Goal: Task Accomplishment & Management: Manage account settings

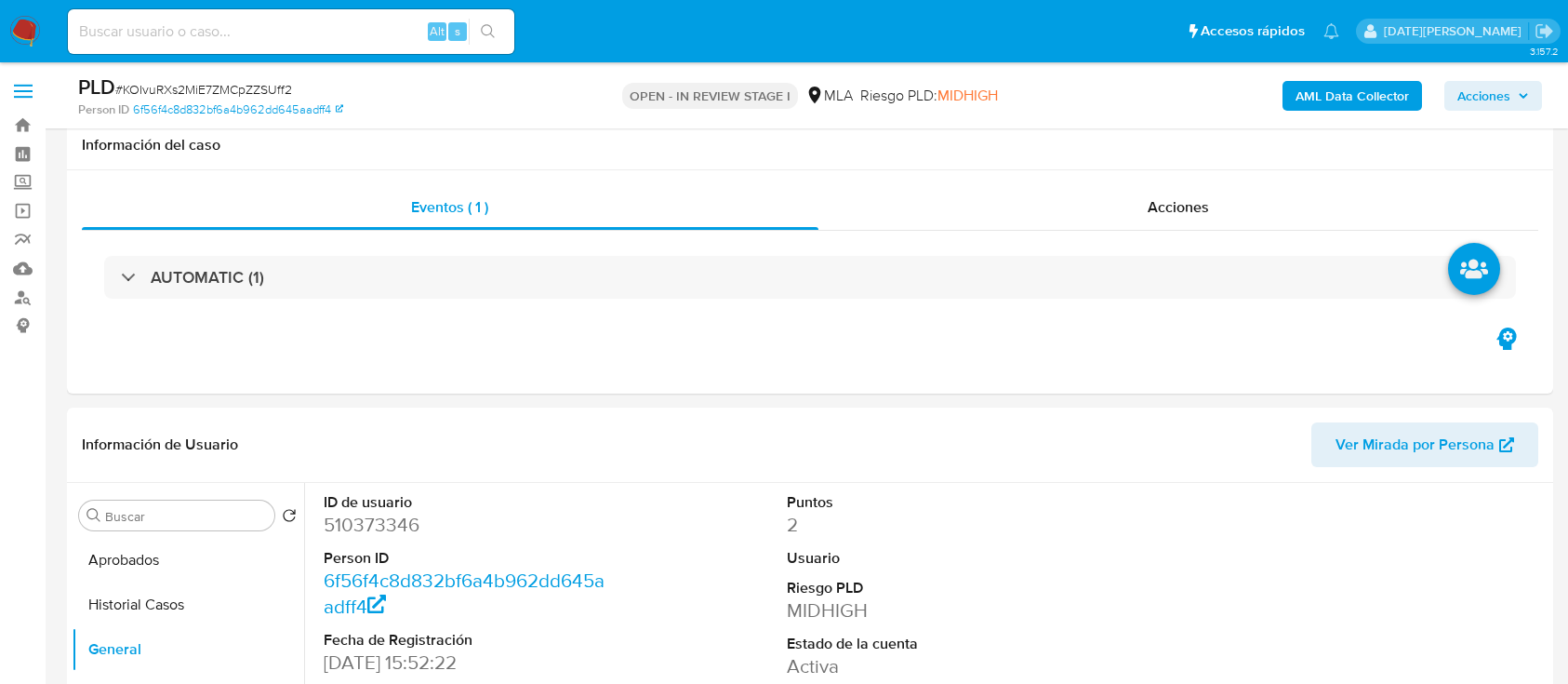
select select "10"
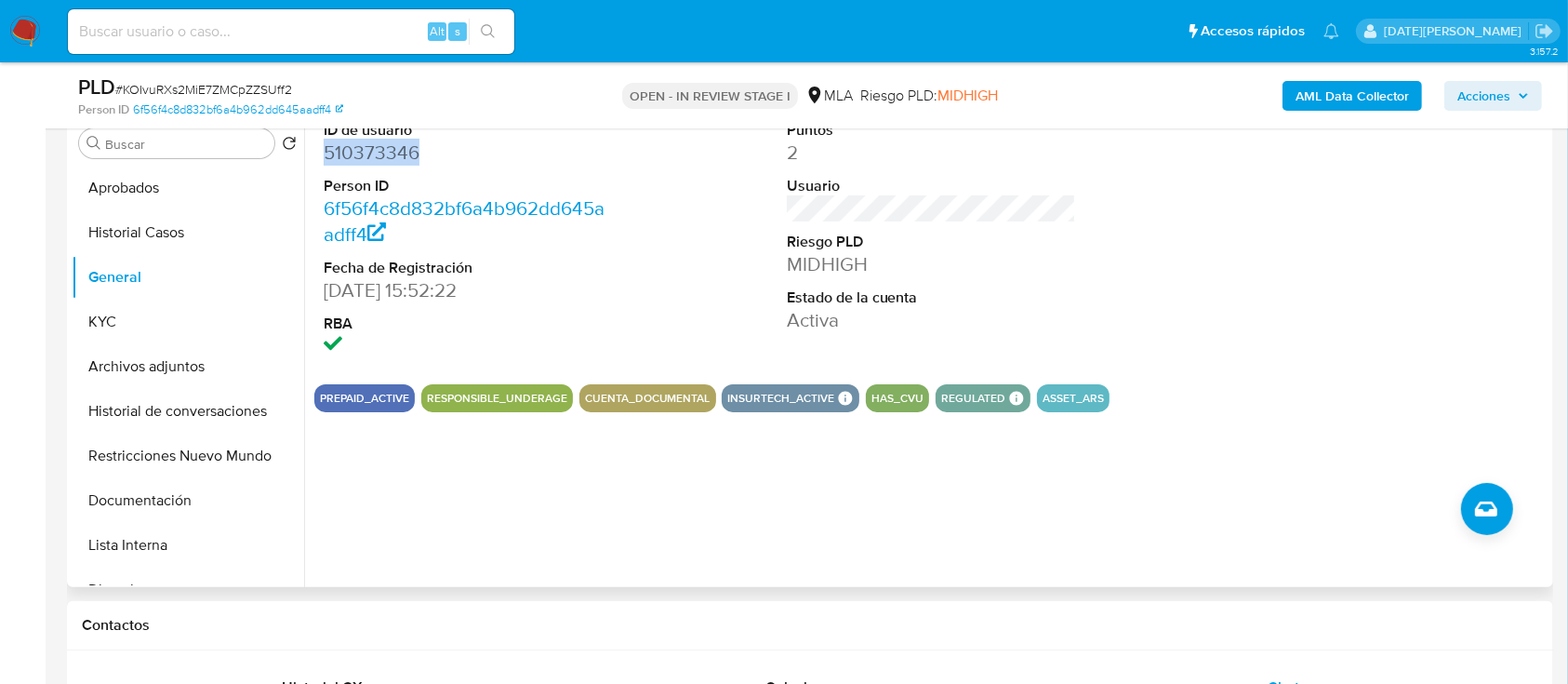
click at [1269, 338] on div at bounding box center [1393, 239] width 309 height 259
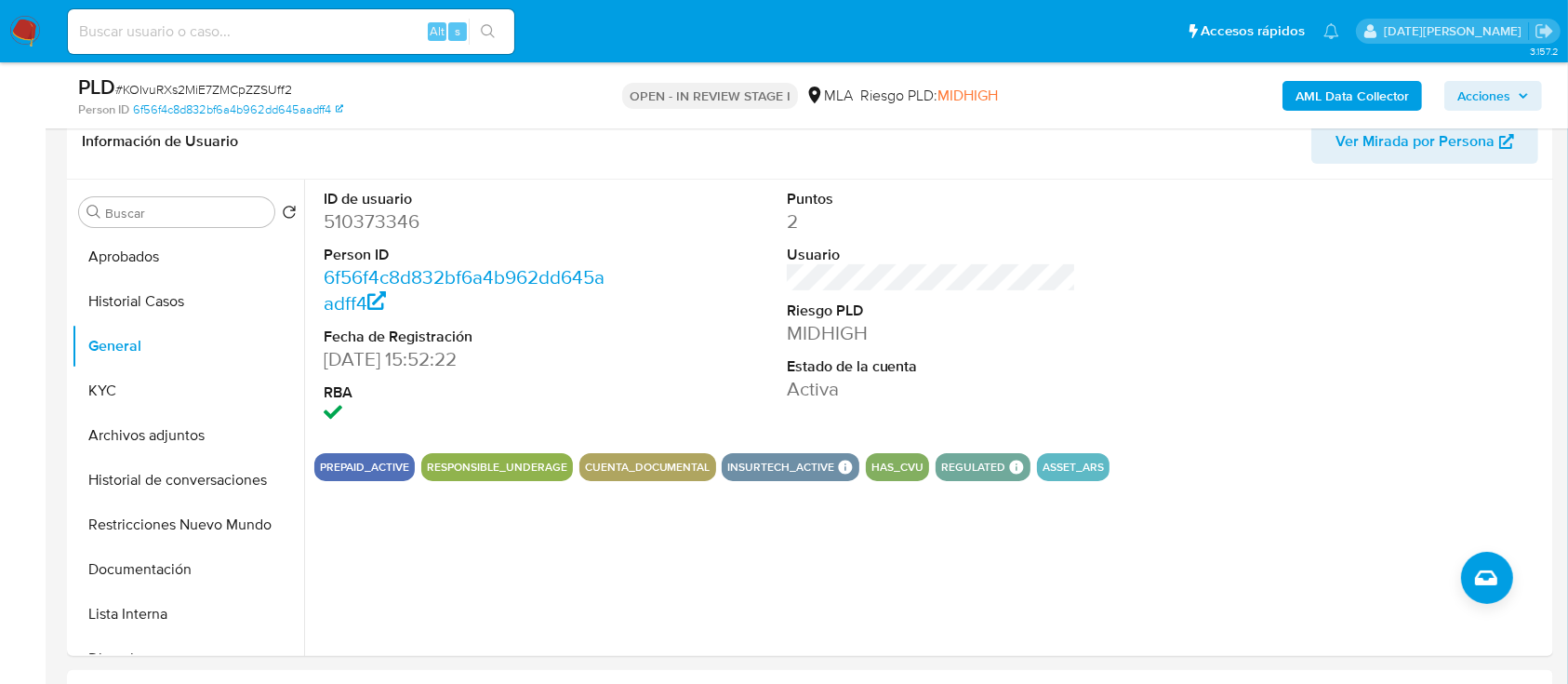
scroll to position [323, 0]
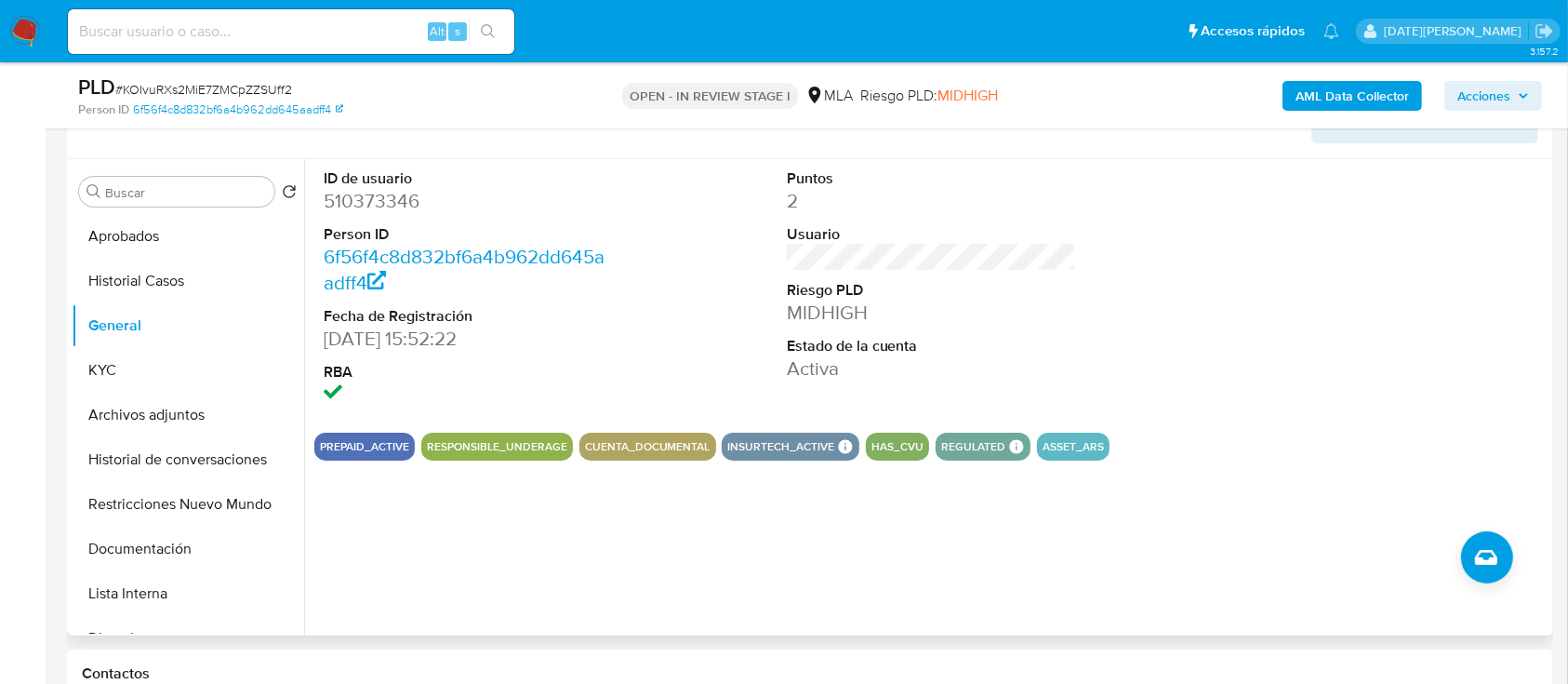
click at [1165, 388] on div "ID de usuario 510373346 Person ID 6f56f4c8d832bf6a4b962dd645aadff4 Fecha de Reg…" at bounding box center [931, 288] width 1234 height 259
click at [1458, 335] on div at bounding box center [1393, 288] width 309 height 259
click at [1362, 245] on div at bounding box center [1393, 288] width 309 height 259
click at [1364, 402] on div at bounding box center [1393, 288] width 309 height 259
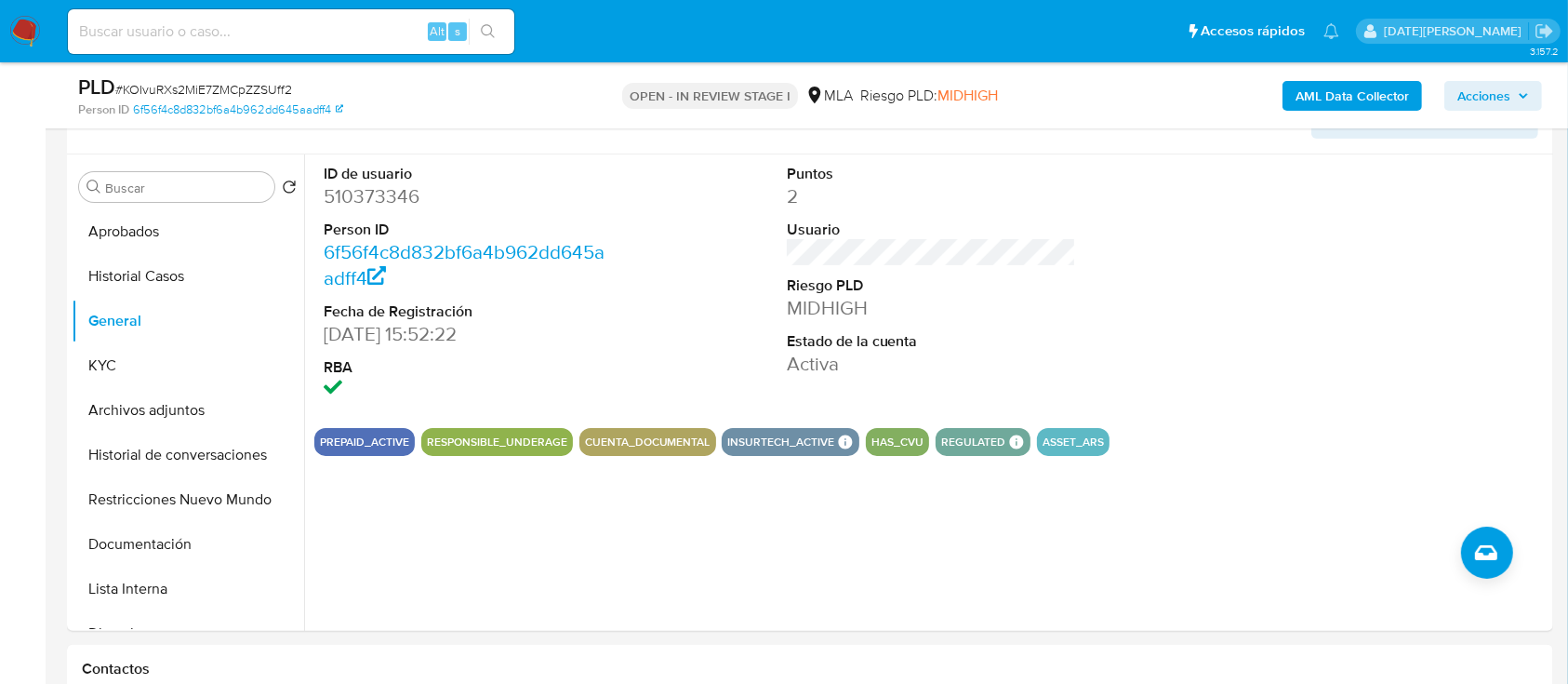
scroll to position [338, 0]
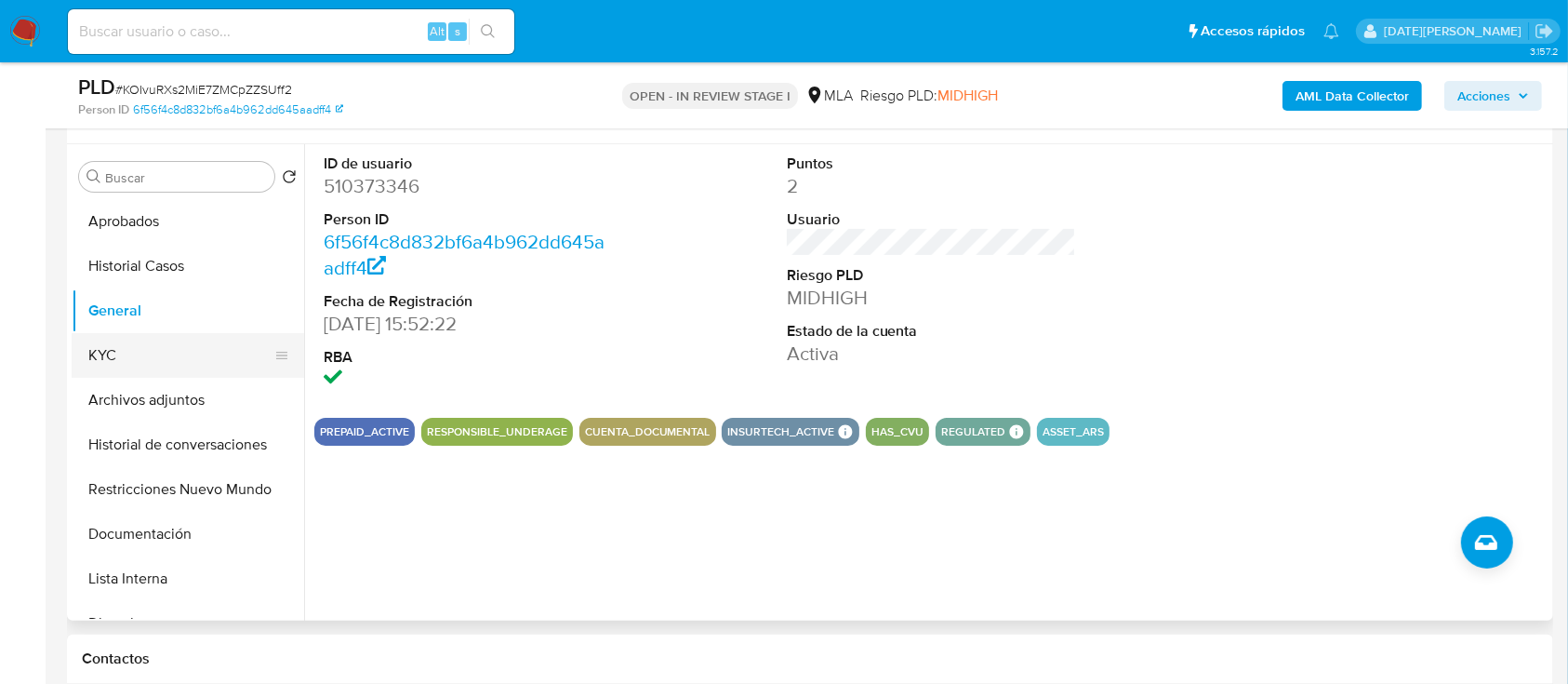
click at [138, 361] on button "KYC" at bounding box center [180, 355] width 218 height 45
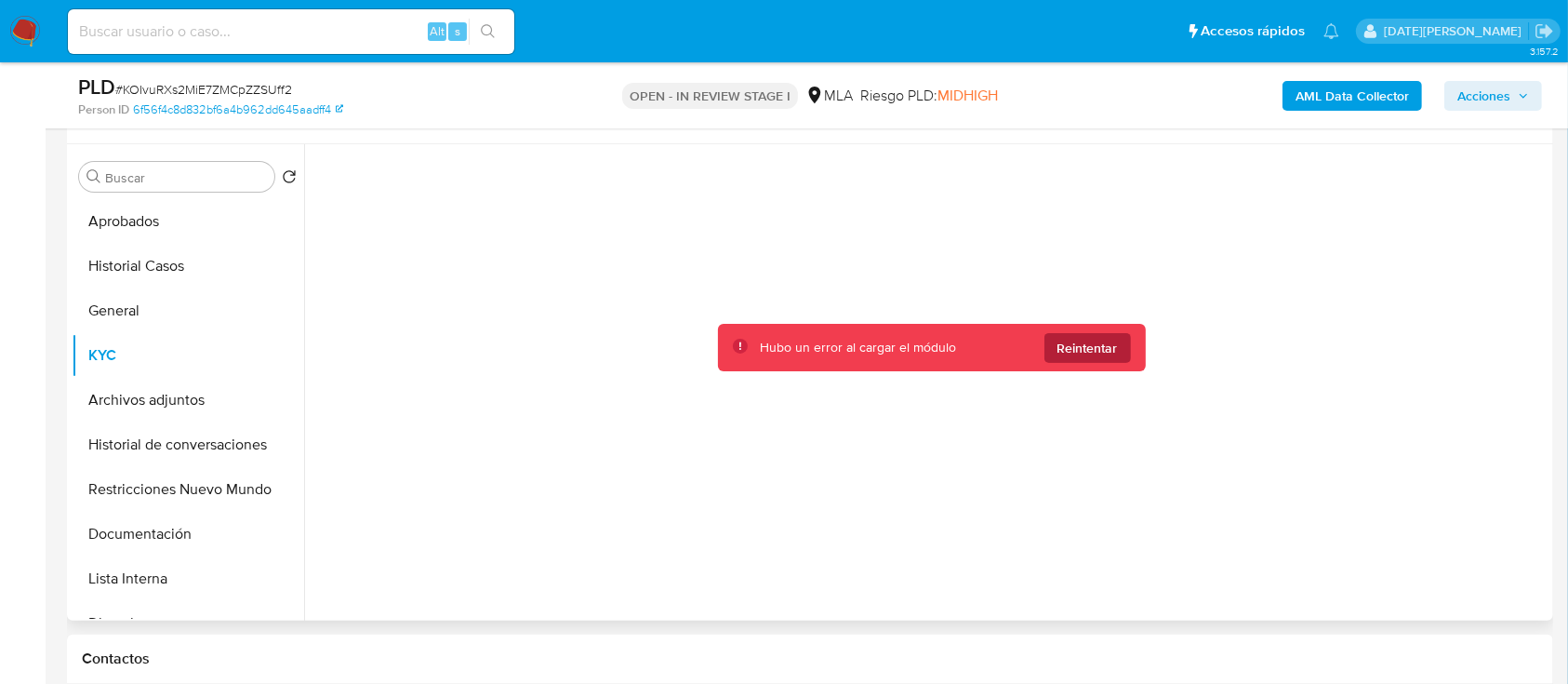
click at [1087, 349] on span "Reintentar" at bounding box center [1087, 348] width 61 height 30
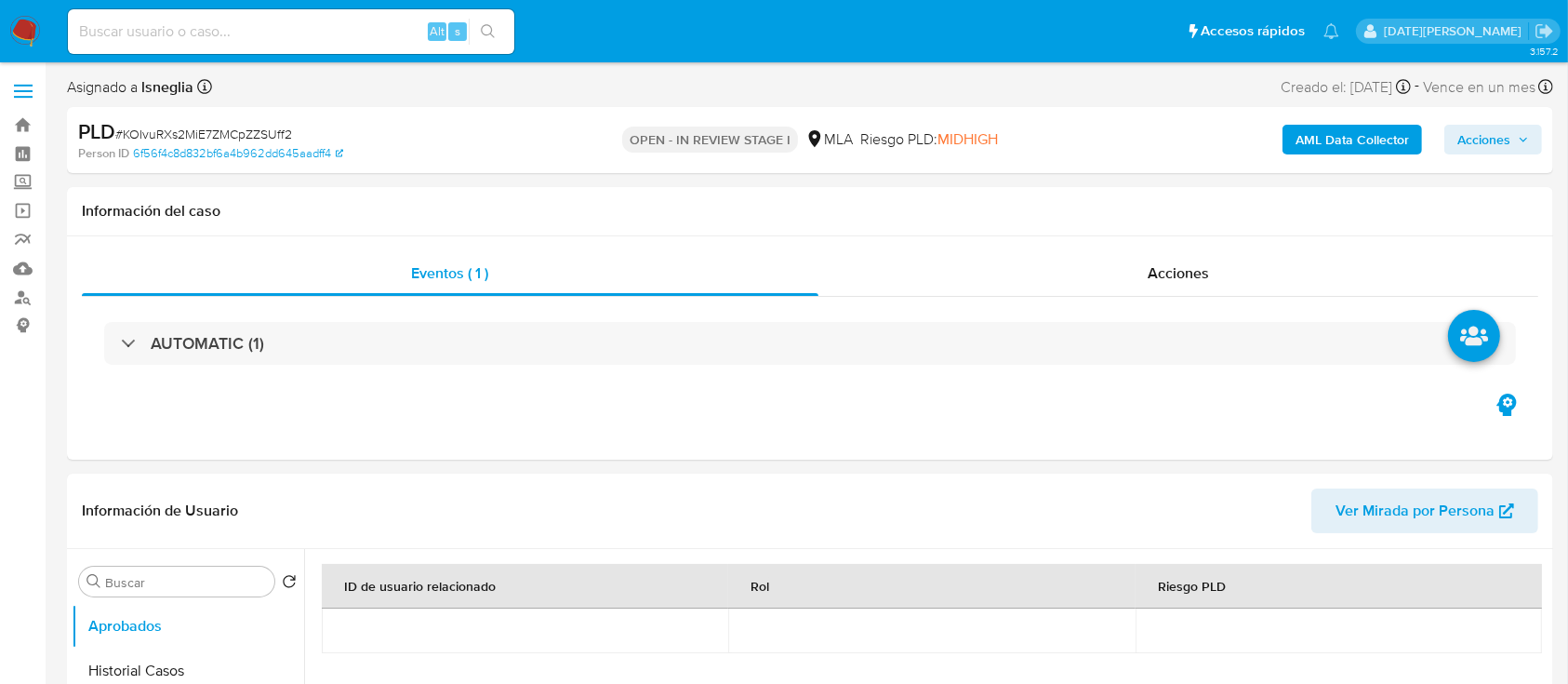
select select "10"
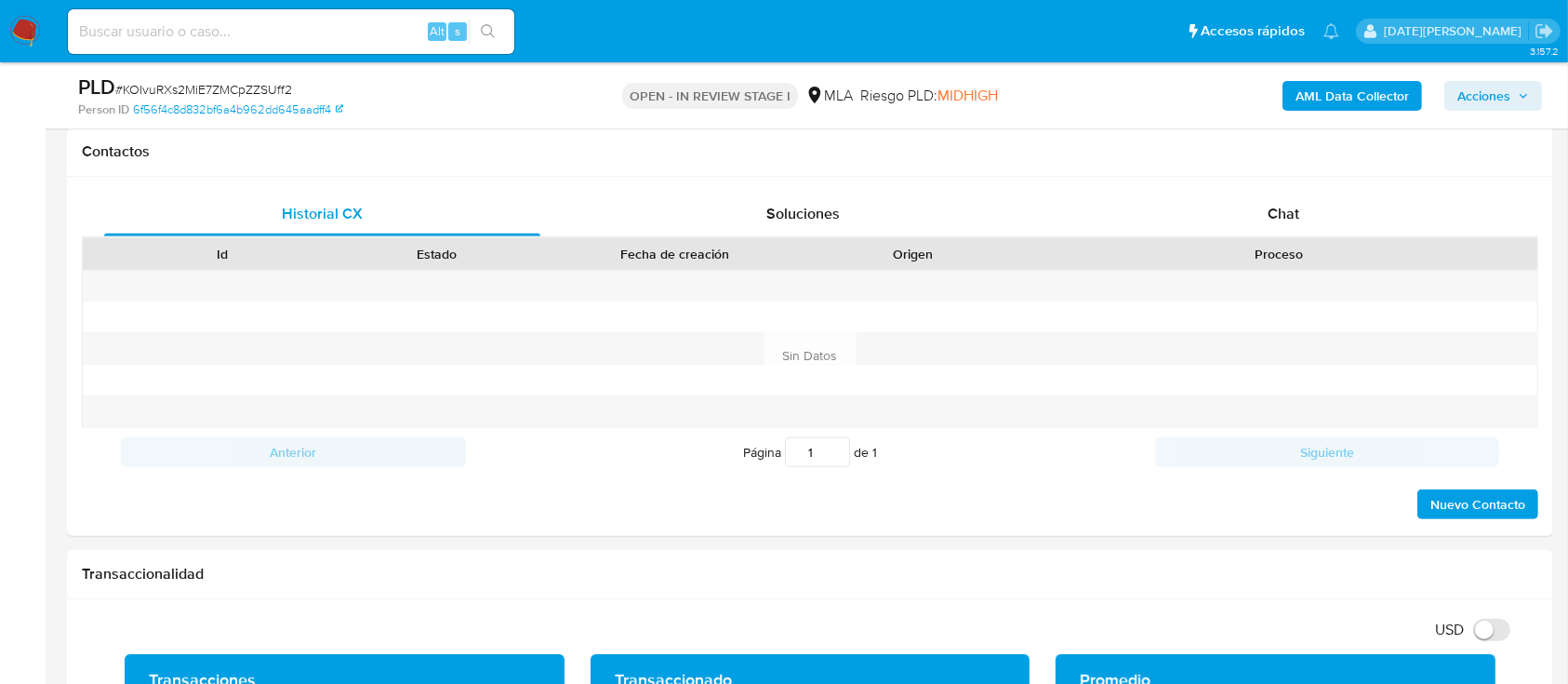
scroll to position [879, 0]
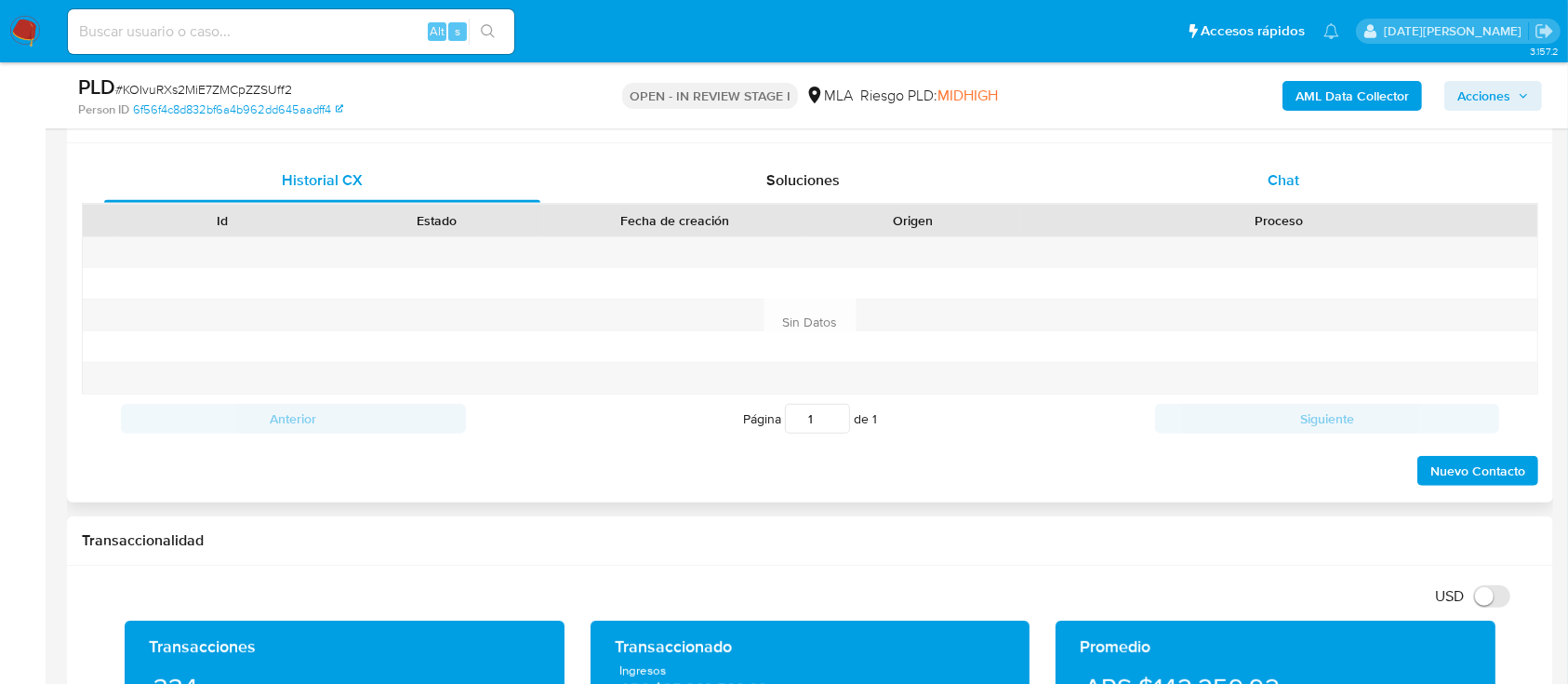
click at [1258, 174] on div "Chat" at bounding box center [1283, 180] width 436 height 45
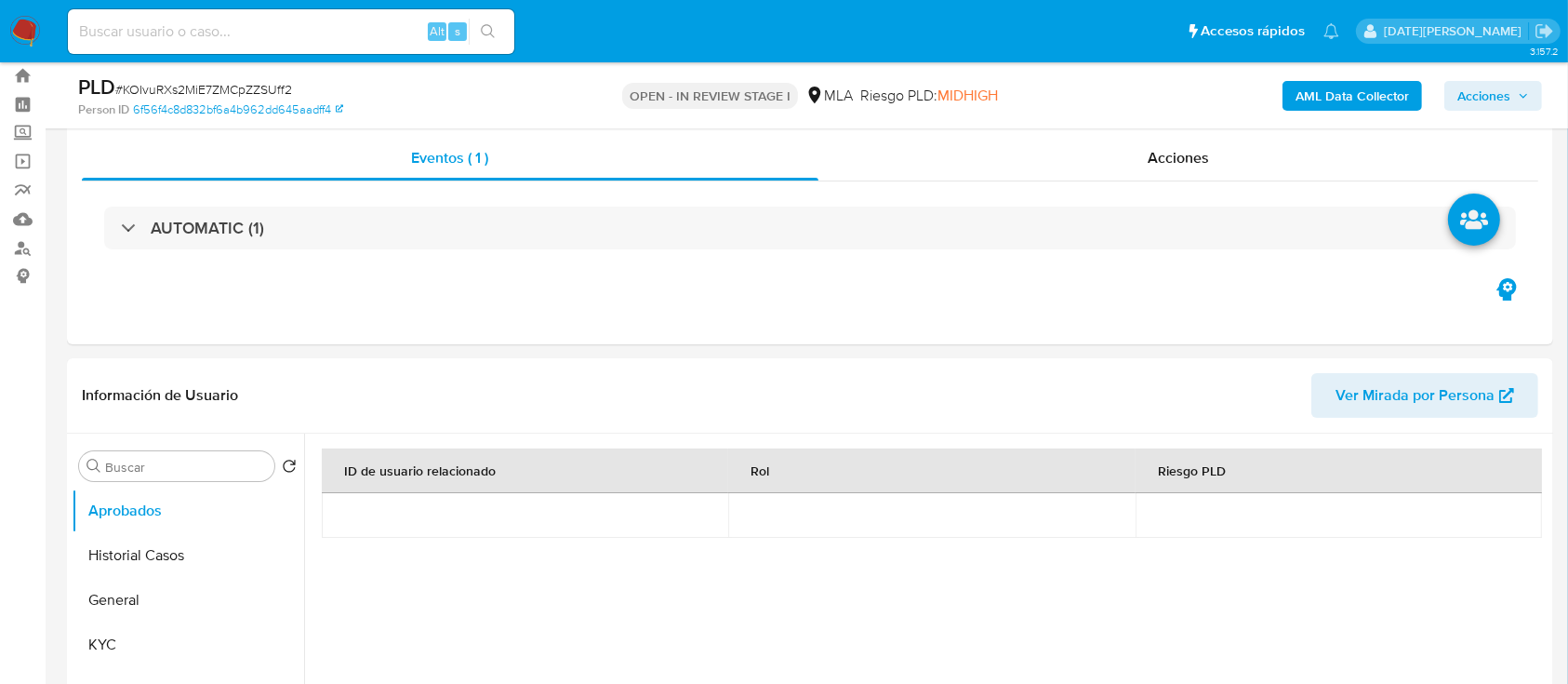
scroll to position [45, 0]
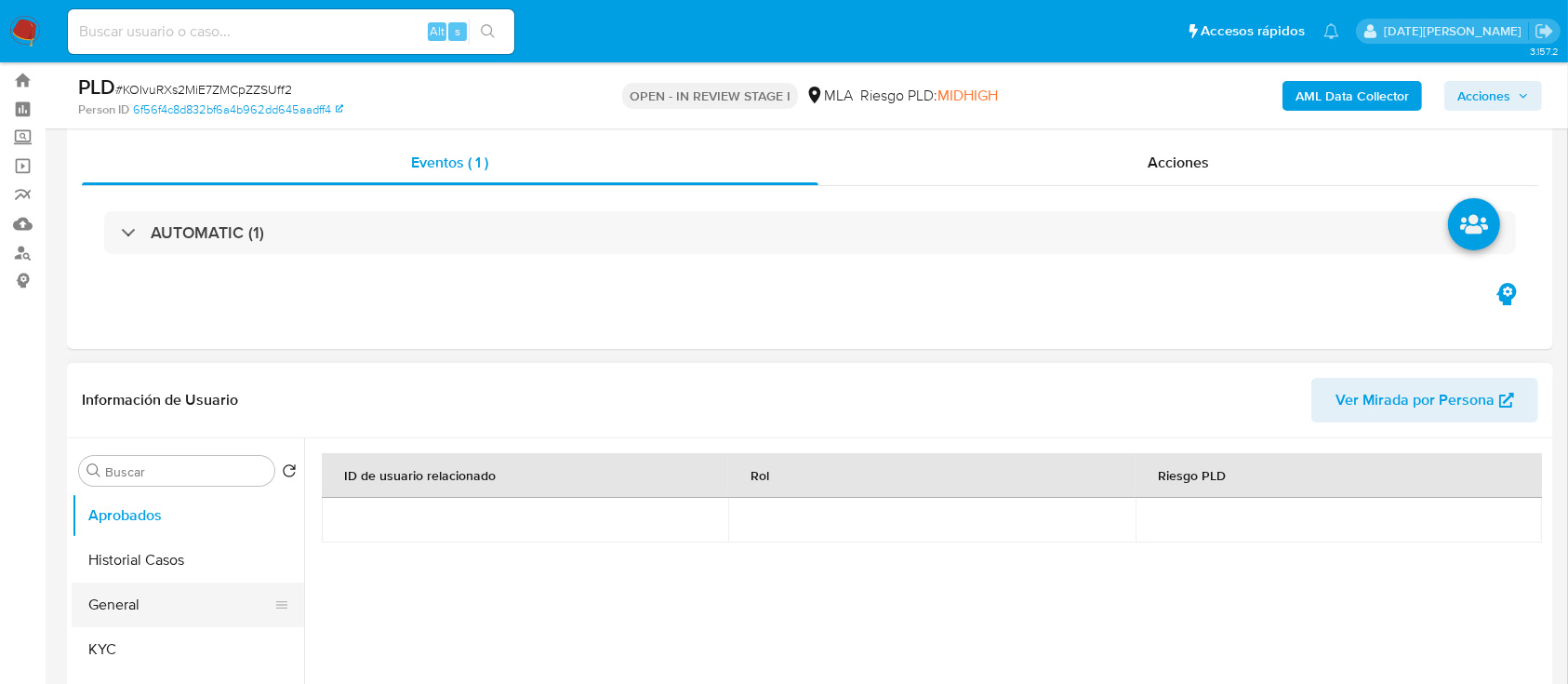
click at [134, 601] on button "General" at bounding box center [180, 605] width 218 height 45
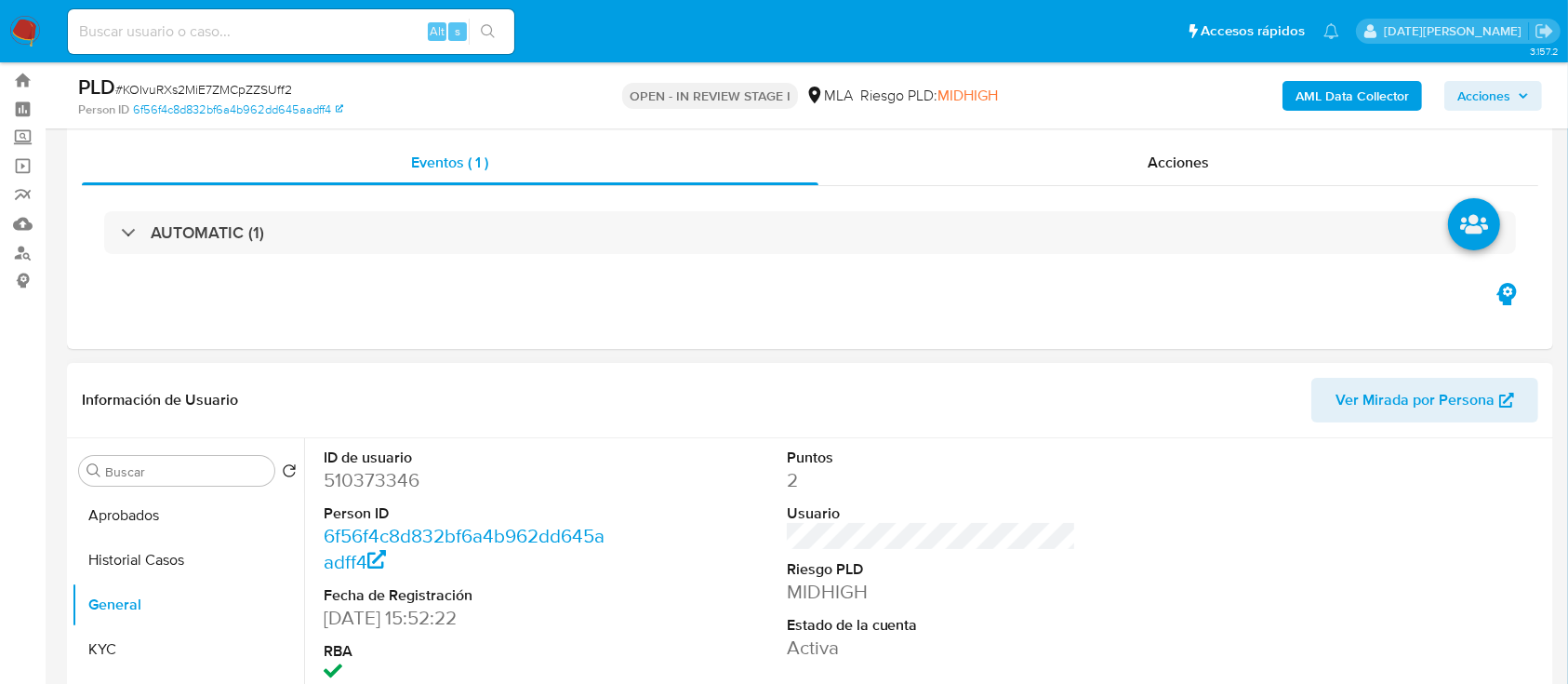
click at [386, 467] on dd "510373346" at bounding box center [468, 480] width 290 height 26
copy dd "510373346"
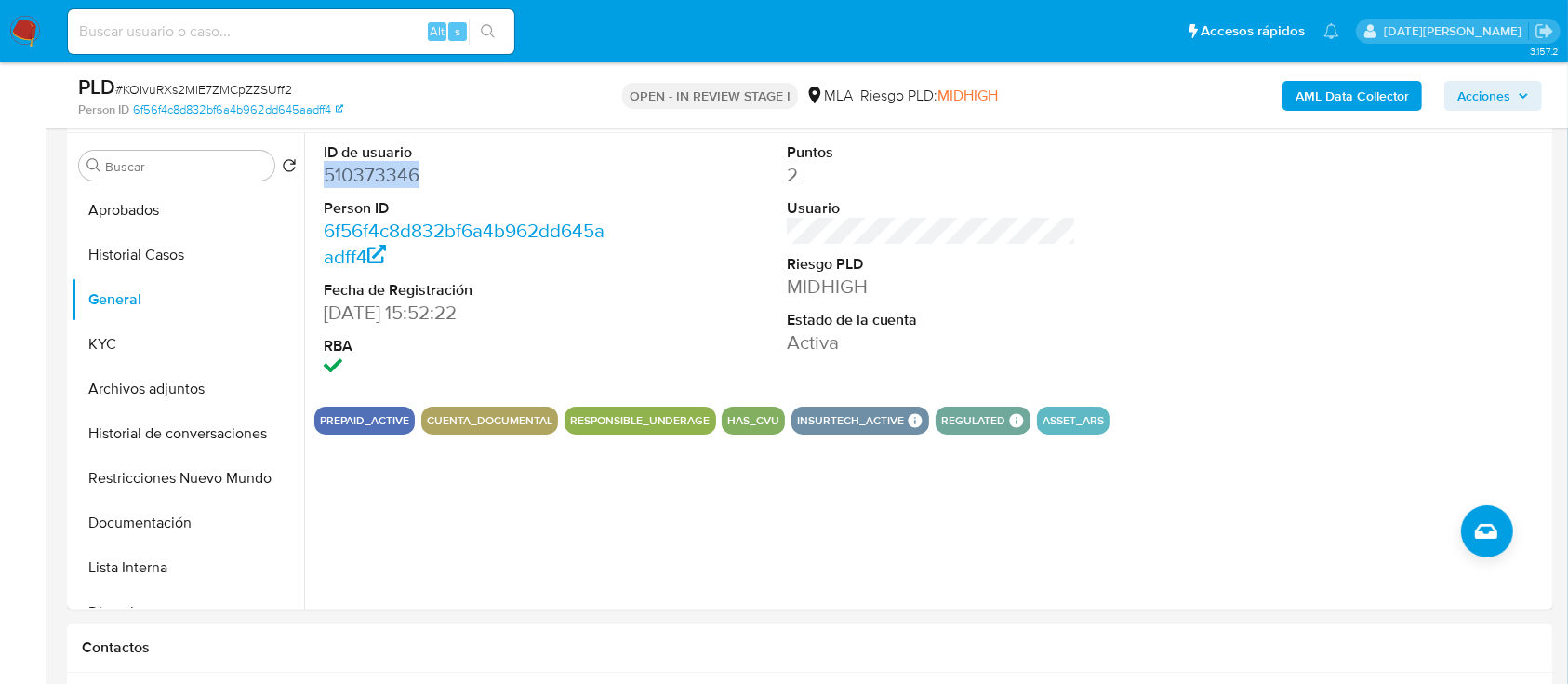
scroll to position [339, 0]
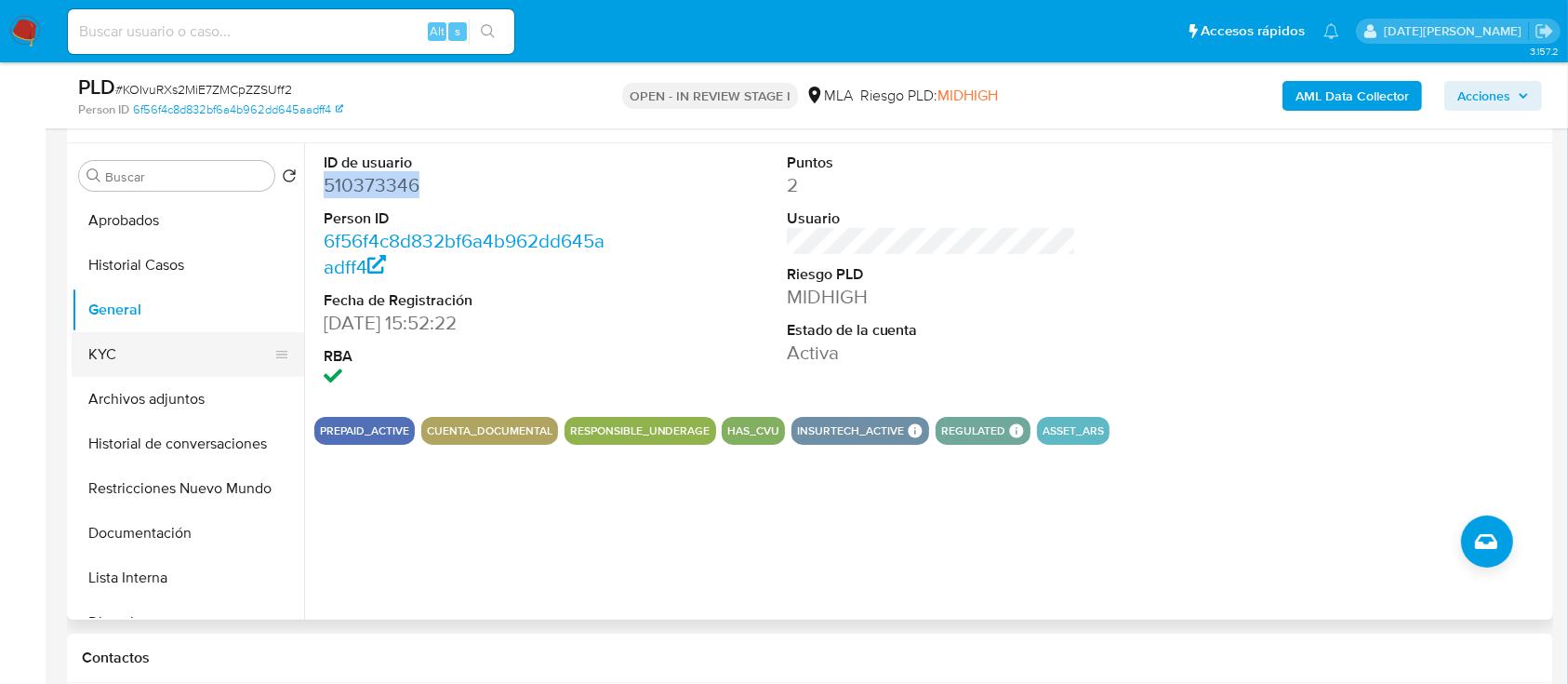
click at [163, 352] on button "KYC" at bounding box center [180, 354] width 218 height 45
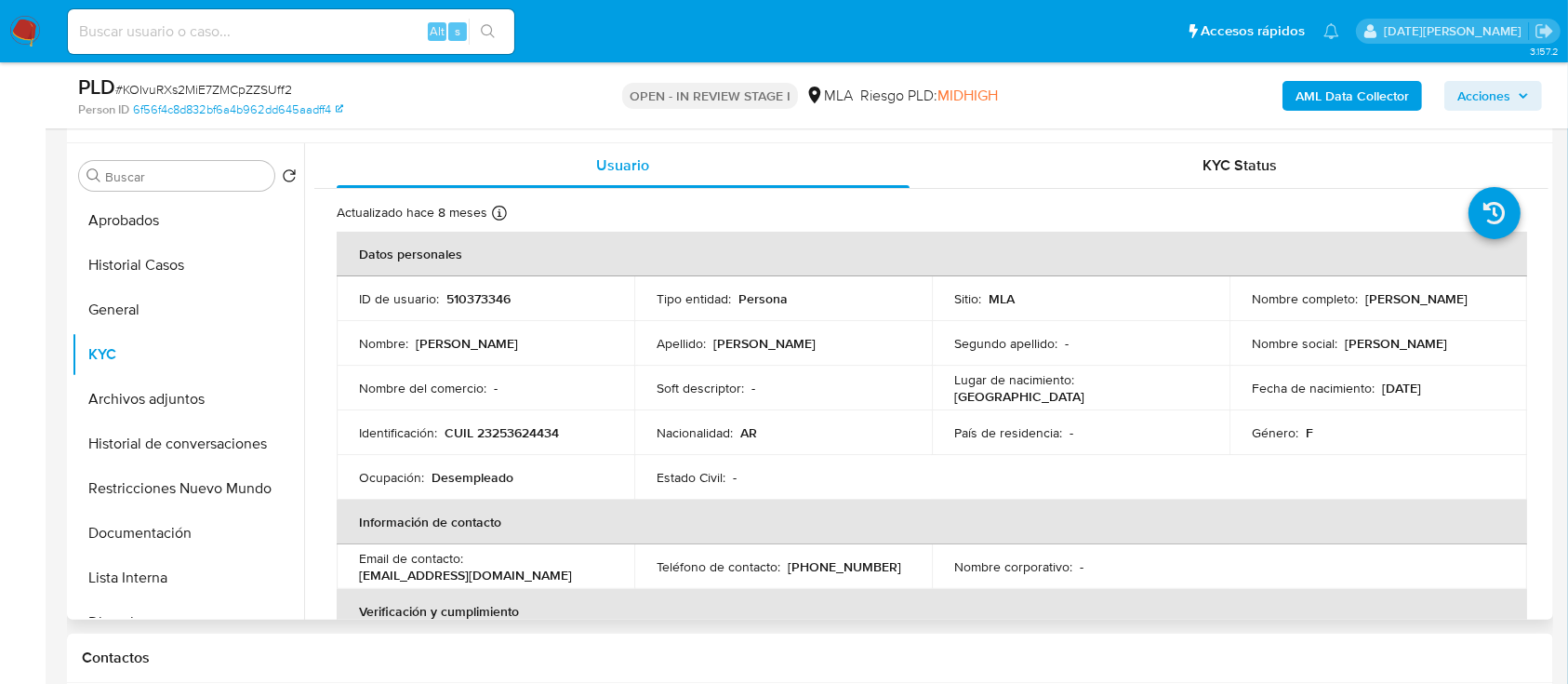
click at [447, 575] on p "rosanavera1976@gmail.com" at bounding box center [465, 575] width 213 height 17
drag, startPoint x: 357, startPoint y: 569, endPoint x: 523, endPoint y: 577, distance: 166.2
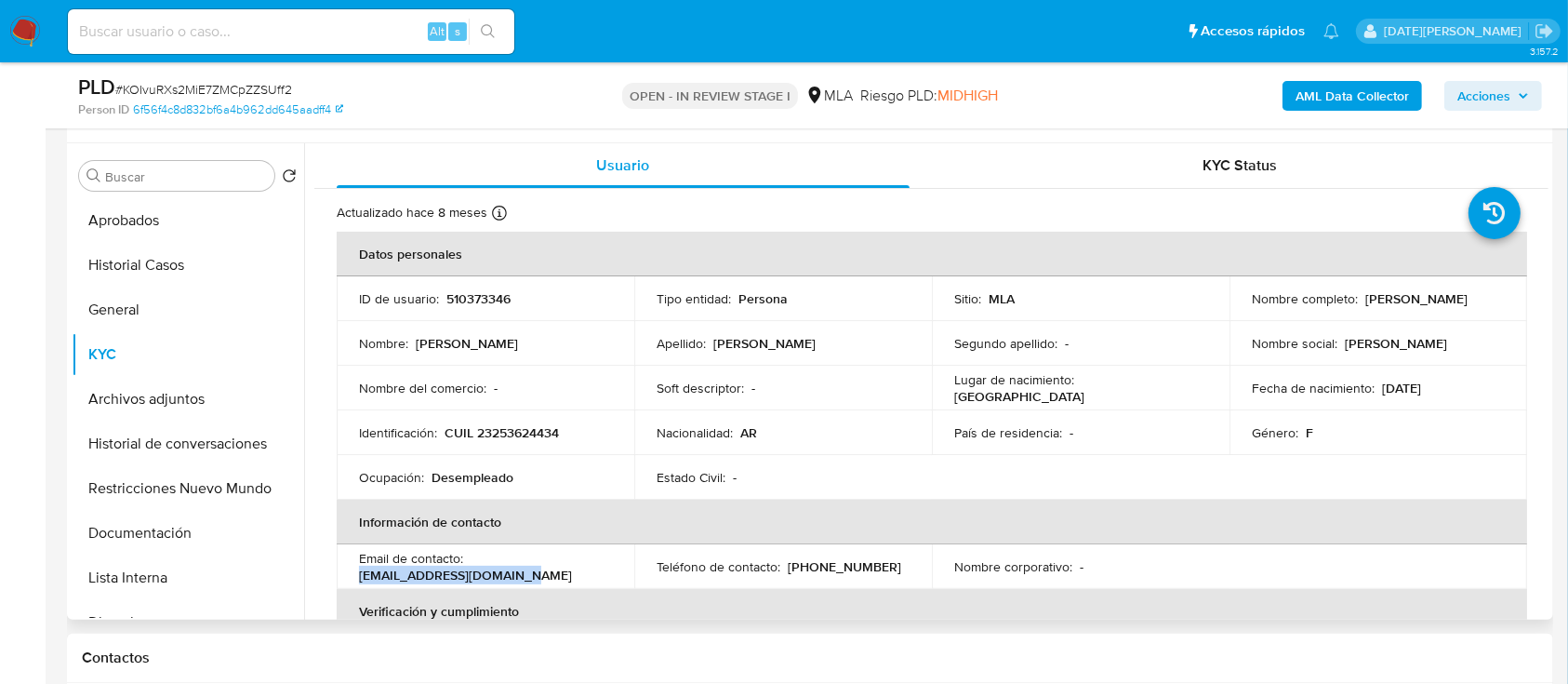
click at [523, 577] on td "Email de contacto : rosanavera1976@gmail.com" at bounding box center [485, 566] width 298 height 45
copy p "rosanavera1976@gmail.com"
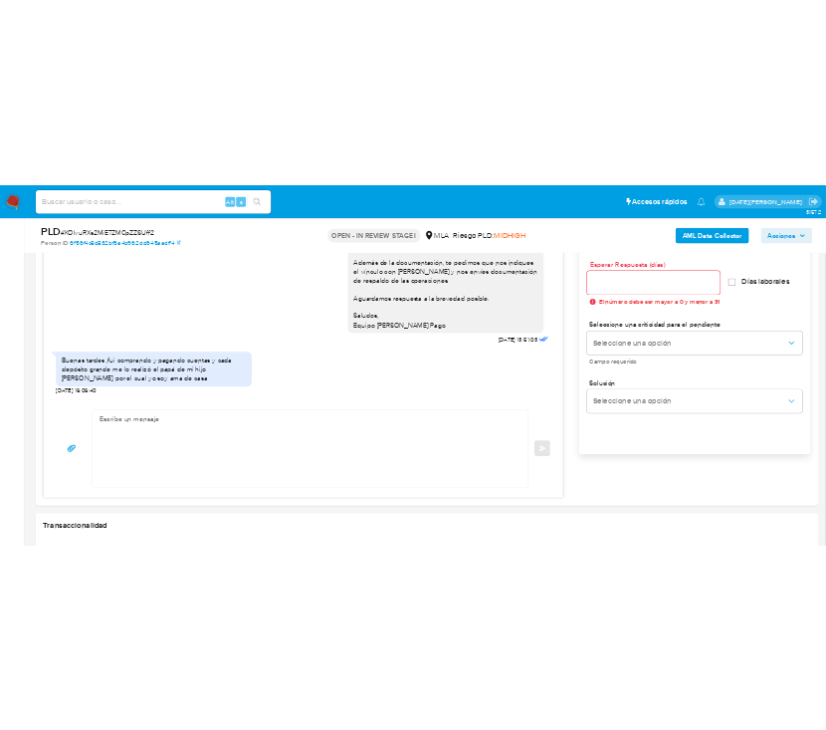
scroll to position [1113, 0]
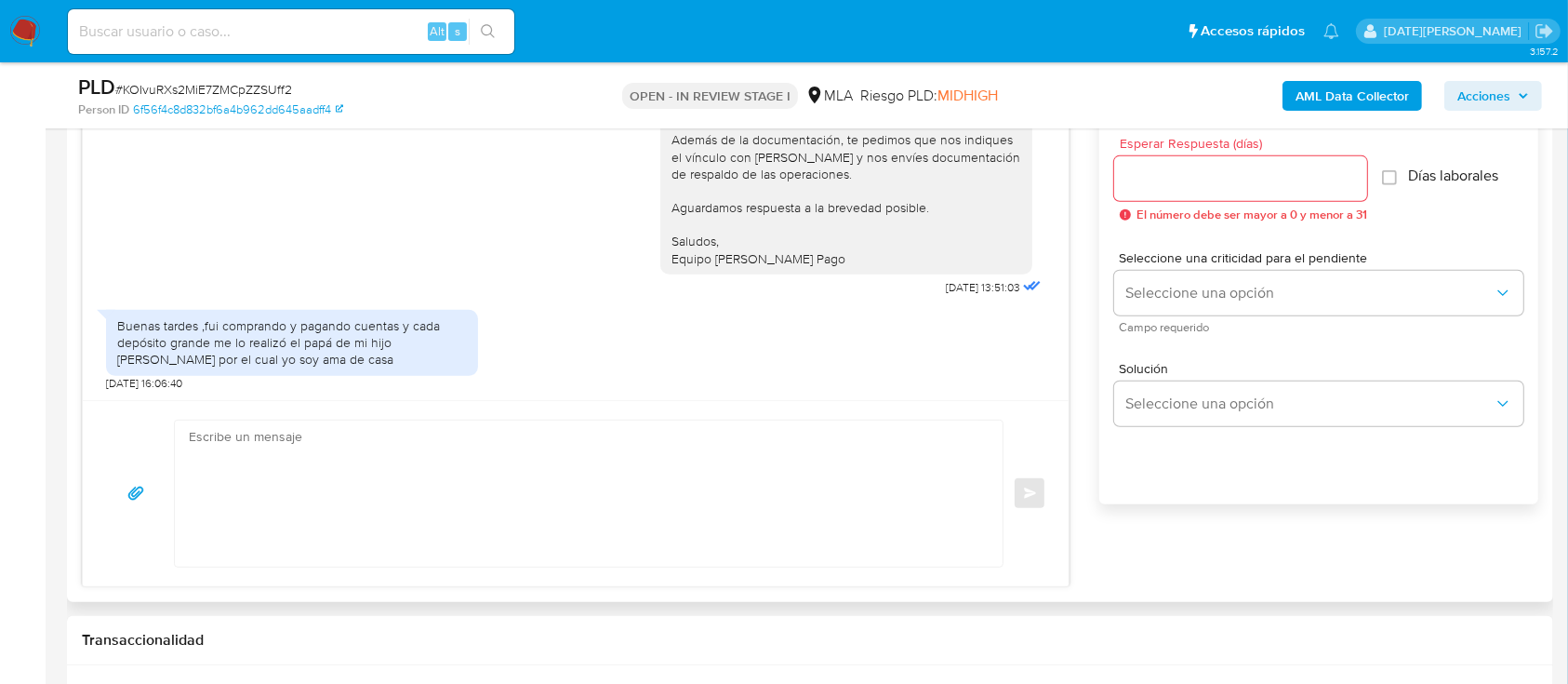
click at [276, 332] on div "Buenas tardes ,fui comprando y pagando cuentas y cada depósito grande me lo rea…" at bounding box center [291, 343] width 349 height 51
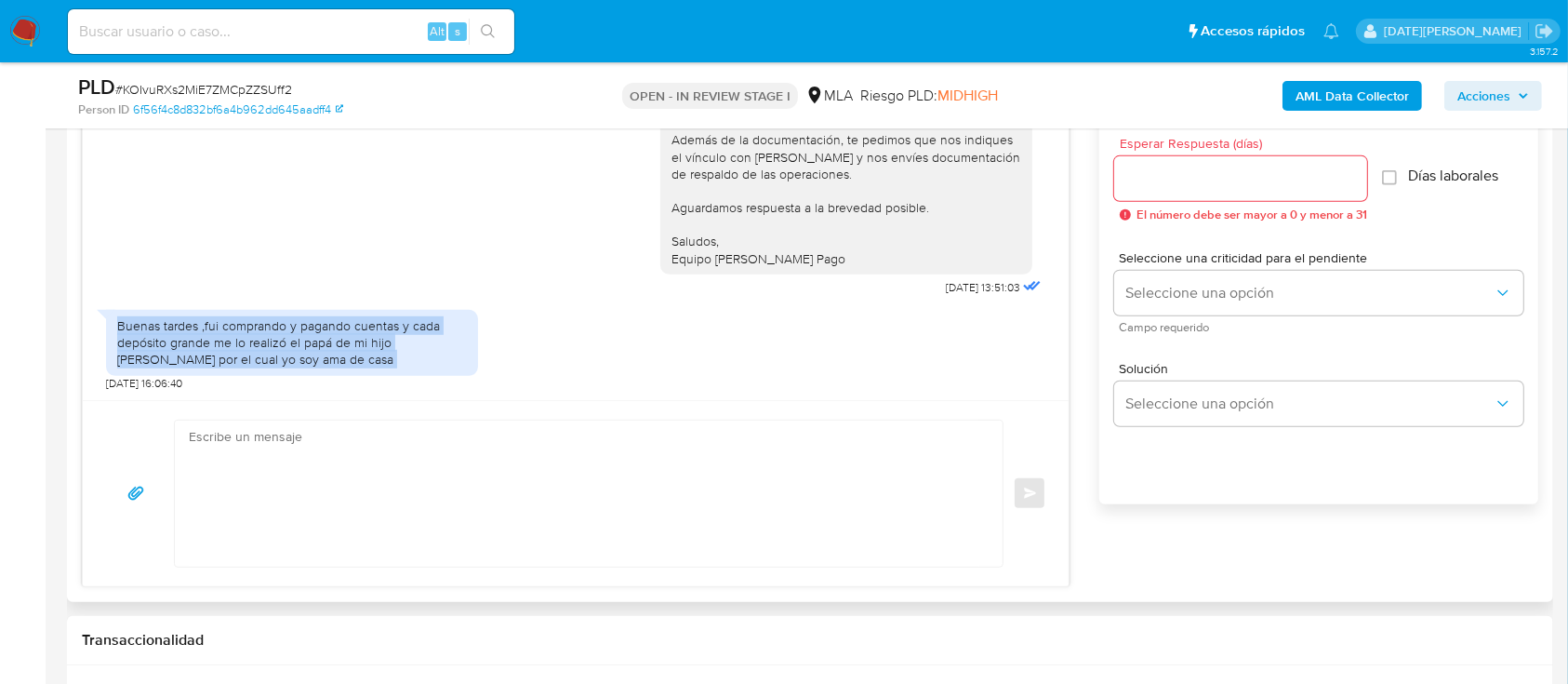
click at [276, 332] on div "Buenas tardes ,fui comprando y pagando cuentas y cada depósito grande me lo rea…" at bounding box center [291, 343] width 349 height 51
copy div "Buenas tardes ,fui comprando y pagando cuentas y cada depósito grande me lo rea…"
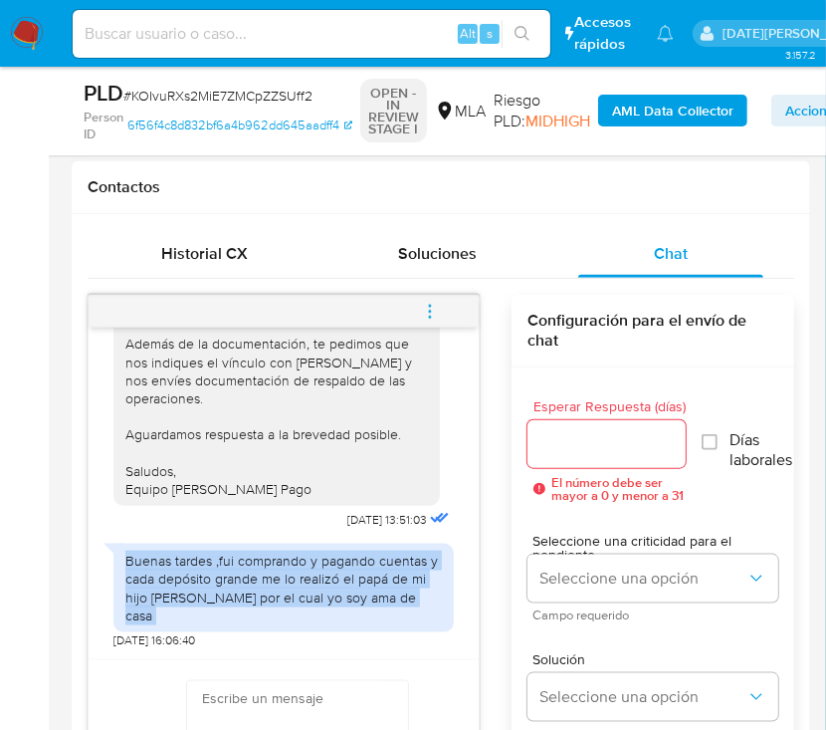
scroll to position [1913, 0]
click at [435, 303] on icon "menu-action" at bounding box center [430, 312] width 18 height 18
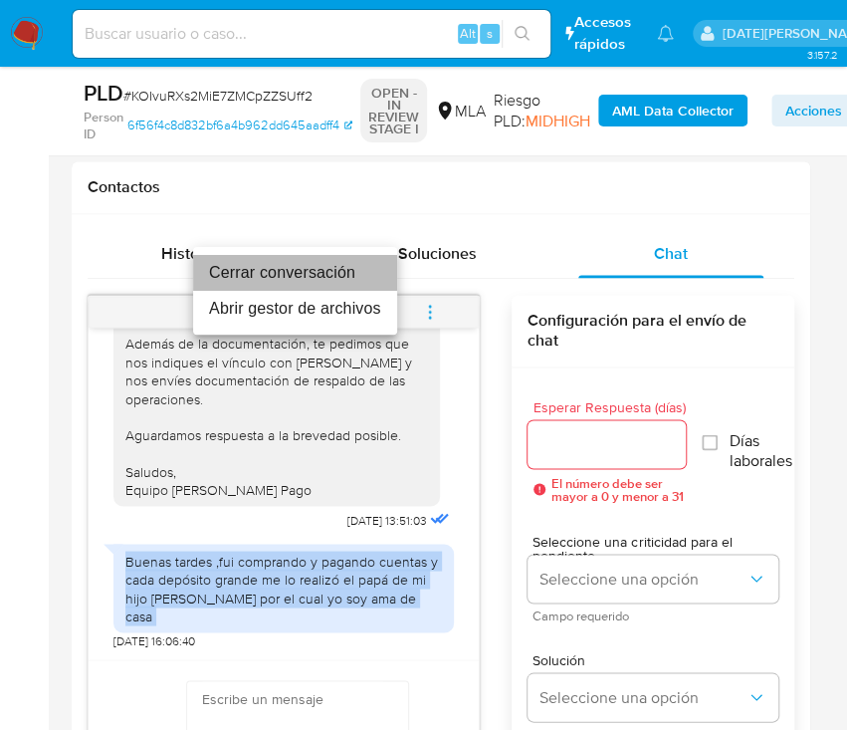
click at [336, 281] on li "Cerrar conversación" at bounding box center [295, 273] width 204 height 36
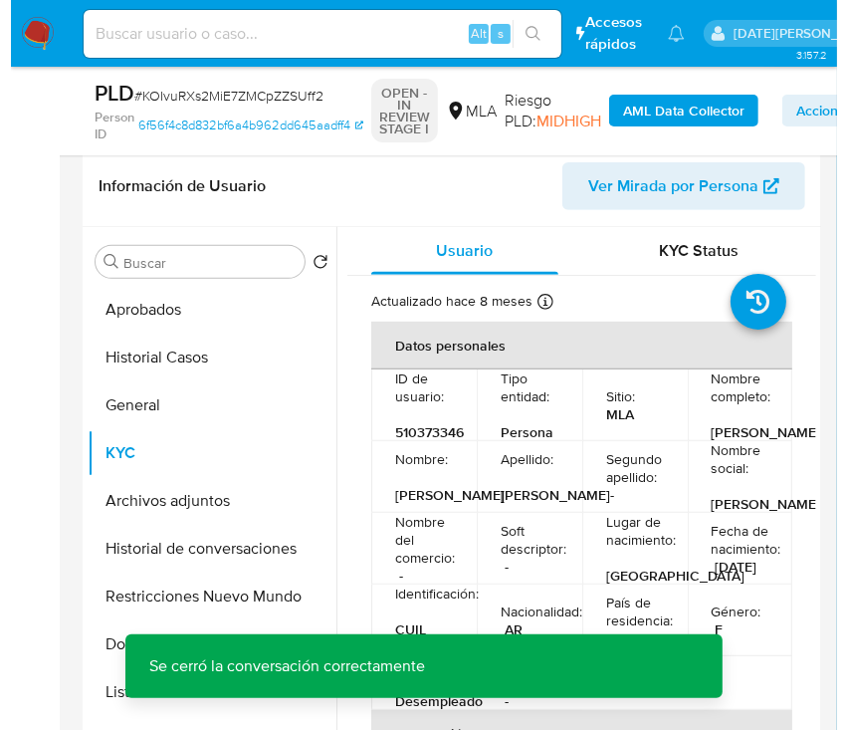
scroll to position [336, 0]
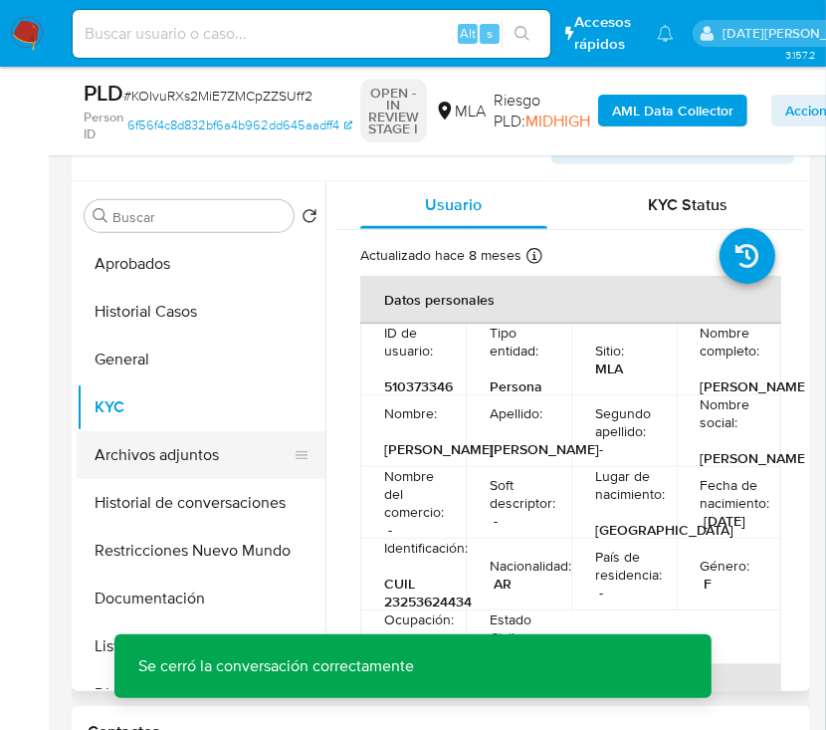
click at [214, 464] on button "Archivos adjuntos" at bounding box center [193, 455] width 233 height 48
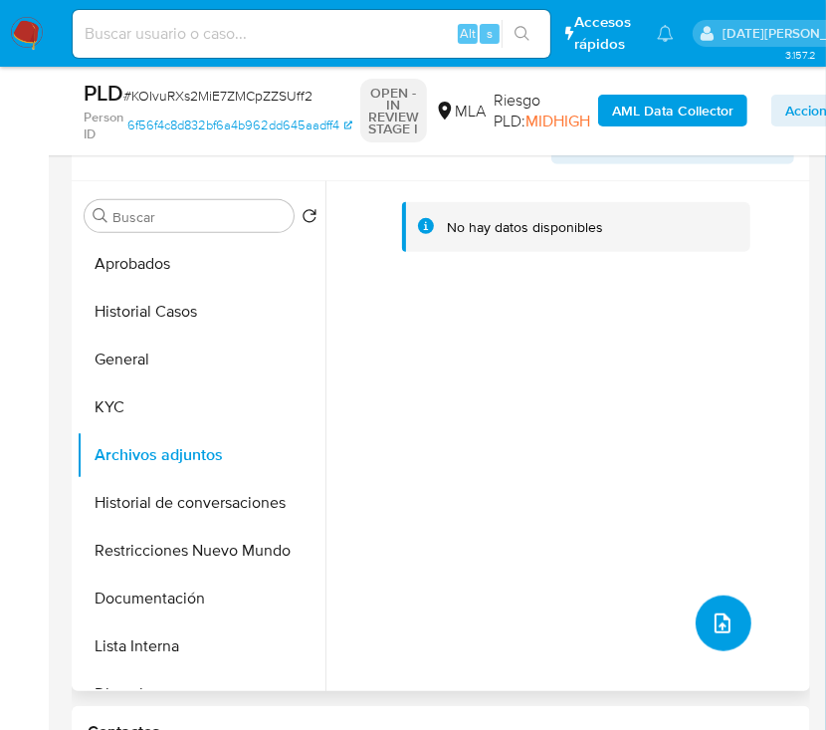
click at [711, 615] on icon "upload-file" at bounding box center [723, 623] width 24 height 24
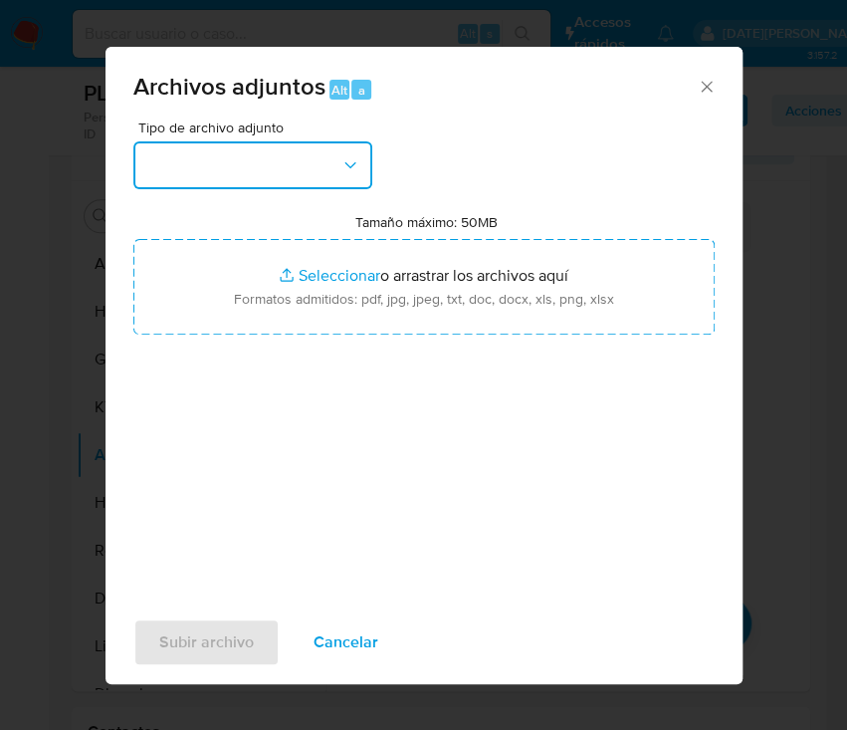
click at [352, 151] on button "button" at bounding box center [252, 165] width 239 height 48
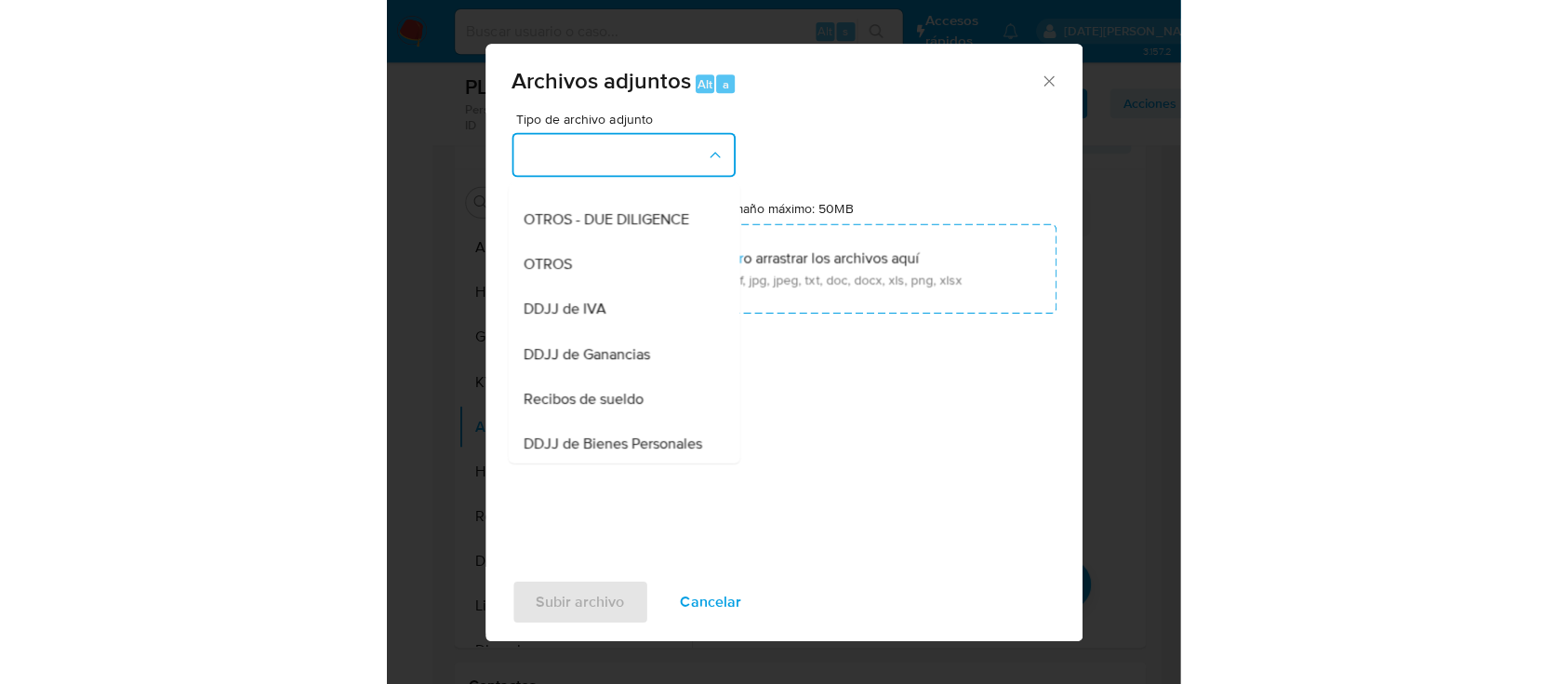
scroll to position [295, 0]
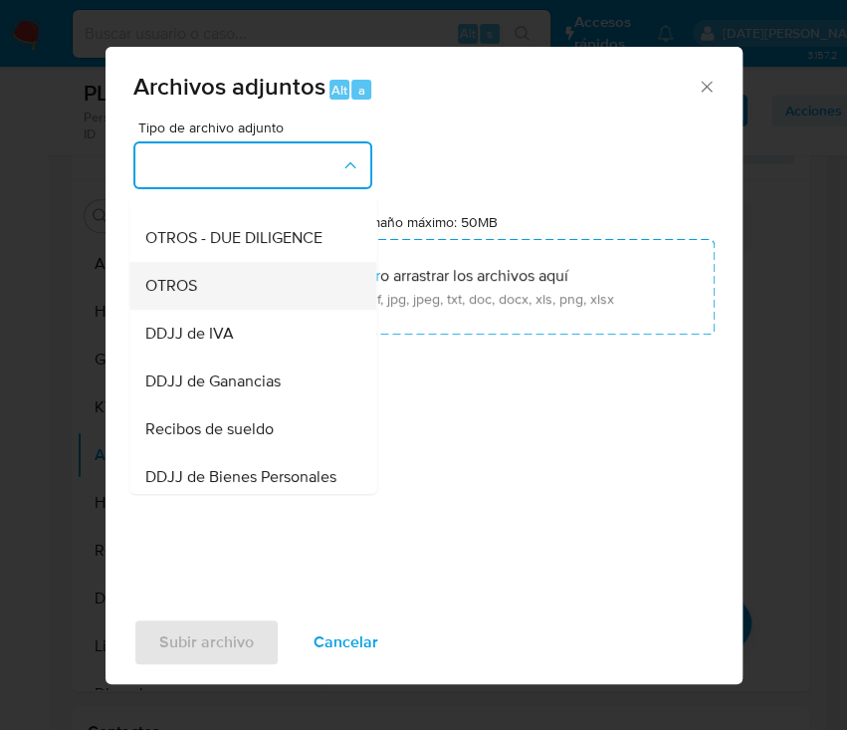
click at [248, 310] on div "OTROS" at bounding box center [246, 286] width 203 height 48
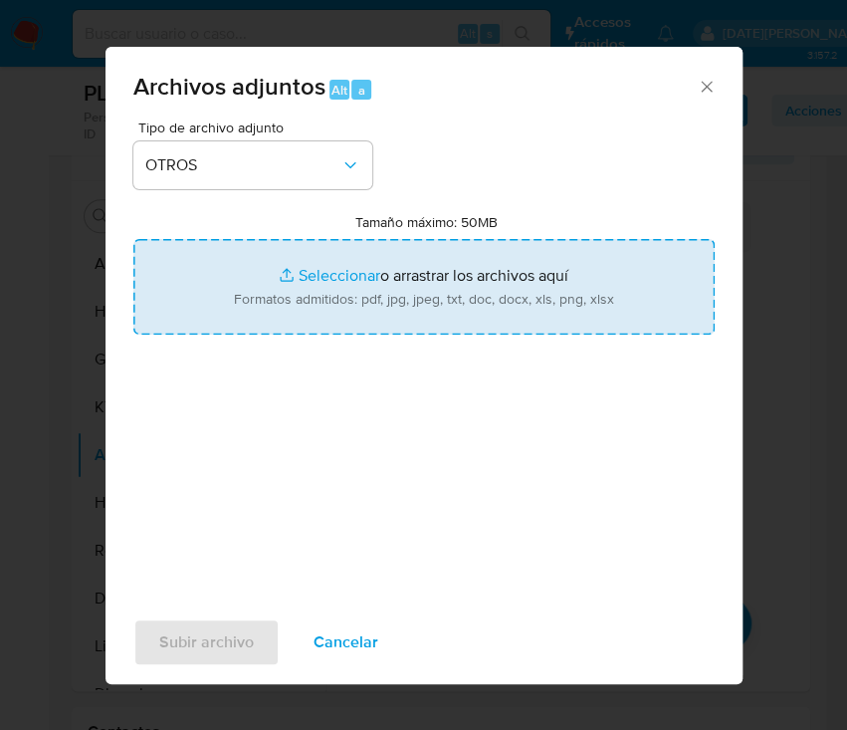
type input "C:\fakepath\Caselog KOIvuRXs2MiE7ZMCpZZSUff2.docx"
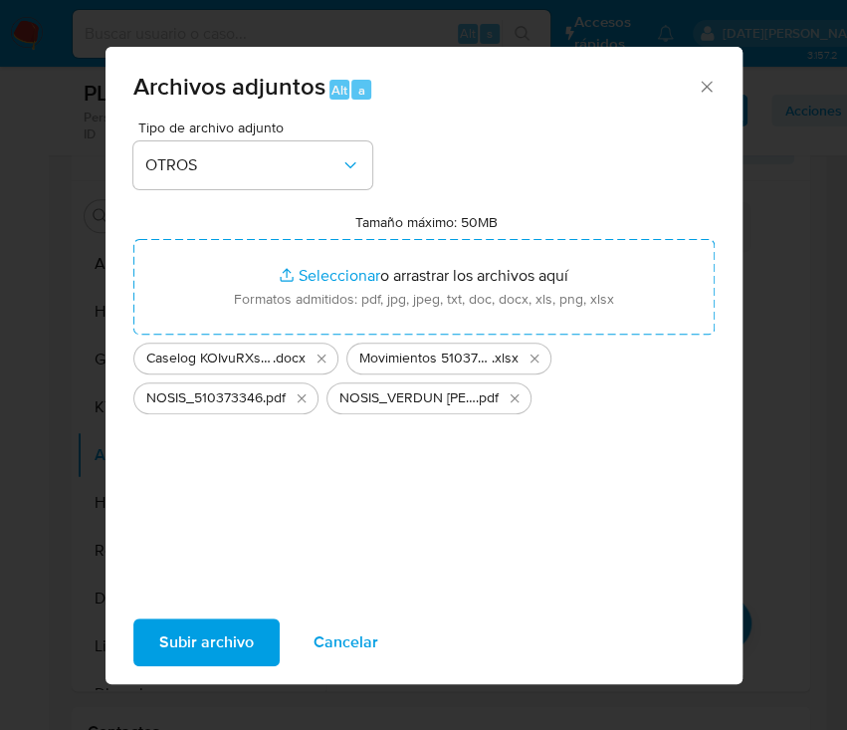
click at [212, 655] on span "Subir archivo" at bounding box center [206, 642] width 95 height 44
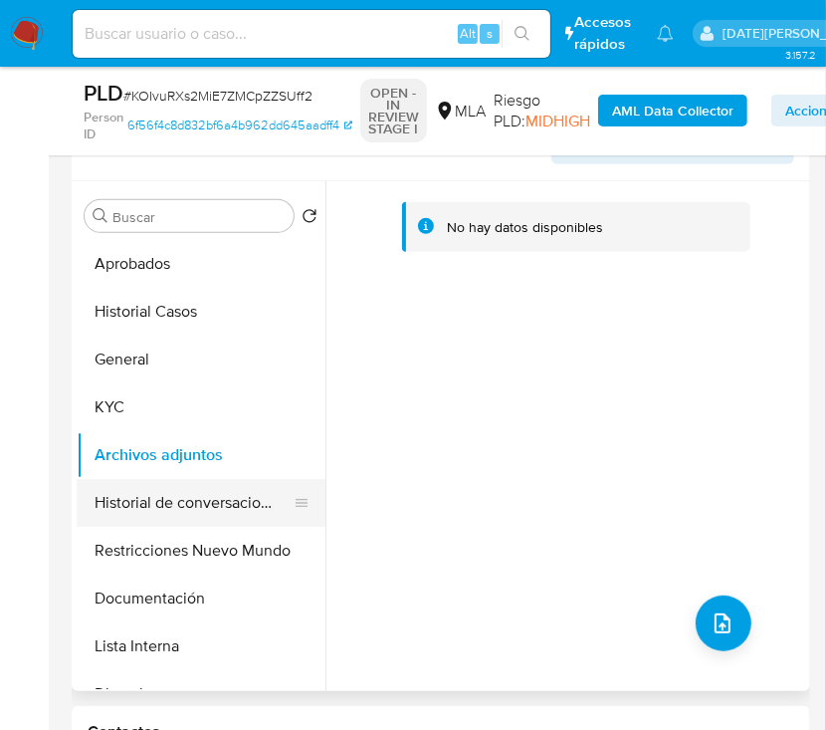
click at [197, 506] on button "Historial de conversaciones" at bounding box center [193, 503] width 233 height 48
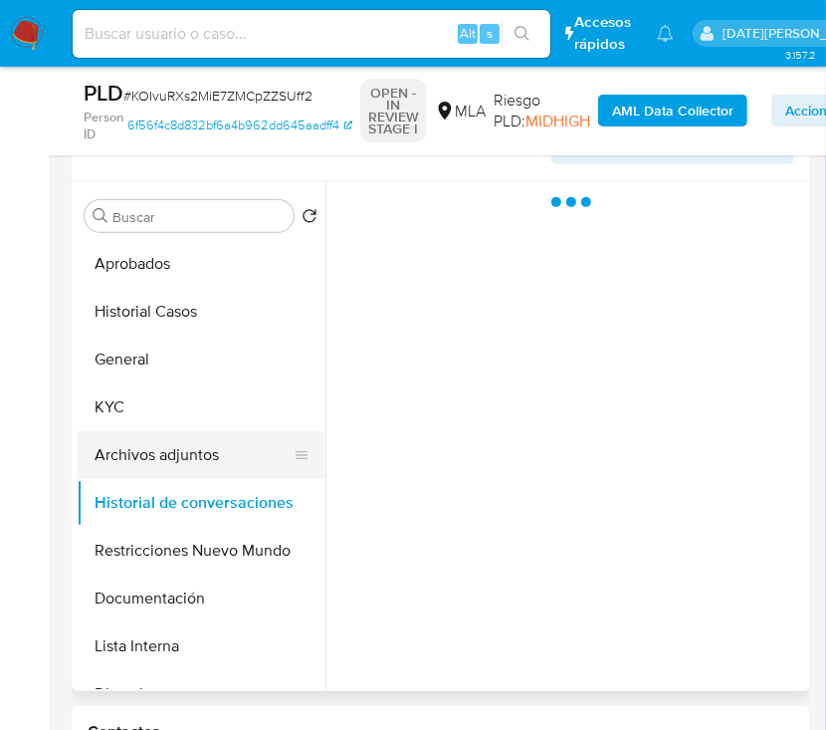
click at [230, 447] on button "Archivos adjuntos" at bounding box center [193, 455] width 233 height 48
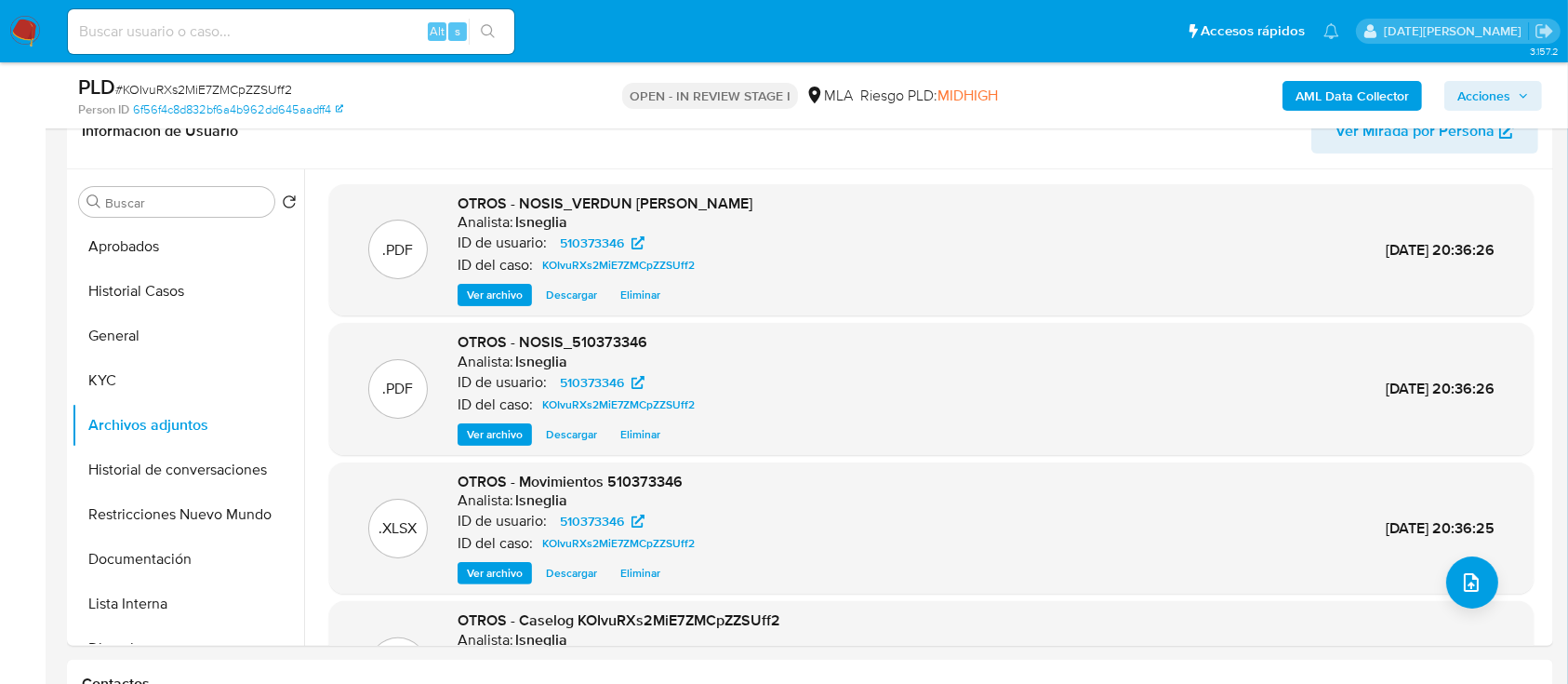
scroll to position [1548, 0]
click at [1390, 96] on b "AML Data Collector" at bounding box center [1351, 96] width 113 height 30
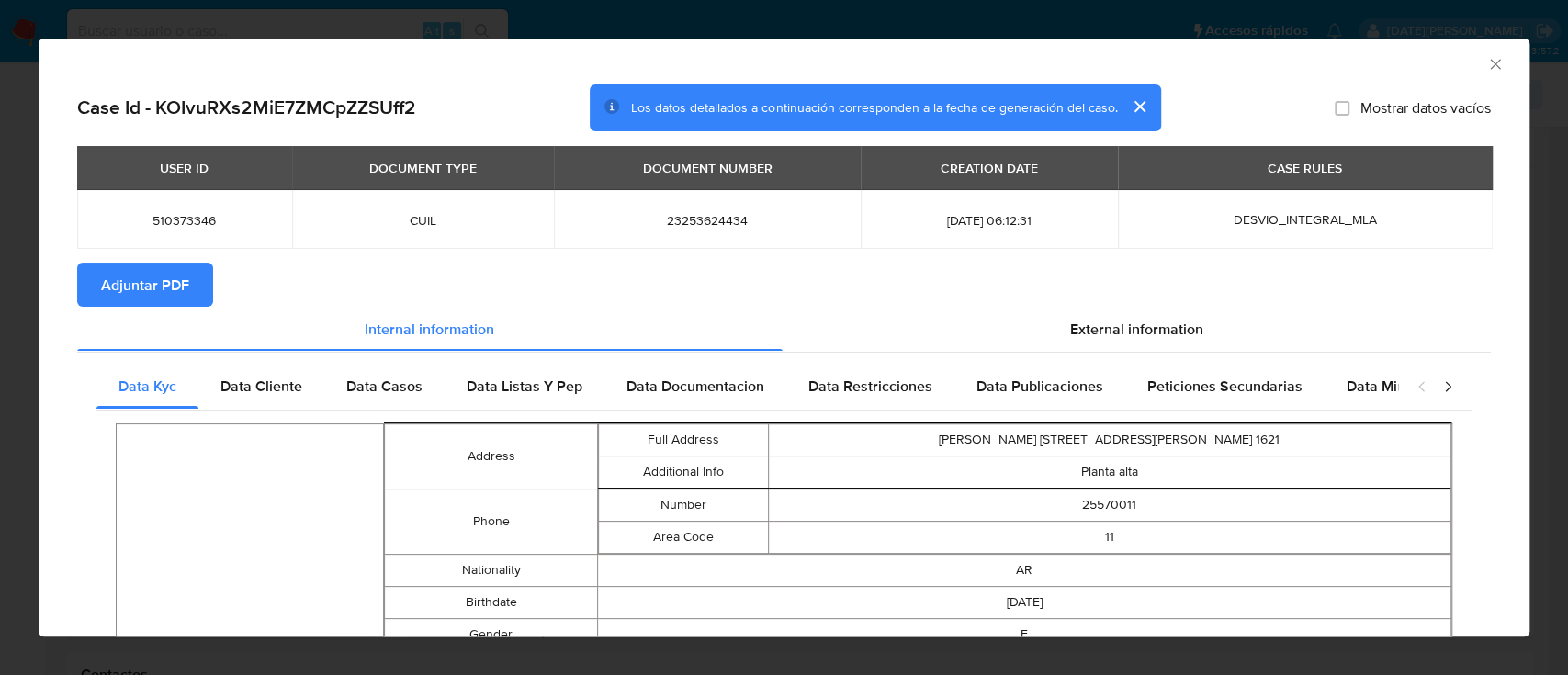
click at [140, 291] on span "Adjuntar PDF" at bounding box center [146, 285] width 89 height 41
click at [1139, 305] on section "Adjuntar PDF" at bounding box center [784, 285] width 1413 height 44
click at [1143, 321] on span "External information" at bounding box center [1136, 327] width 133 height 21
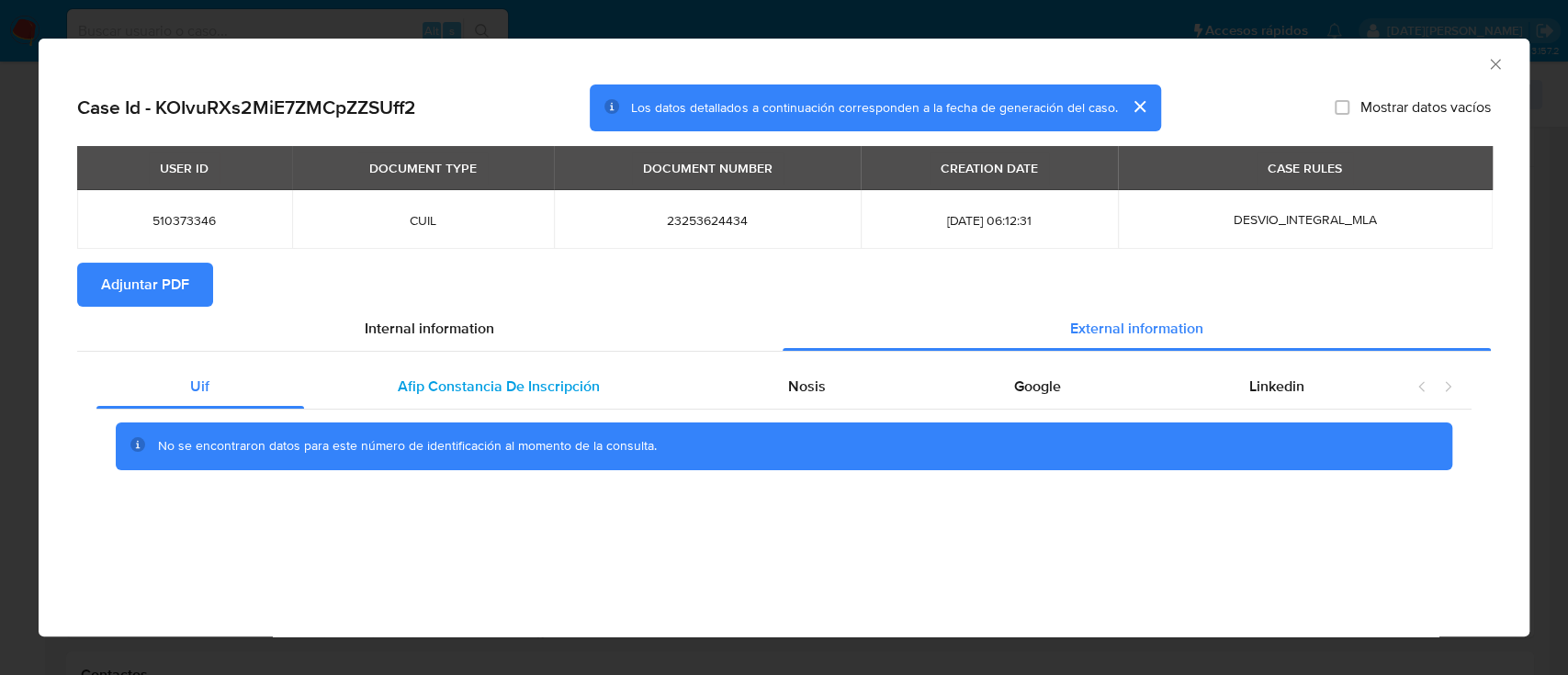
click at [456, 393] on span "Afip Constancia De Inscripción" at bounding box center [498, 385] width 202 height 21
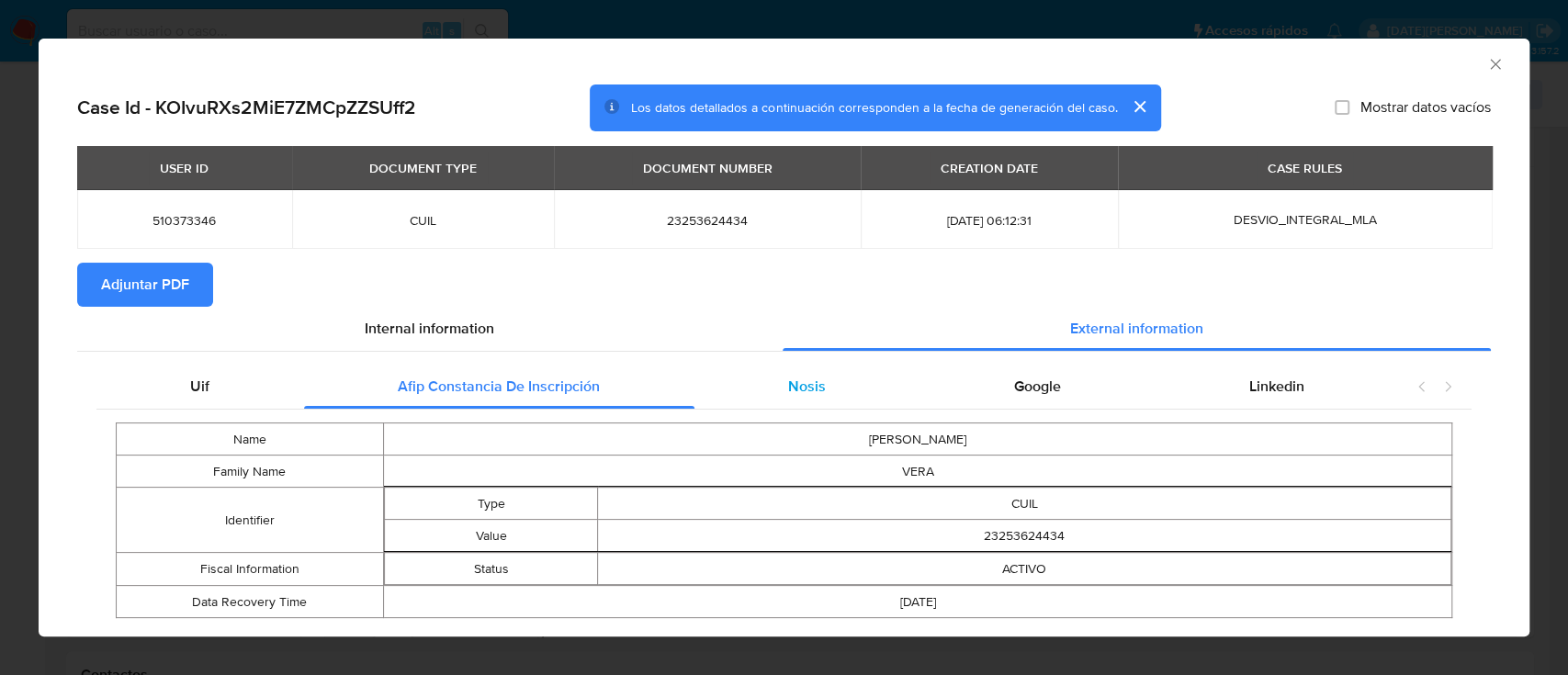
click at [798, 373] on div "Nosis" at bounding box center [807, 386] width 226 height 44
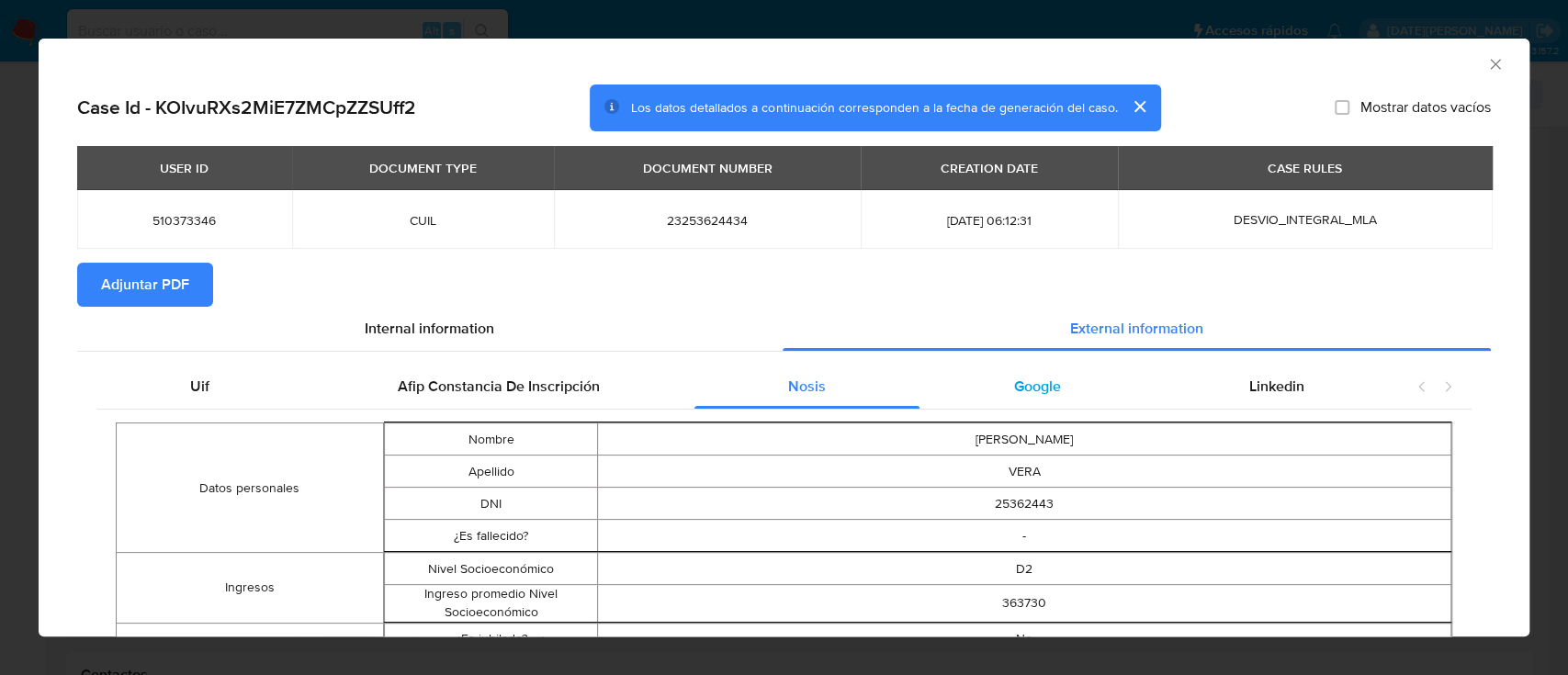
click at [997, 391] on div "Google" at bounding box center [1037, 386] width 235 height 44
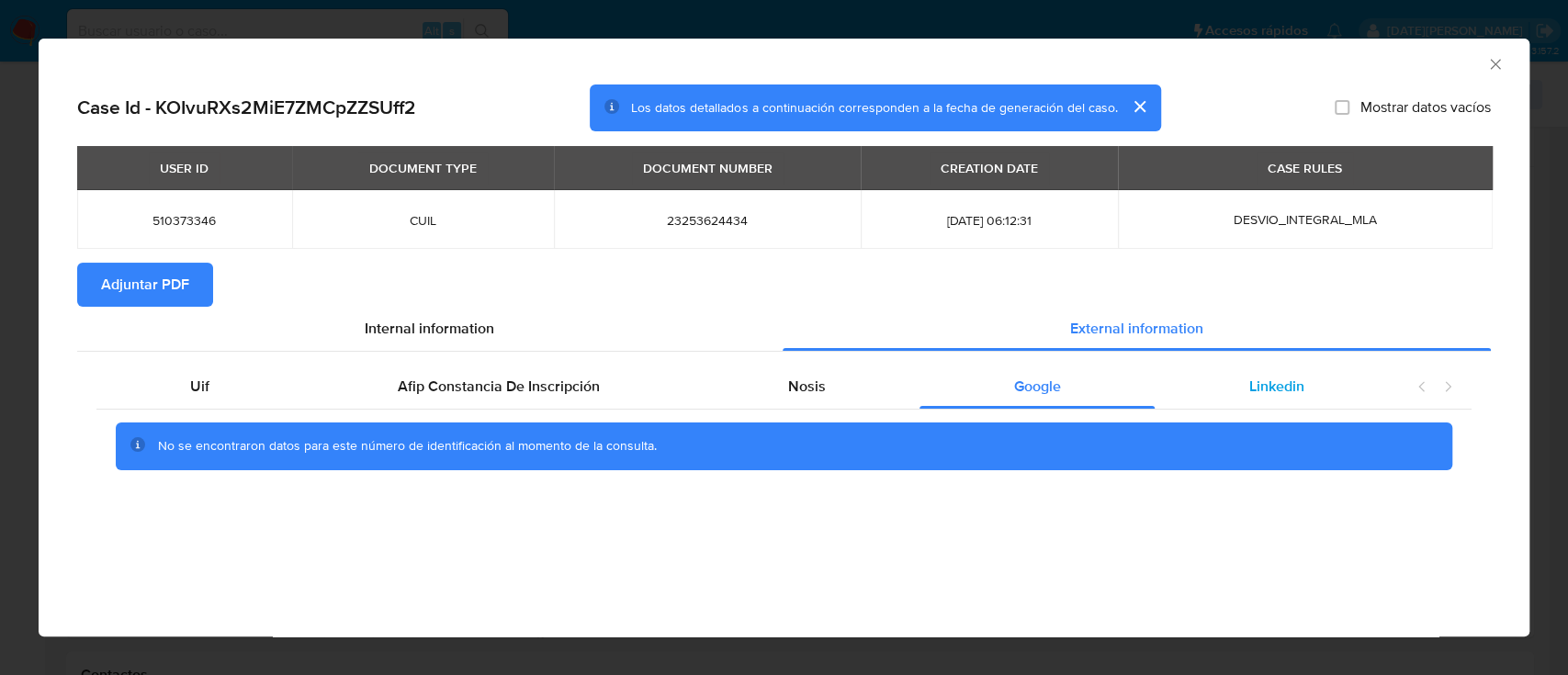
click at [1286, 394] on span "Linkedin" at bounding box center [1277, 385] width 55 height 21
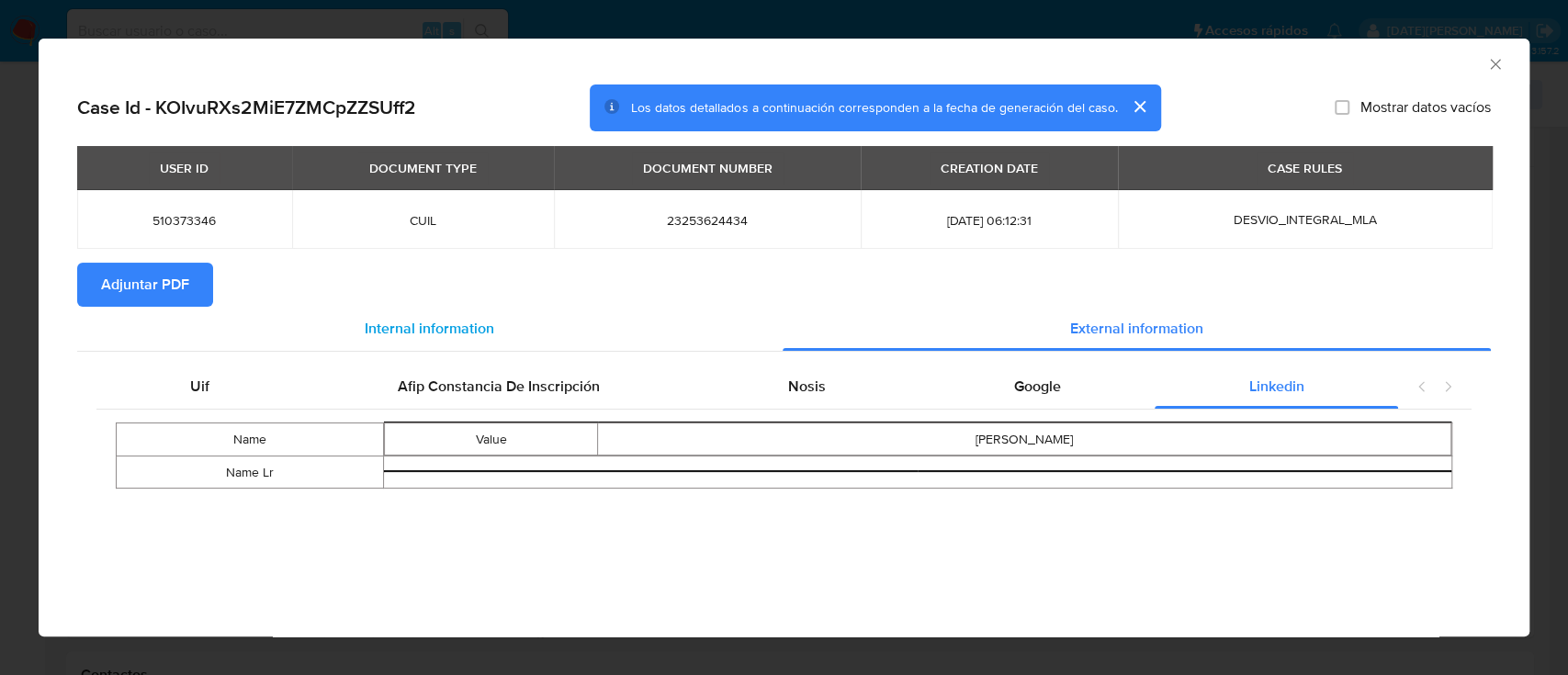
click at [443, 325] on span "Internal information" at bounding box center [429, 327] width 129 height 21
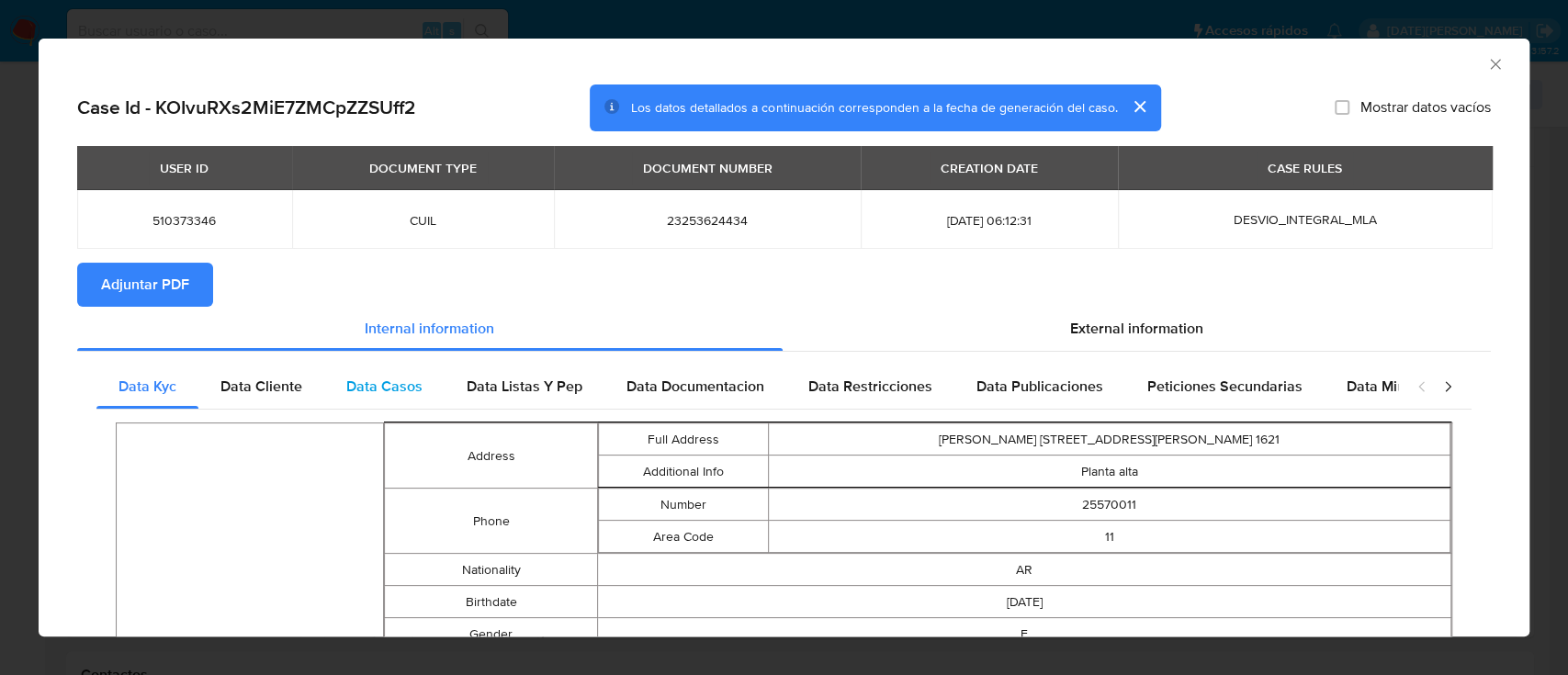
click at [399, 404] on div "Data Casos" at bounding box center [384, 386] width 120 height 44
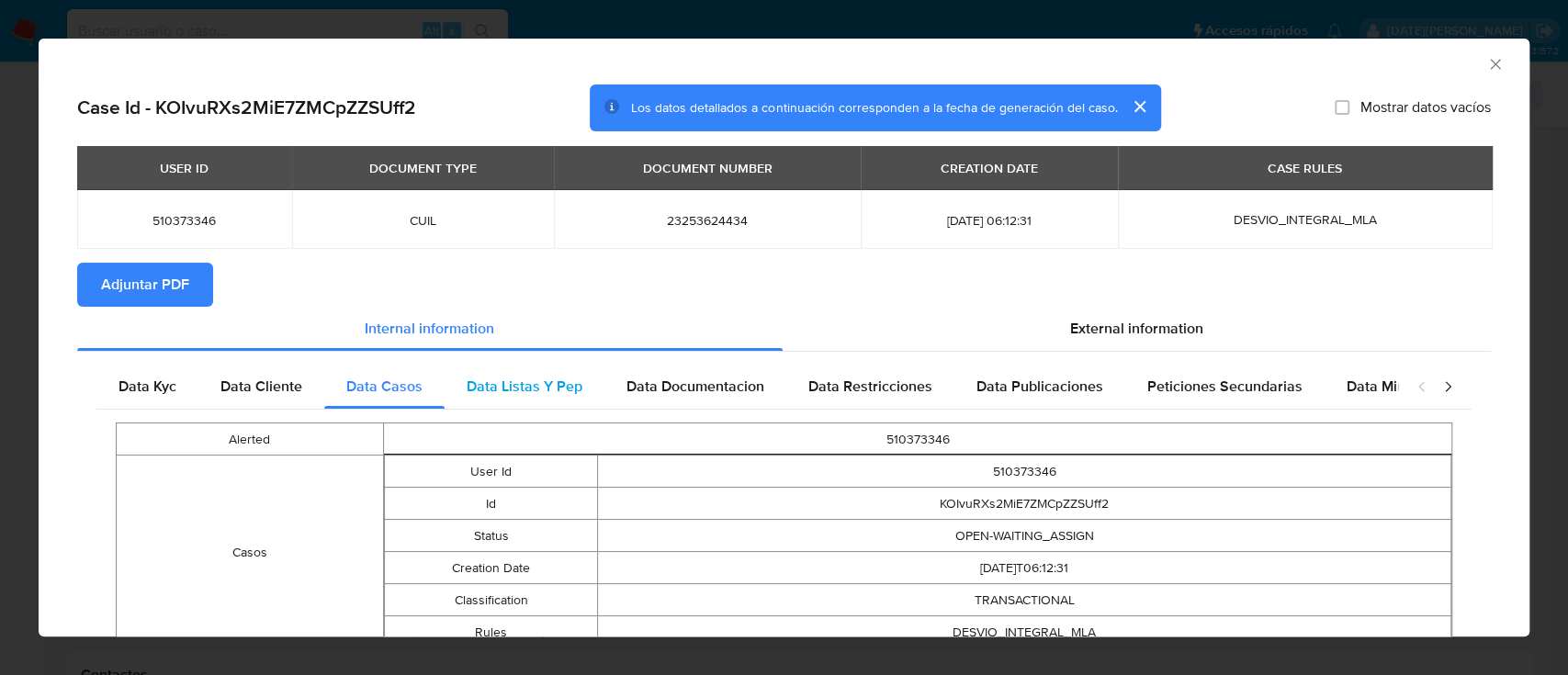
click at [548, 388] on span "Data Listas Y Pep" at bounding box center [524, 385] width 115 height 21
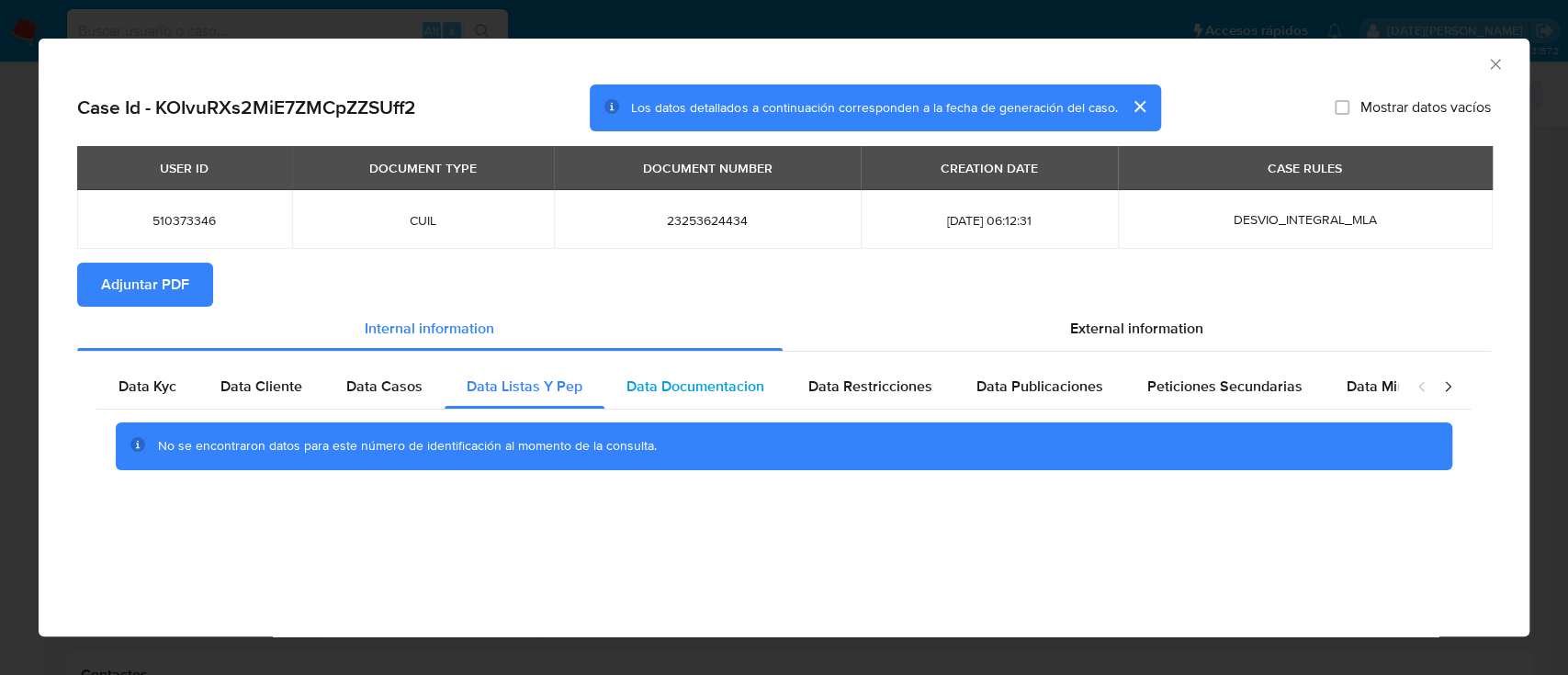
click at [690, 370] on div "Data Documentacion" at bounding box center [695, 386] width 182 height 44
click at [808, 371] on div "Data Restricciones" at bounding box center [870, 386] width 168 height 44
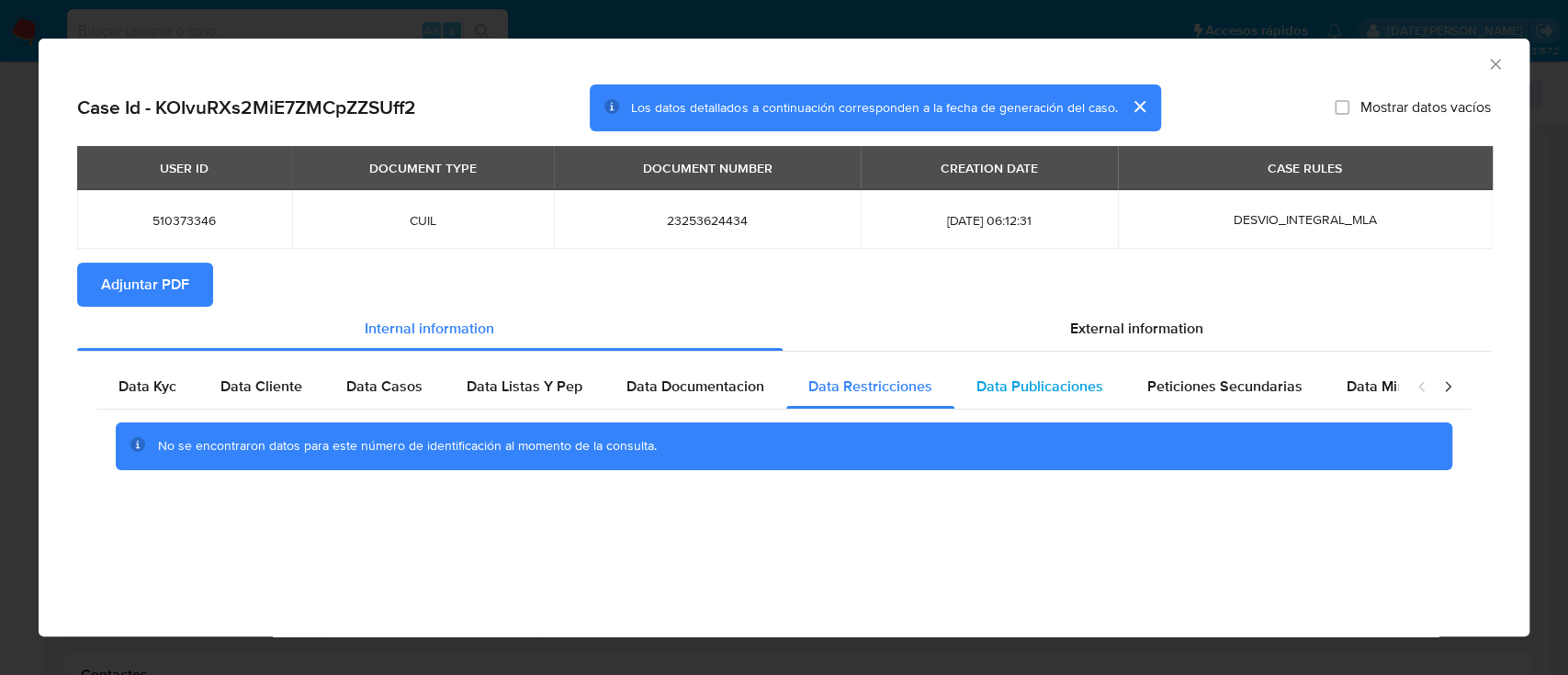
click at [1002, 398] on div "Data Publicaciones" at bounding box center [1039, 386] width 171 height 44
click at [1491, 62] on icon "Cerrar ventana" at bounding box center [1494, 64] width 10 height 10
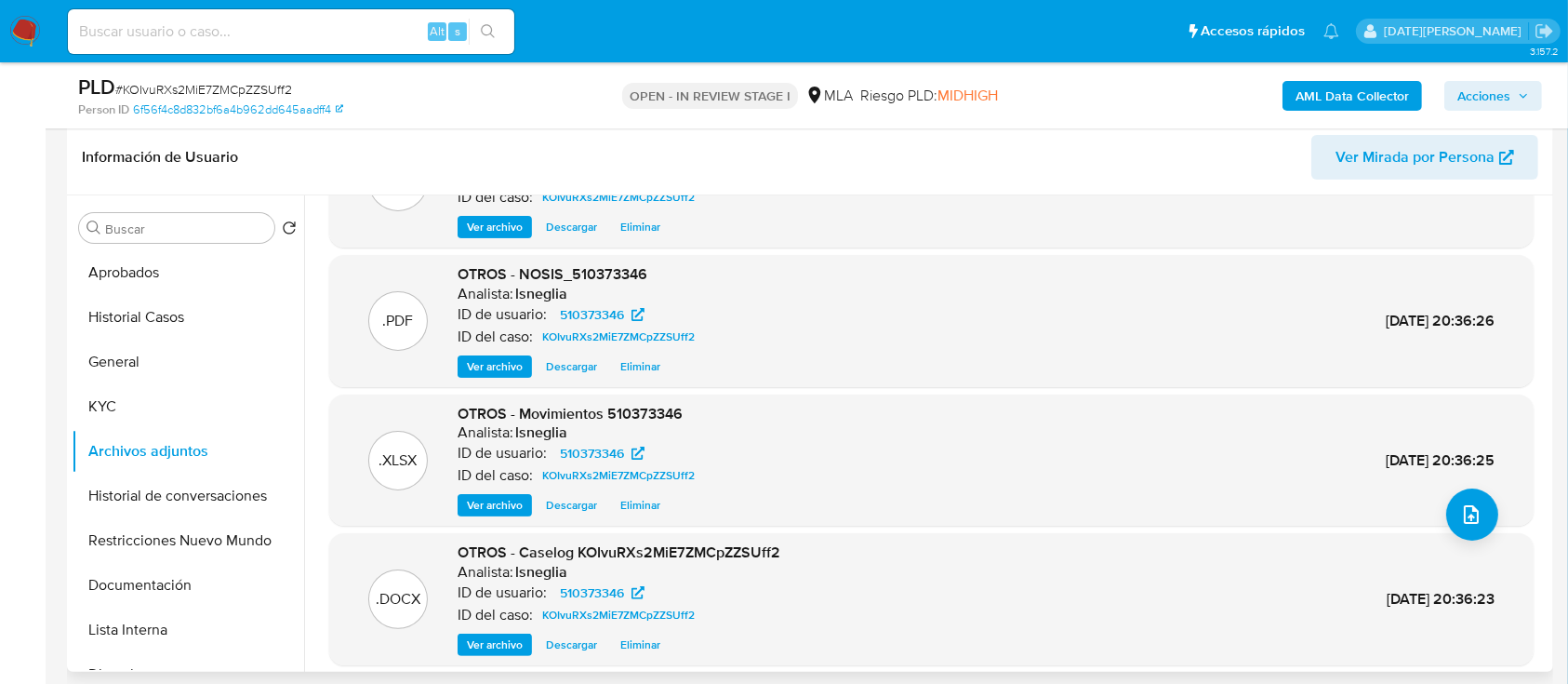
scroll to position [105, 0]
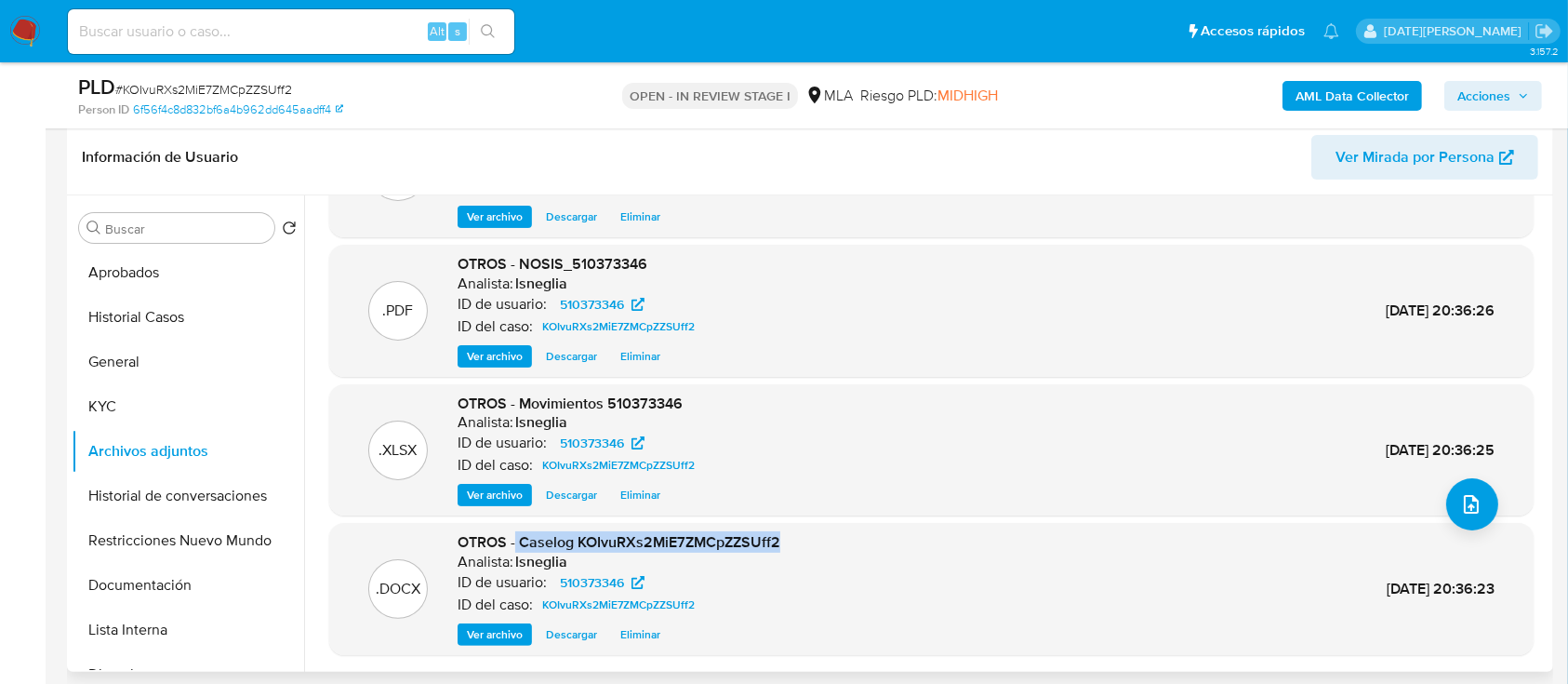
drag, startPoint x: 514, startPoint y: 542, endPoint x: 786, endPoint y: 549, distance: 272.1
click at [786, 549] on div ".DOCX OTROS - Caselog KOIvuRXs2MiE7ZMCpZZSUff2 Analista: lsneglia ID de usuario…" at bounding box center [930, 589] width 1185 height 113
click at [758, 545] on span "OTROS - Caselog KOIvuRXs2MiE7ZMCpZZSUff2" at bounding box center [618, 542] width 322 height 21
drag, startPoint x: 516, startPoint y: 544, endPoint x: 791, endPoint y: 541, distance: 275.0
click at [791, 541] on div ".DOCX OTROS - Caselog KOIvuRXs2MiE7ZMCpZZSUff2 Analista: lsneglia ID de usuario…" at bounding box center [930, 589] width 1185 height 113
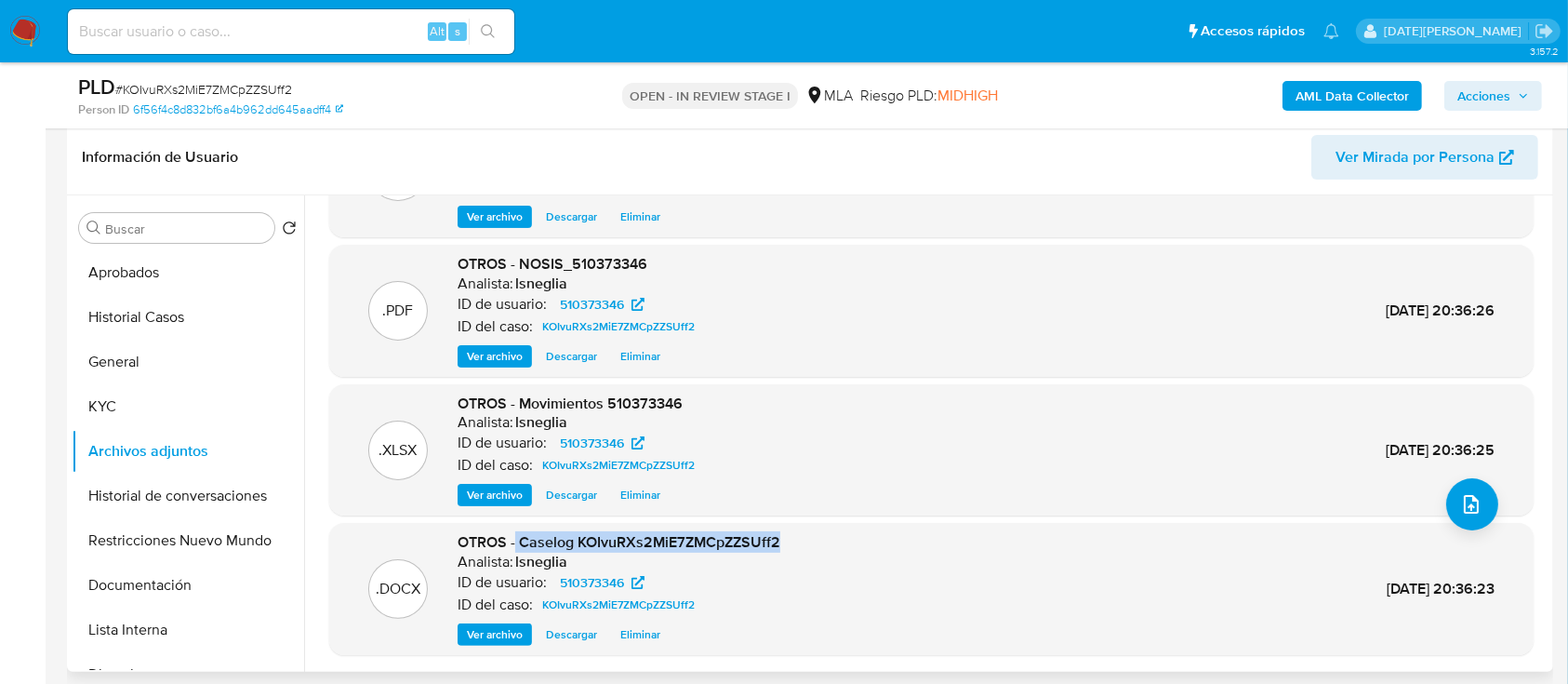
copy span "Caselog KOIvuRXs2MiE7ZMCpZZSUff2"
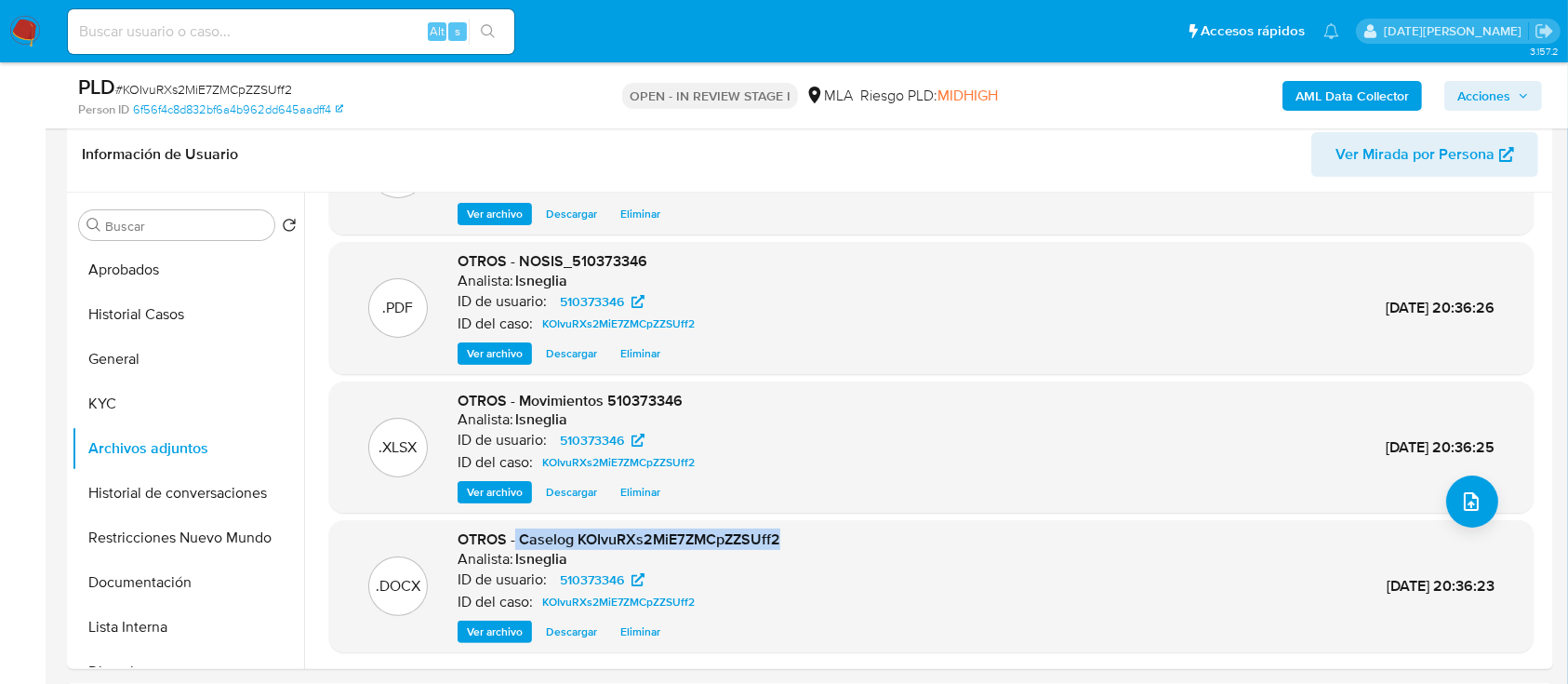
scroll to position [254, 0]
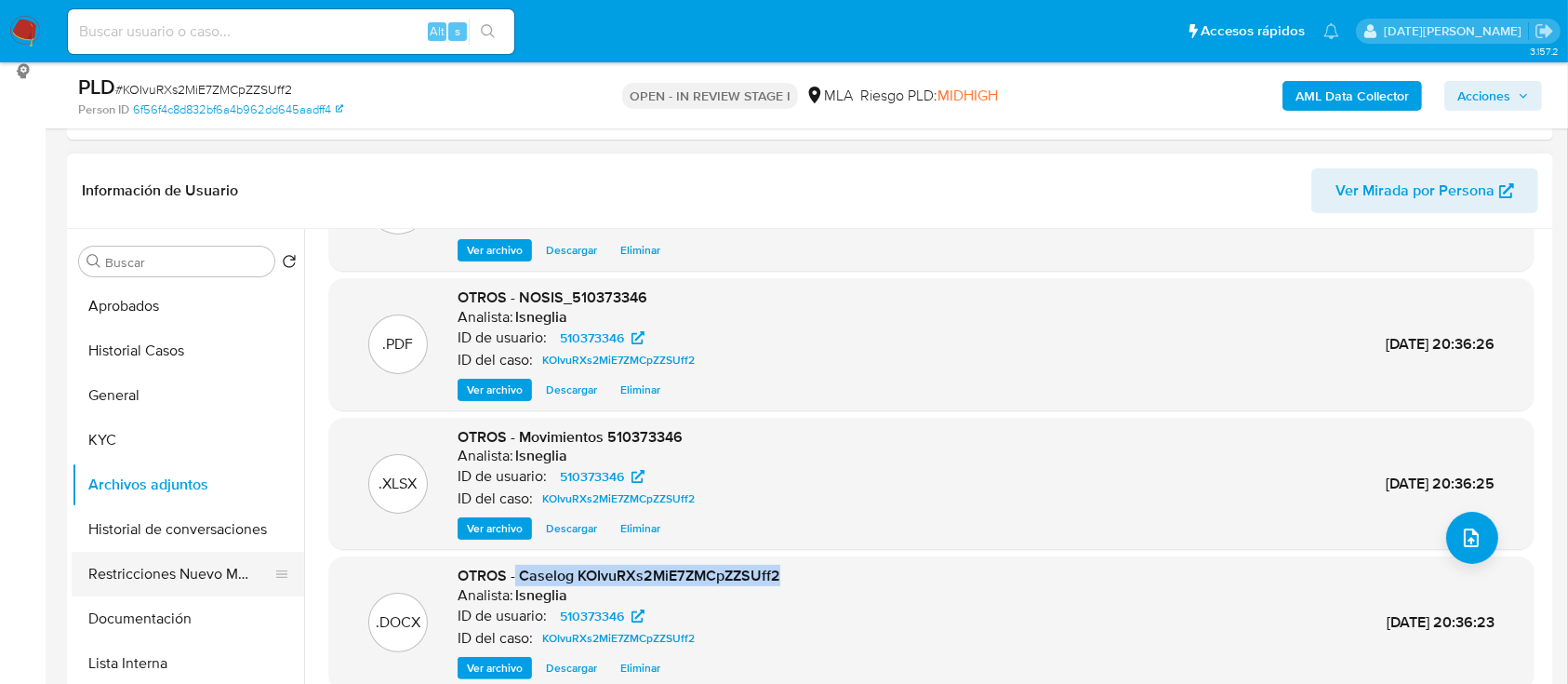
click at [209, 553] on button "Restricciones Nuevo Mundo" at bounding box center [180, 574] width 218 height 45
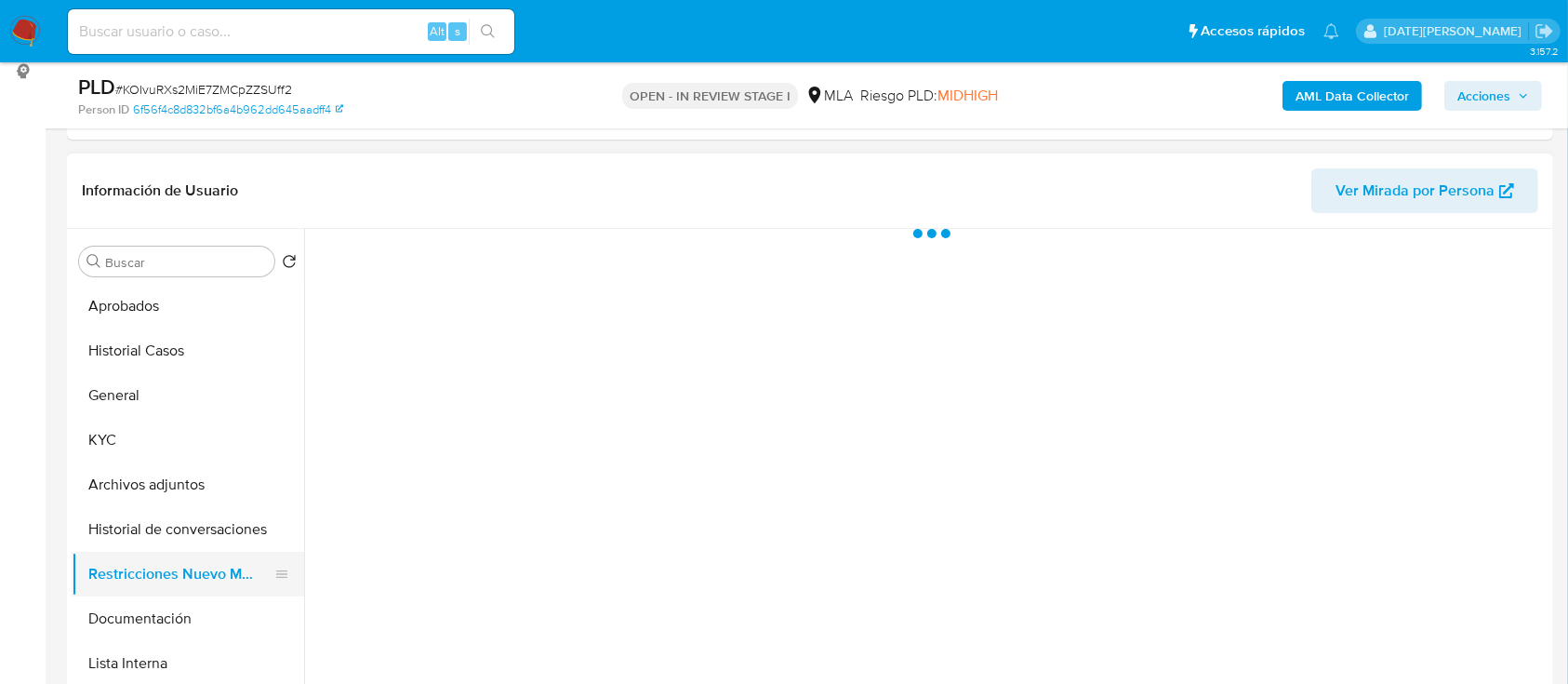
scroll to position [0, 0]
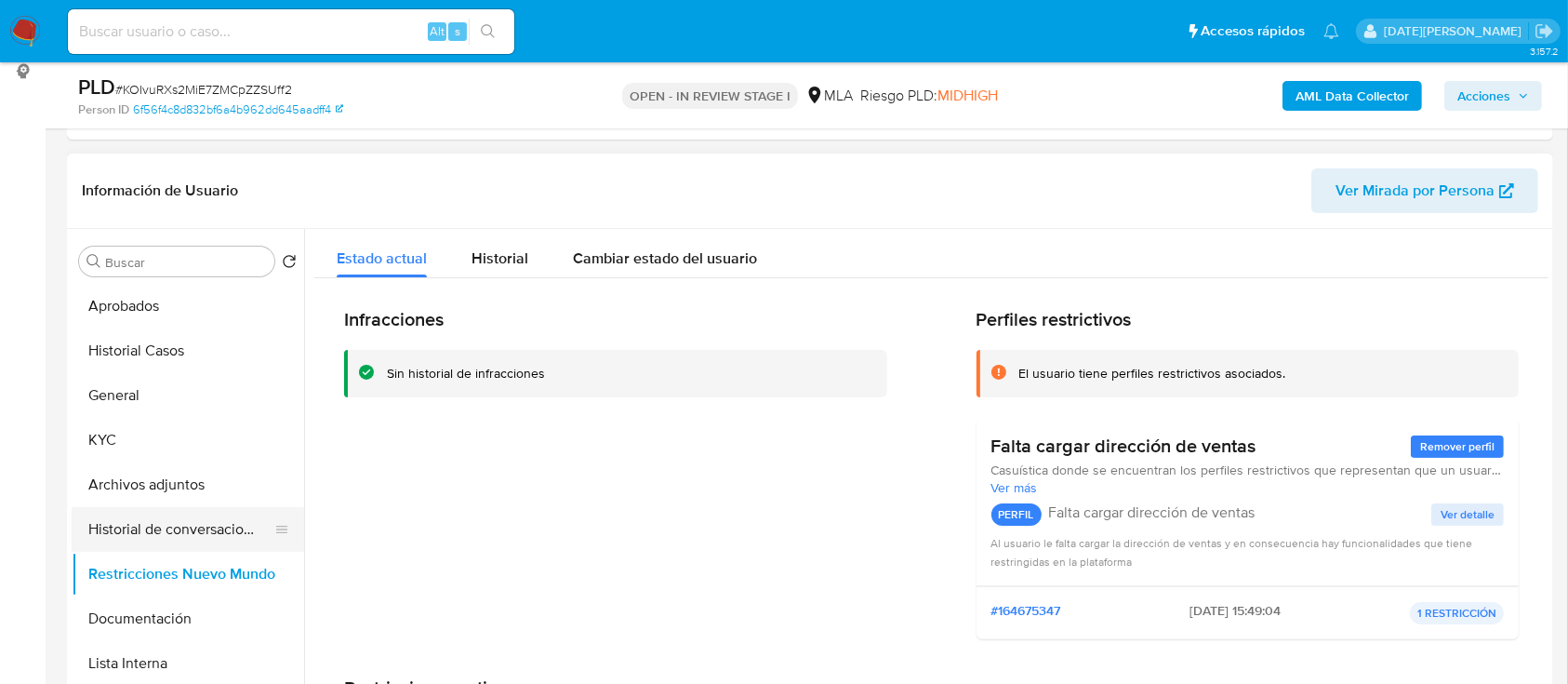
click at [214, 510] on button "Historial de conversaciones" at bounding box center [180, 530] width 218 height 45
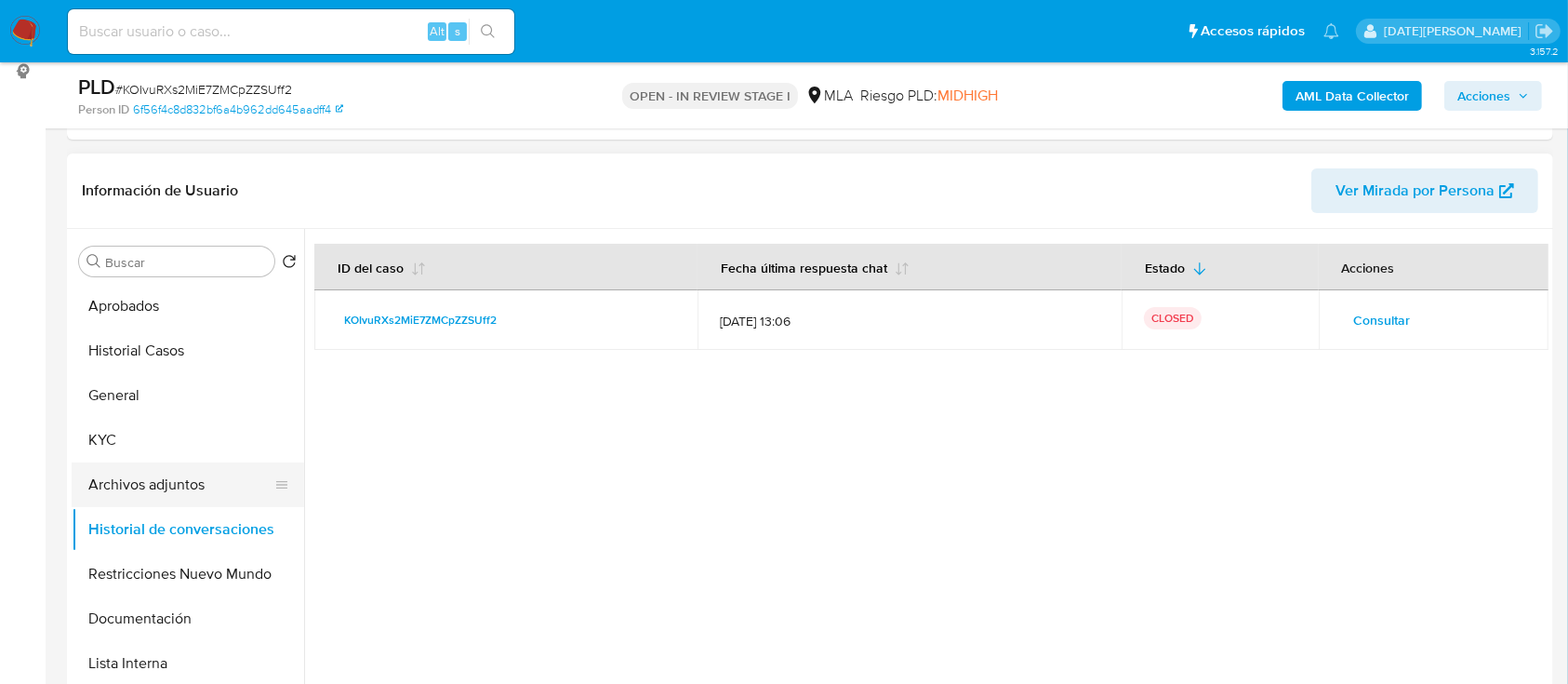
click at [151, 501] on button "Archivos adjuntos" at bounding box center [180, 485] width 218 height 45
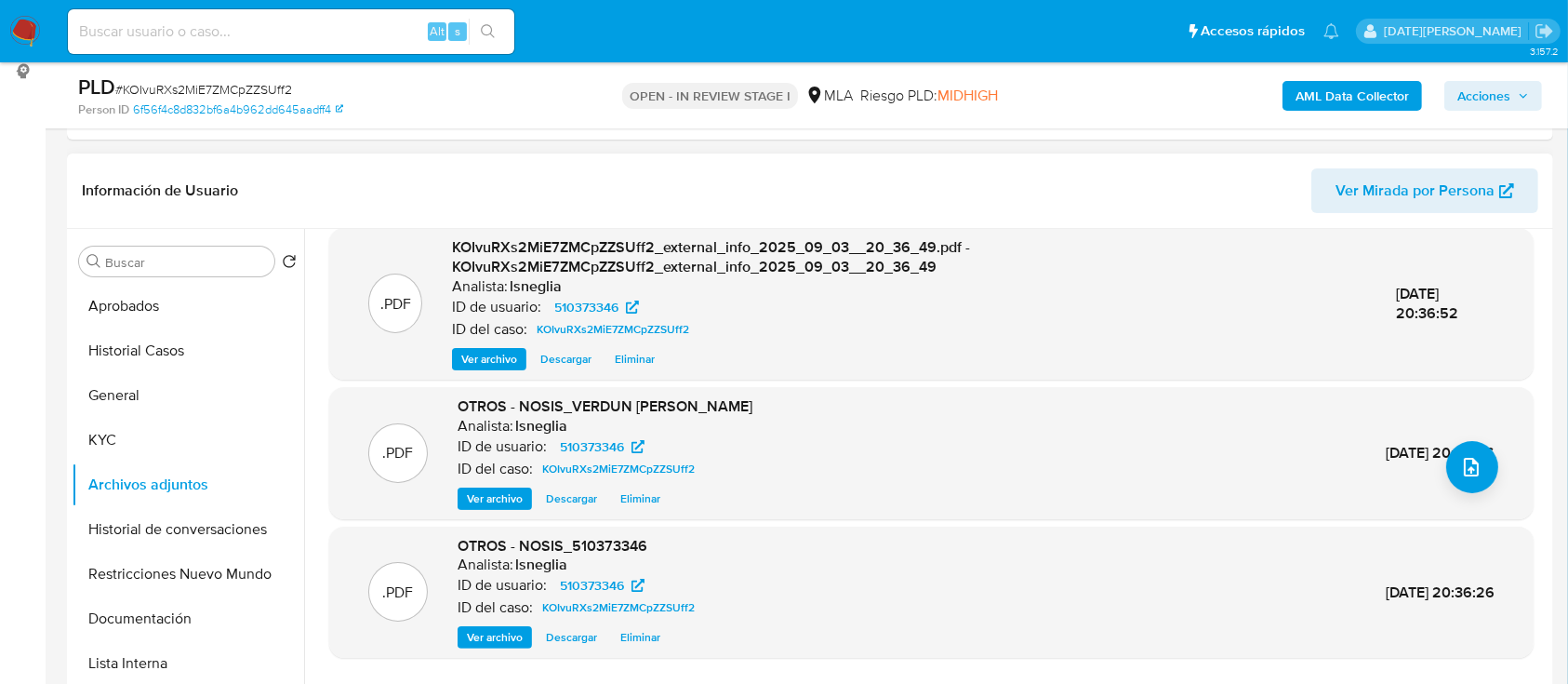
scroll to position [196, 0]
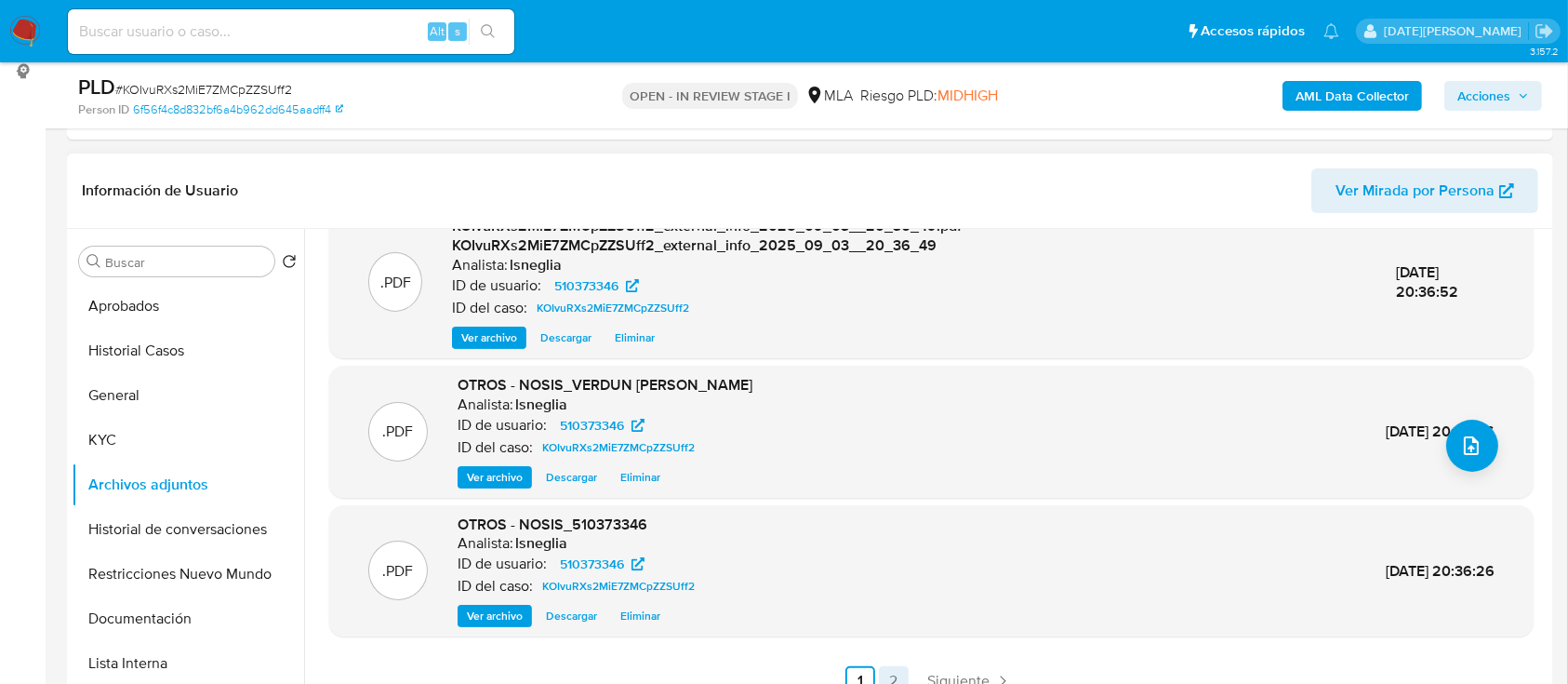
click at [884, 666] on link "2" at bounding box center [894, 681] width 30 height 30
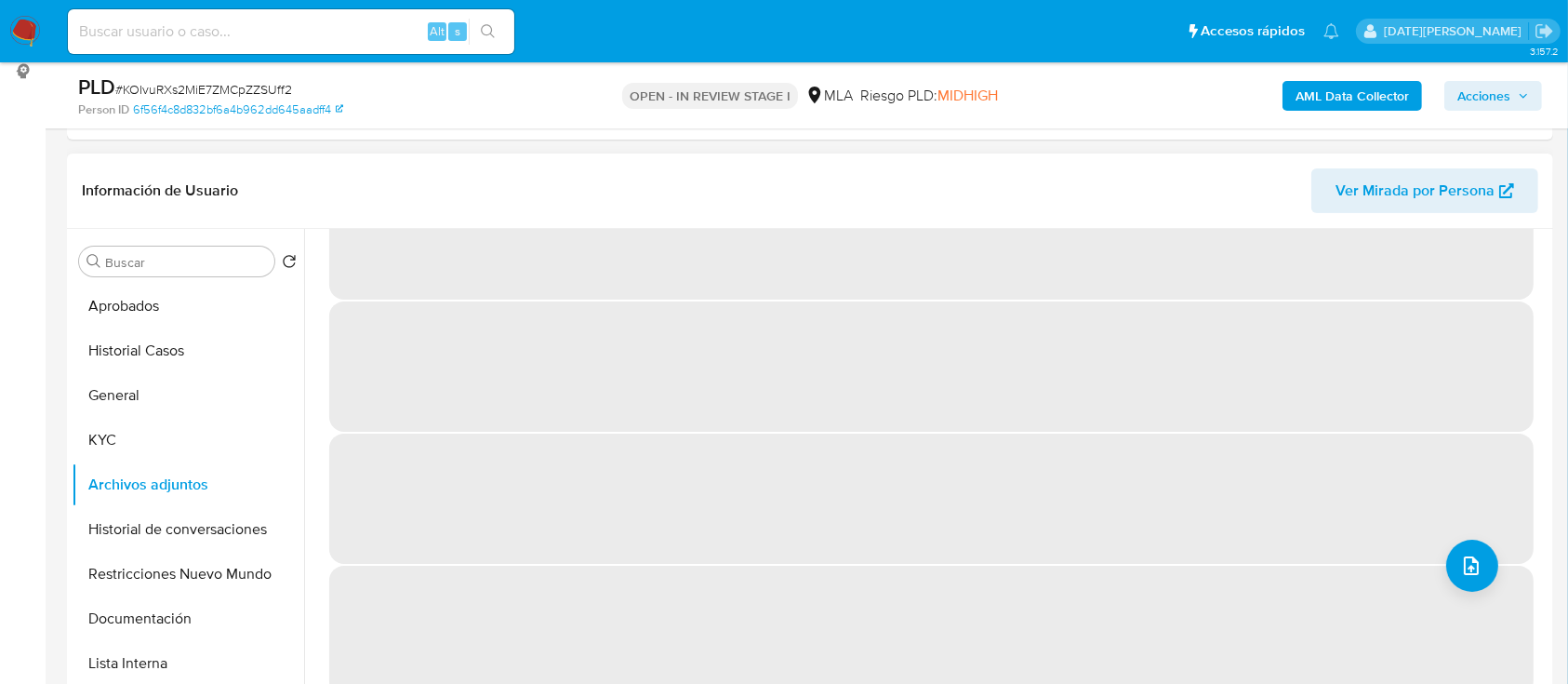
scroll to position [0, 0]
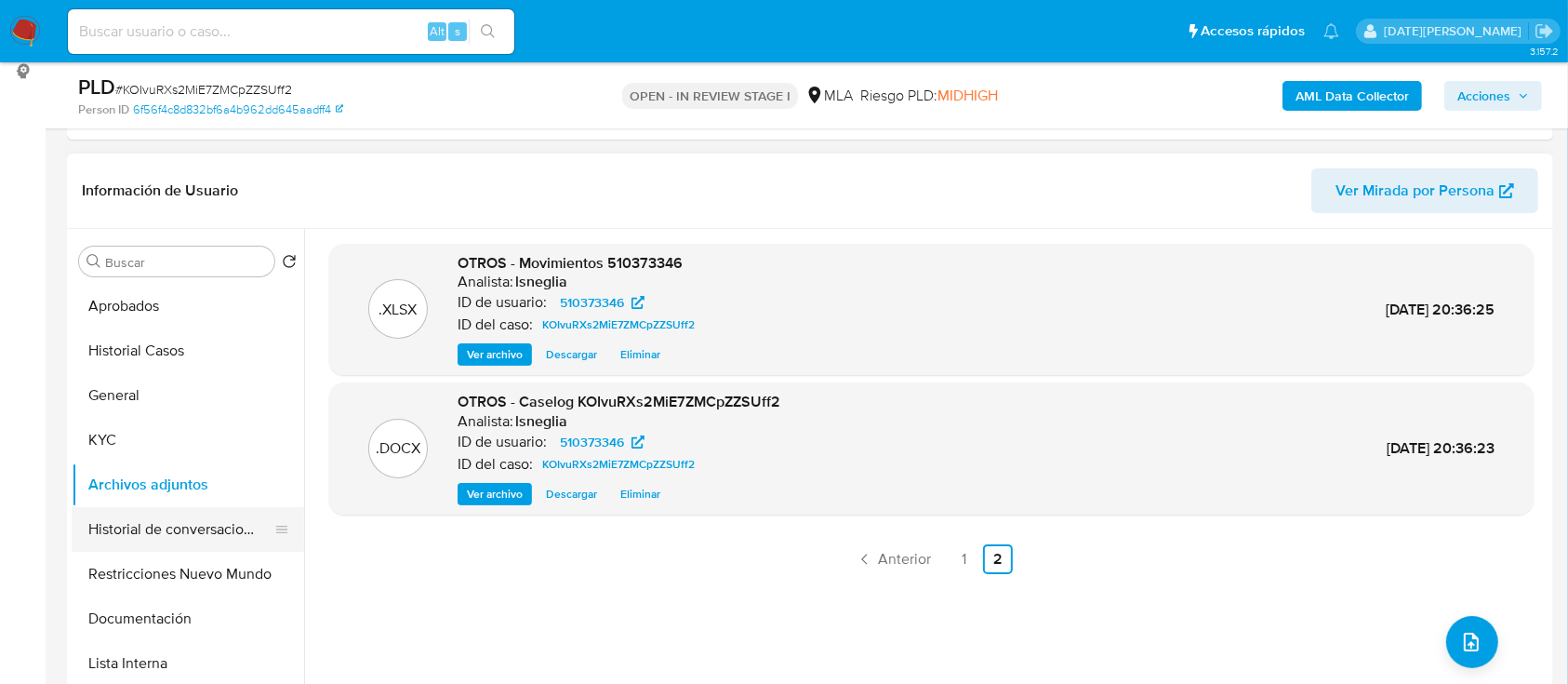
click at [171, 534] on button "Historial de conversaciones" at bounding box center [180, 530] width 218 height 45
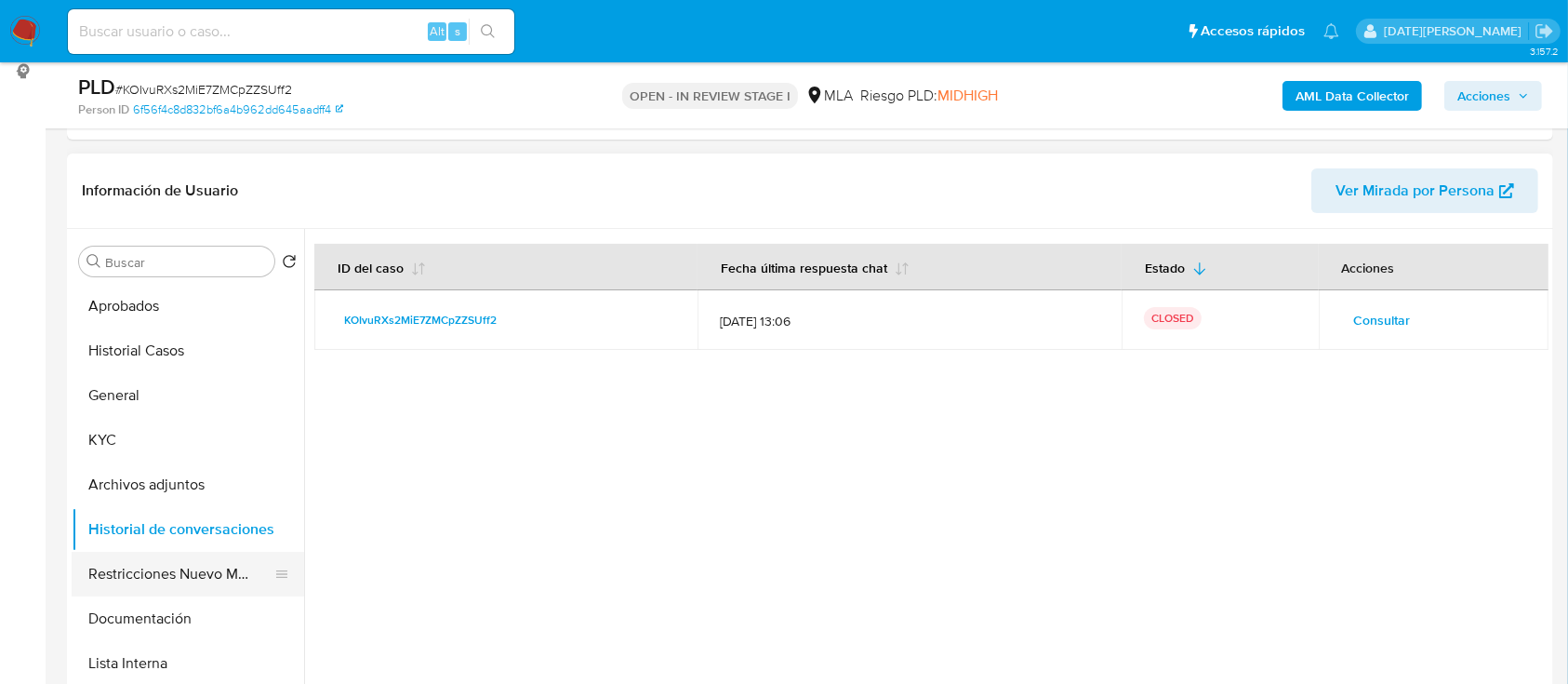
click at [187, 584] on button "Restricciones Nuevo Mundo" at bounding box center [180, 574] width 218 height 45
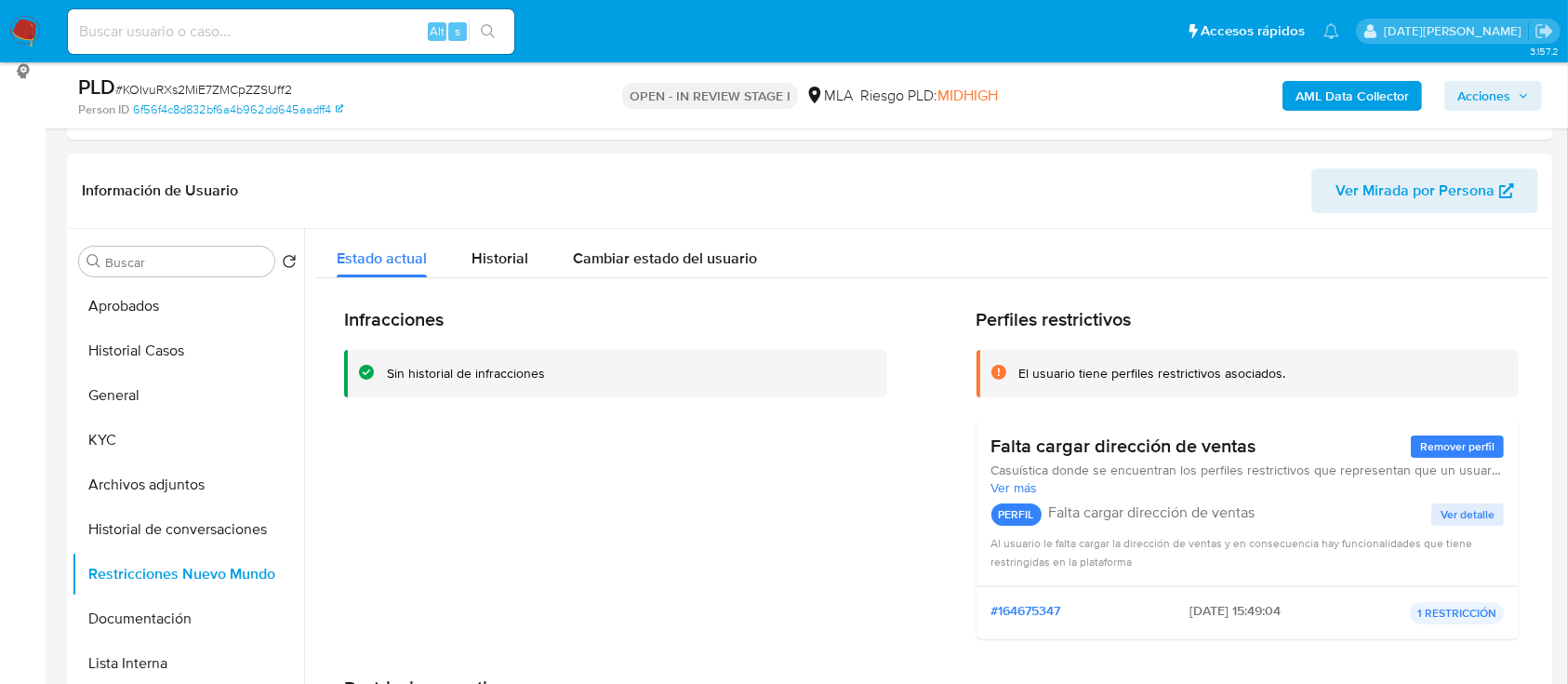
click at [1520, 89] on span "Acciones" at bounding box center [1492, 96] width 72 height 26
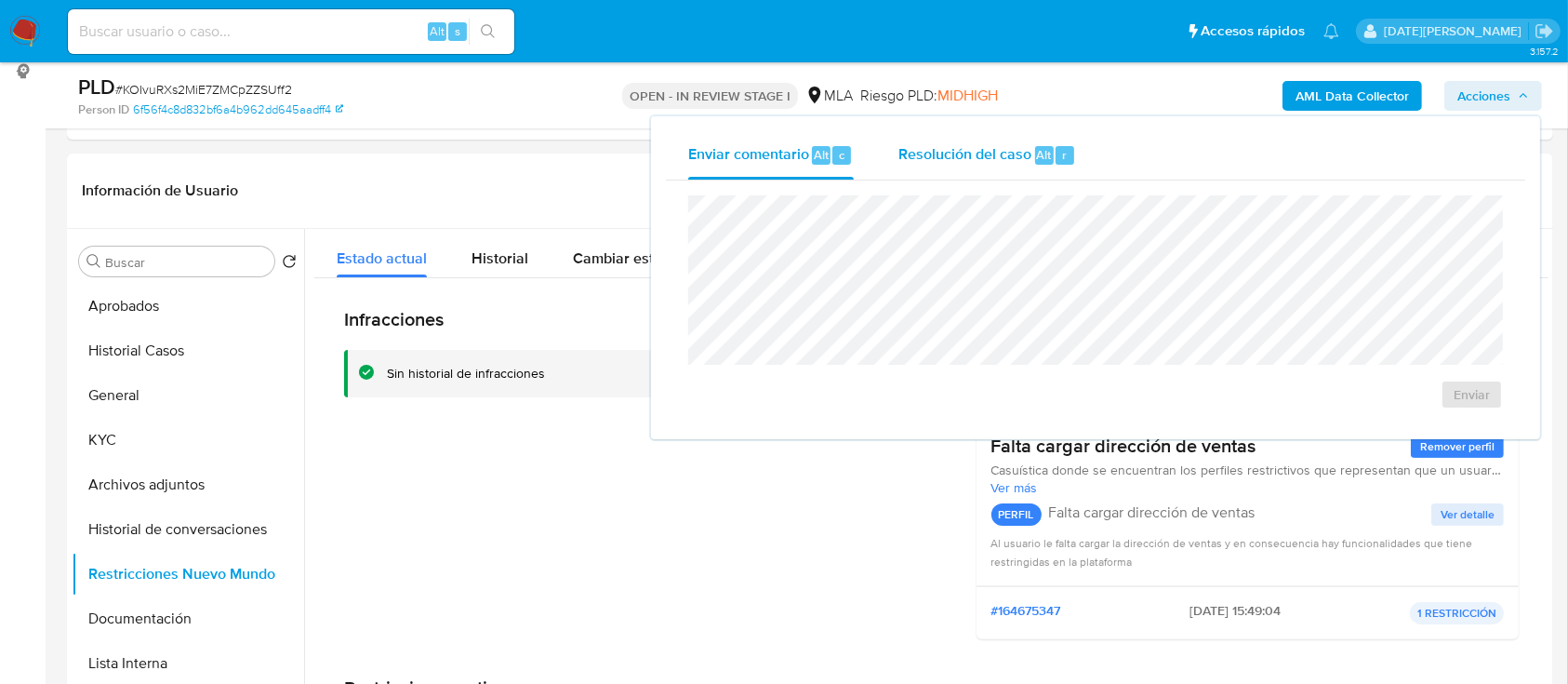
click at [956, 156] on span "Resolución del caso" at bounding box center [965, 153] width 133 height 21
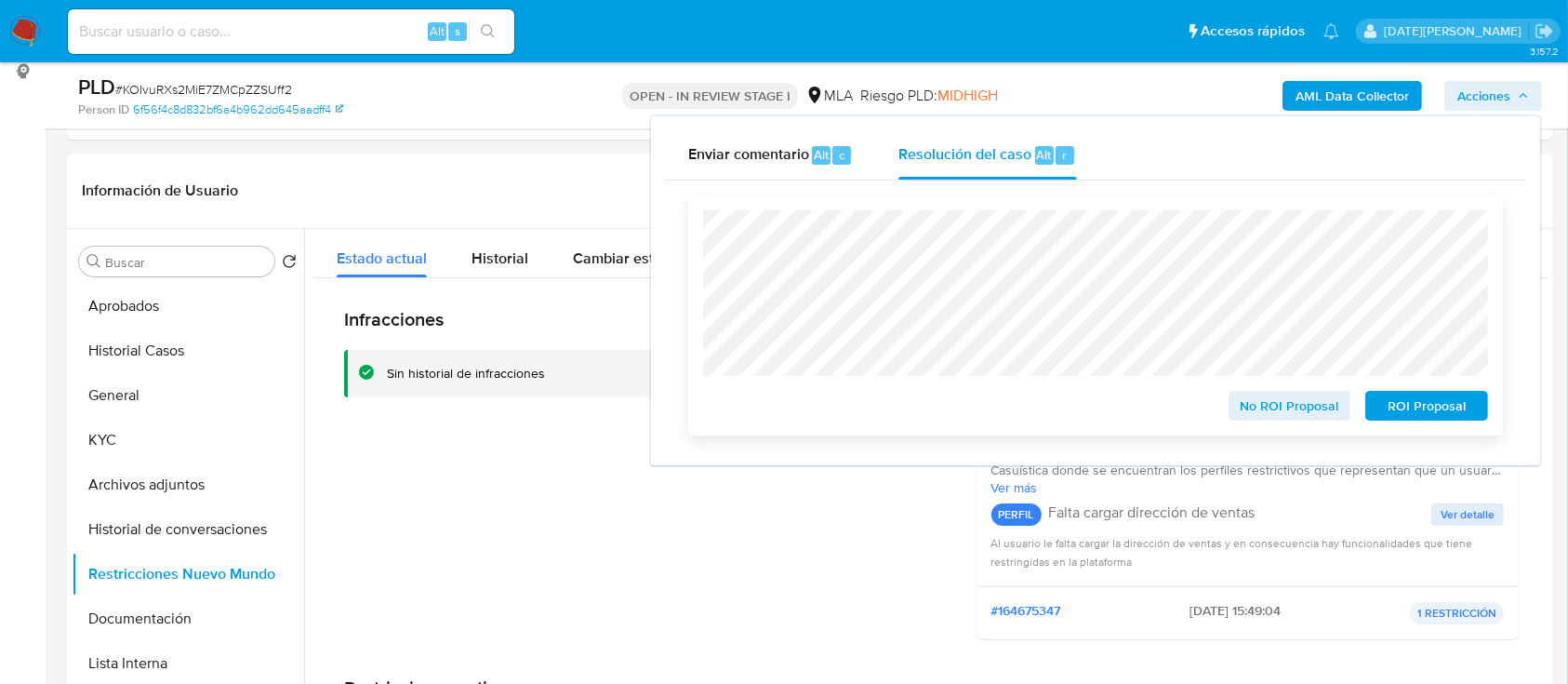
click at [1101, 412] on div "No ROI Proposal ROI Proposal" at bounding box center [1095, 315] width 784 height 210
click at [1279, 407] on span "No ROI Proposal" at bounding box center [1290, 406] width 97 height 26
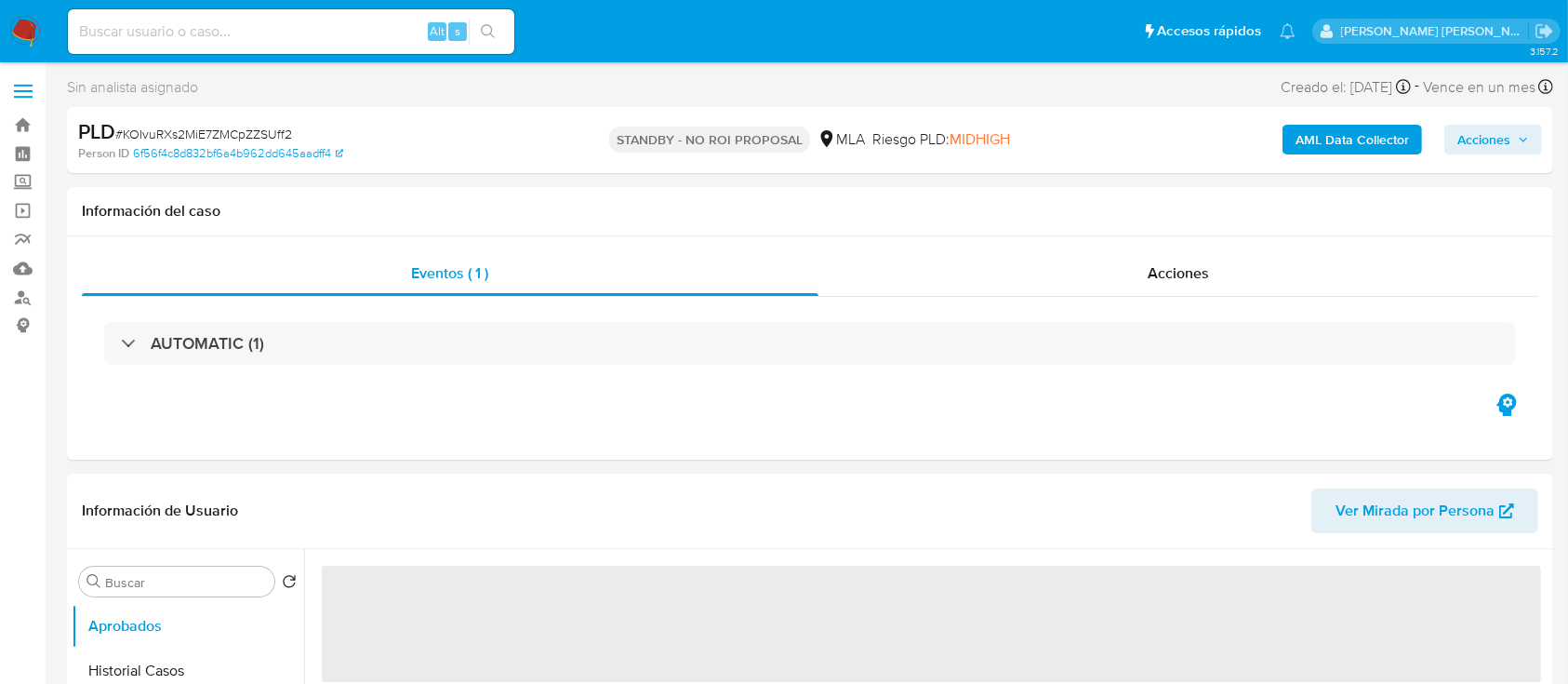
select select "10"
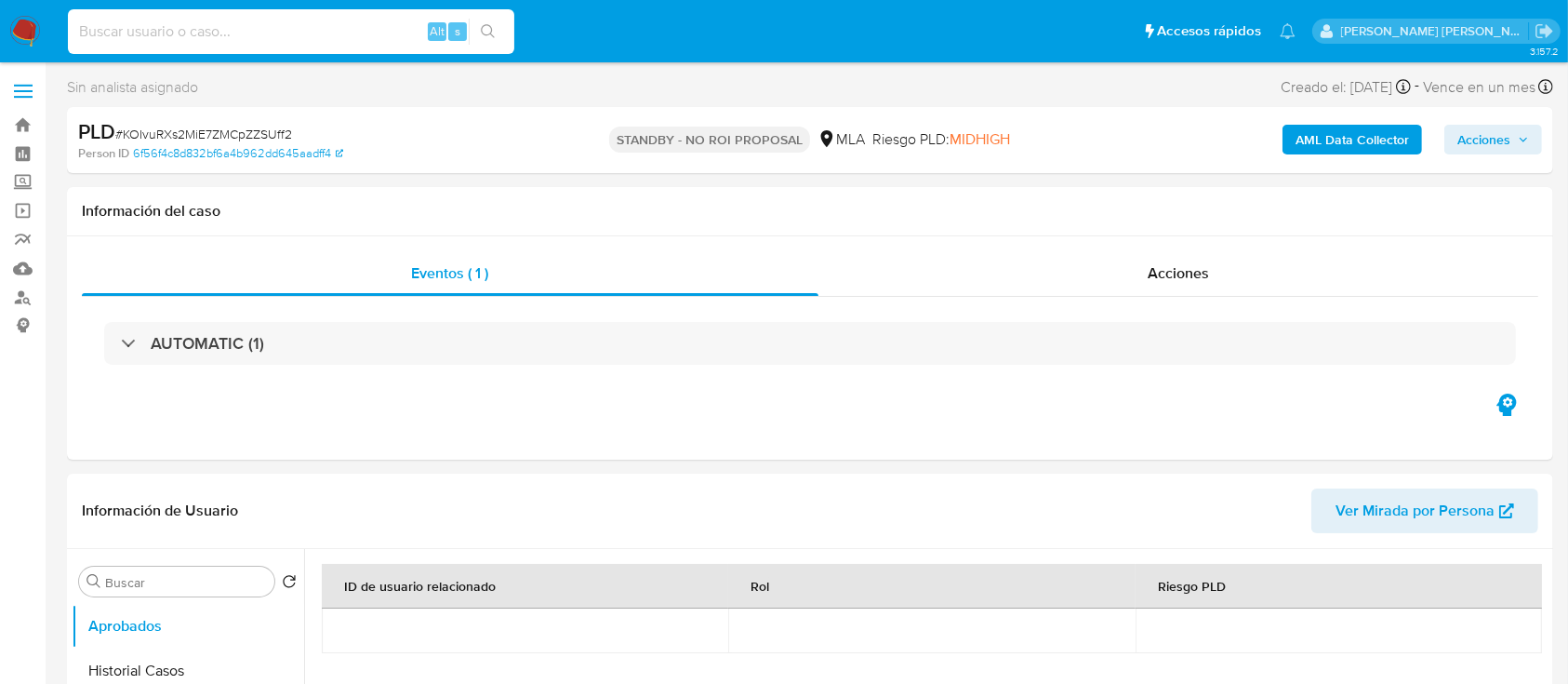
click at [313, 28] on input at bounding box center [291, 32] width 446 height 24
paste input "qFMgmXKyC2nk5ZT9Y3hSDzSq"
type input "qFMgmXKyC2nk5ZT9Y3hSDzSq"
click at [486, 36] on icon "search-icon" at bounding box center [488, 32] width 15 height 15
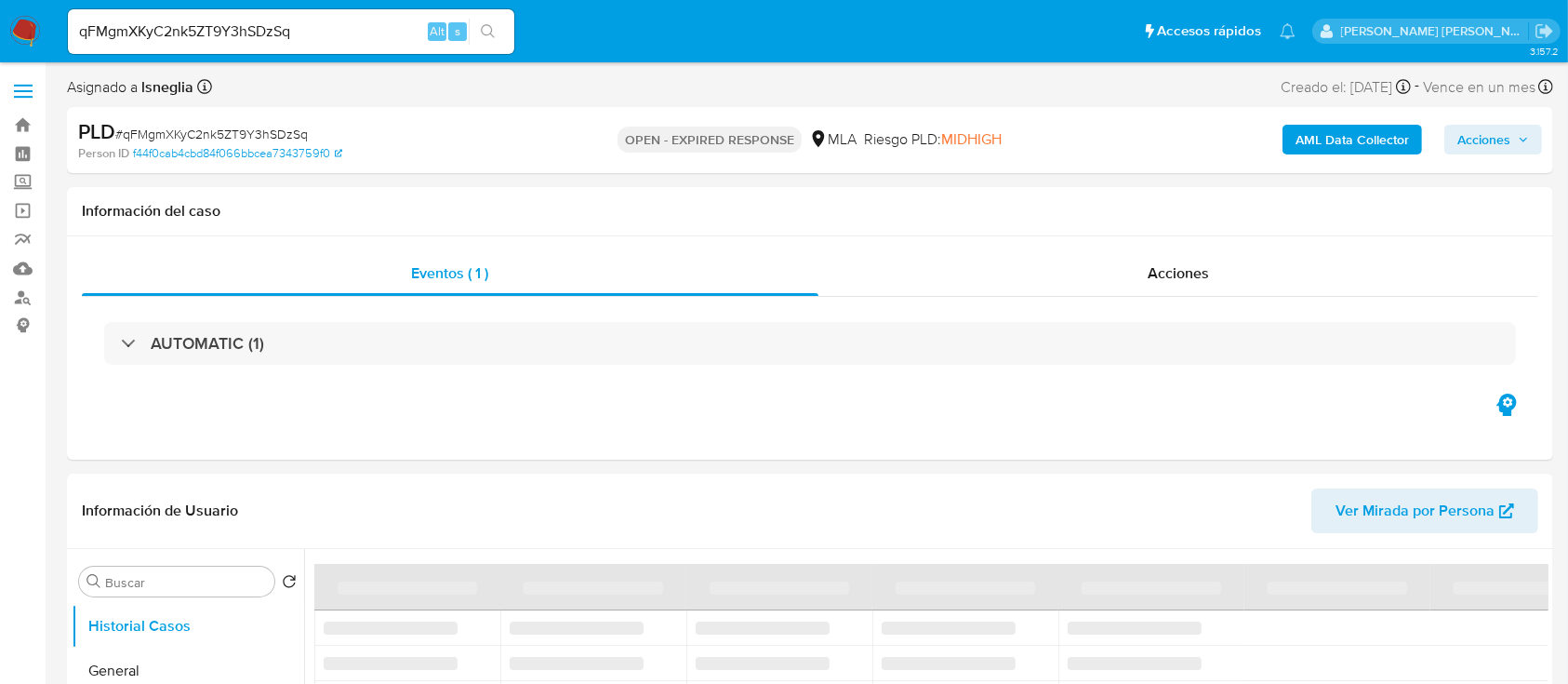
select select "10"
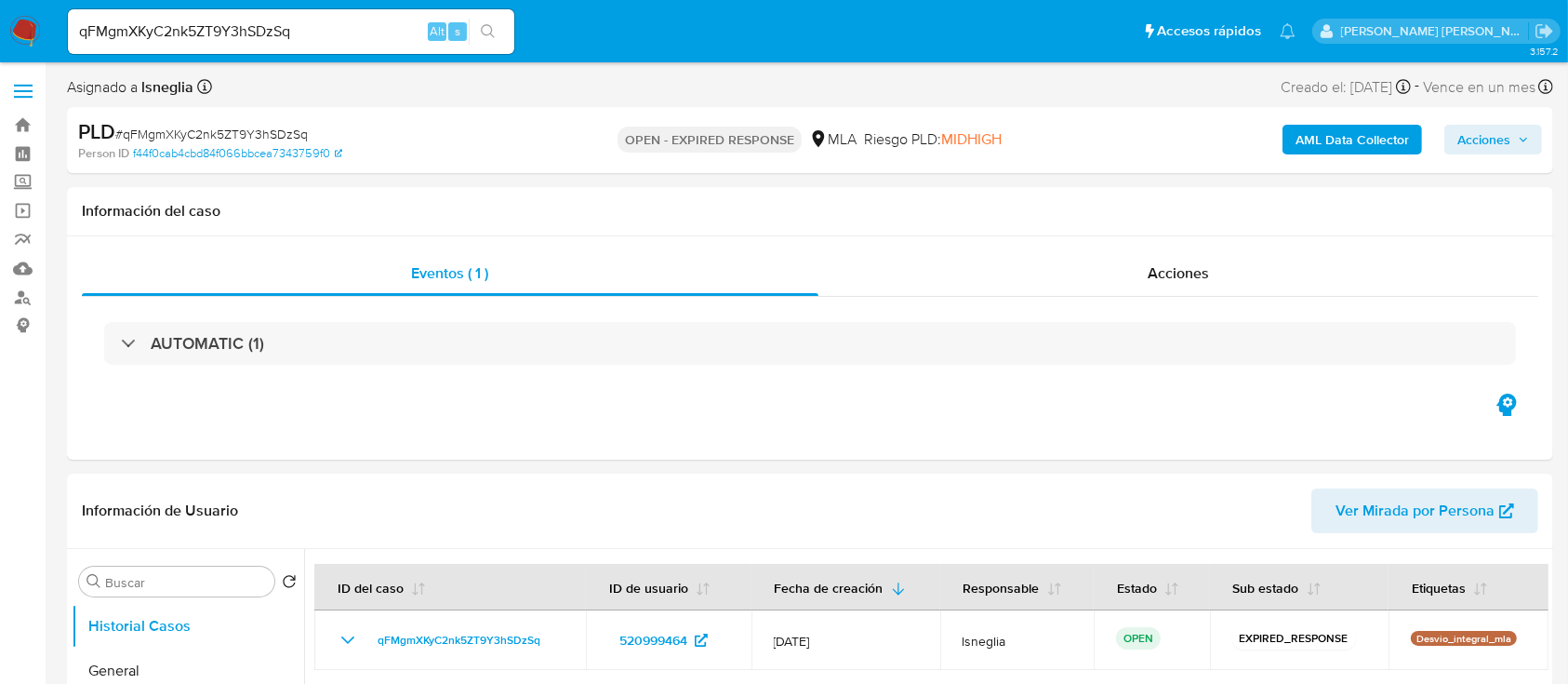
click at [212, 132] on span "# qFMgmXKyC2nk5ZT9Y3hSDzSq" at bounding box center [211, 134] width 192 height 19
copy span "qFMgmXKyC2nk5ZT9Y3hSDzSq"
click at [30, 38] on img at bounding box center [25, 32] width 32 height 32
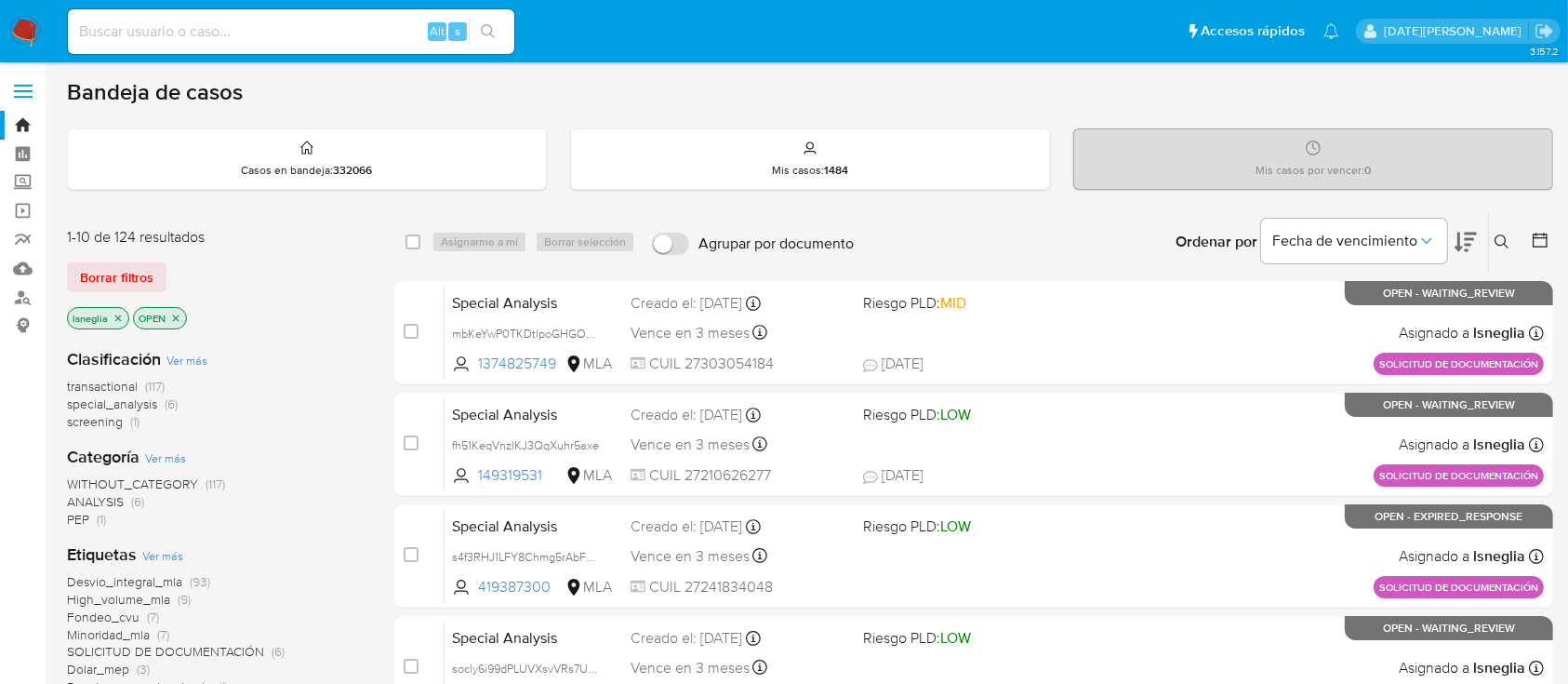
click at [1503, 231] on button at bounding box center [1504, 242] width 31 height 22
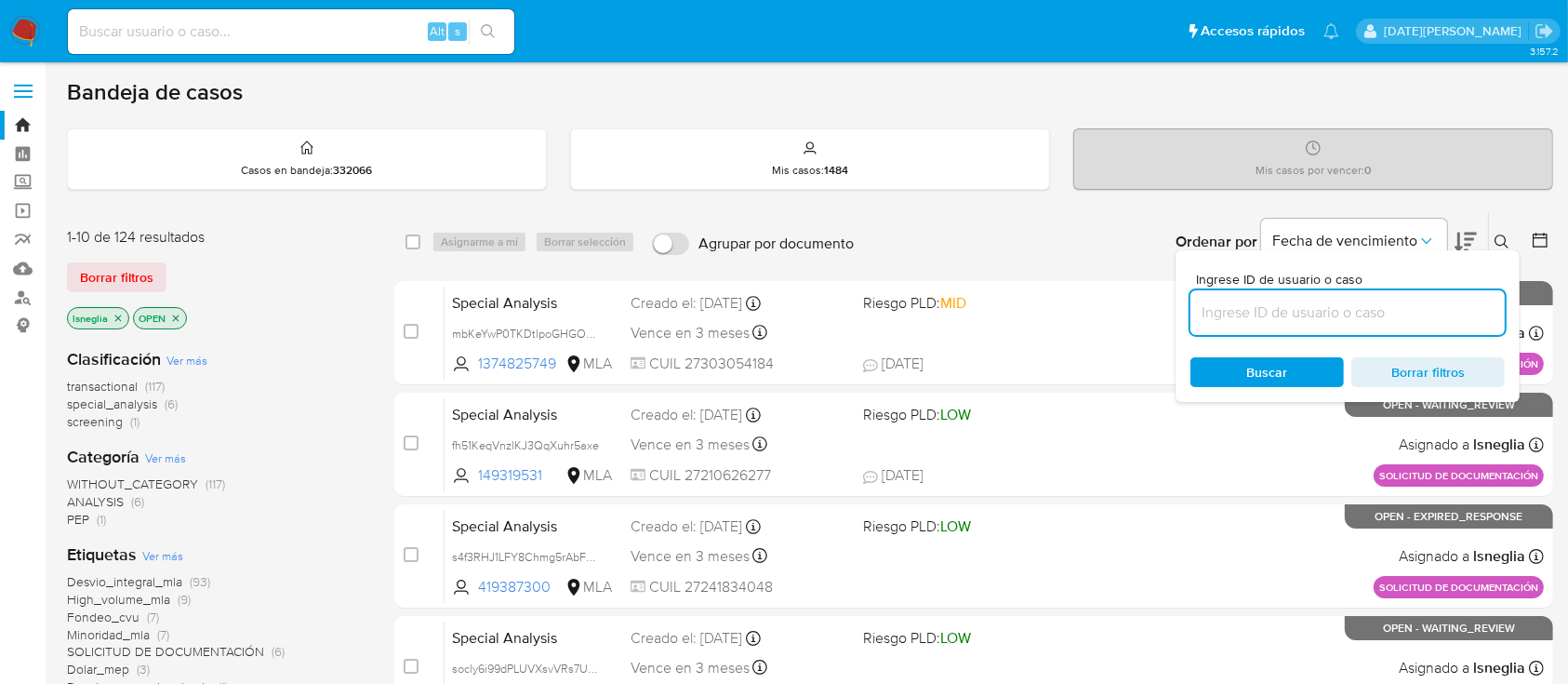
click at [1335, 318] on input at bounding box center [1347, 313] width 315 height 24
type input "qFMgmXKyC2nk5ZT9Y3hSDzSq"
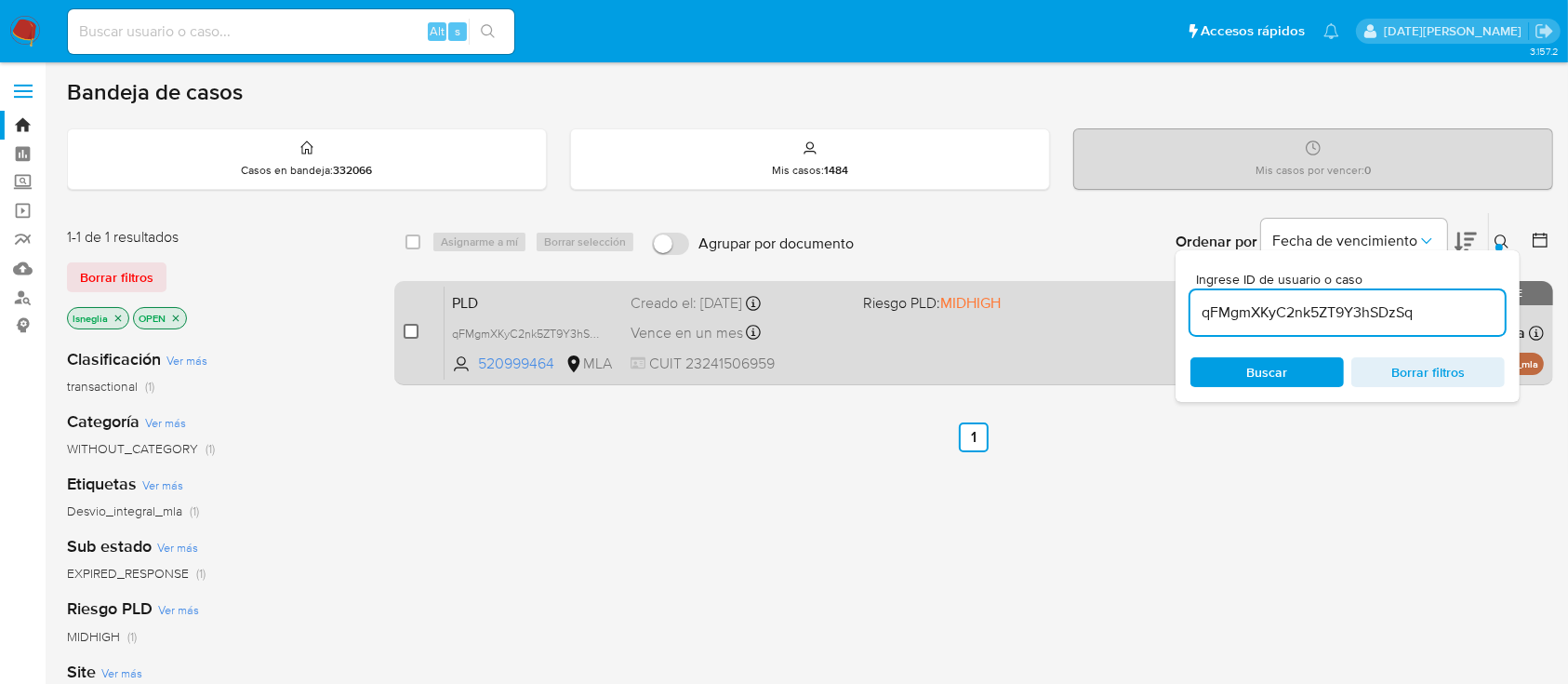
click at [414, 323] on input "checkbox" at bounding box center [411, 331] width 15 height 15
checkbox input "true"
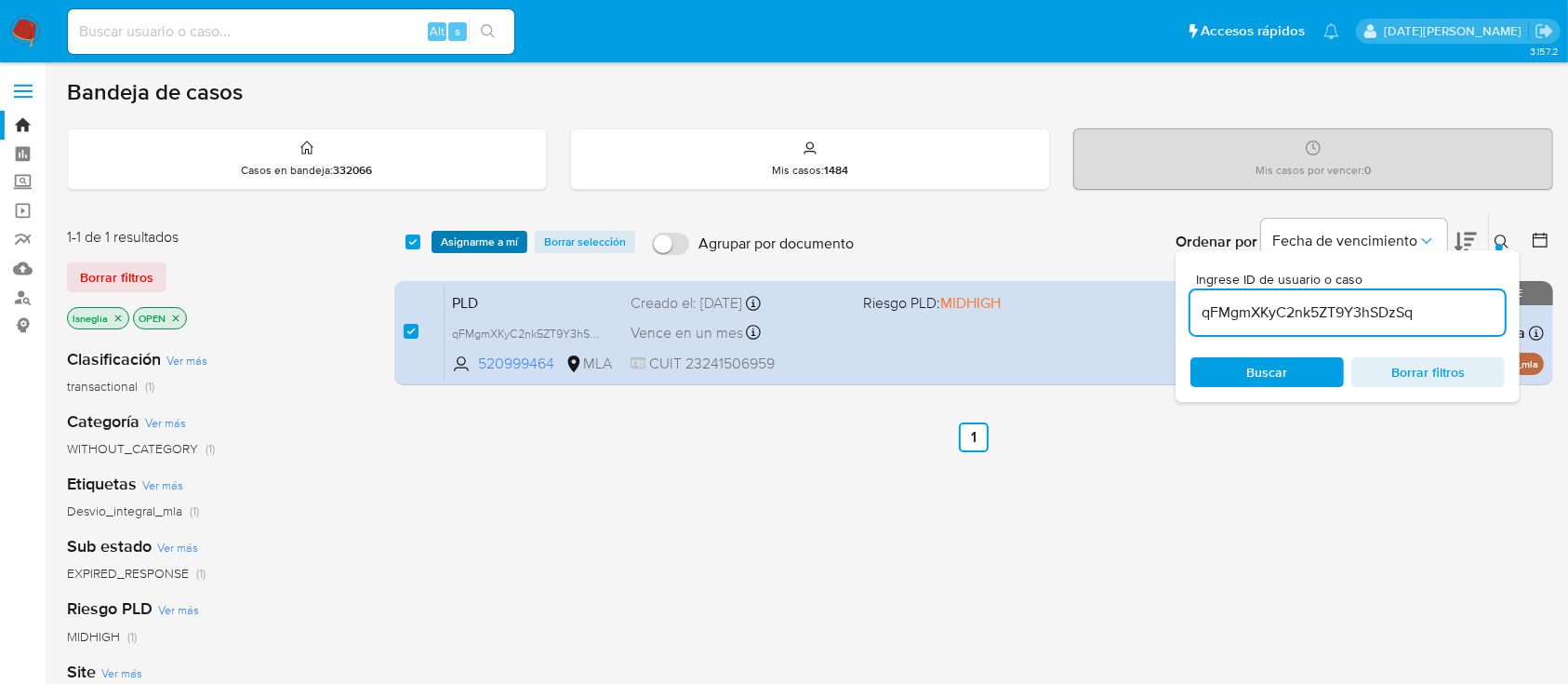
click at [497, 236] on span "Asignarme a mí" at bounding box center [479, 242] width 78 height 19
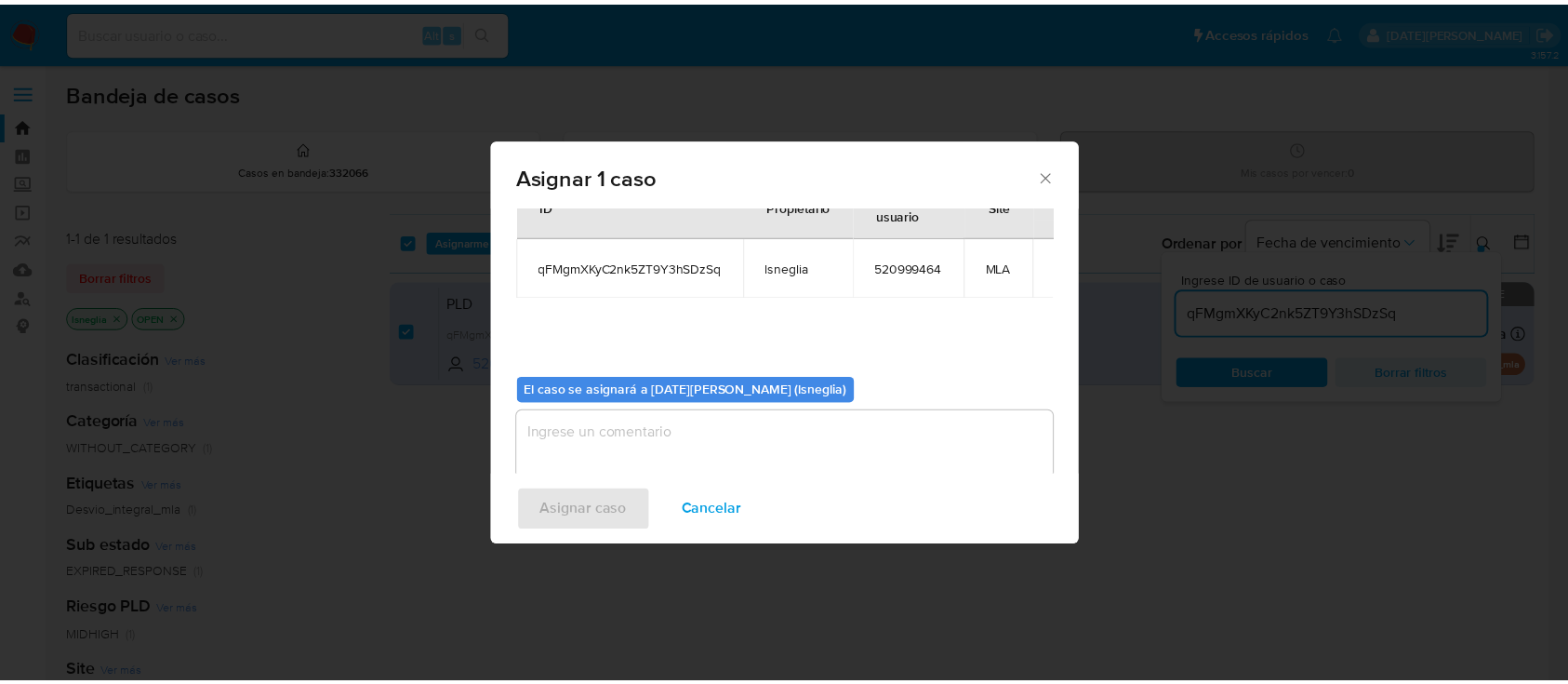
scroll to position [90, 0]
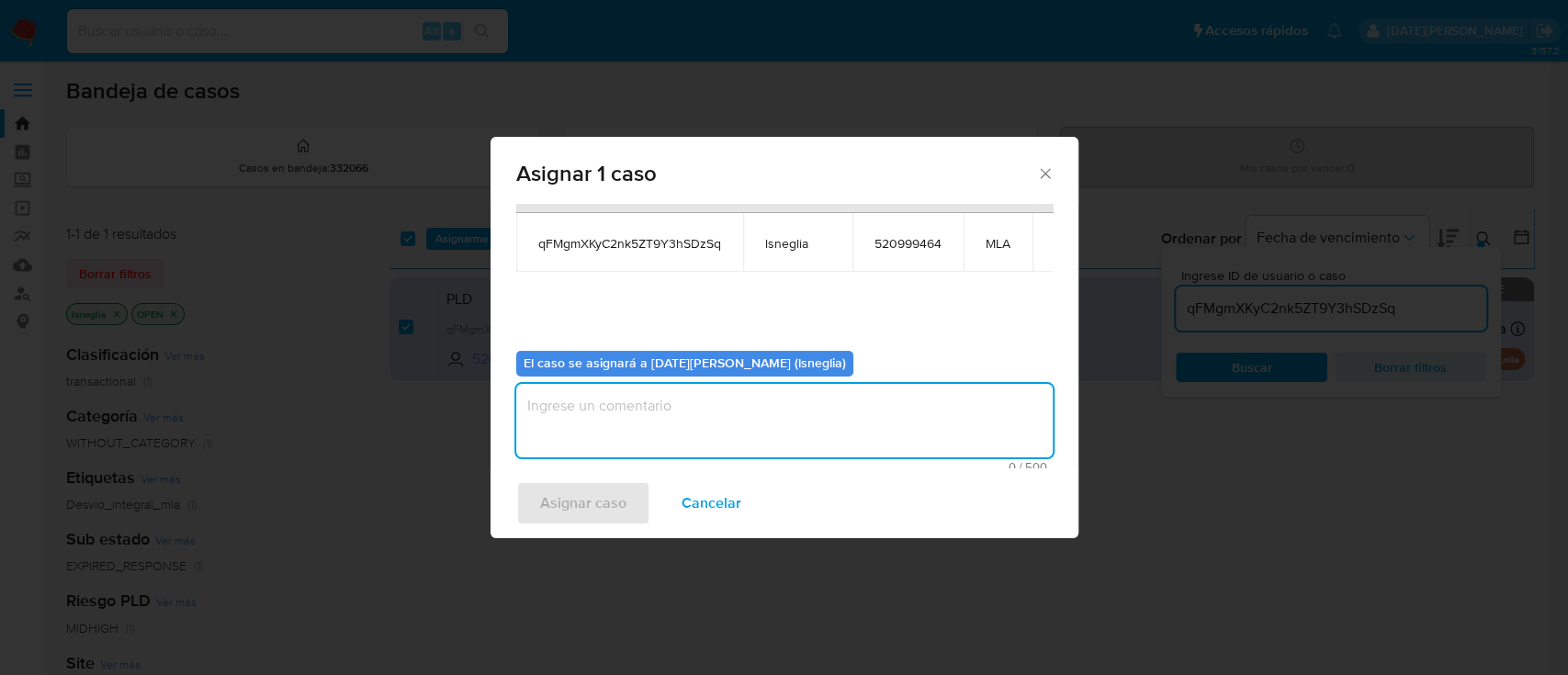
click at [850, 451] on textarea "assign-modal" at bounding box center [784, 420] width 536 height 74
type textarea "."
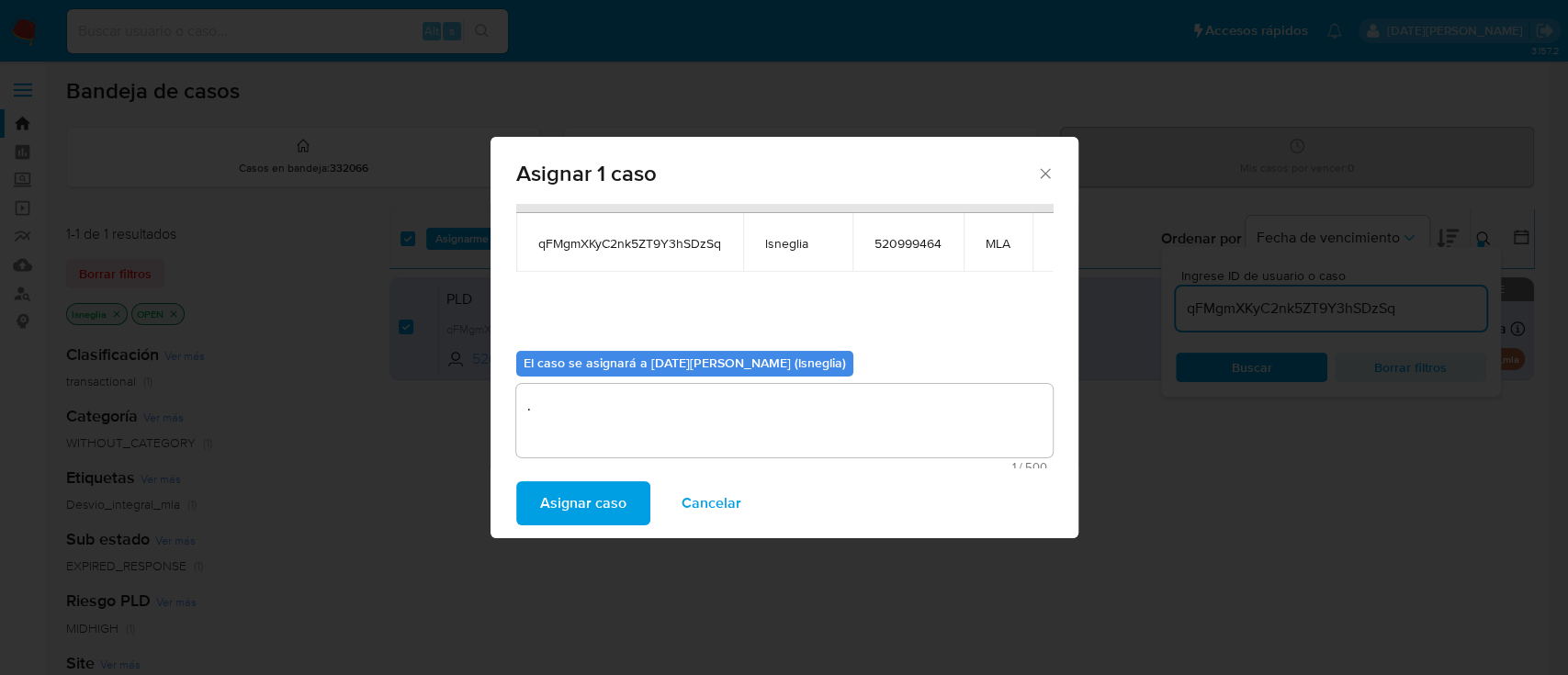
click at [580, 503] on span "Asignar caso" at bounding box center [583, 503] width 87 height 41
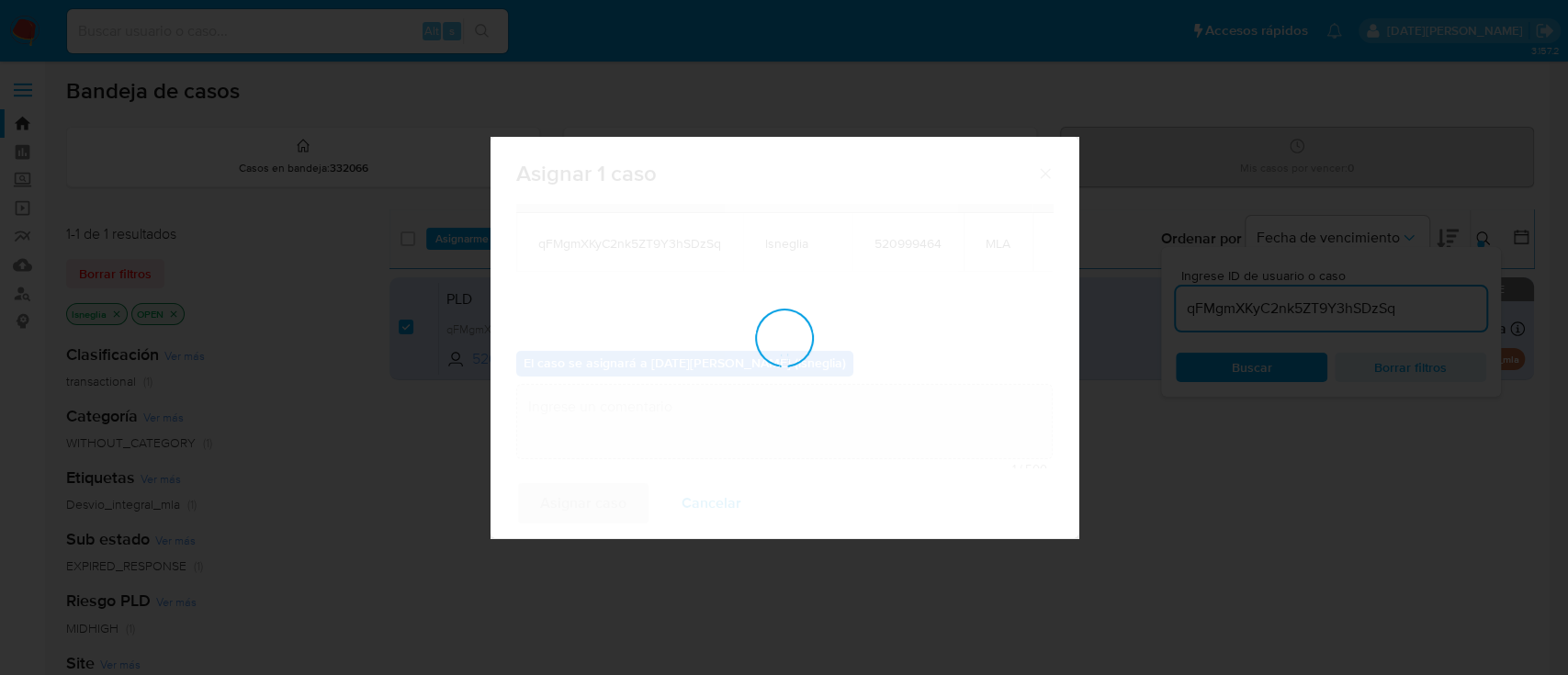
checkbox input "false"
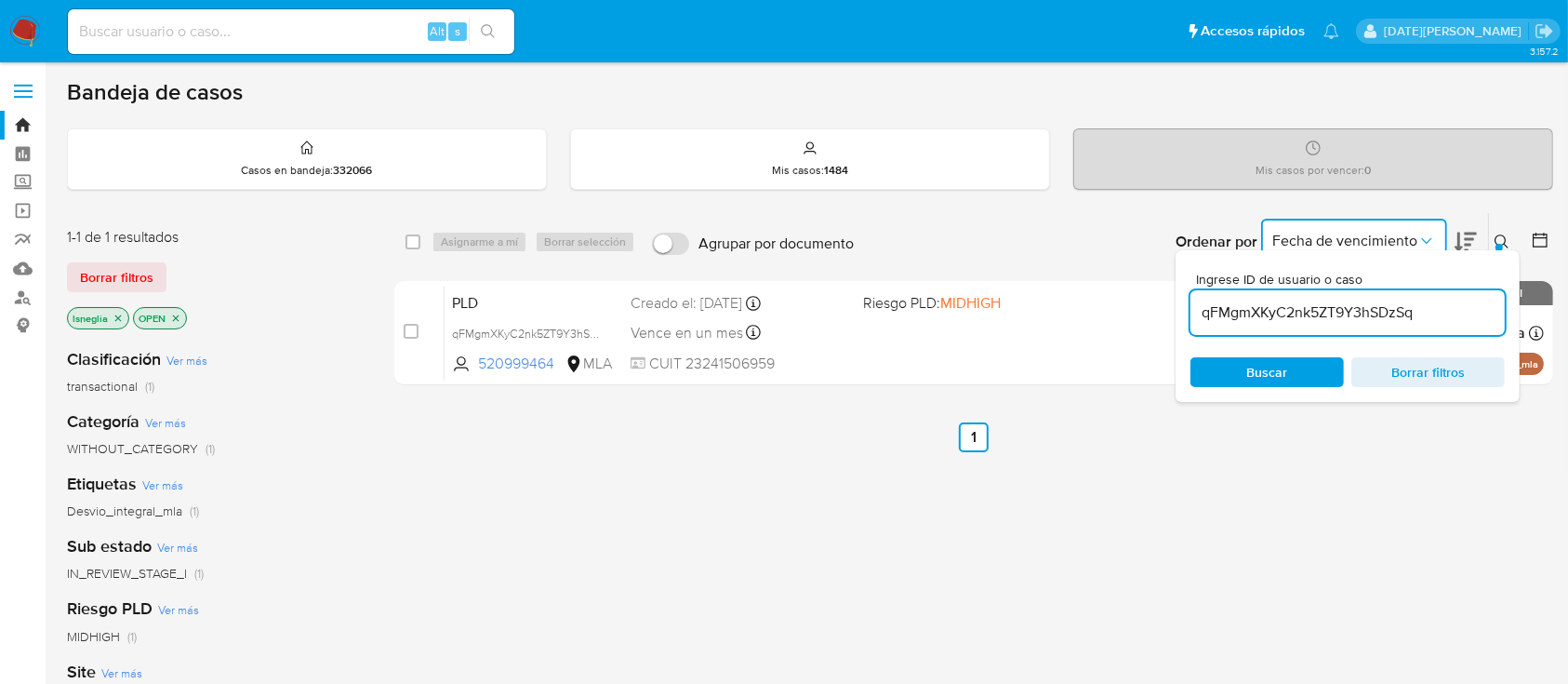
click at [1430, 238] on icon "Ordenar por" at bounding box center [1425, 241] width 10 height 6
click at [1495, 250] on div "Ingrese ID de usuario o caso qFMgmXKyC2nk5ZT9Y3hSDzSq Buscar Borrar filtros" at bounding box center [1348, 326] width 344 height 151
click at [1507, 242] on icon at bounding box center [1502, 242] width 15 height 15
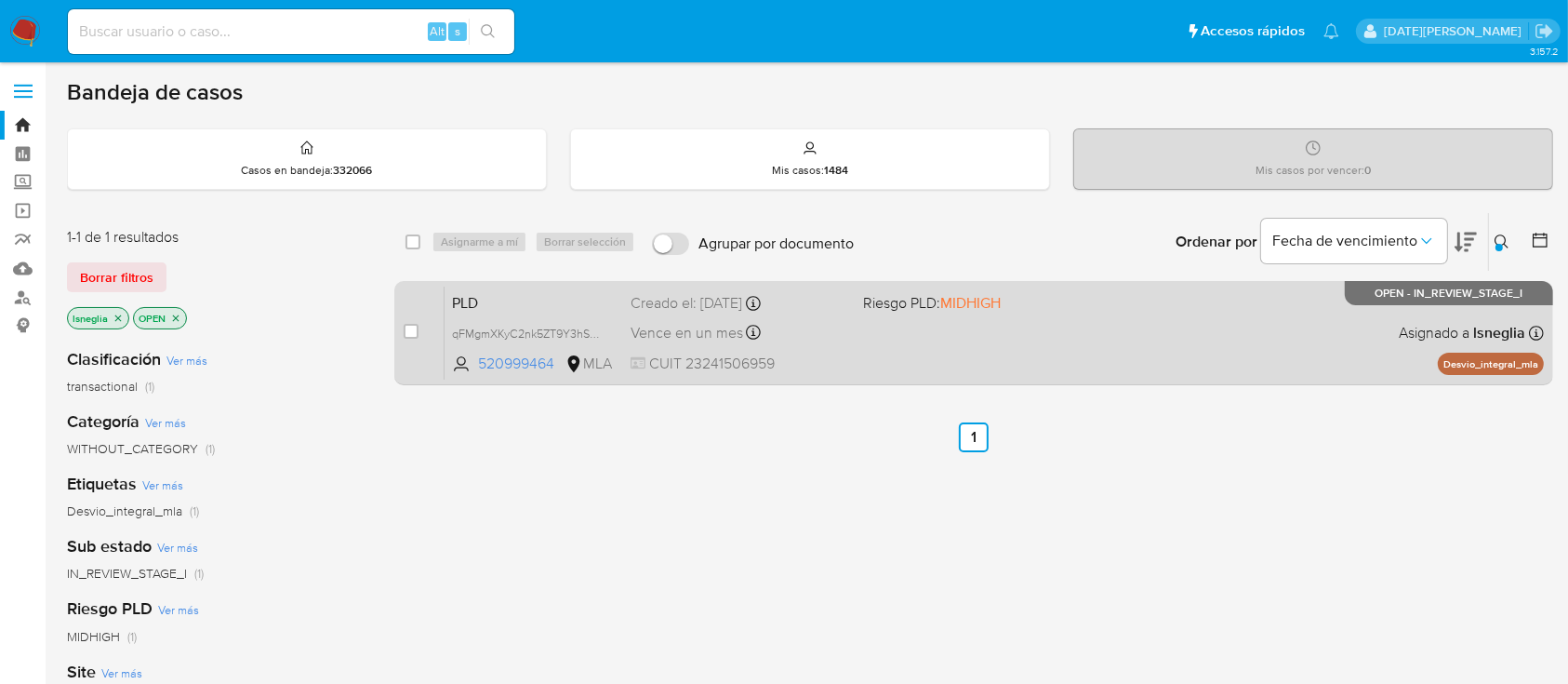
click at [488, 299] on span "PLD" at bounding box center [533, 302] width 163 height 24
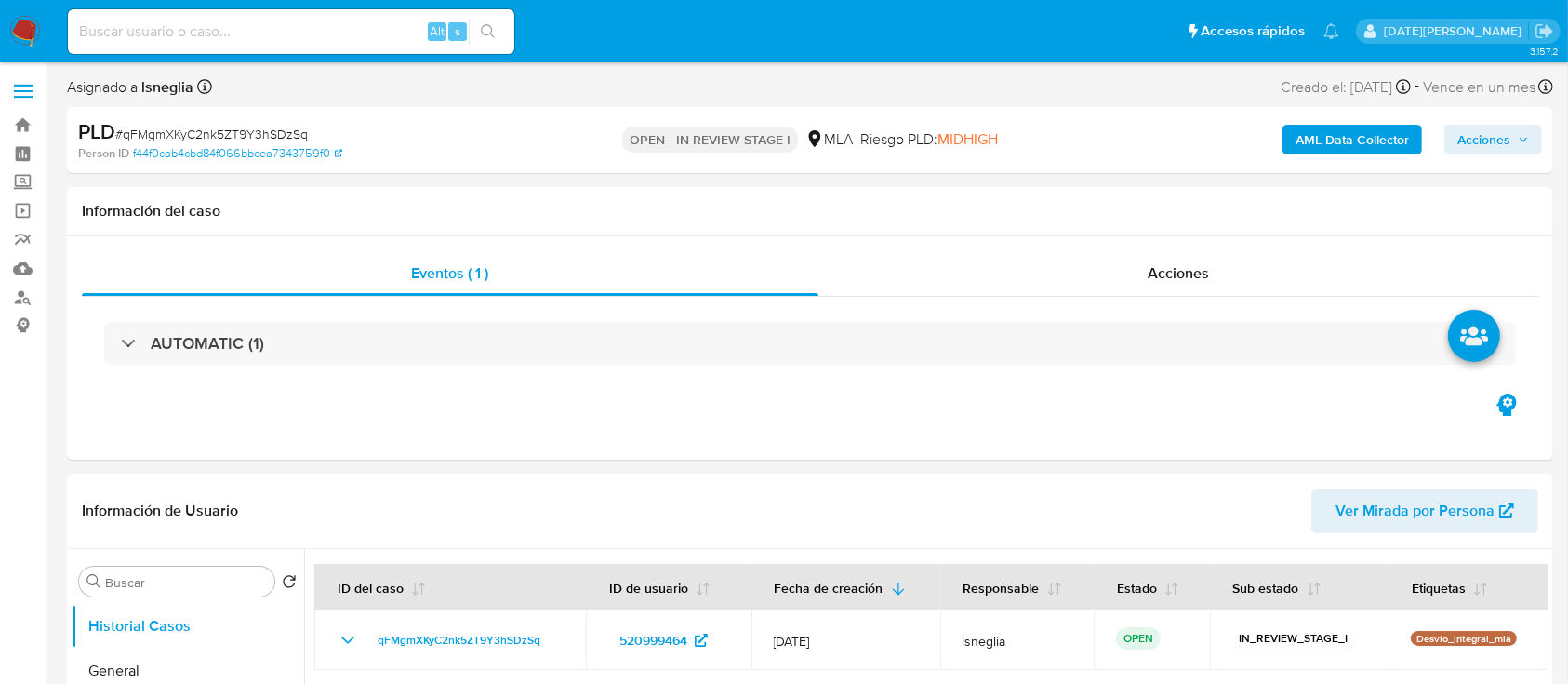
select select "10"
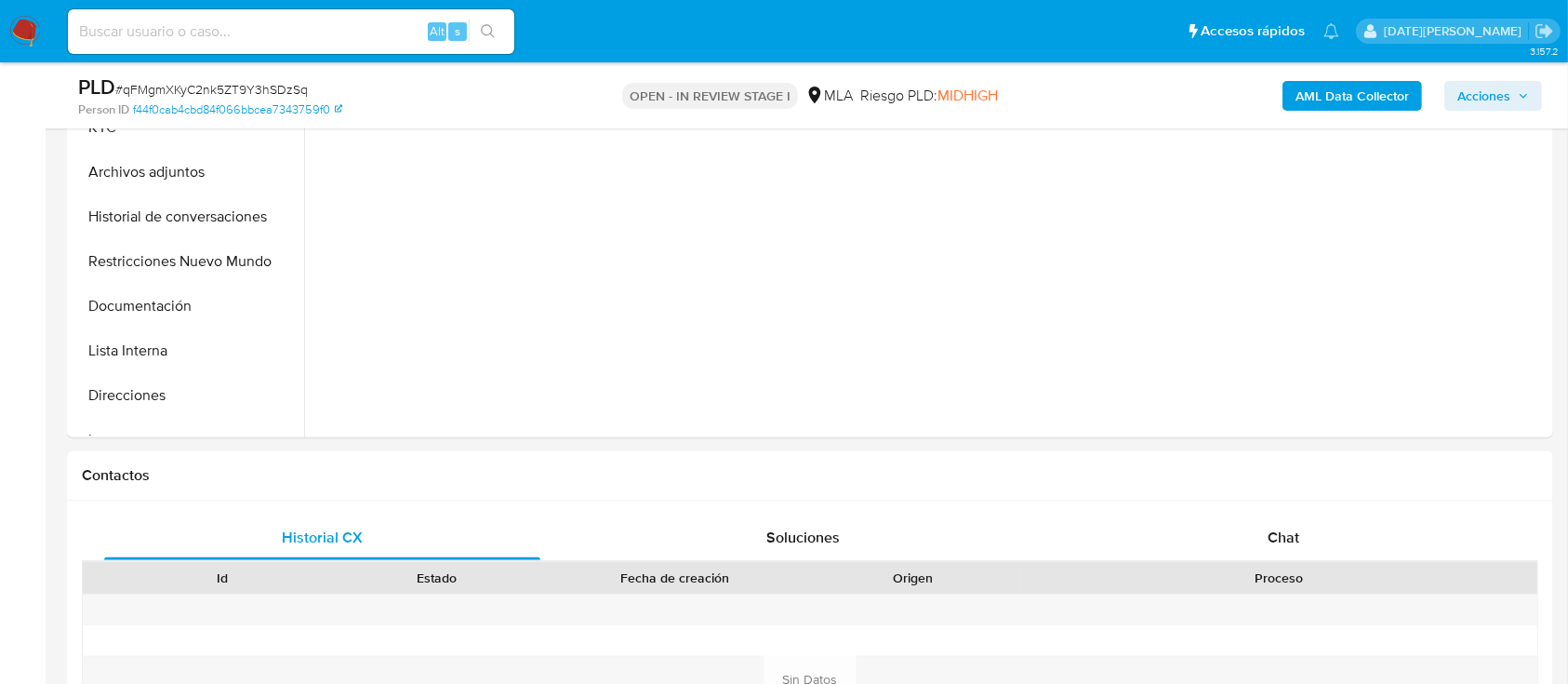
scroll to position [550, 0]
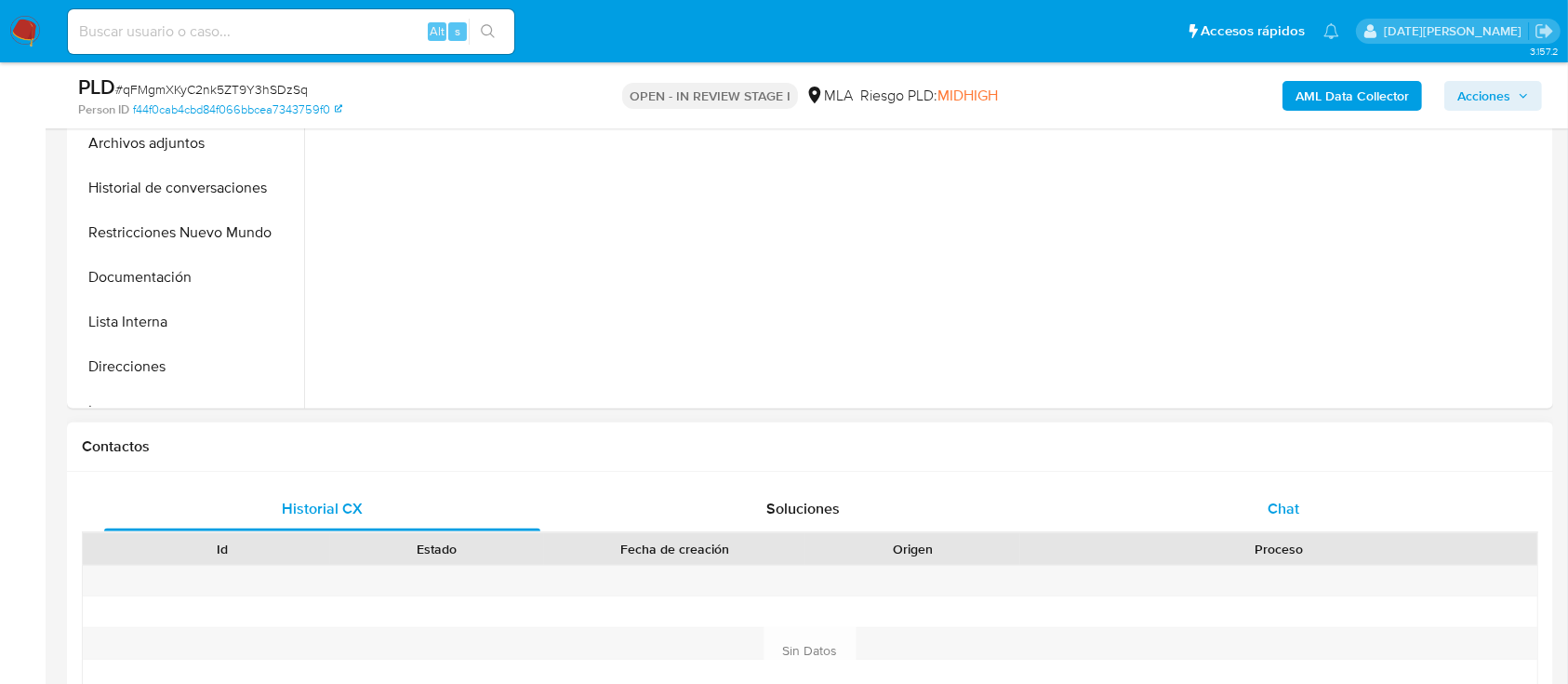
click at [1282, 515] on span "Chat" at bounding box center [1283, 508] width 32 height 21
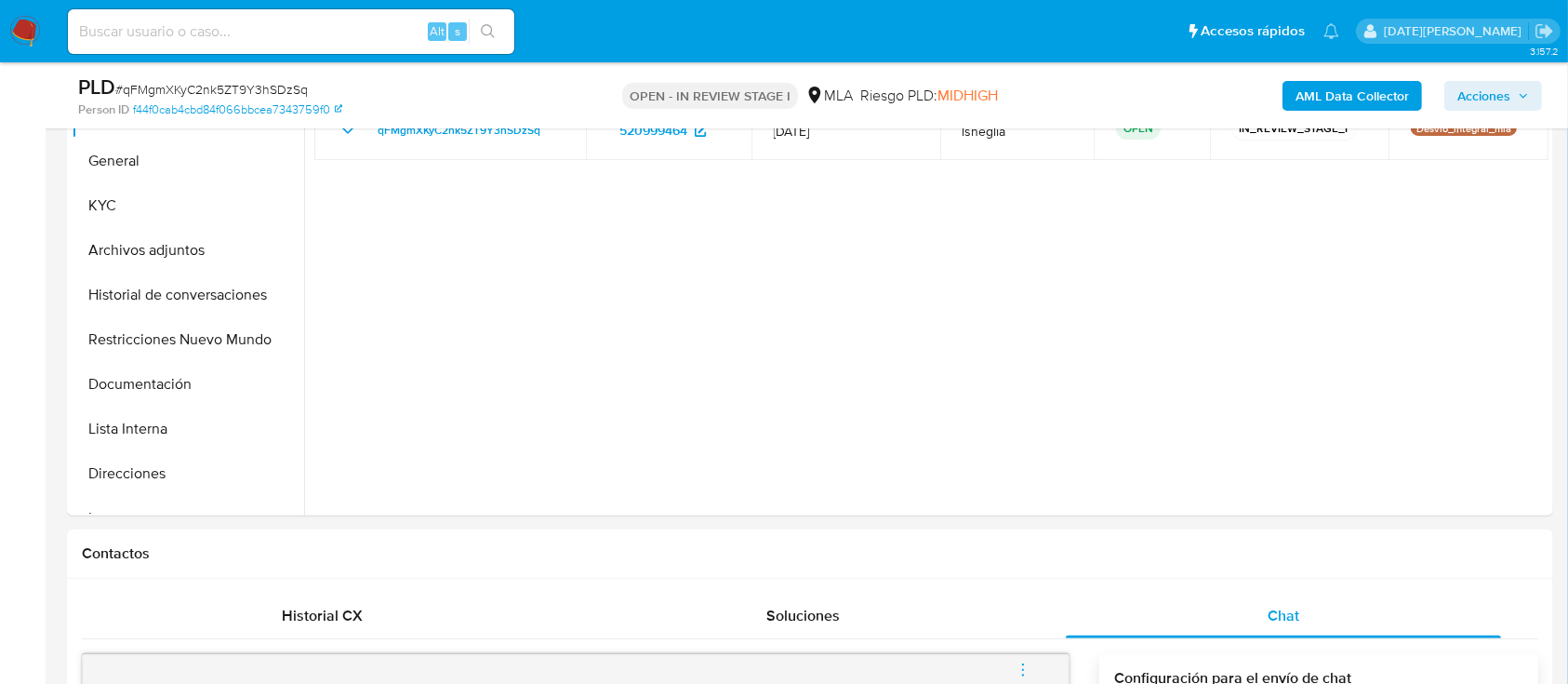
scroll to position [366, 0]
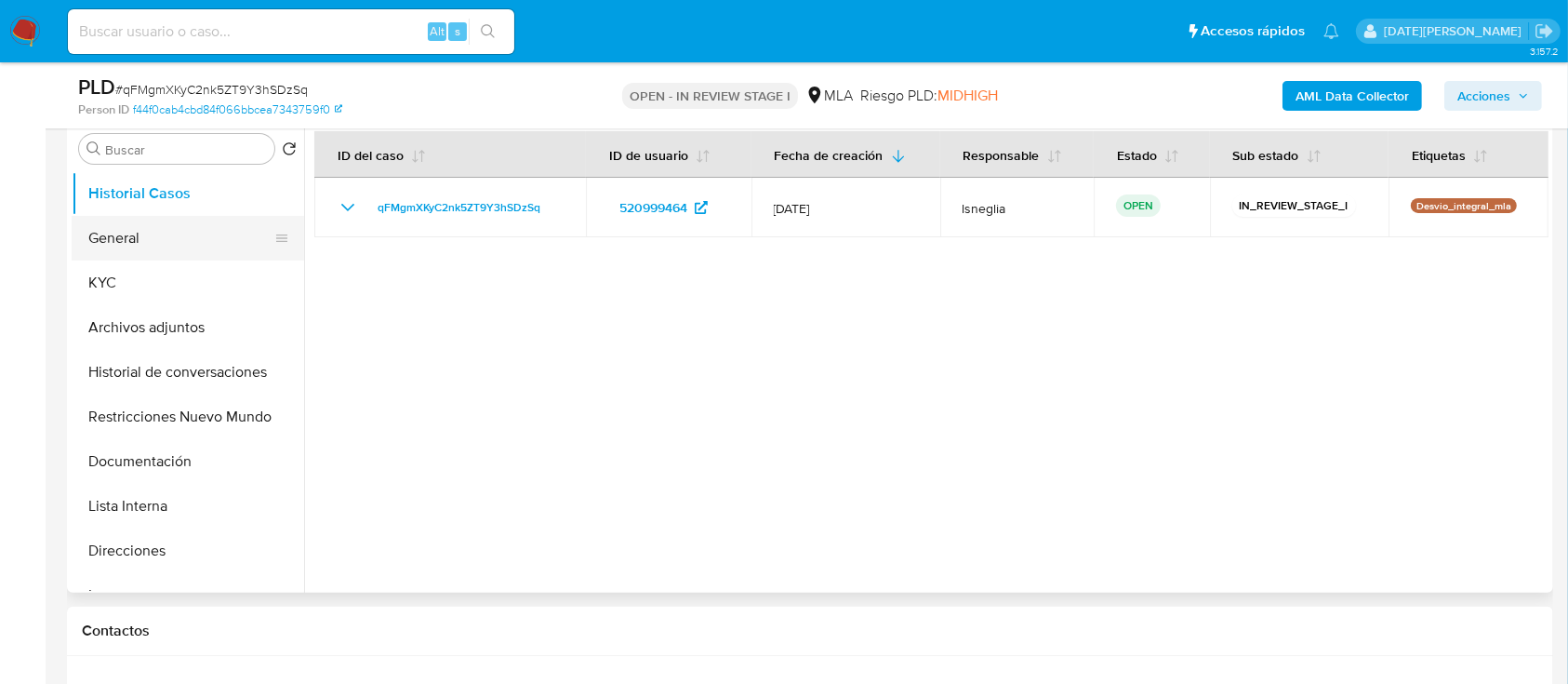
click at [141, 244] on button "General" at bounding box center [180, 238] width 218 height 45
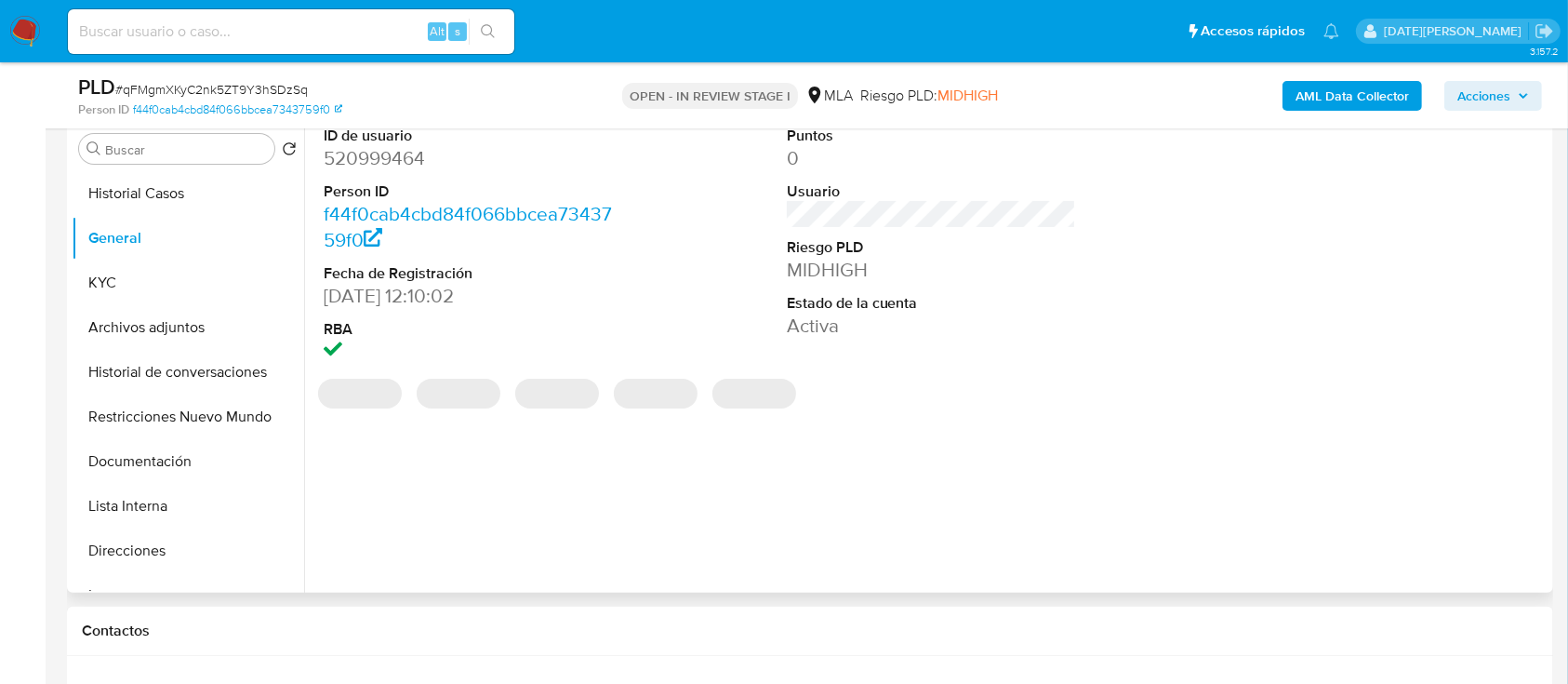
click at [392, 160] on dd "520999464" at bounding box center [468, 158] width 290 height 26
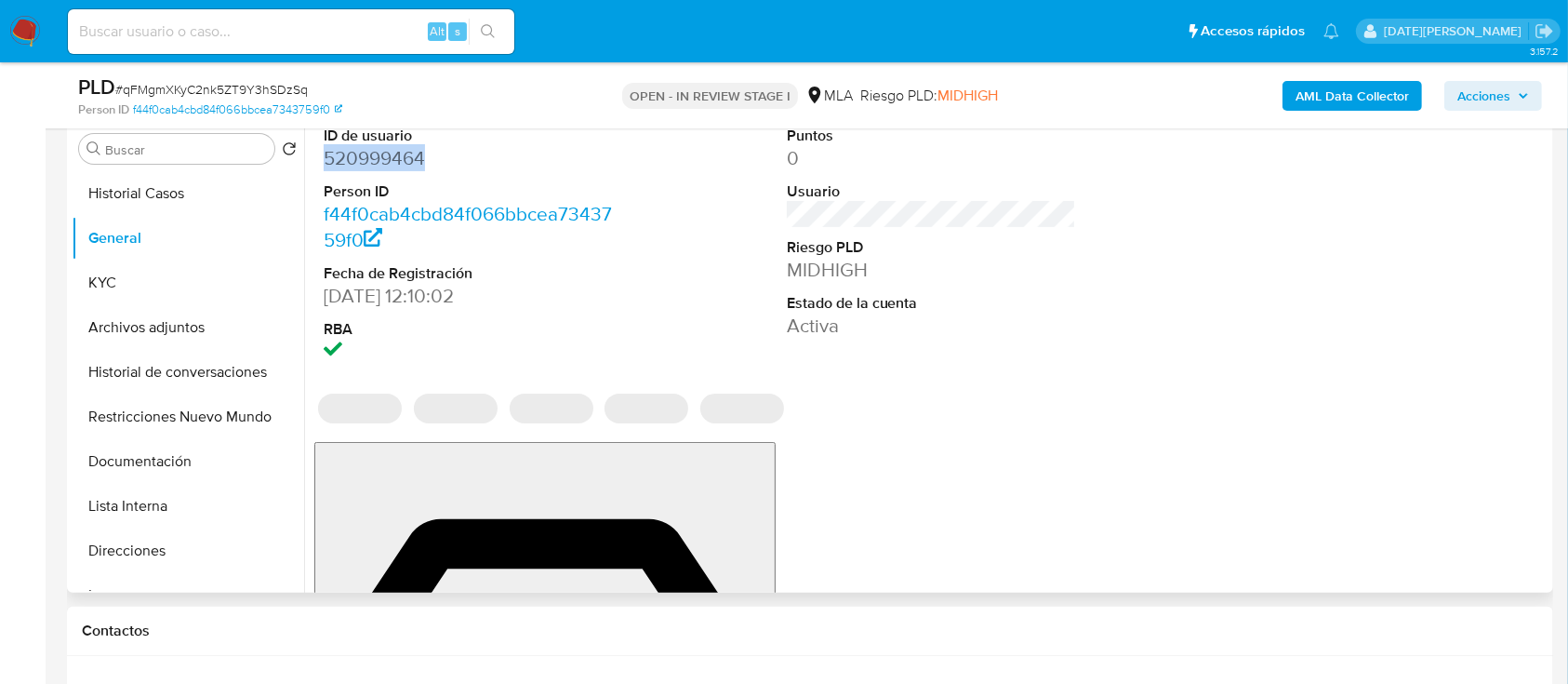
copy dd "520999464"
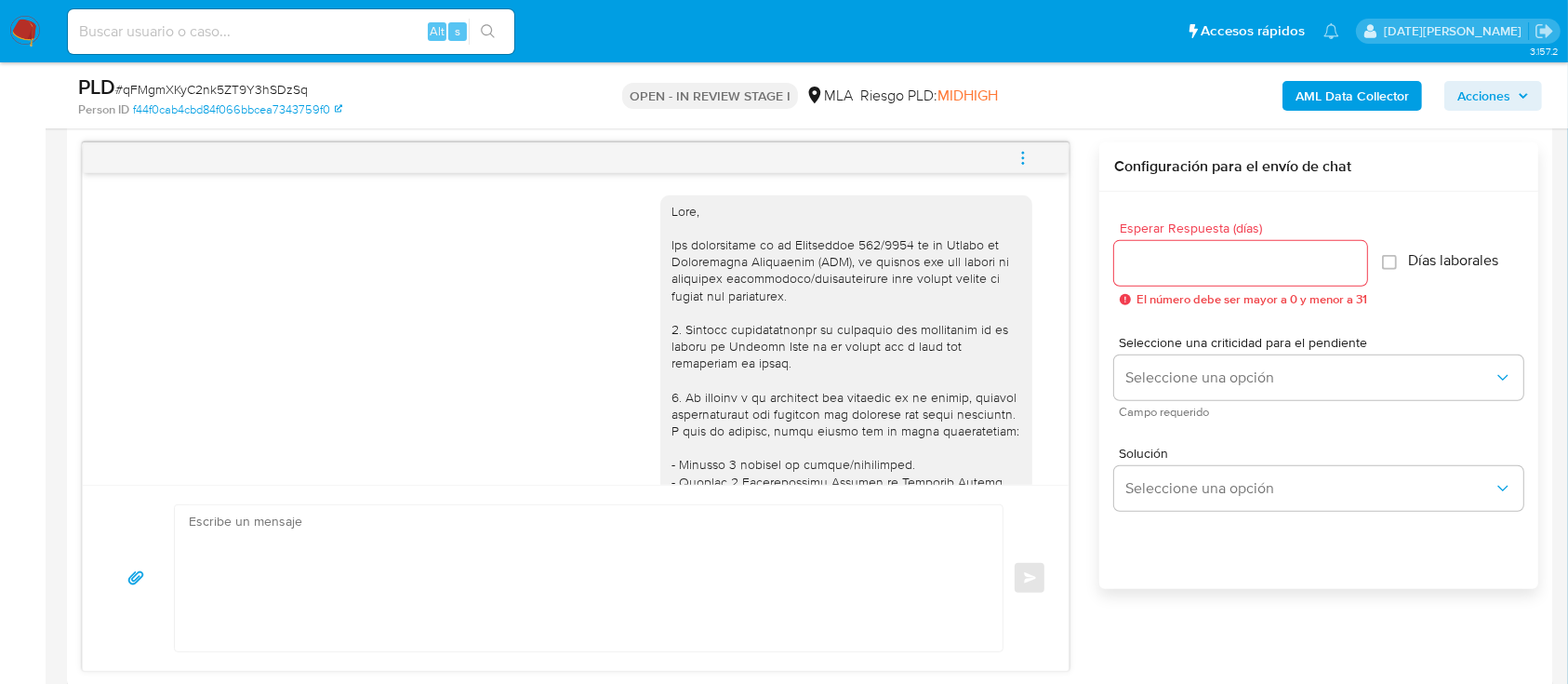
scroll to position [1002, 0]
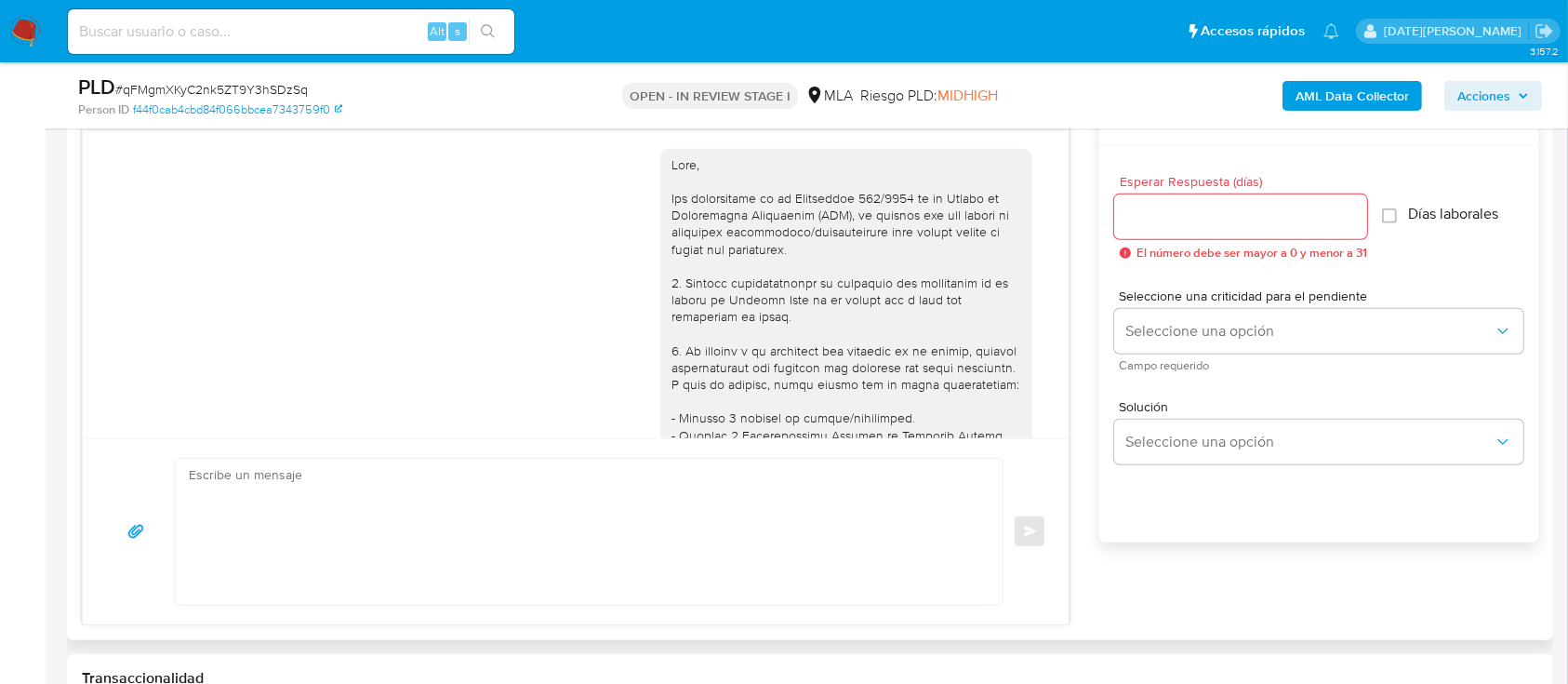
click at [1070, 160] on div "17/07/2025 19:55:30 Hola, Esperamos que te encuentres muy bien. Te consultamos …" at bounding box center [810, 361] width 1456 height 530
drag, startPoint x: 1070, startPoint y: 160, endPoint x: 1057, endPoint y: 166, distance: 14.3
click at [1057, 166] on div "17/07/2025 19:55:30 Hola, Esperamos que te encuentres muy bien. Te consultamos …" at bounding box center [810, 361] width 1456 height 530
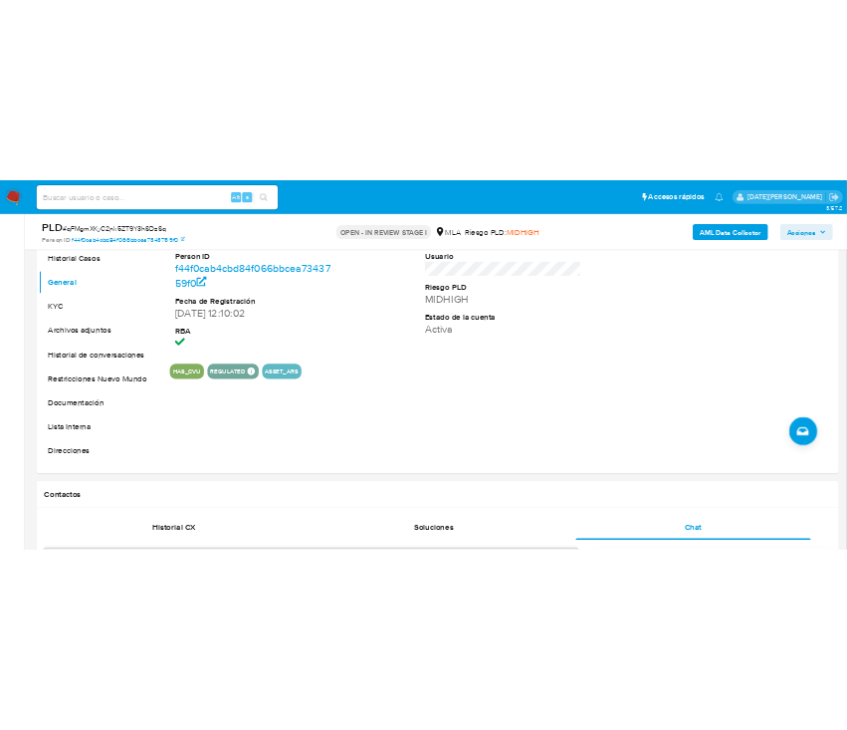
scroll to position [335, 0]
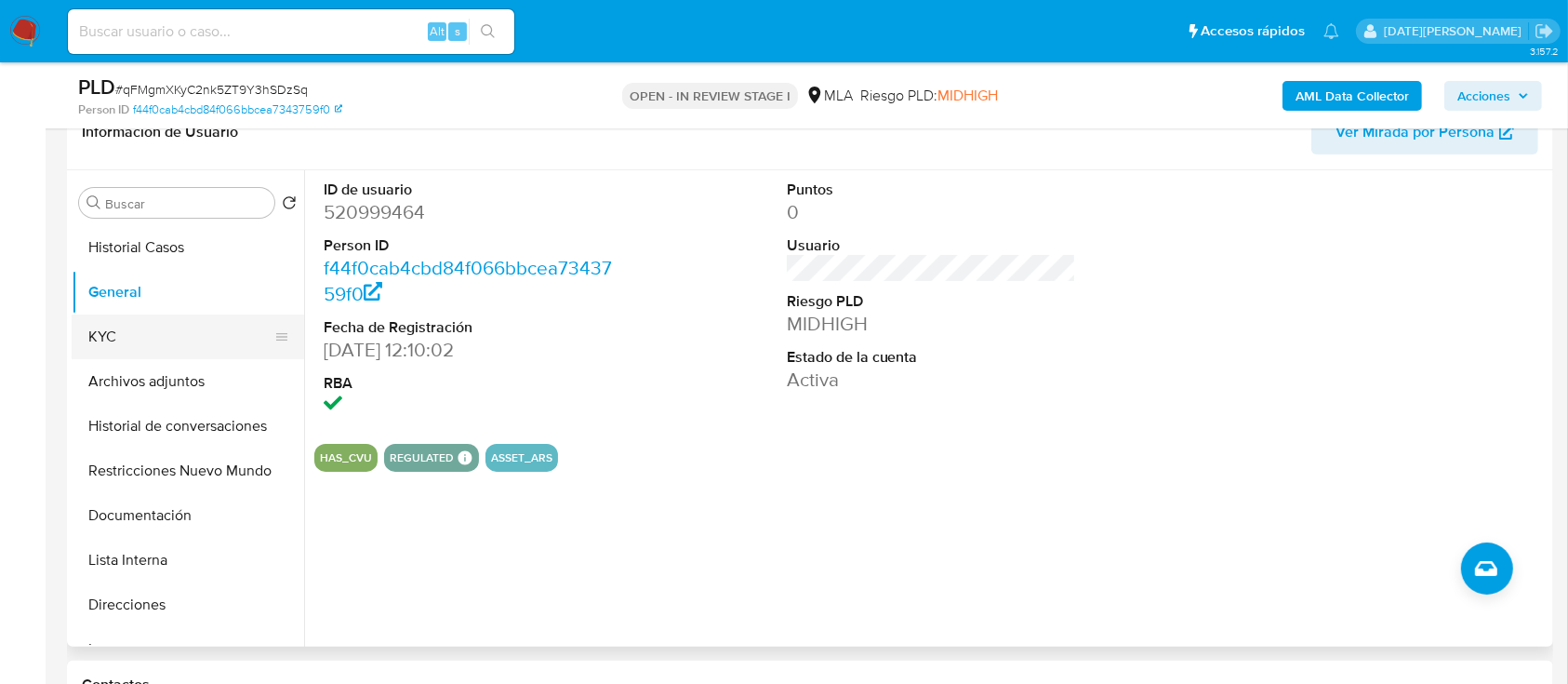
click at [126, 331] on button "KYC" at bounding box center [180, 337] width 218 height 45
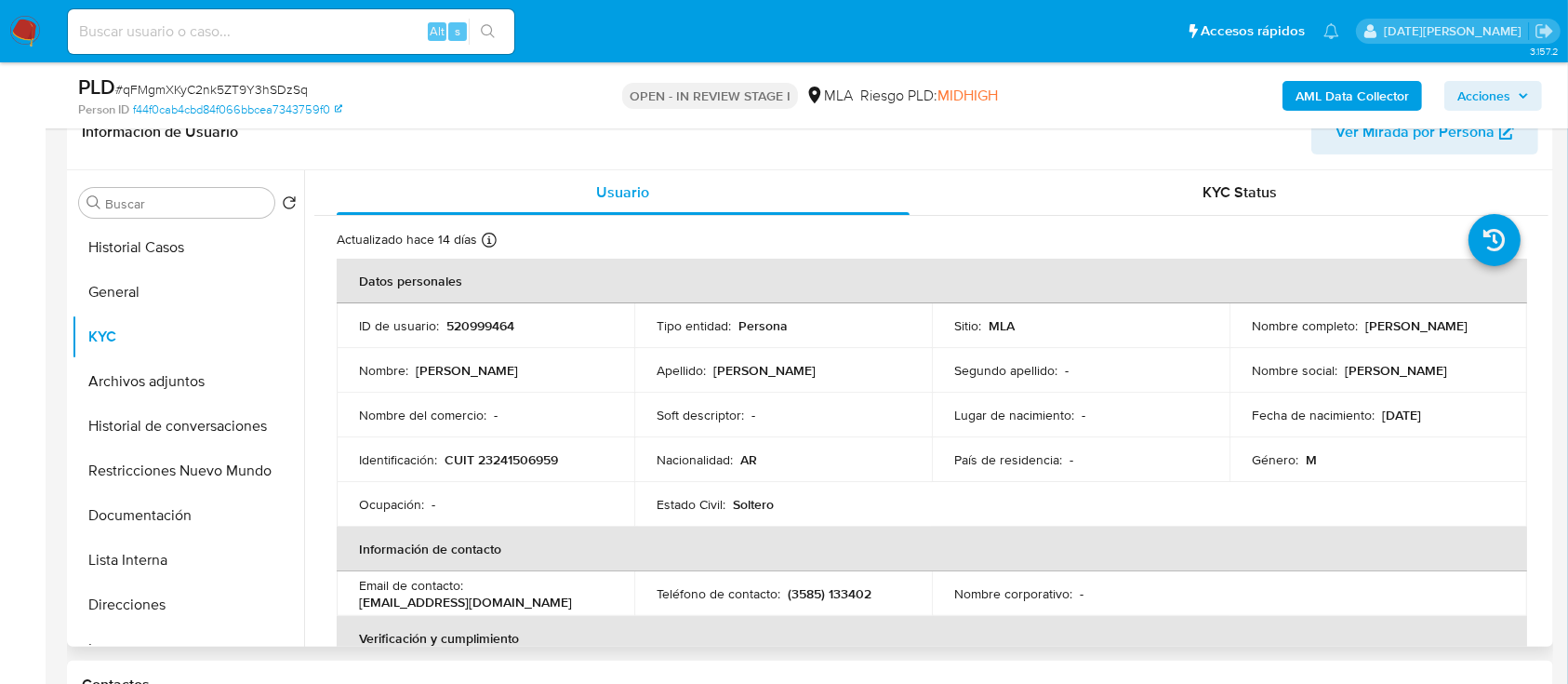
click at [522, 462] on p "CUIT 23241506959" at bounding box center [501, 460] width 113 height 17
copy p "23241506959"
click at [478, 329] on p "520999464" at bounding box center [480, 326] width 68 height 17
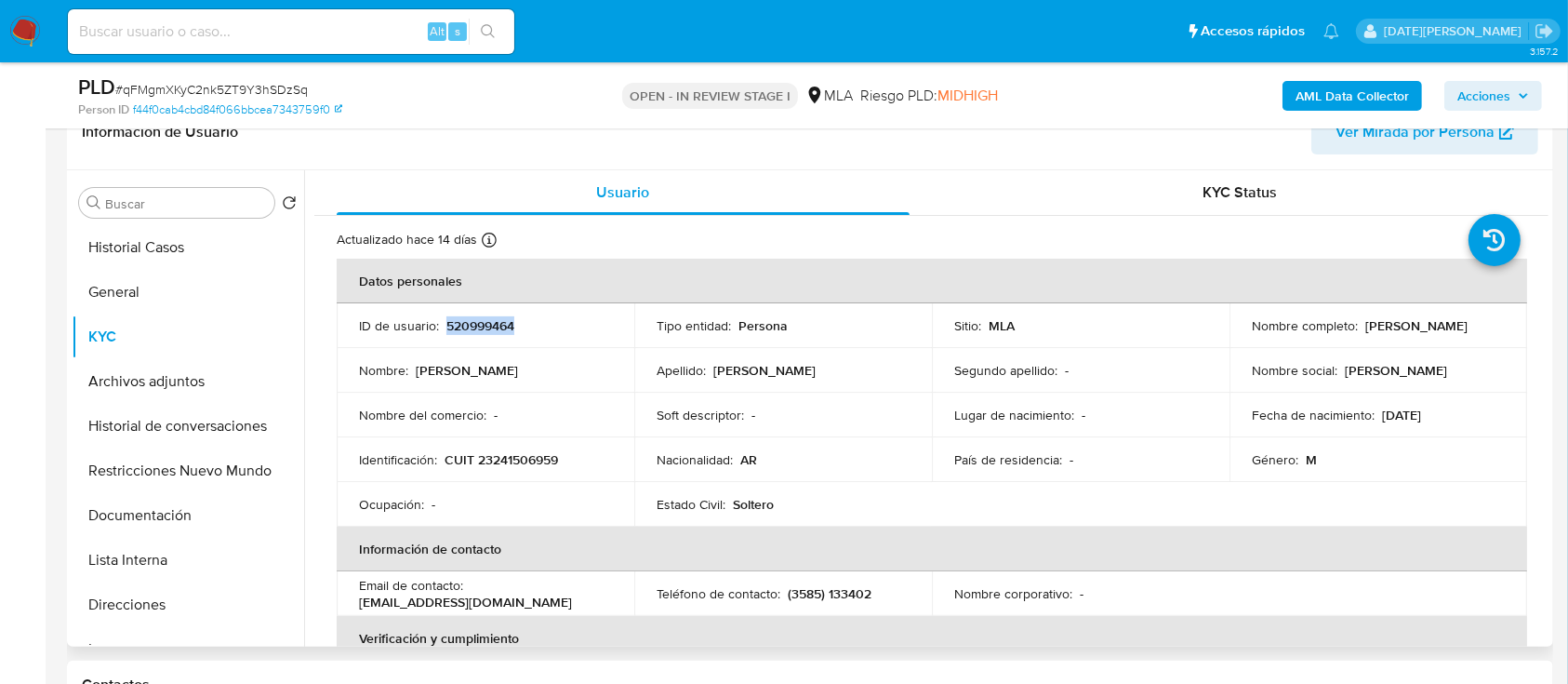
copy p "520999464"
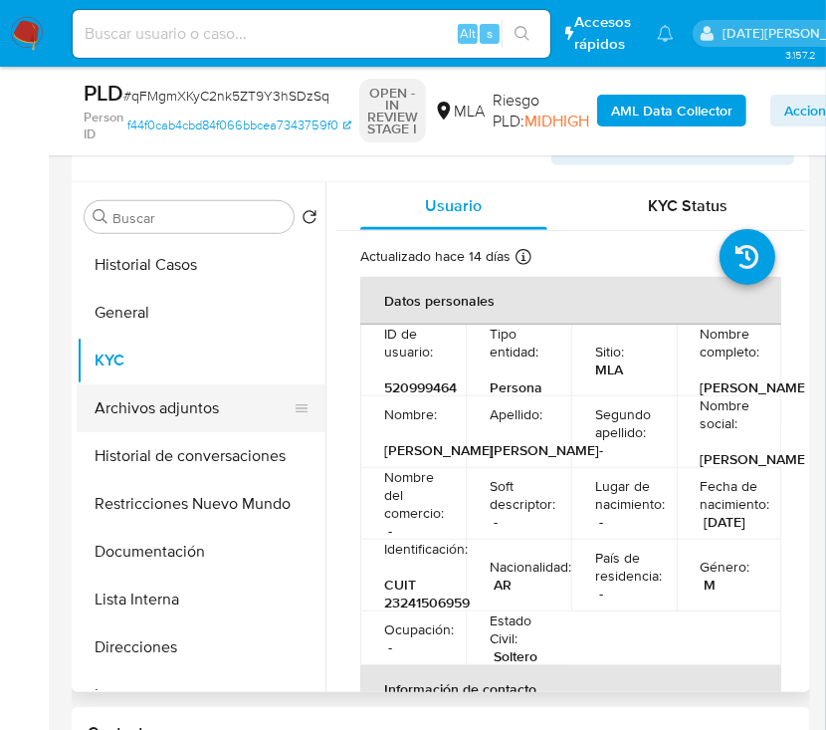
click at [149, 418] on button "Archivos adjuntos" at bounding box center [193, 408] width 233 height 48
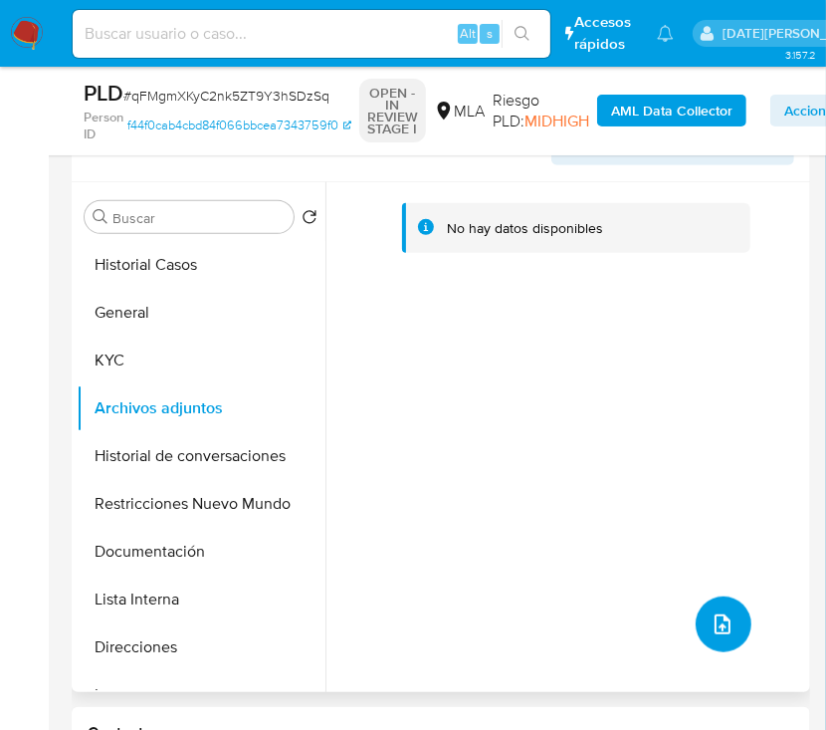
click at [722, 603] on button "upload-file" at bounding box center [724, 624] width 56 height 56
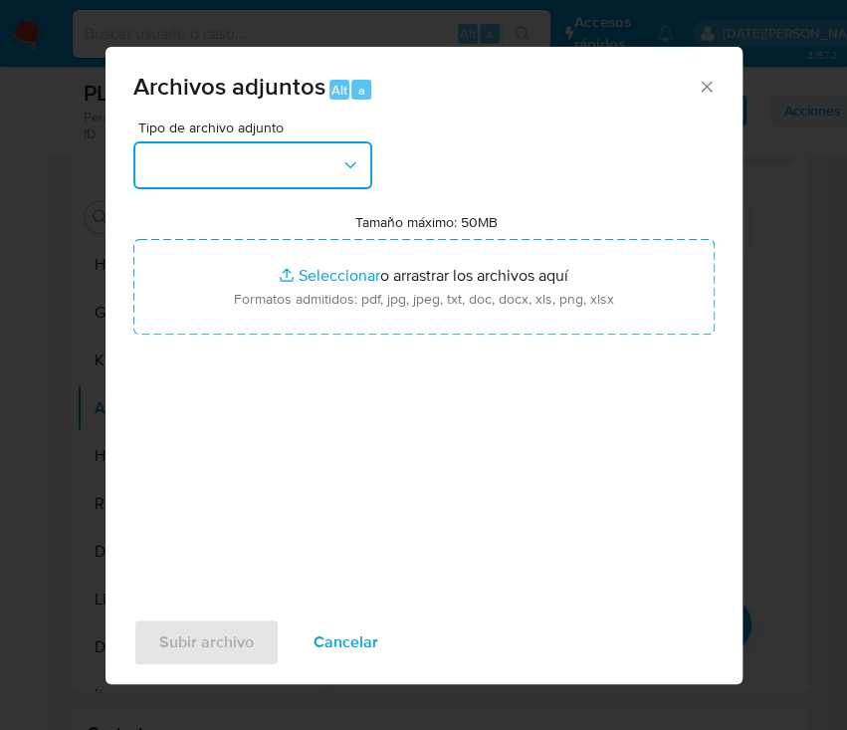
click at [297, 163] on button "button" at bounding box center [252, 165] width 239 height 48
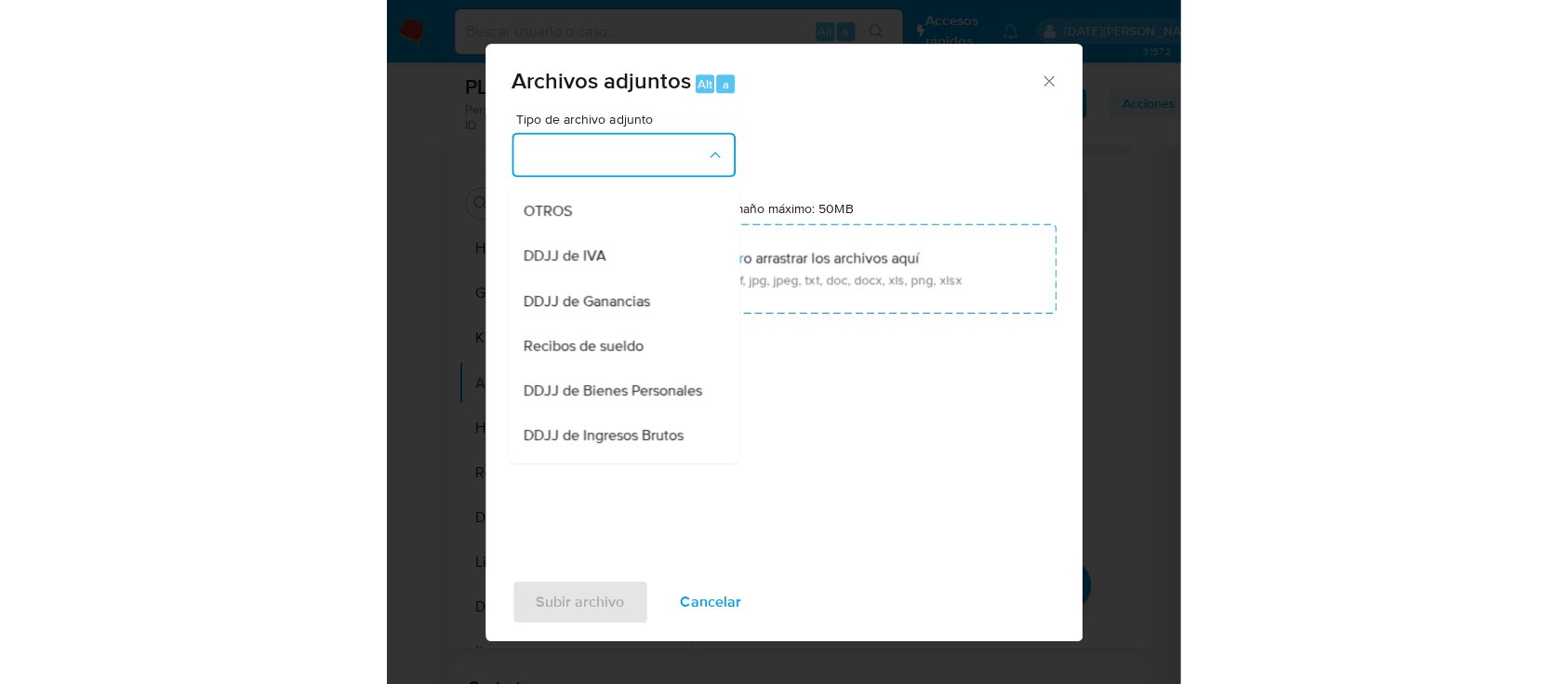
scroll to position [228, 0]
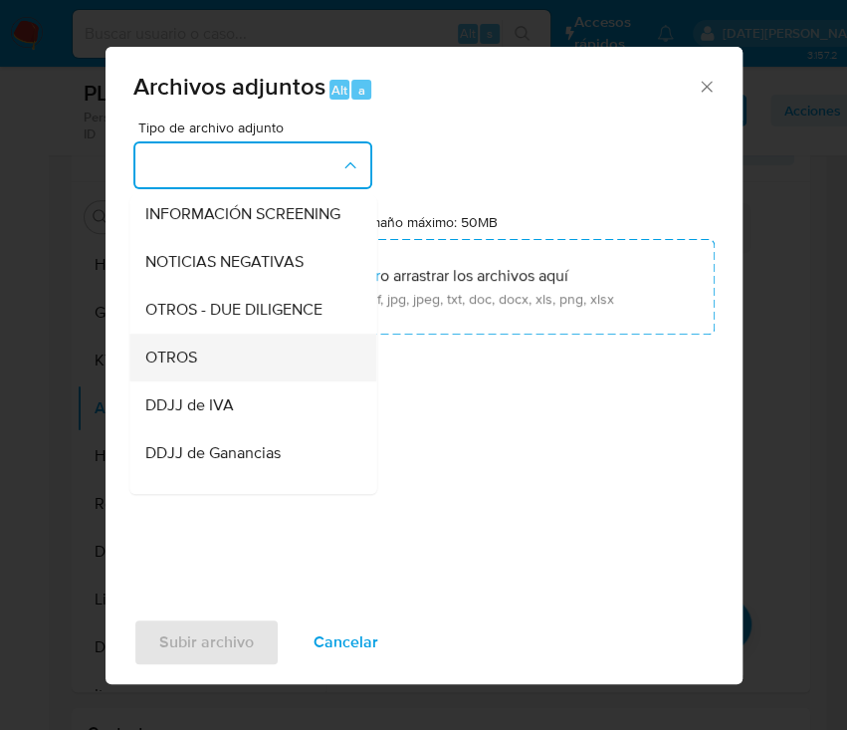
click at [172, 367] on span "OTROS" at bounding box center [171, 357] width 52 height 20
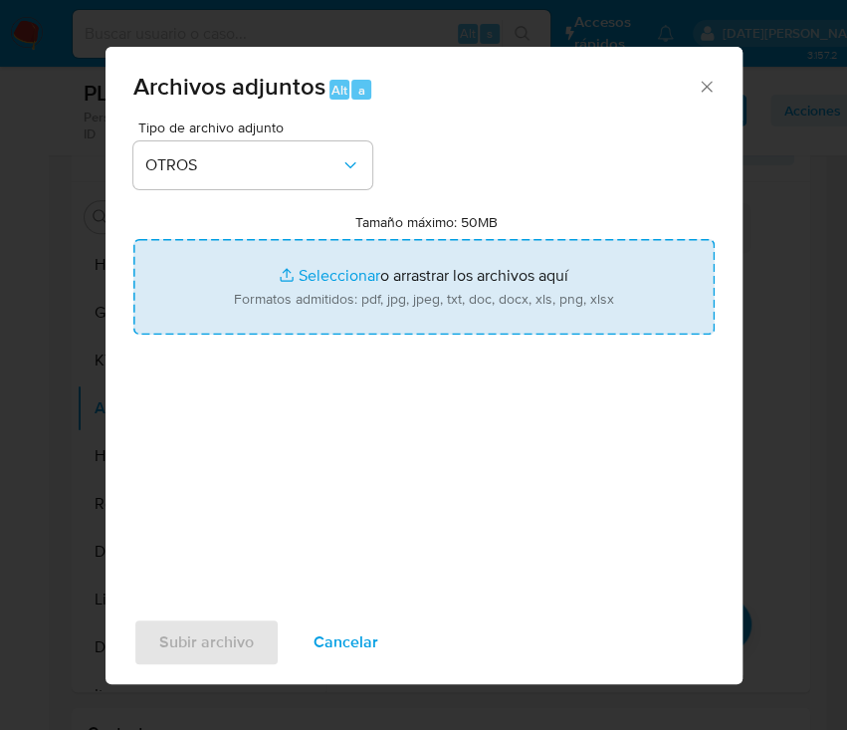
type input "C:\fakepath\Caselog qFMgmXKyC2nk5ZT9Y3hSDzSq_2025.docx"
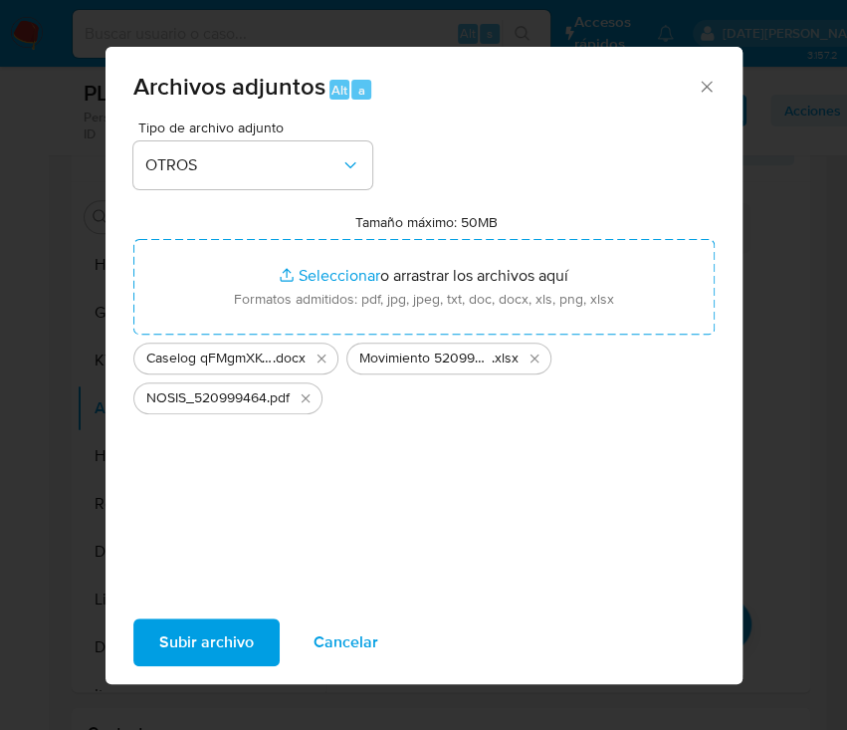
click at [233, 655] on span "Subir archivo" at bounding box center [206, 642] width 95 height 44
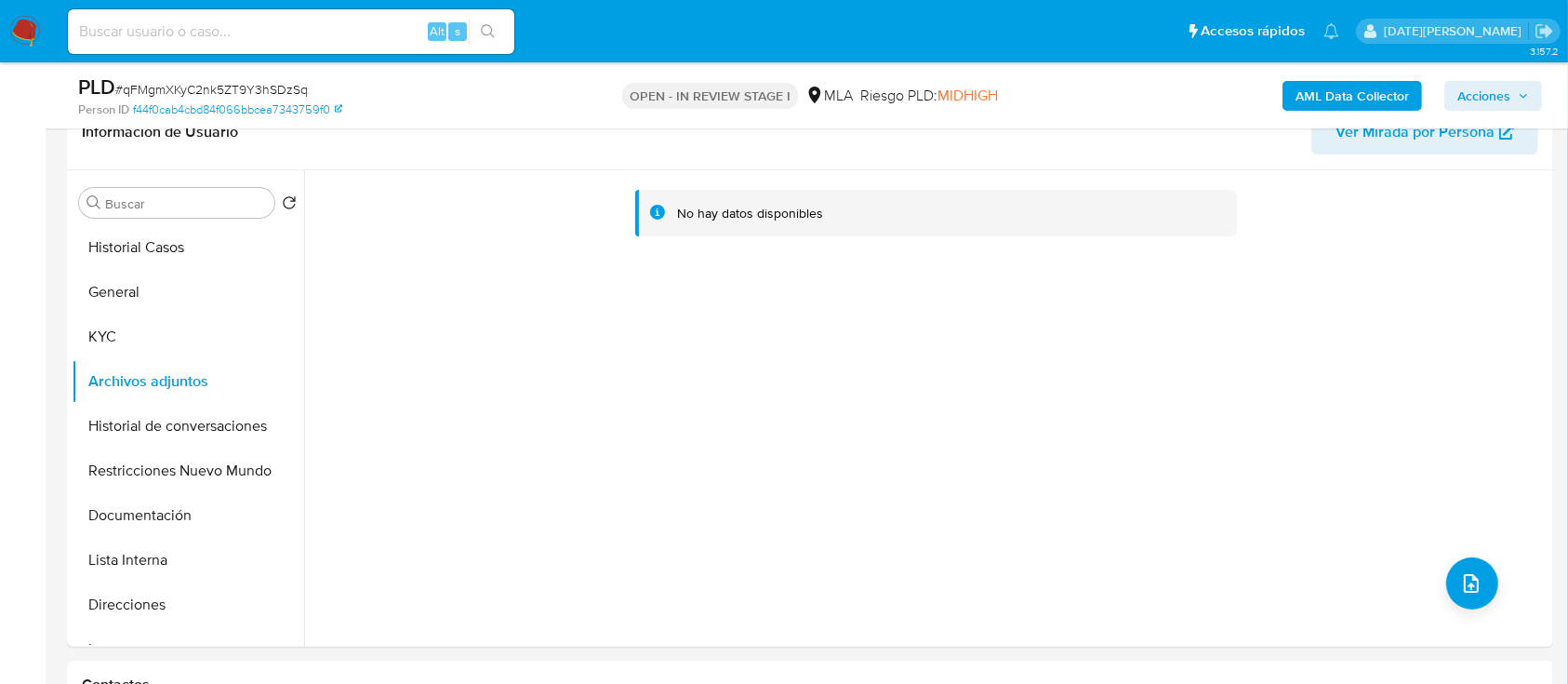
click at [1365, 84] on b "AML Data Collector" at bounding box center [1351, 96] width 113 height 30
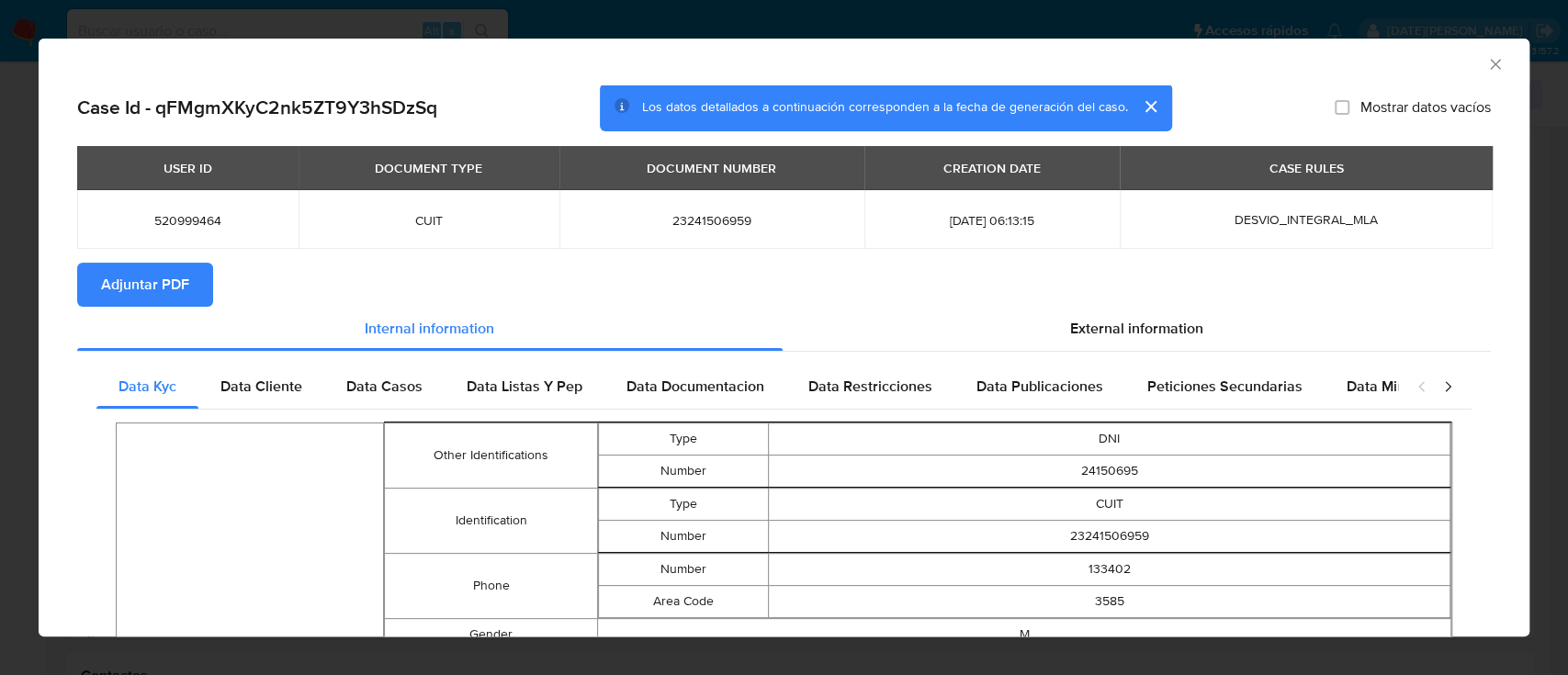
click at [187, 289] on span "Adjuntar PDF" at bounding box center [146, 285] width 89 height 41
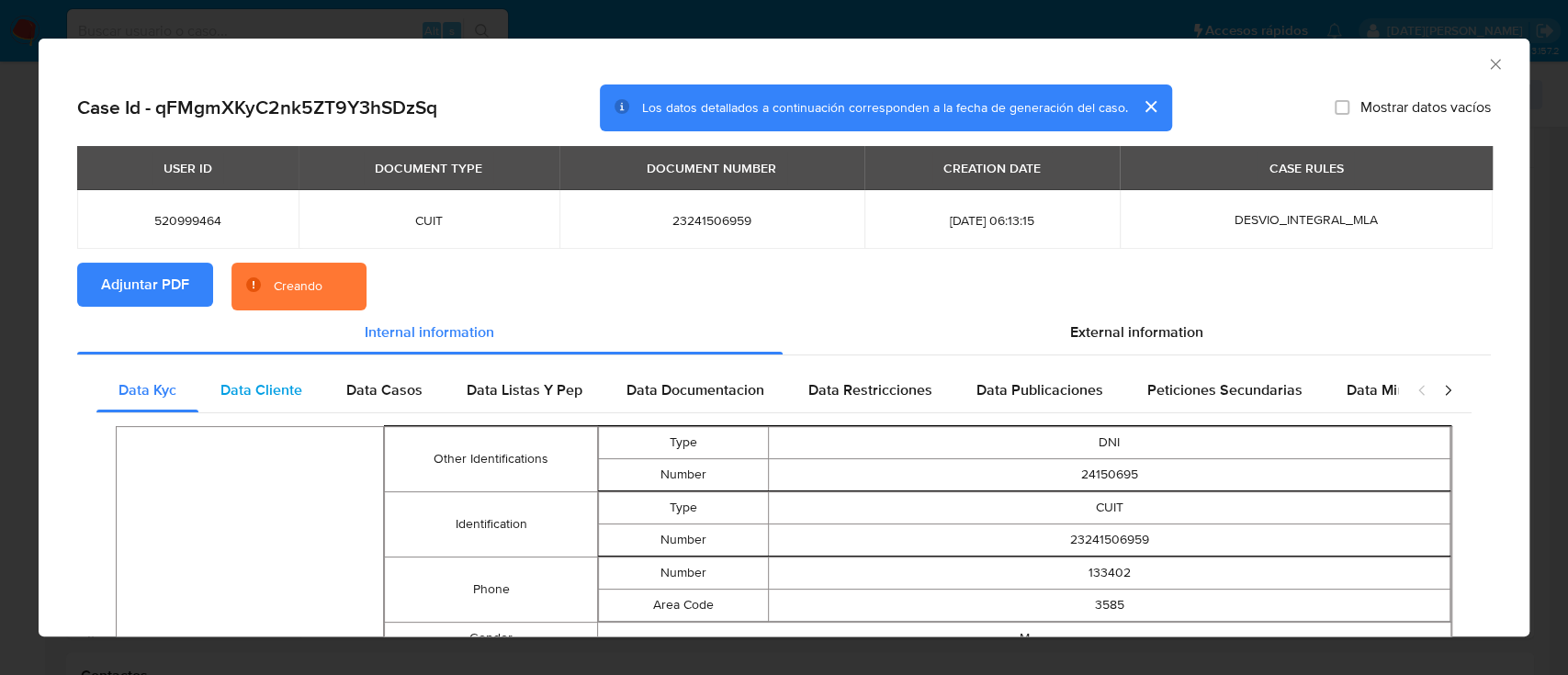
click at [255, 389] on span "Data Cliente" at bounding box center [261, 389] width 82 height 21
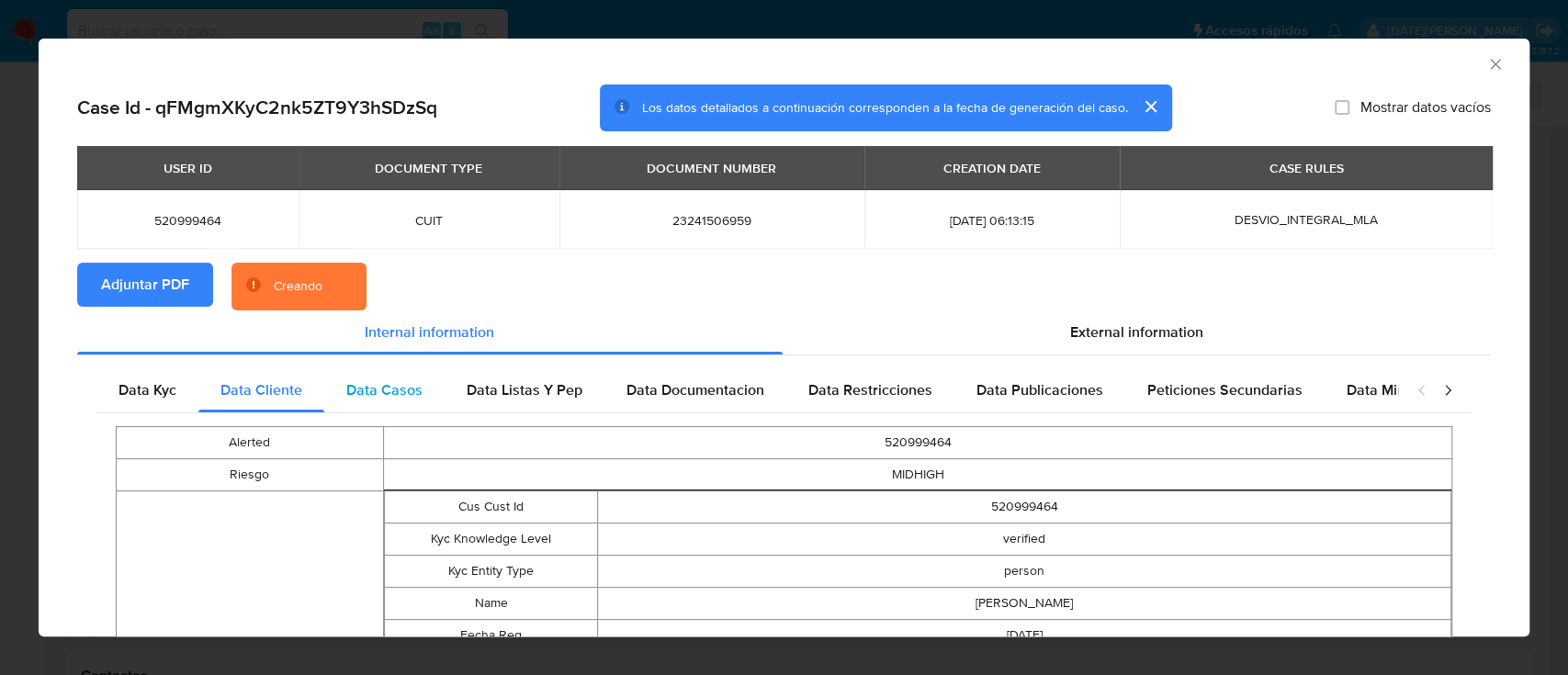
click at [381, 386] on span "Data Casos" at bounding box center [384, 389] width 77 height 21
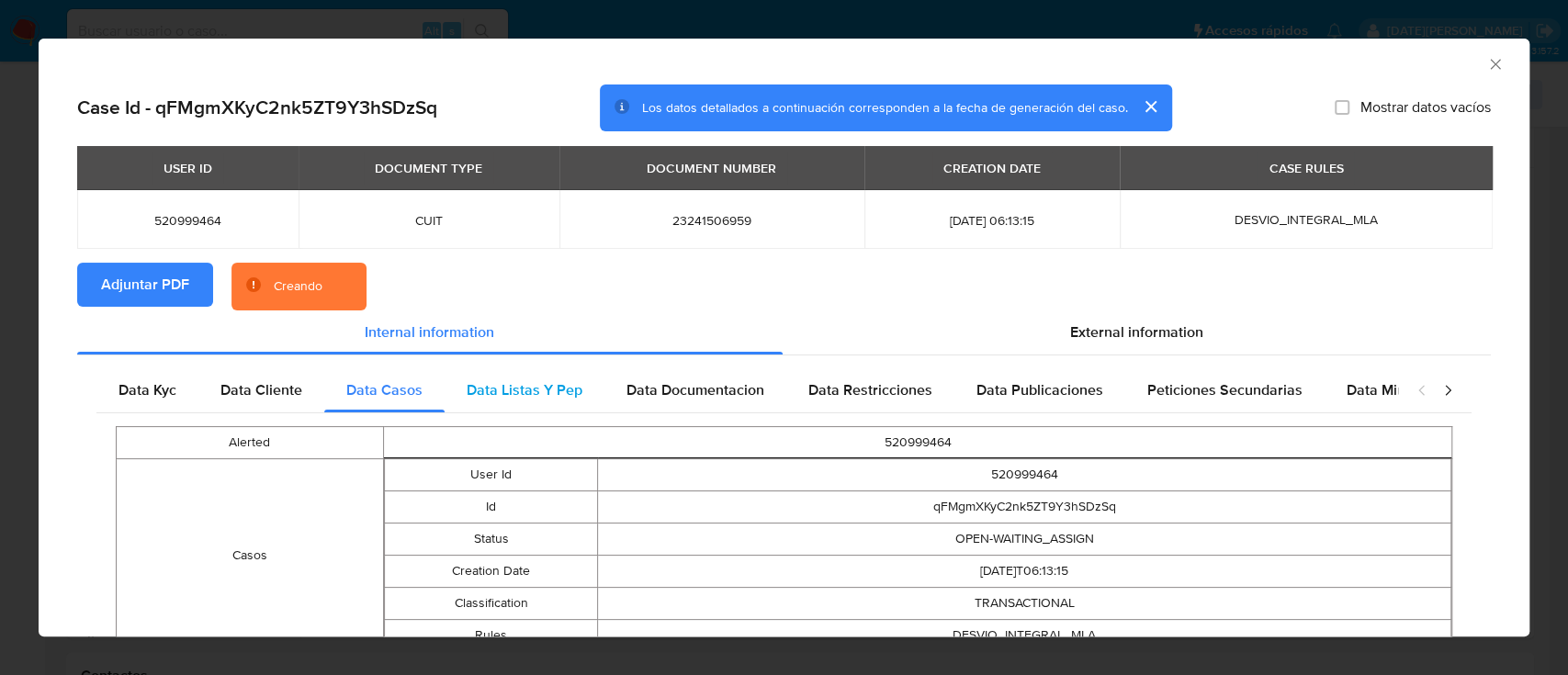
click at [498, 380] on span "Data Listas Y Pep" at bounding box center [524, 389] width 115 height 21
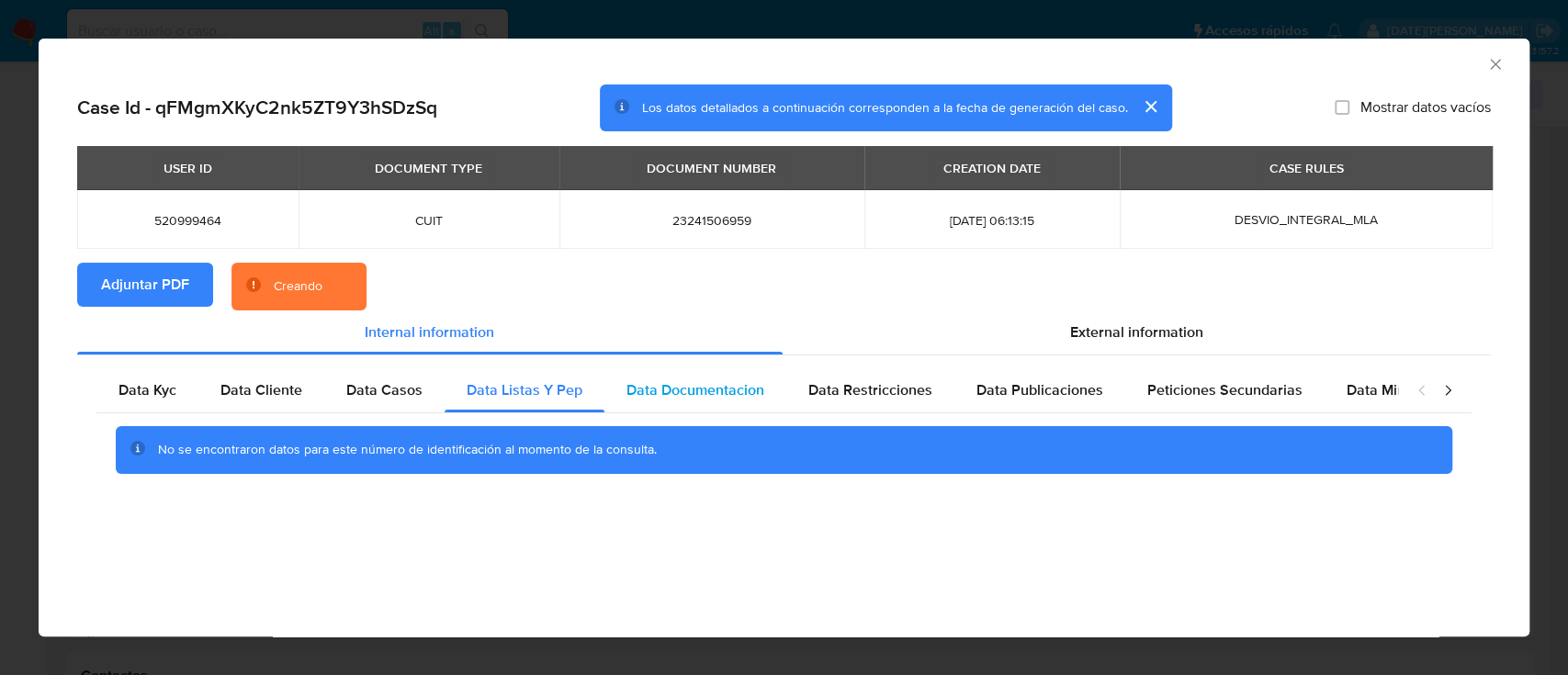
click at [657, 385] on span "Data Documentacion" at bounding box center [695, 389] width 137 height 21
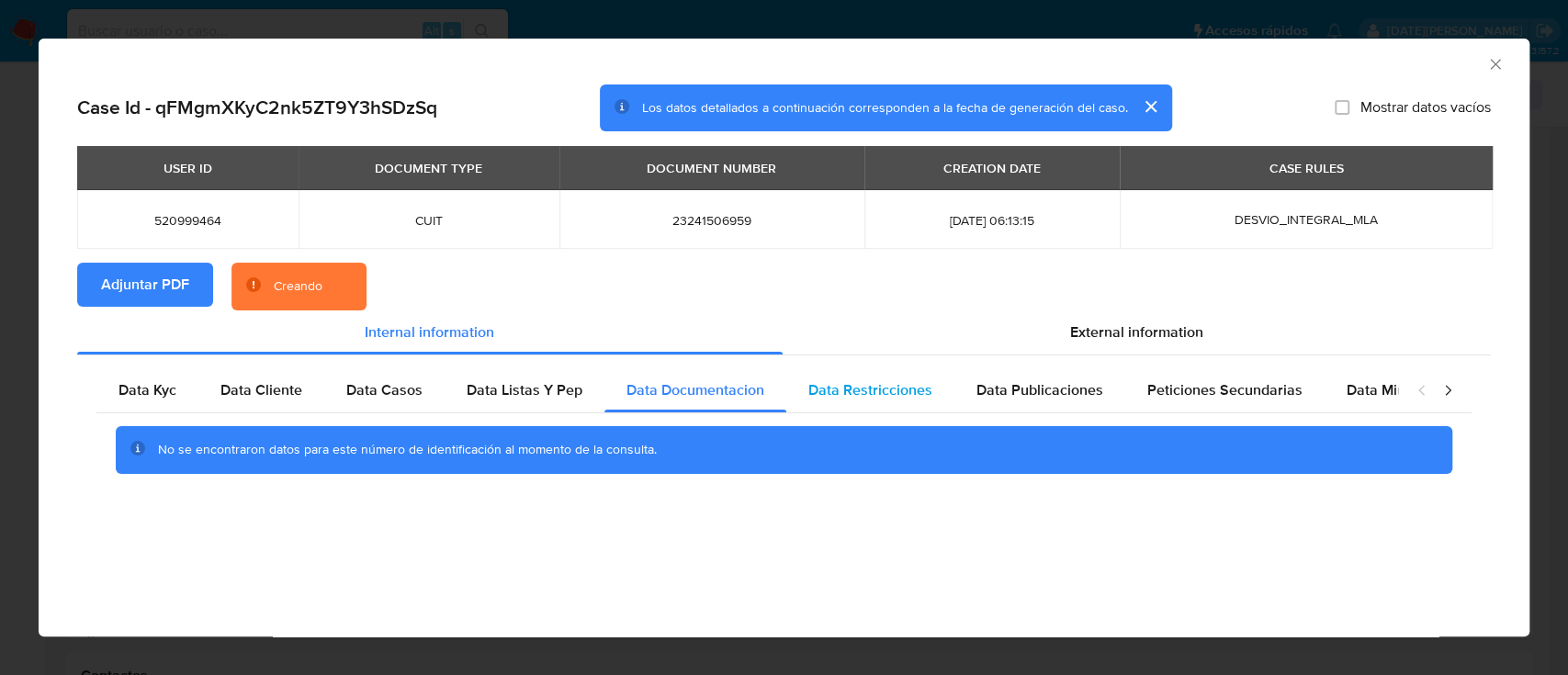
click at [871, 393] on span "Data Restricciones" at bounding box center [870, 389] width 124 height 21
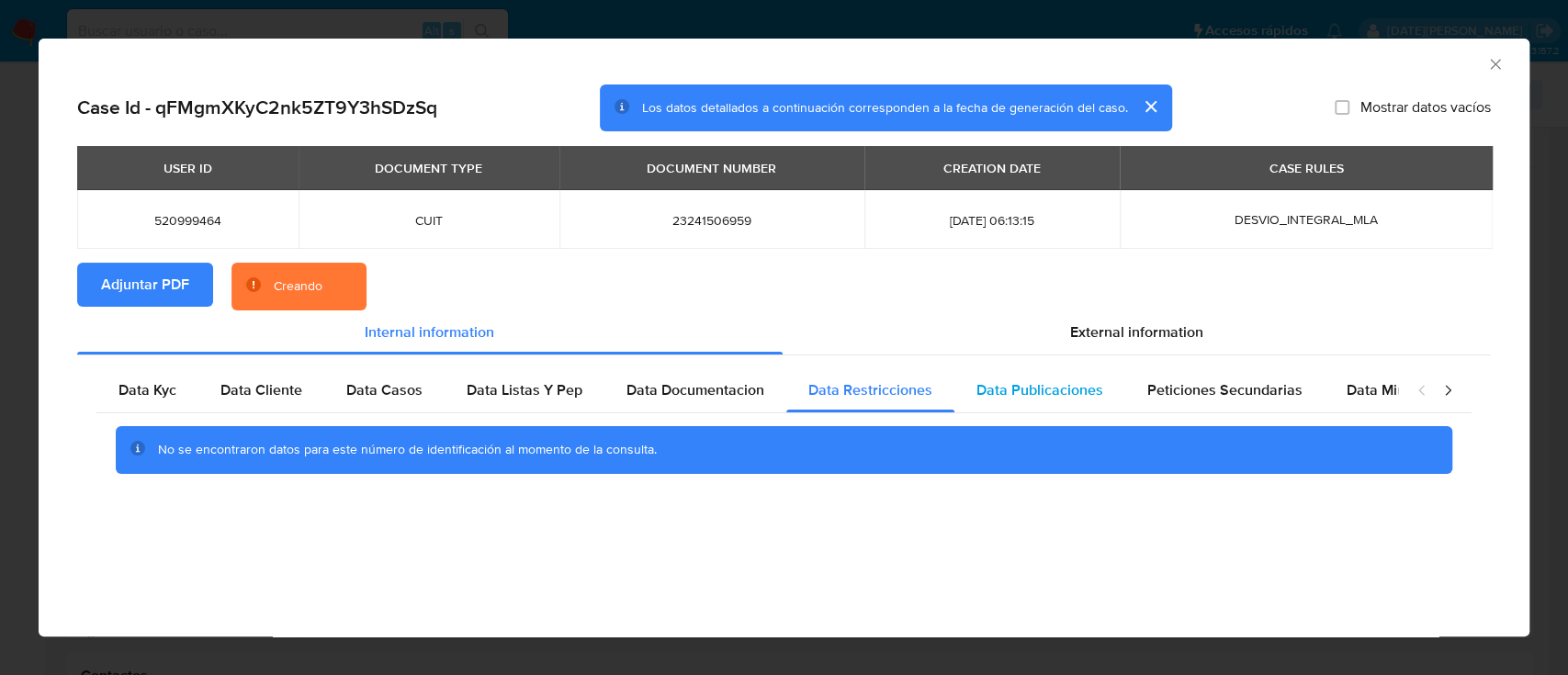
click at [1020, 387] on span "Data Publicaciones" at bounding box center [1039, 389] width 126 height 21
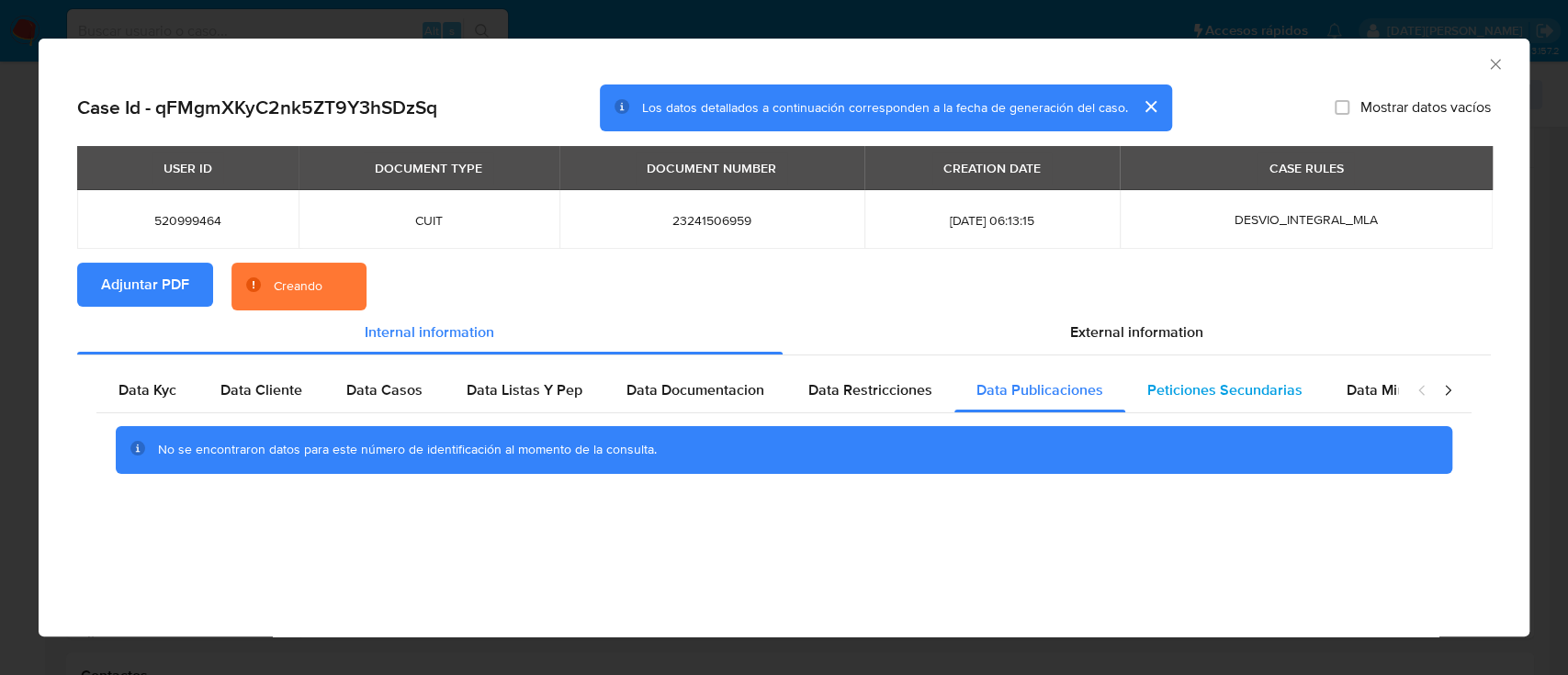
click at [1147, 379] on span "Peticiones Secundarias" at bounding box center [1225, 389] width 155 height 21
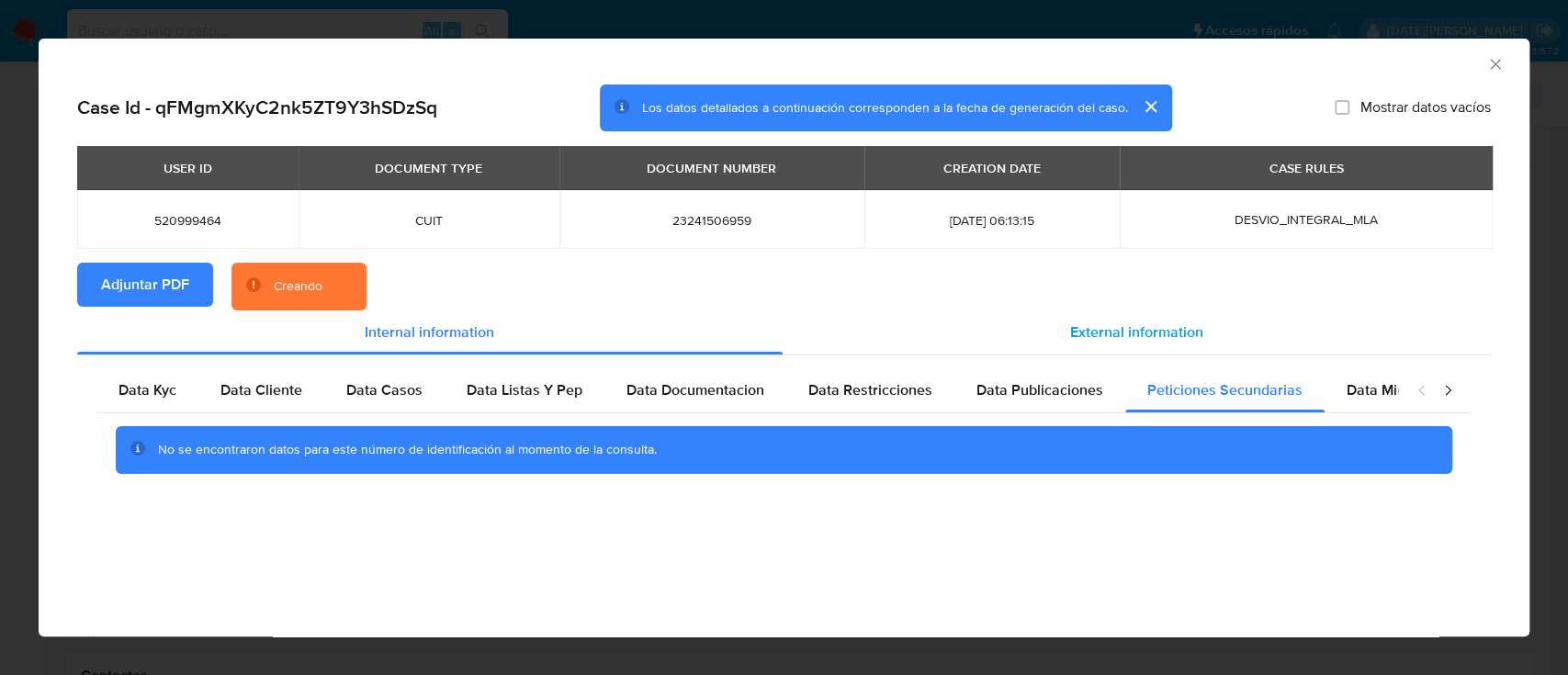
click at [1131, 311] on div "External information" at bounding box center [1136, 333] width 709 height 44
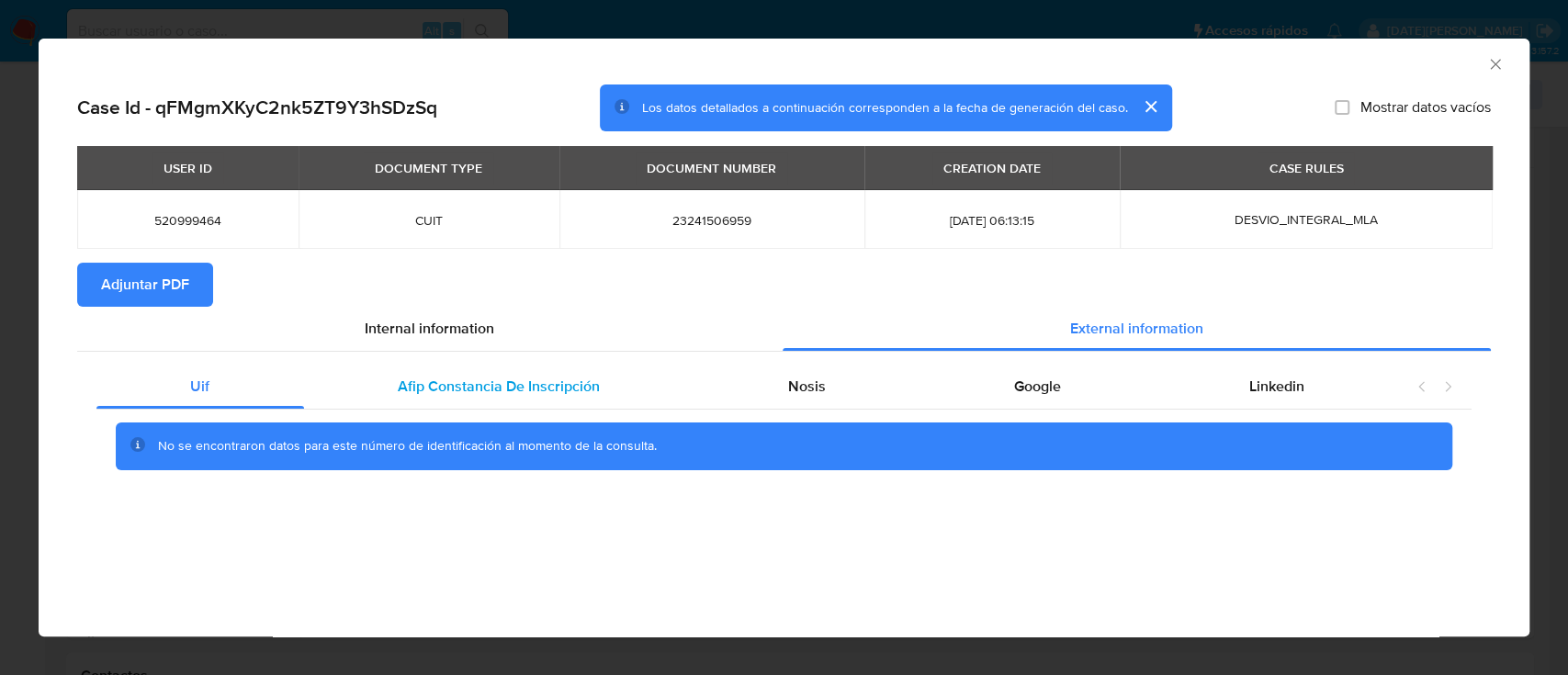
click at [483, 380] on span "Afip Constancia De Inscripción" at bounding box center [498, 385] width 202 height 21
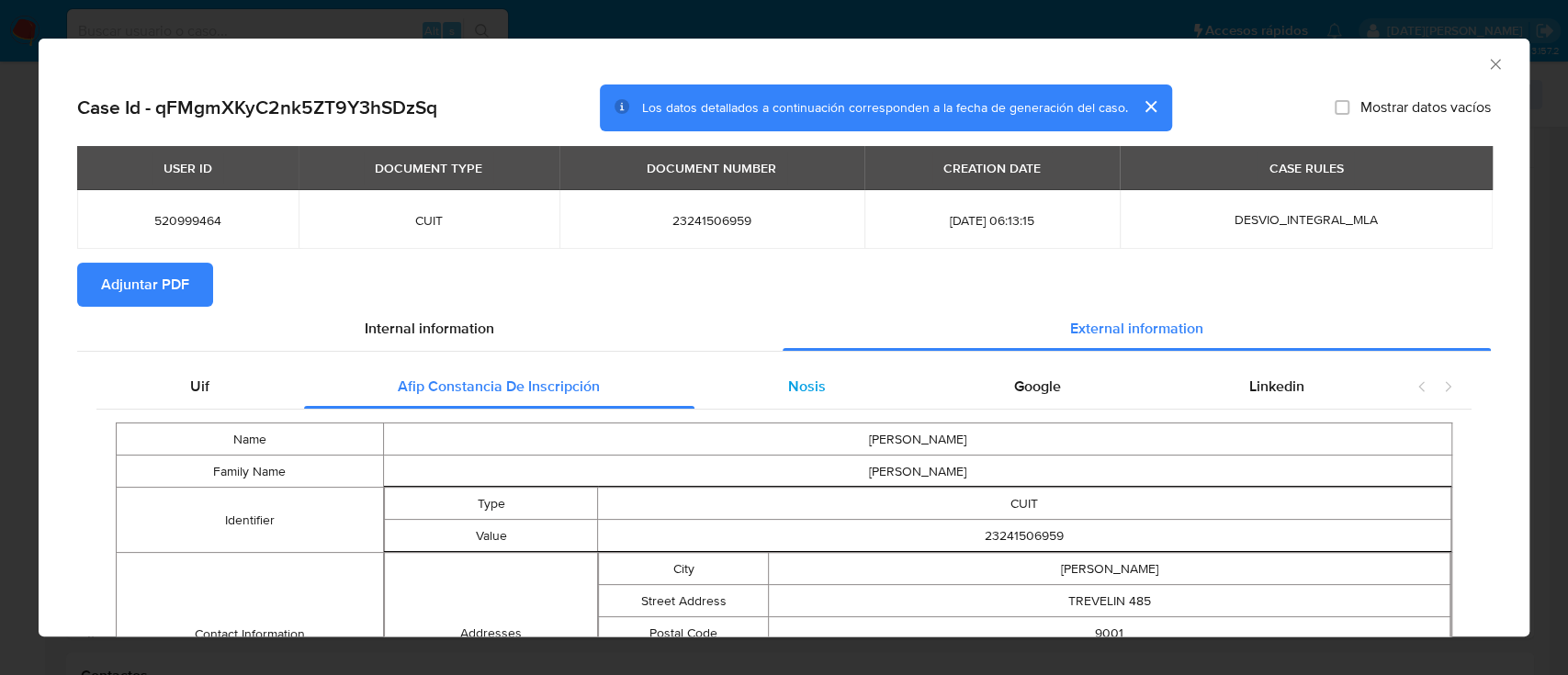
click at [801, 378] on span "Nosis" at bounding box center [806, 385] width 38 height 21
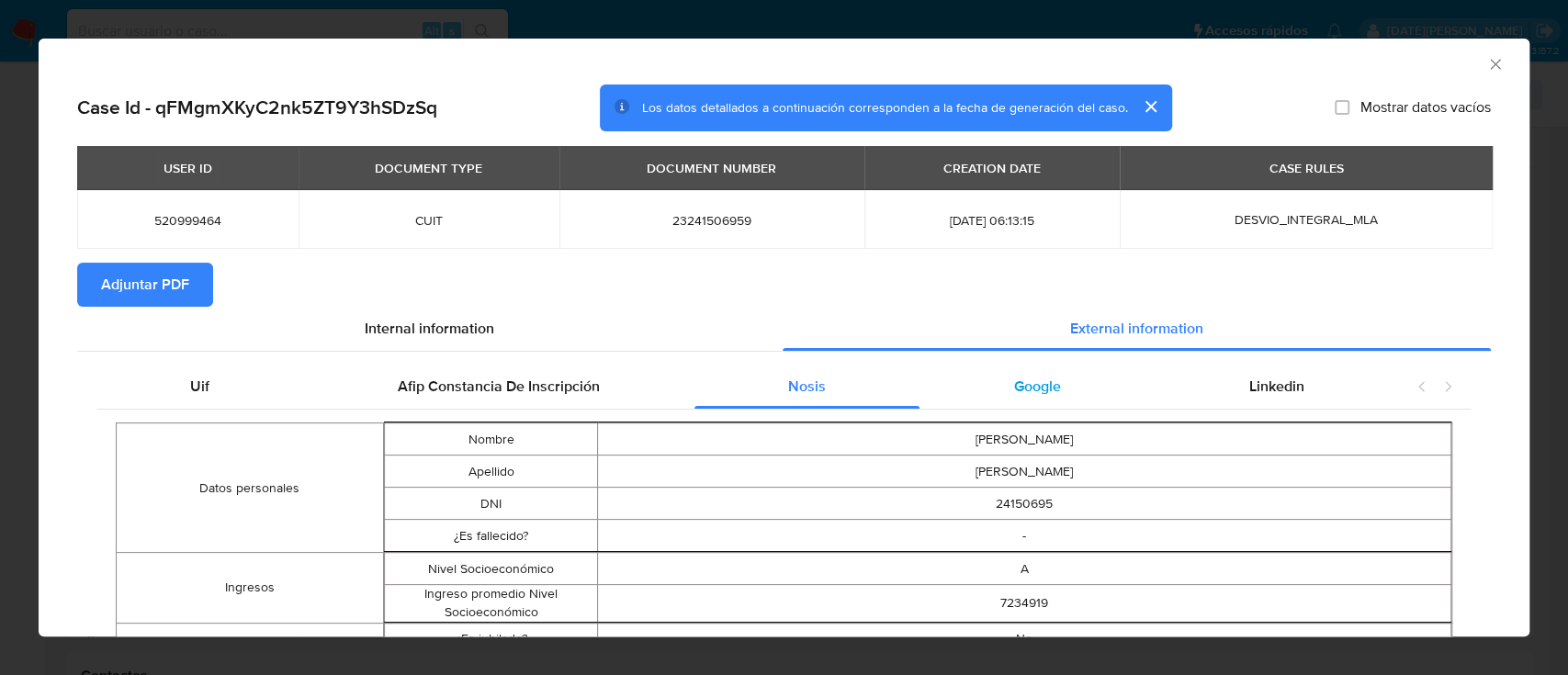
click at [1014, 385] on span "Google" at bounding box center [1037, 385] width 47 height 21
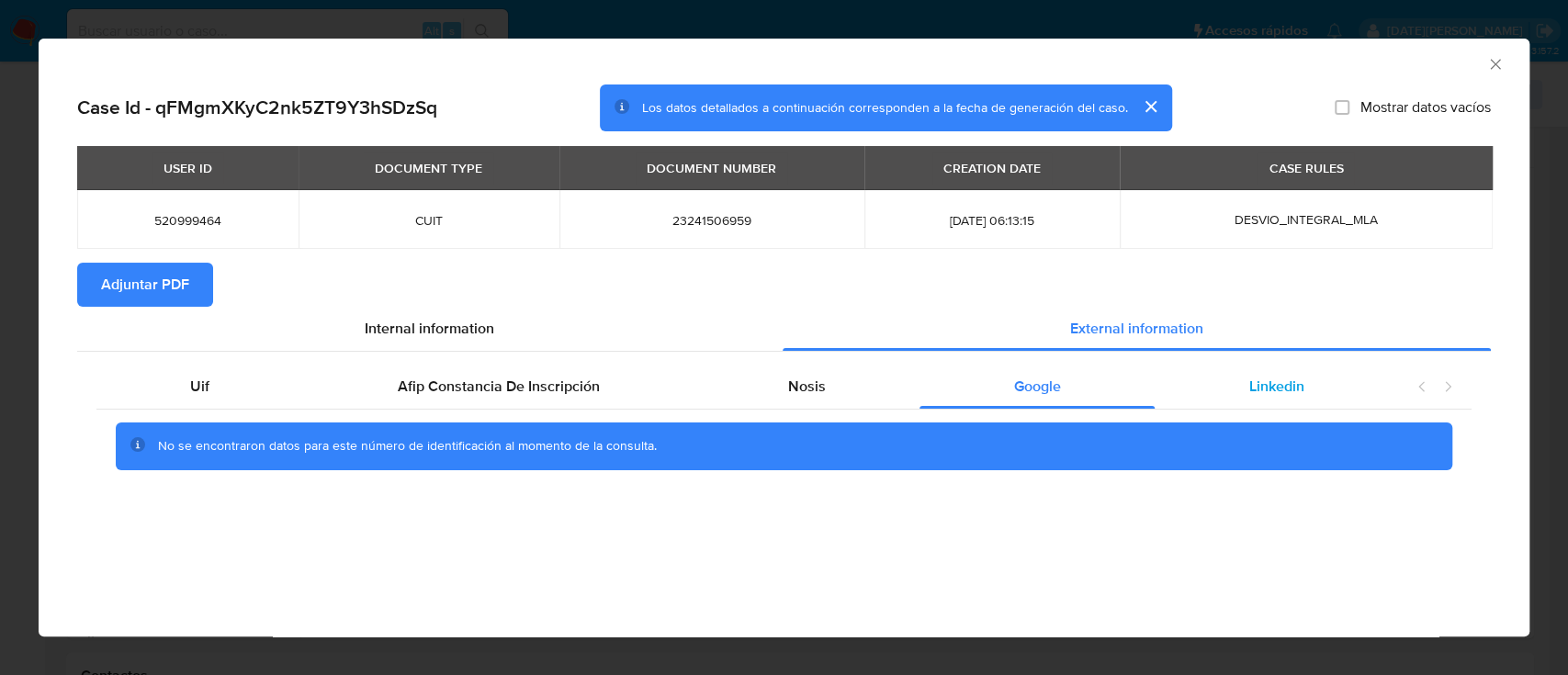
click at [1290, 377] on span "Linkedin" at bounding box center [1277, 385] width 55 height 21
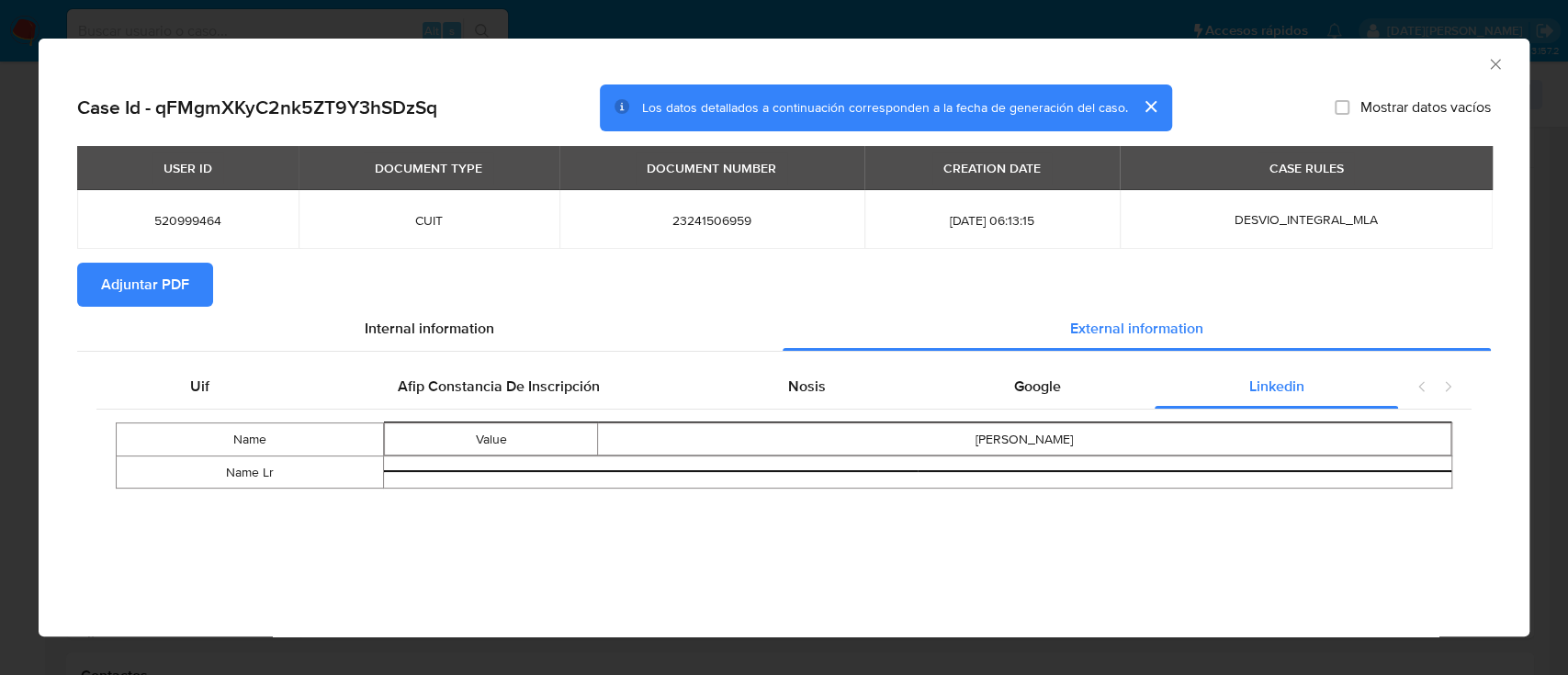
click at [1501, 65] on icon "Cerrar ventana" at bounding box center [1495, 65] width 18 height 18
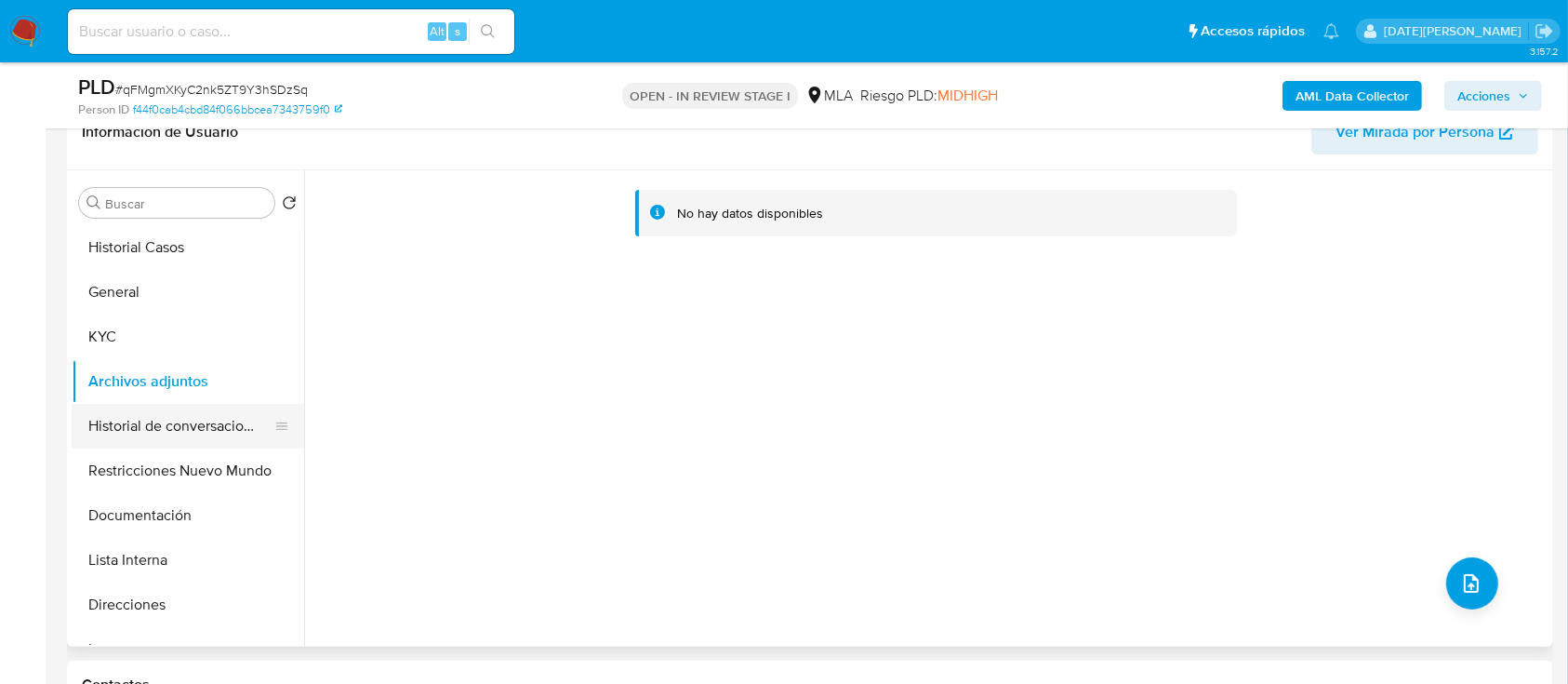
click at [166, 413] on button "Historial de conversaciones" at bounding box center [180, 426] width 218 height 45
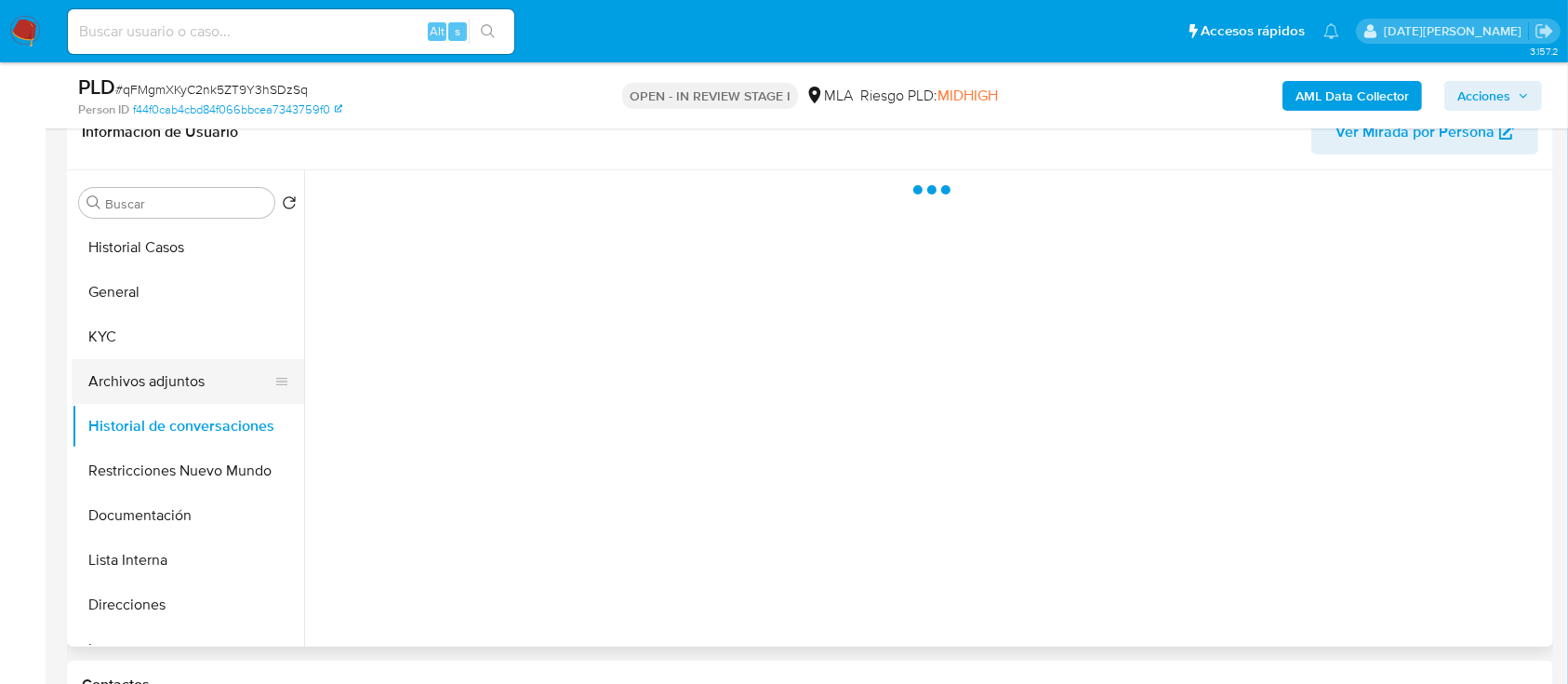
click at [163, 378] on button "Archivos adjuntos" at bounding box center [180, 381] width 218 height 45
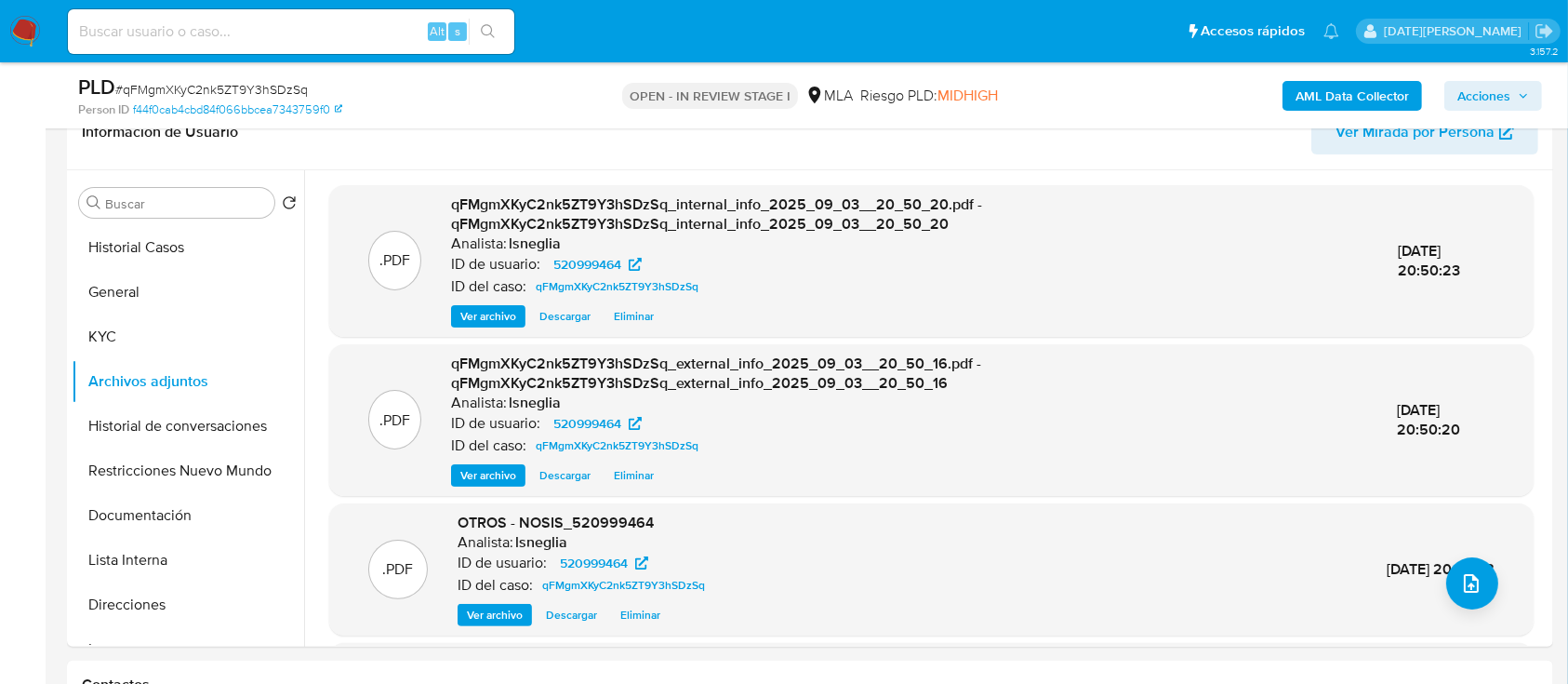
drag, startPoint x: 1547, startPoint y: 370, endPoint x: 1562, endPoint y: 499, distance: 129.9
click at [1536, 438] on div ".PDF qFMgmXKyC2nk5ZT9Y3hSDzSq_internal_info_2025_09_03__20_50_20.pdf - qFMgmXKy…" at bounding box center [931, 509] width 1234 height 649
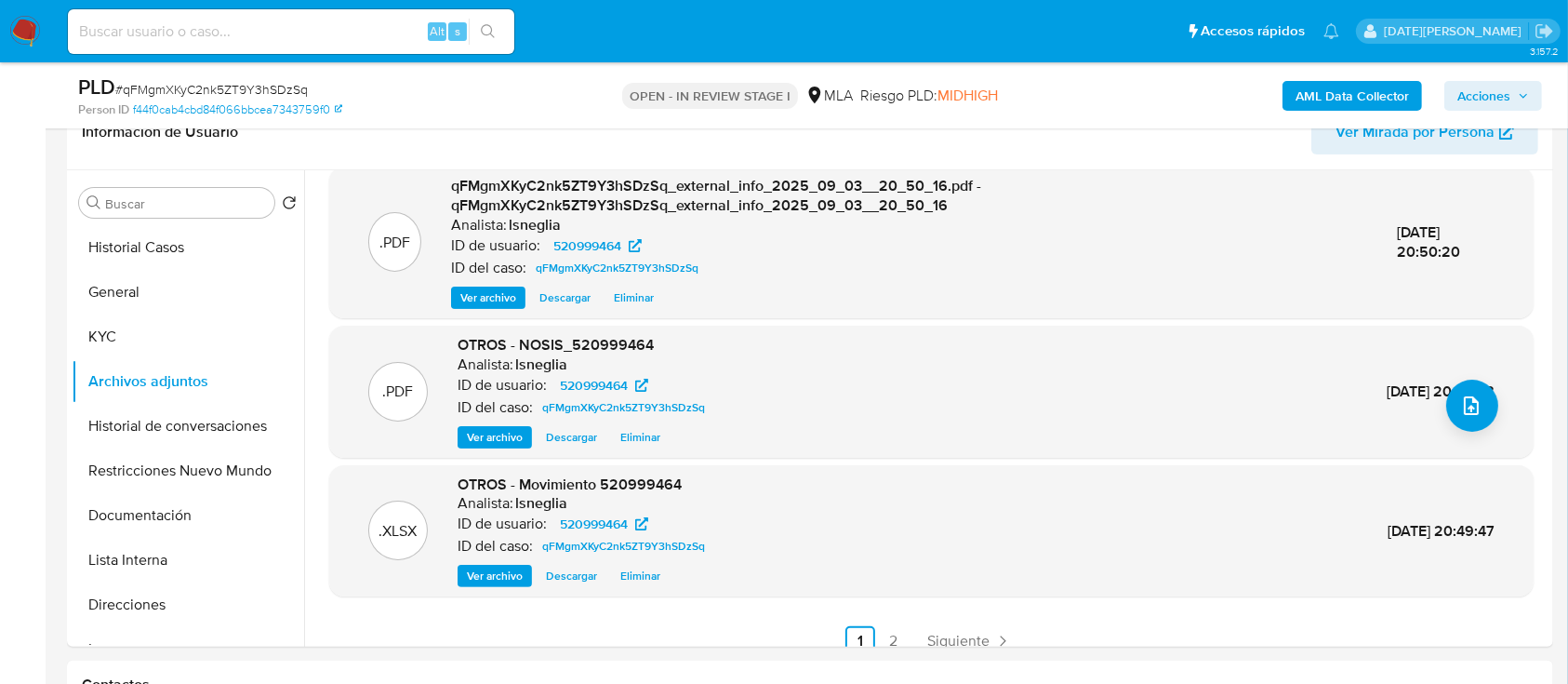
scroll to position [196, 0]
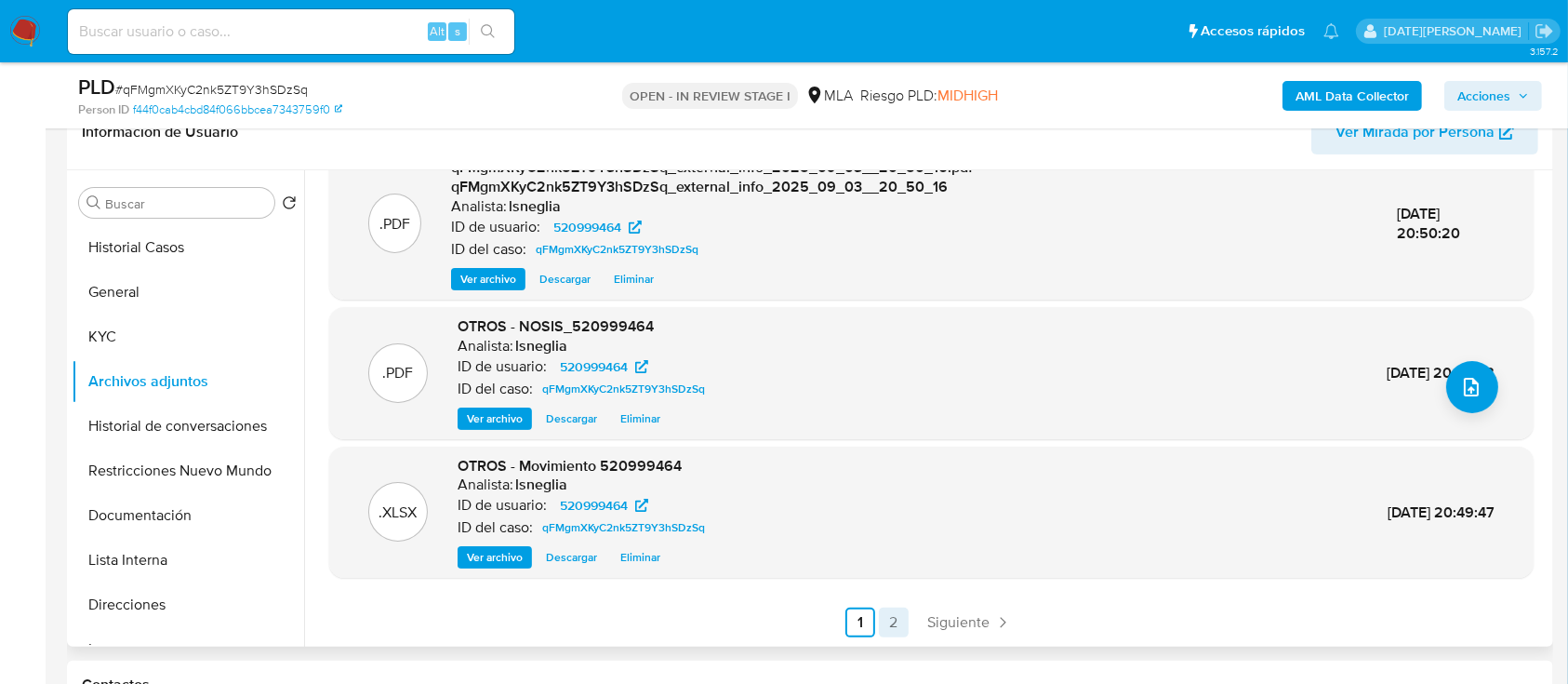
click at [889, 623] on link "2" at bounding box center [894, 622] width 30 height 30
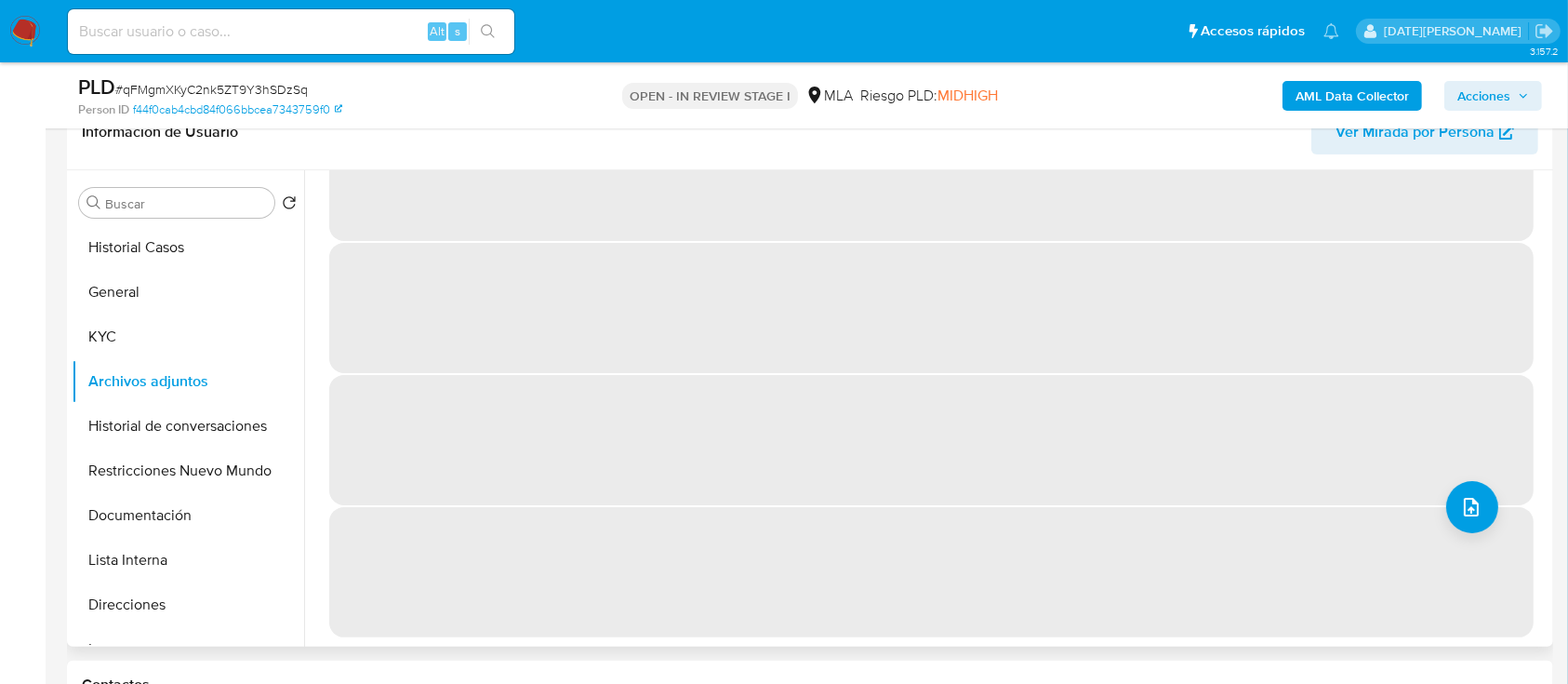
scroll to position [0, 0]
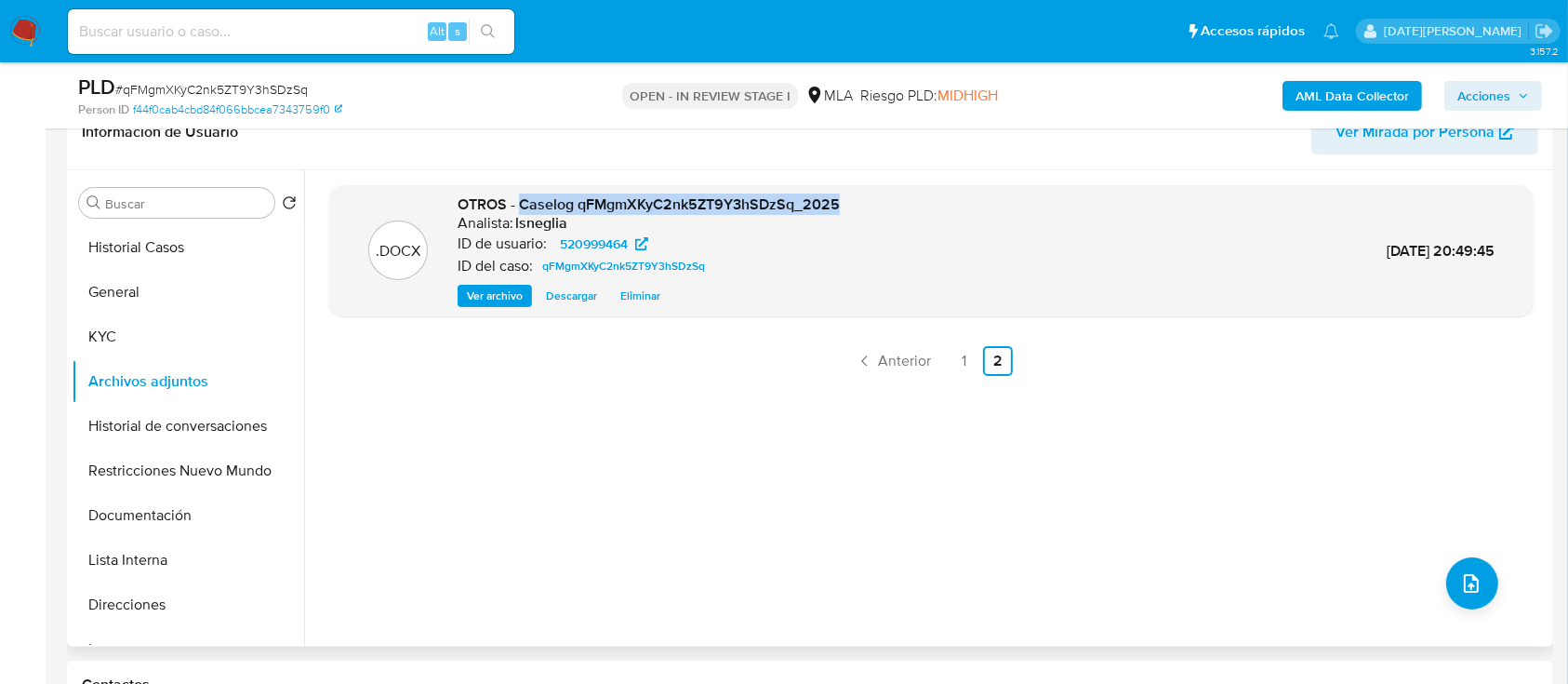
drag, startPoint x: 519, startPoint y: 203, endPoint x: 837, endPoint y: 200, distance: 318.0
click at [837, 200] on span "OTROS - Caselog qFMgmXKyC2nk5ZT9Y3hSDzSq_2025" at bounding box center [648, 204] width 382 height 21
copy span "Caselog qFMgmXKyC2nk5ZT9Y3hSDzSq_2025"
click at [182, 414] on button "Historial de conversaciones" at bounding box center [180, 426] width 218 height 45
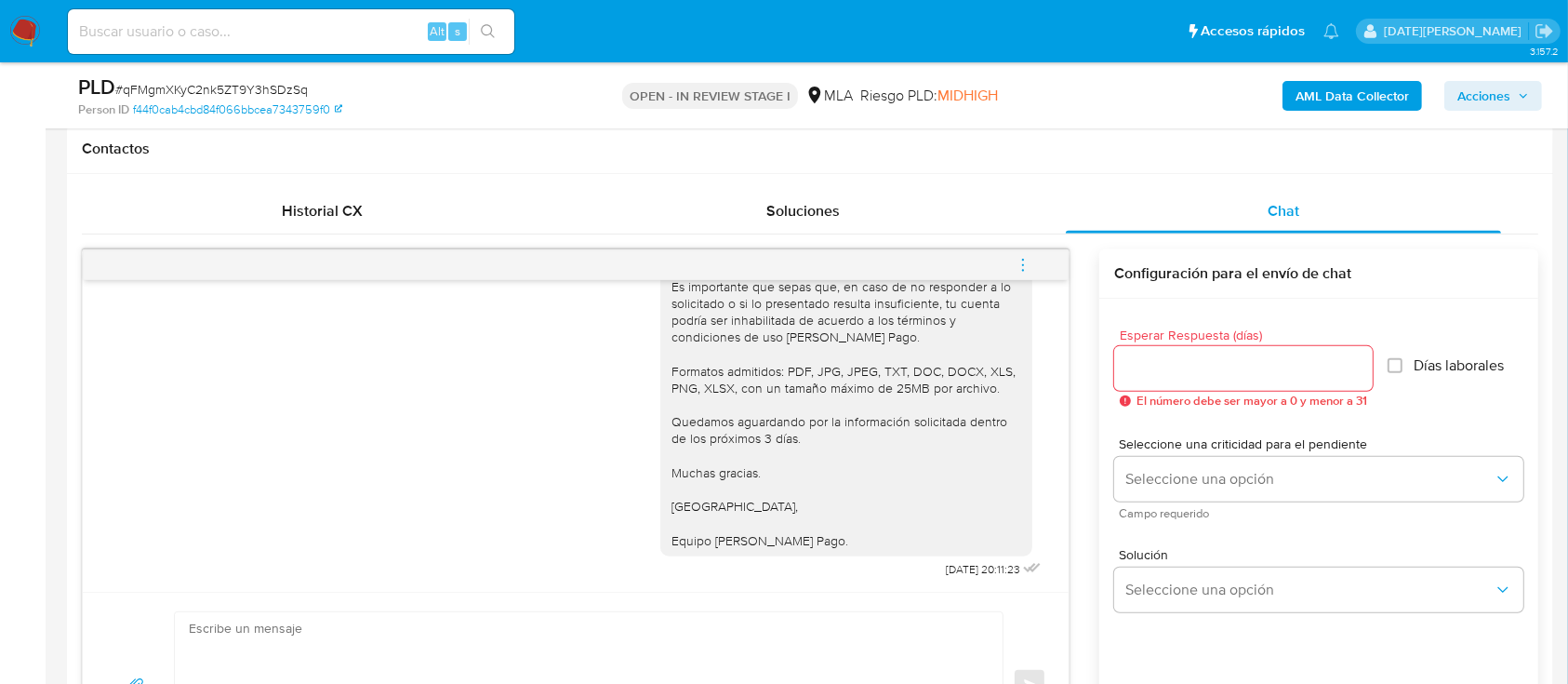
scroll to position [2221, 0]
click at [1022, 264] on icon "menu-action" at bounding box center [1023, 265] width 17 height 17
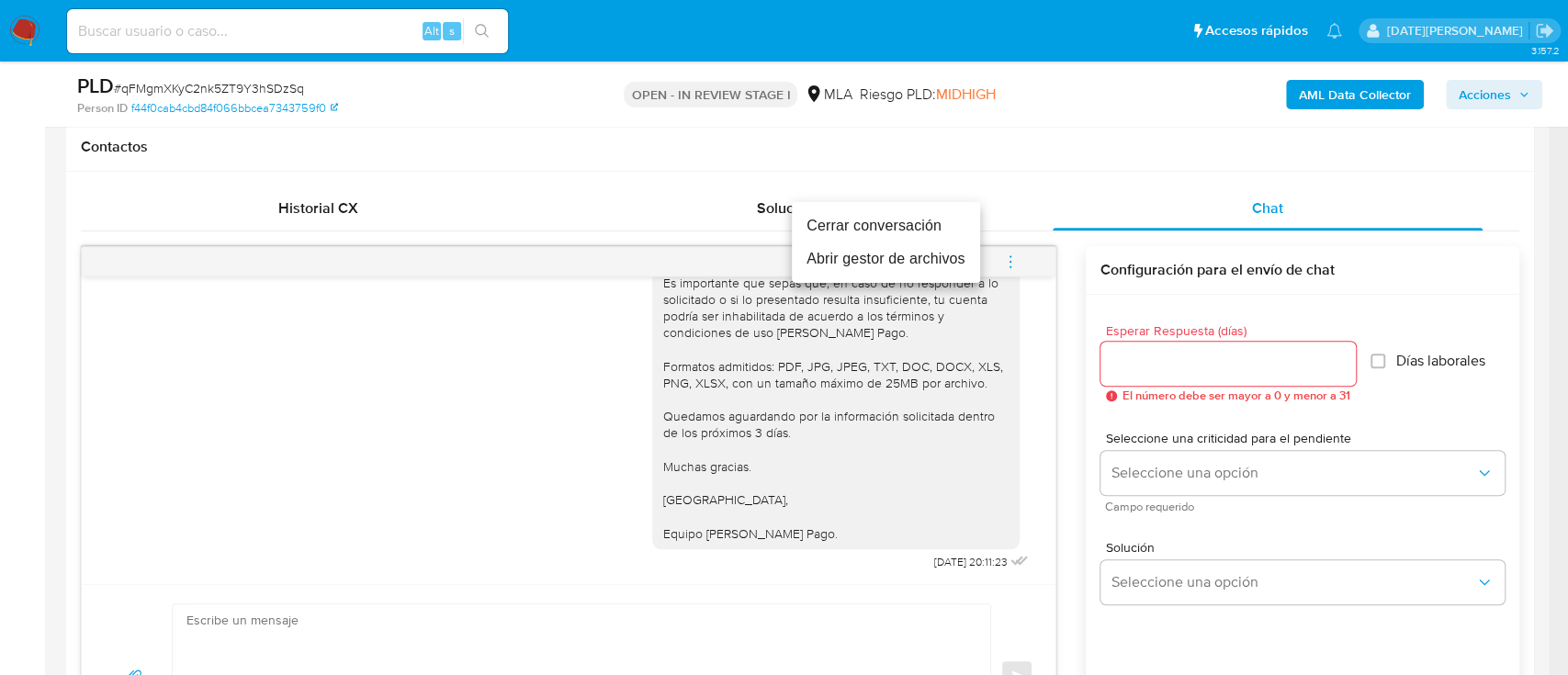
click at [900, 218] on li "Cerrar conversación" at bounding box center [885, 226] width 188 height 33
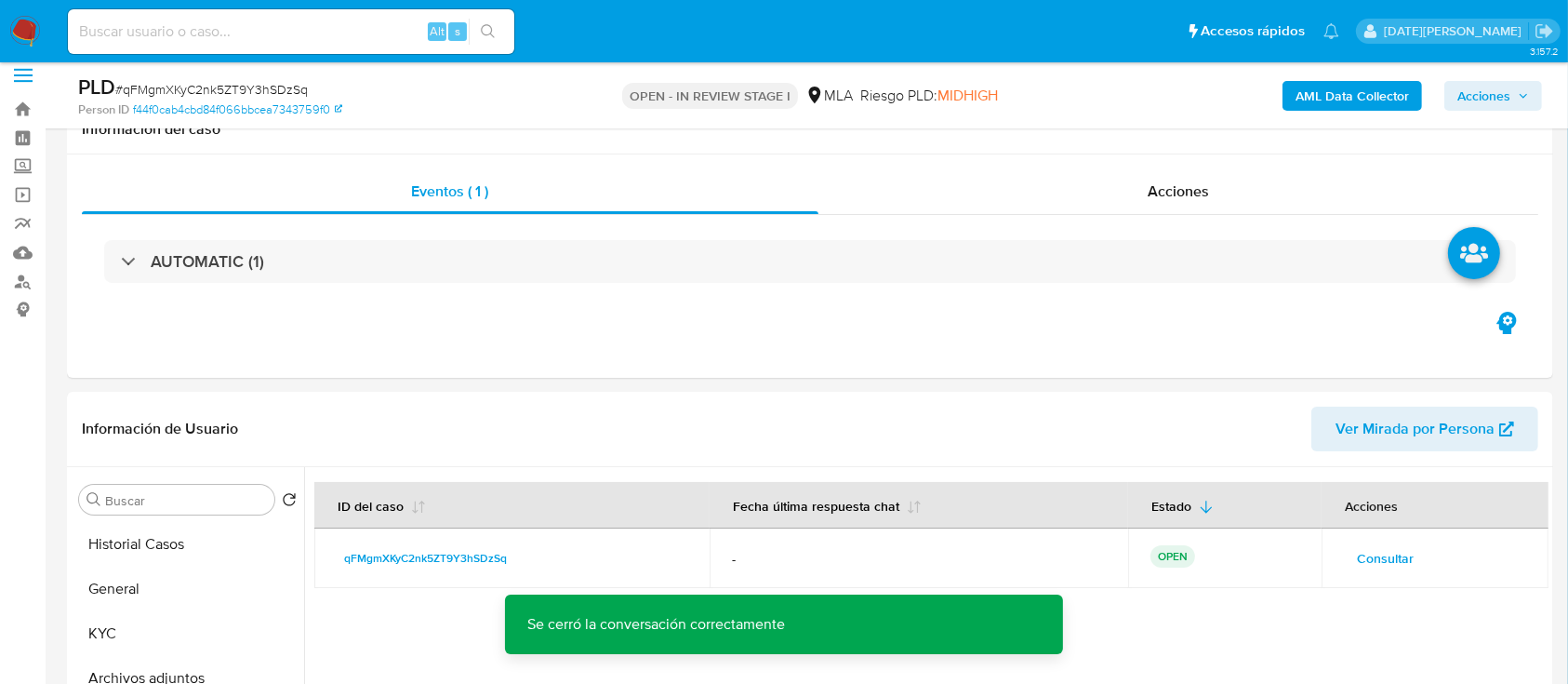
scroll to position [0, 0]
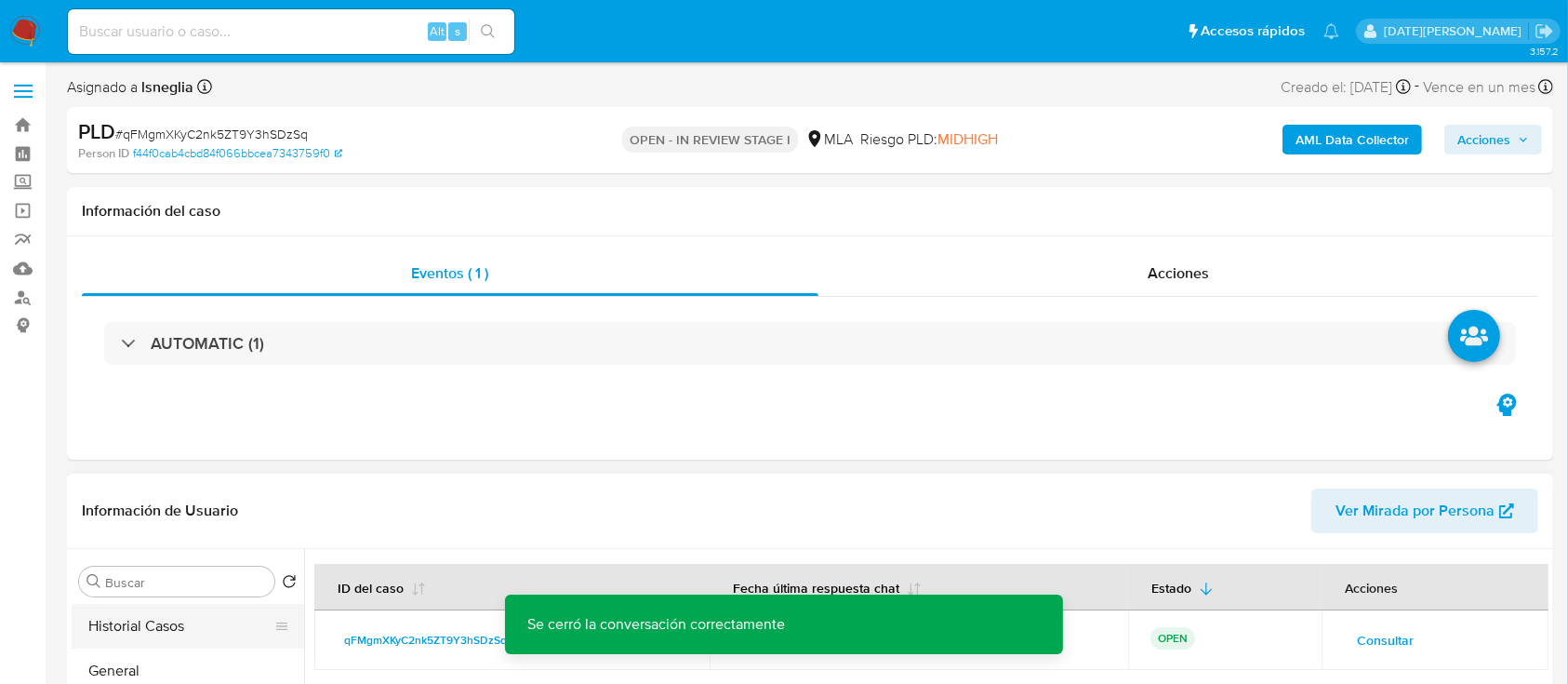
click at [109, 621] on button "Historial Casos" at bounding box center [180, 626] width 218 height 45
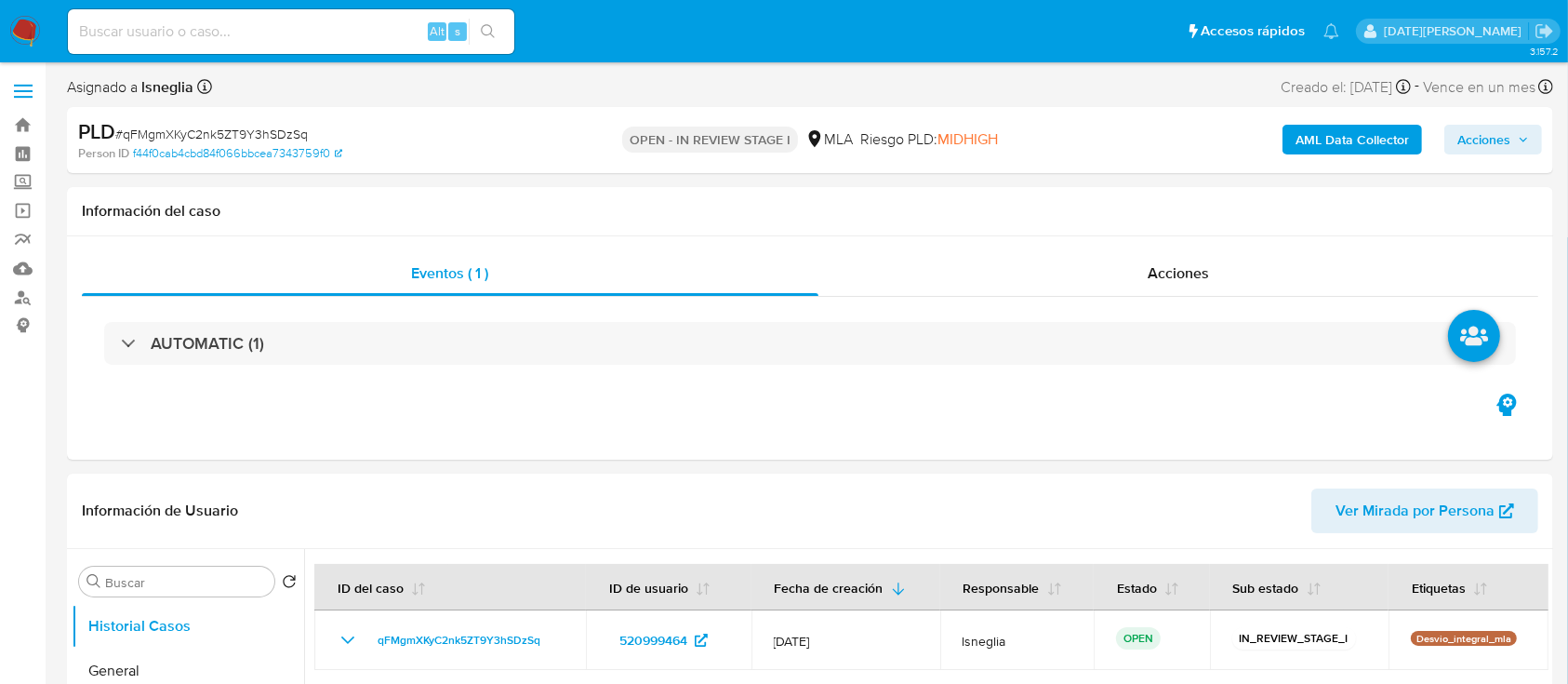
click at [1481, 145] on span "Acciones" at bounding box center [1483, 139] width 53 height 30
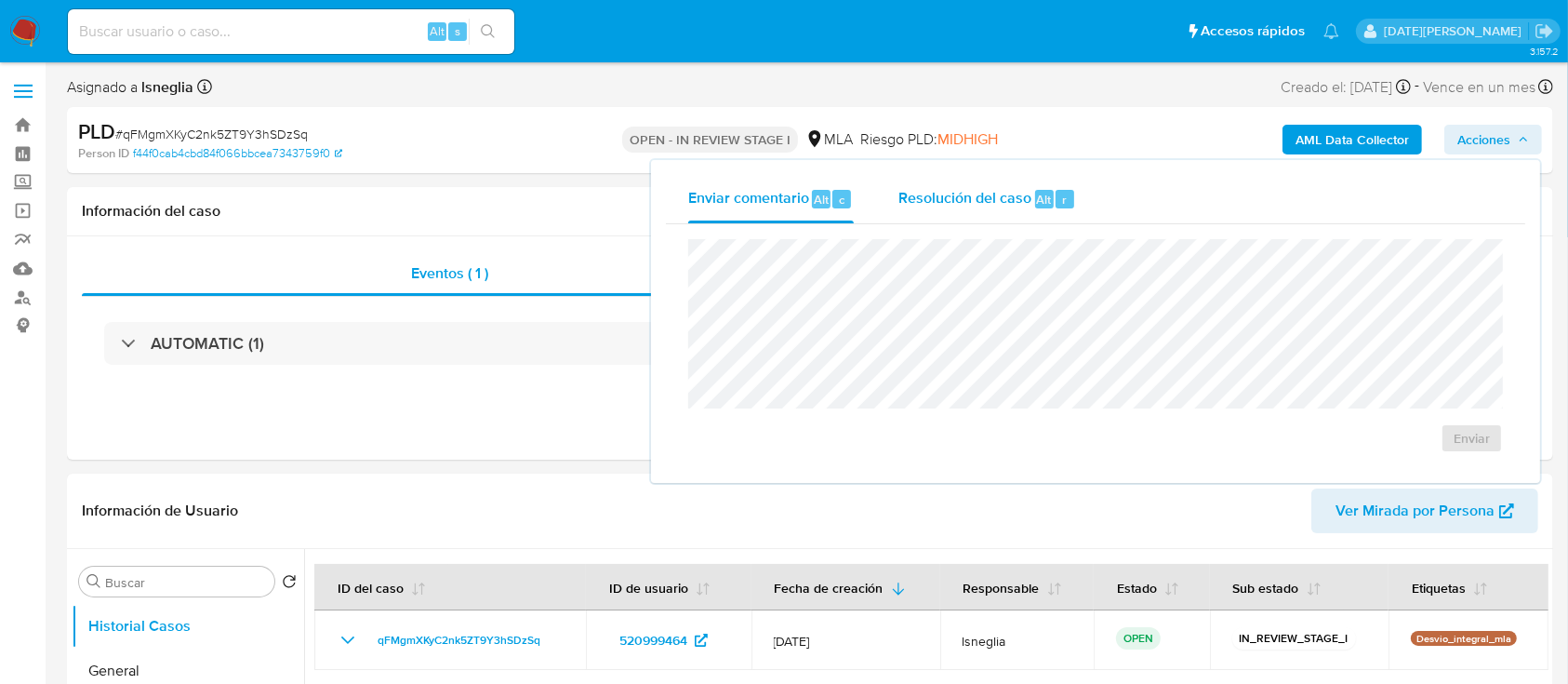
click at [1000, 220] on div "Resolución del caso Alt r" at bounding box center [987, 199] width 177 height 49
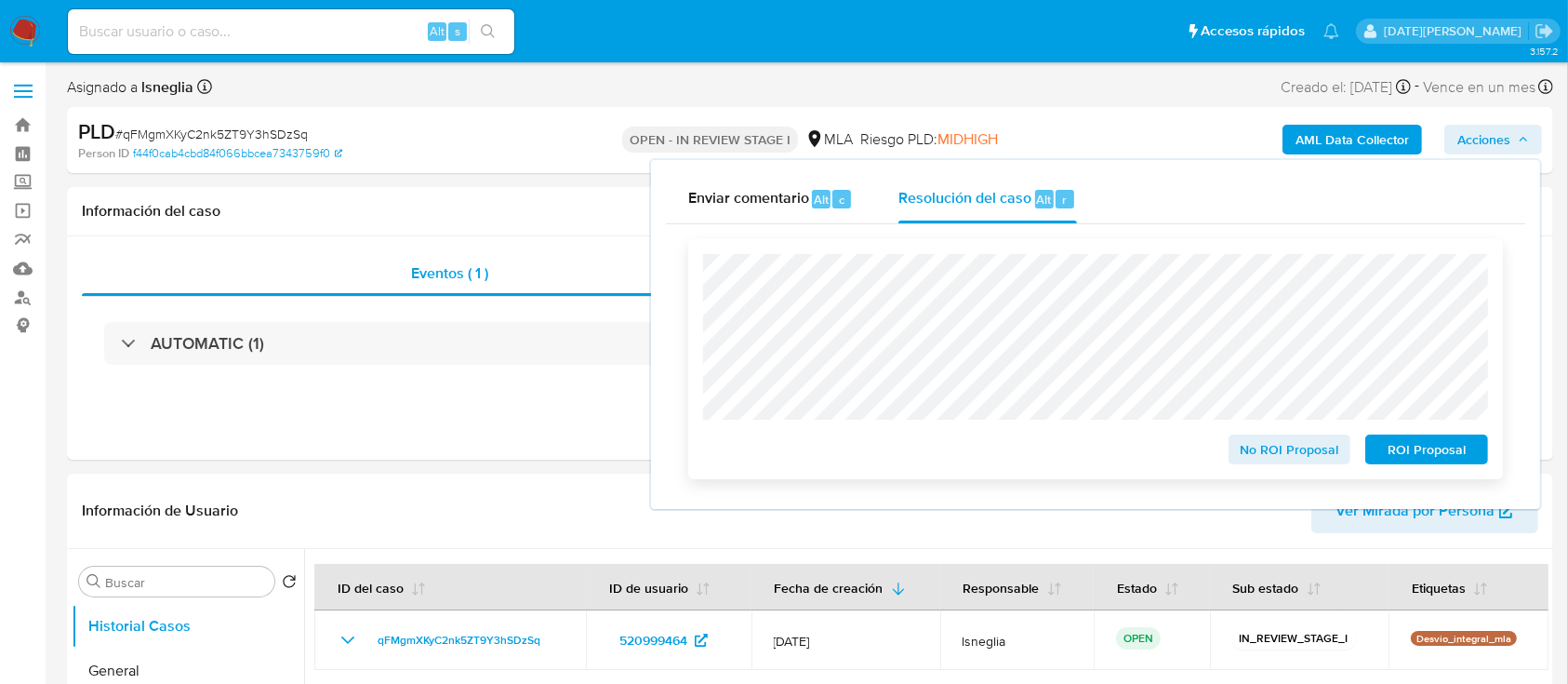
click at [1296, 458] on span "No ROI Proposal" at bounding box center [1290, 449] width 97 height 26
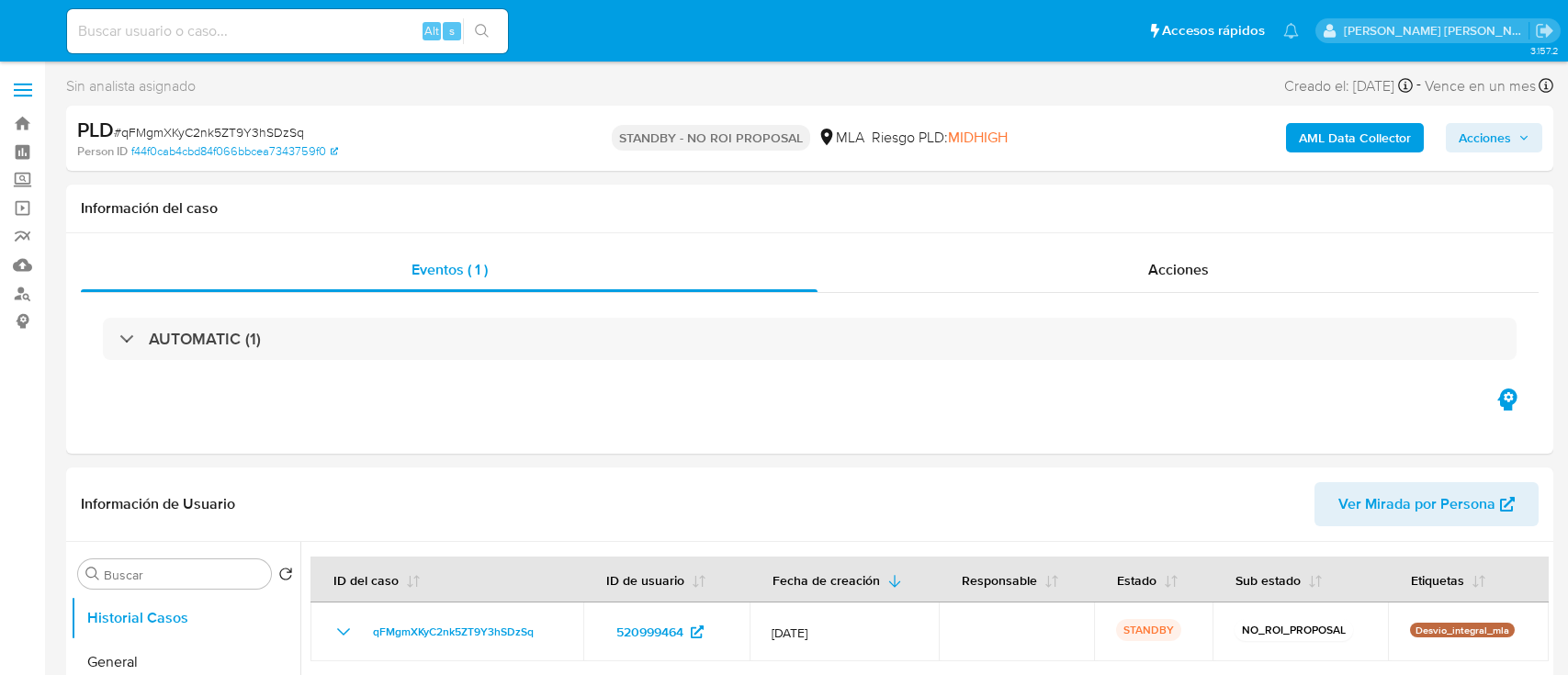
select select "10"
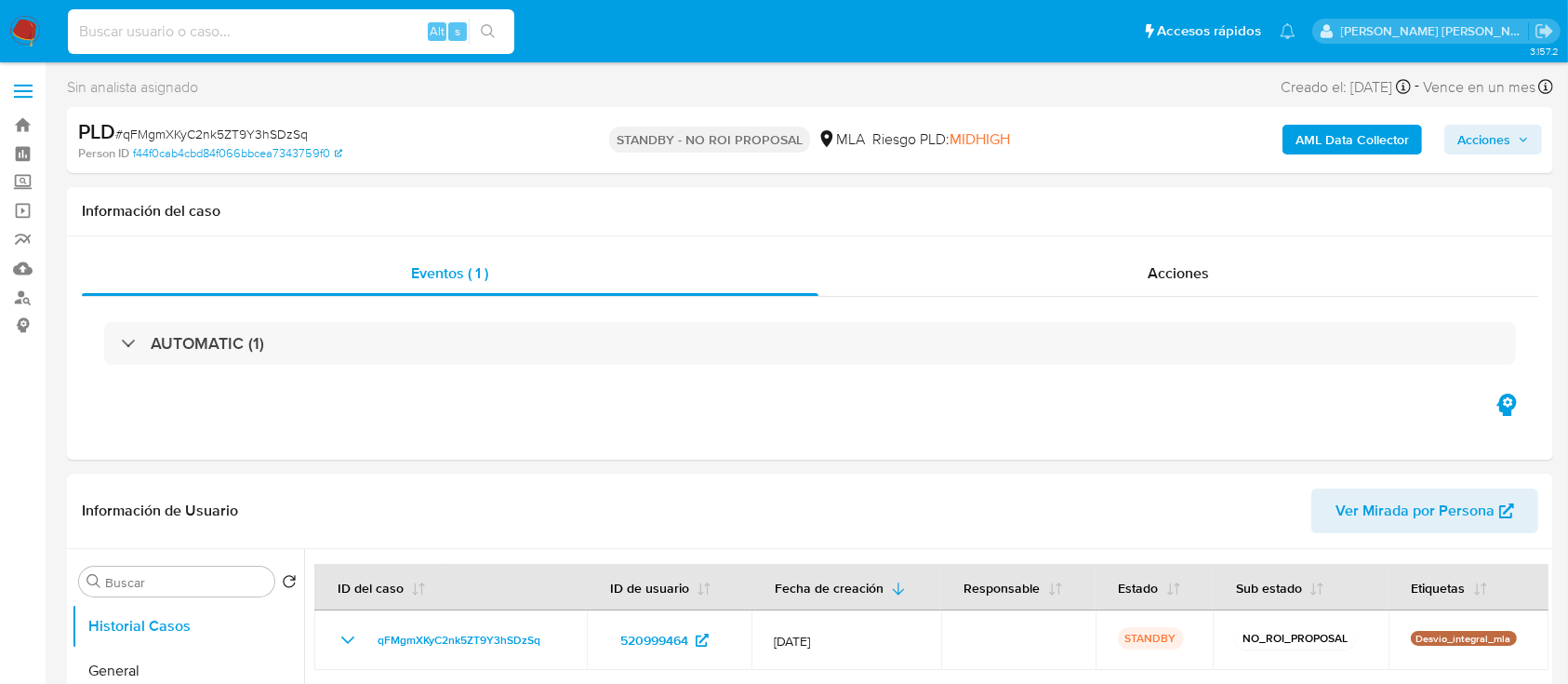
click at [291, 34] on input at bounding box center [291, 32] width 446 height 24
paste input "xH3b3cQNDjGeP7N5E9DdRjNx"
click at [507, 31] on input "xH3b3cQNDjGeP7N5E9DdRjNx" at bounding box center [291, 32] width 446 height 24
type input "xH3b3cQNDjGeP7N5E9DdRjNx"
click at [472, 31] on button "search-icon" at bounding box center [487, 32] width 38 height 26
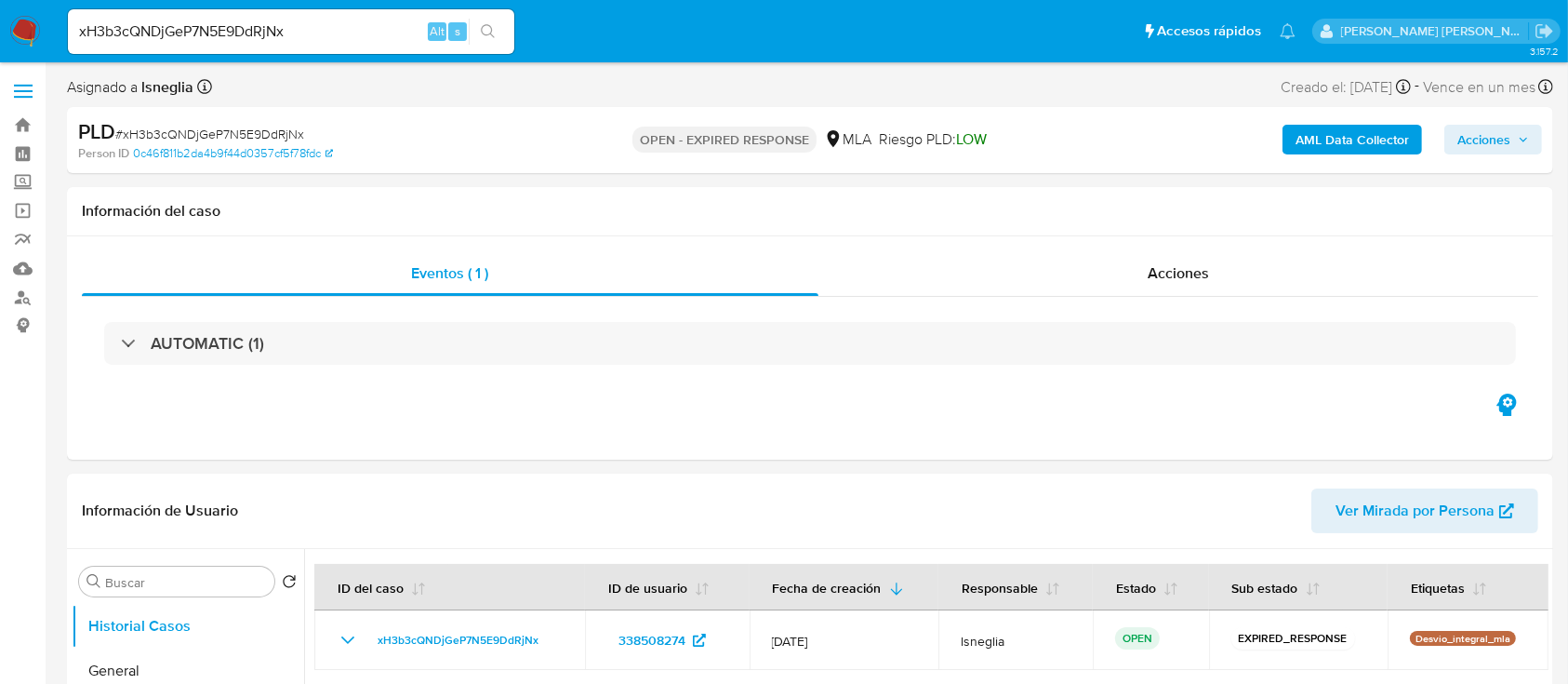
select select "10"
click at [254, 134] on span "# xH3b3cQNDjGeP7N5E9DdRjNx" at bounding box center [209, 134] width 189 height 19
copy span "xH3b3cQNDjGeP7N5E9DdRjNx"
click at [25, 23] on img at bounding box center [25, 32] width 32 height 32
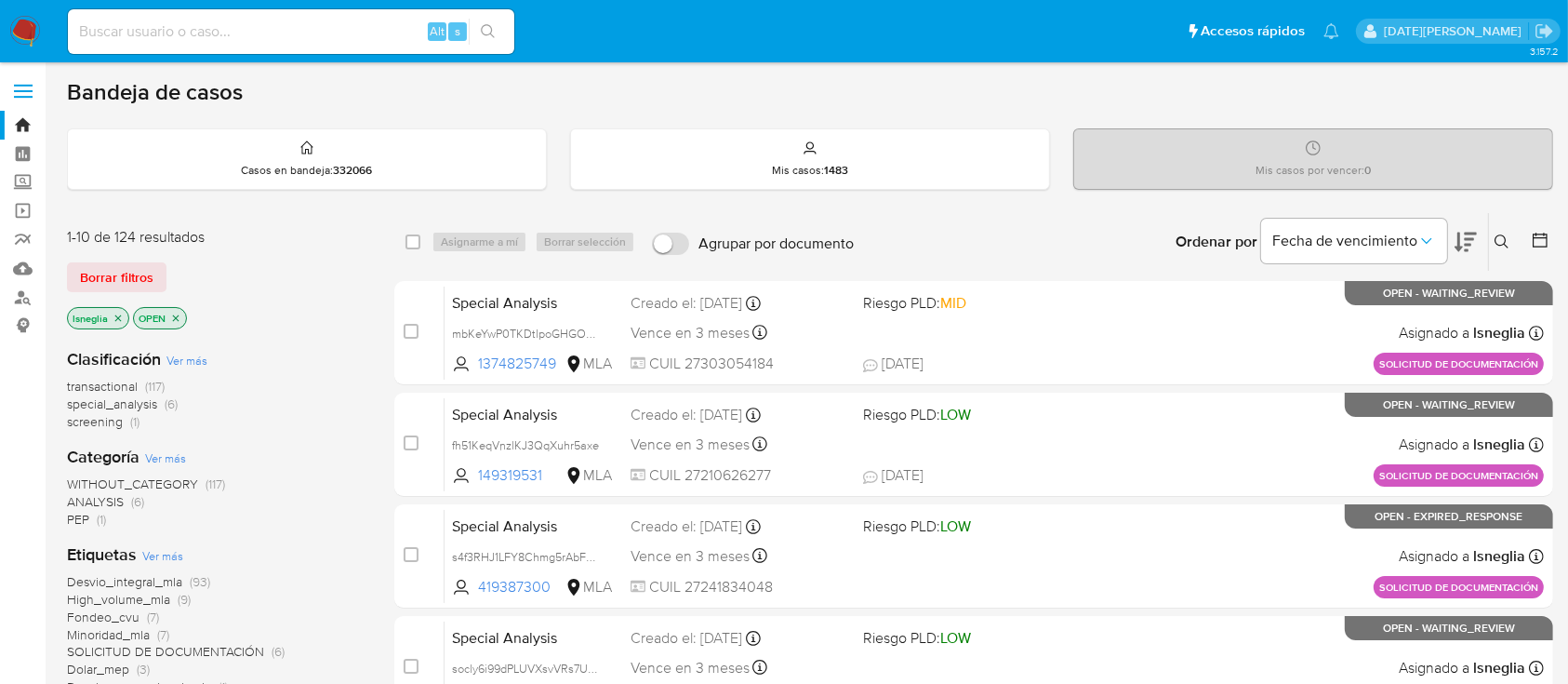
click at [1497, 249] on button at bounding box center [1504, 242] width 31 height 22
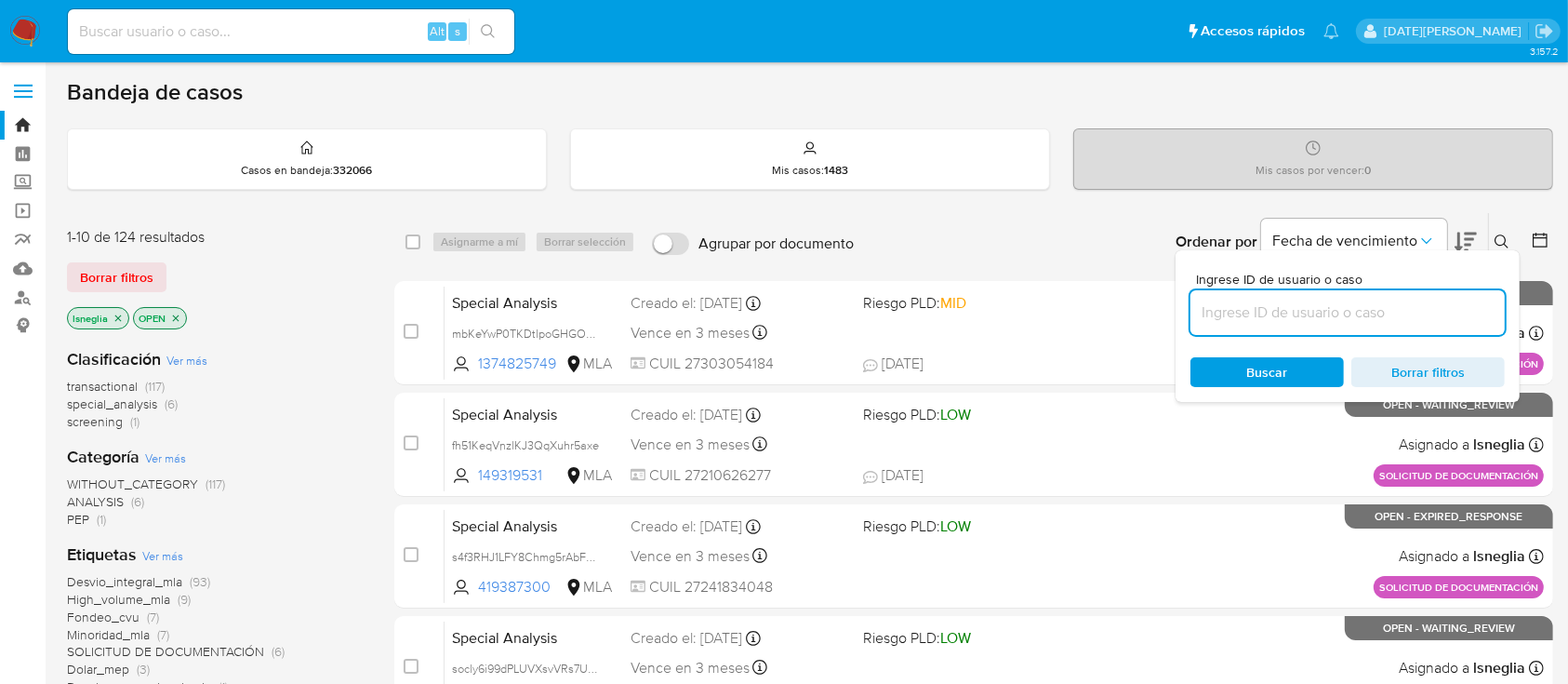
click at [1339, 311] on input at bounding box center [1347, 313] width 315 height 24
type input "xH3b3cQNDjGeP7N5E9DdRjNx"
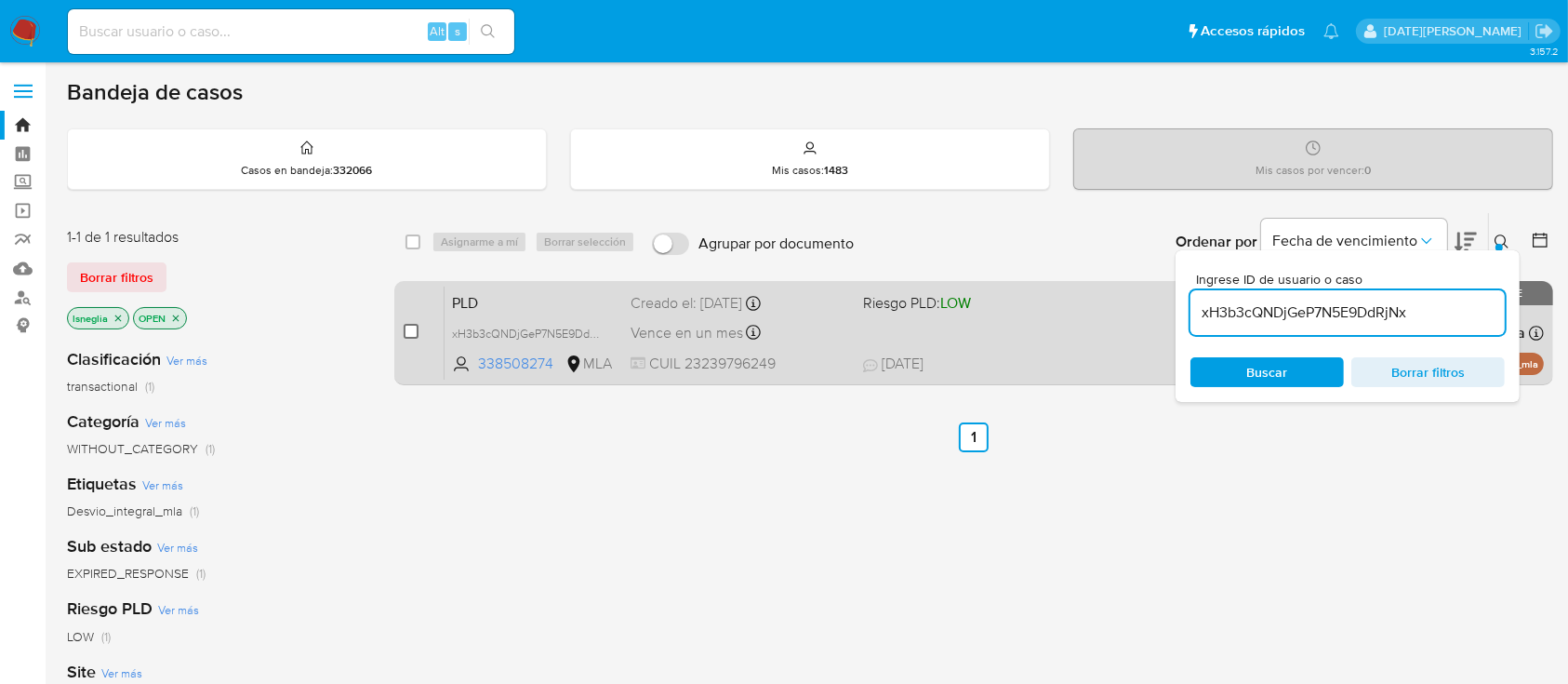
click at [411, 331] on input "checkbox" at bounding box center [411, 331] width 15 height 15
checkbox input "true"
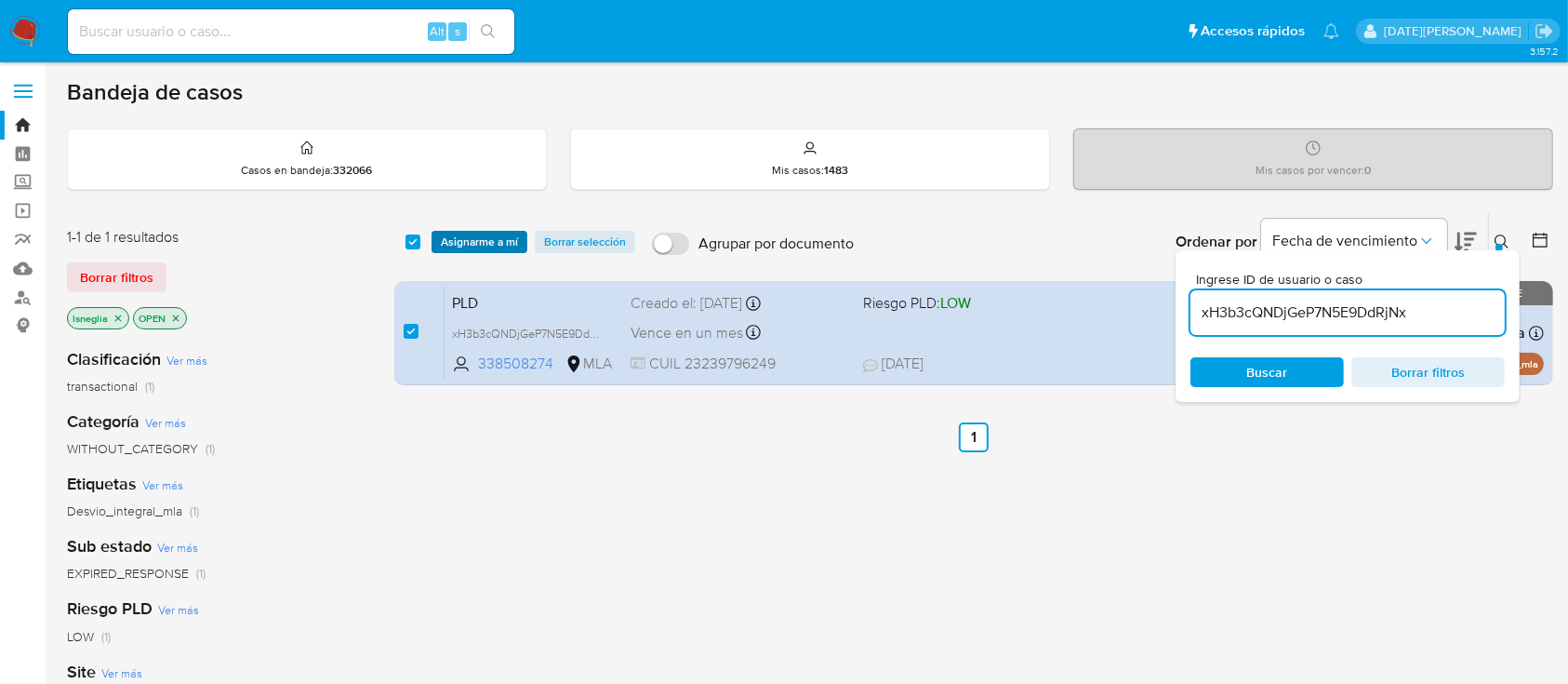
click at [488, 235] on span "Asignarme a mí" at bounding box center [479, 242] width 78 height 19
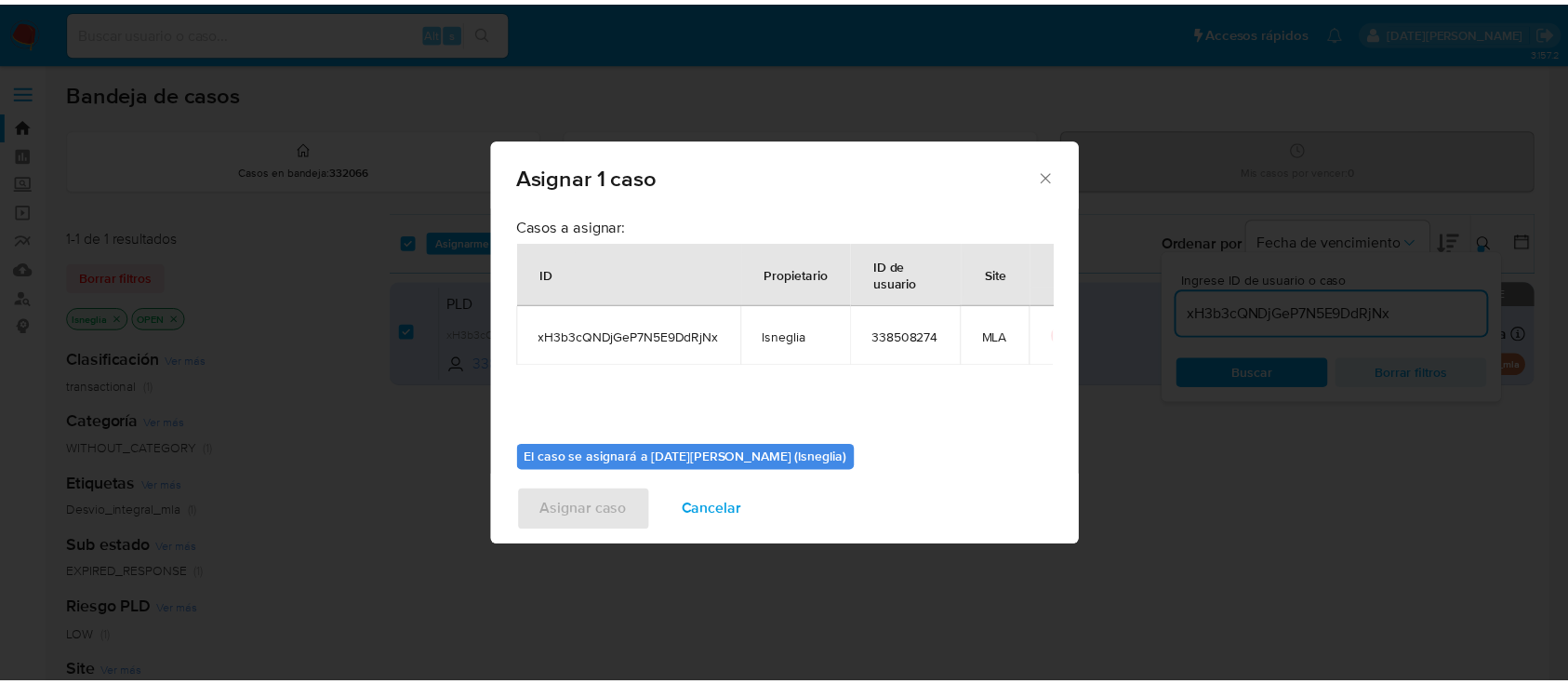
scroll to position [95, 0]
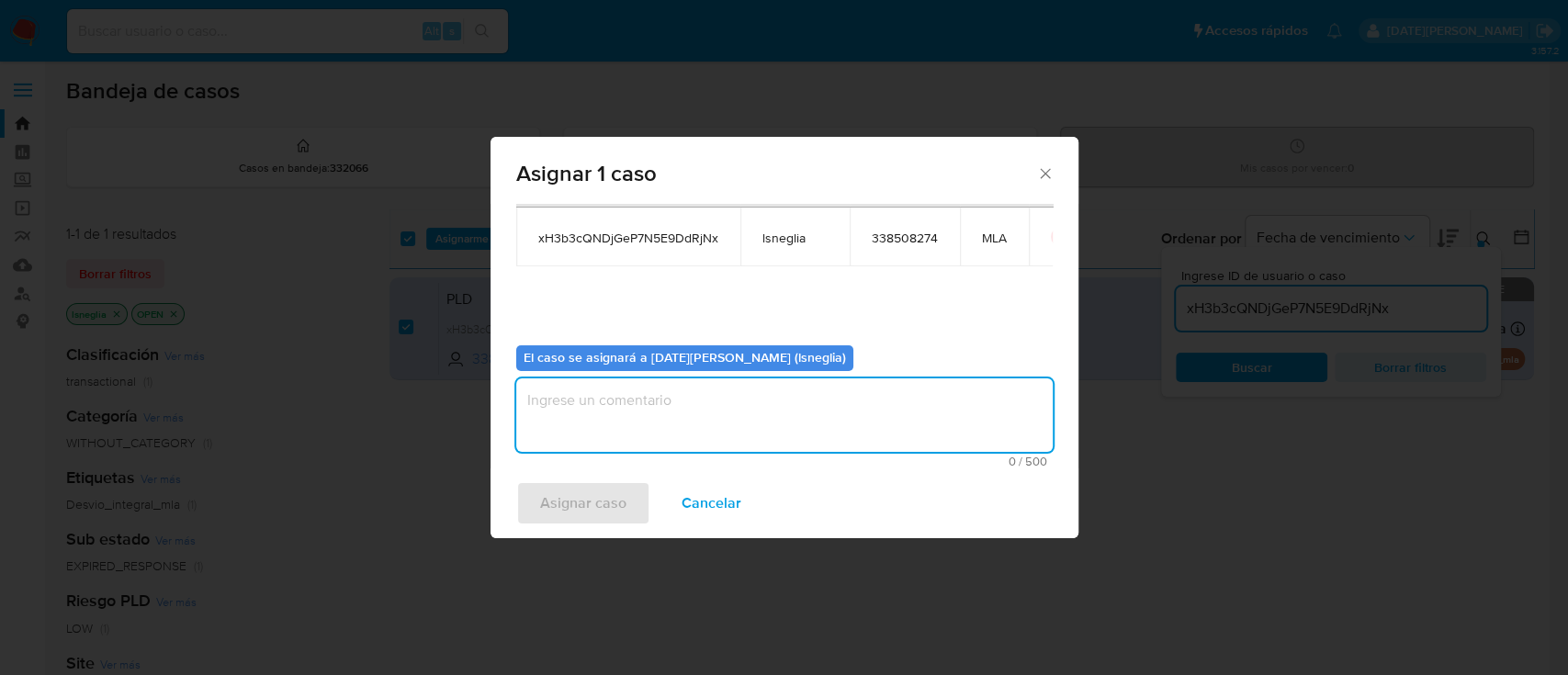
click at [749, 396] on textarea "assign-modal" at bounding box center [784, 415] width 536 height 74
type textarea ","
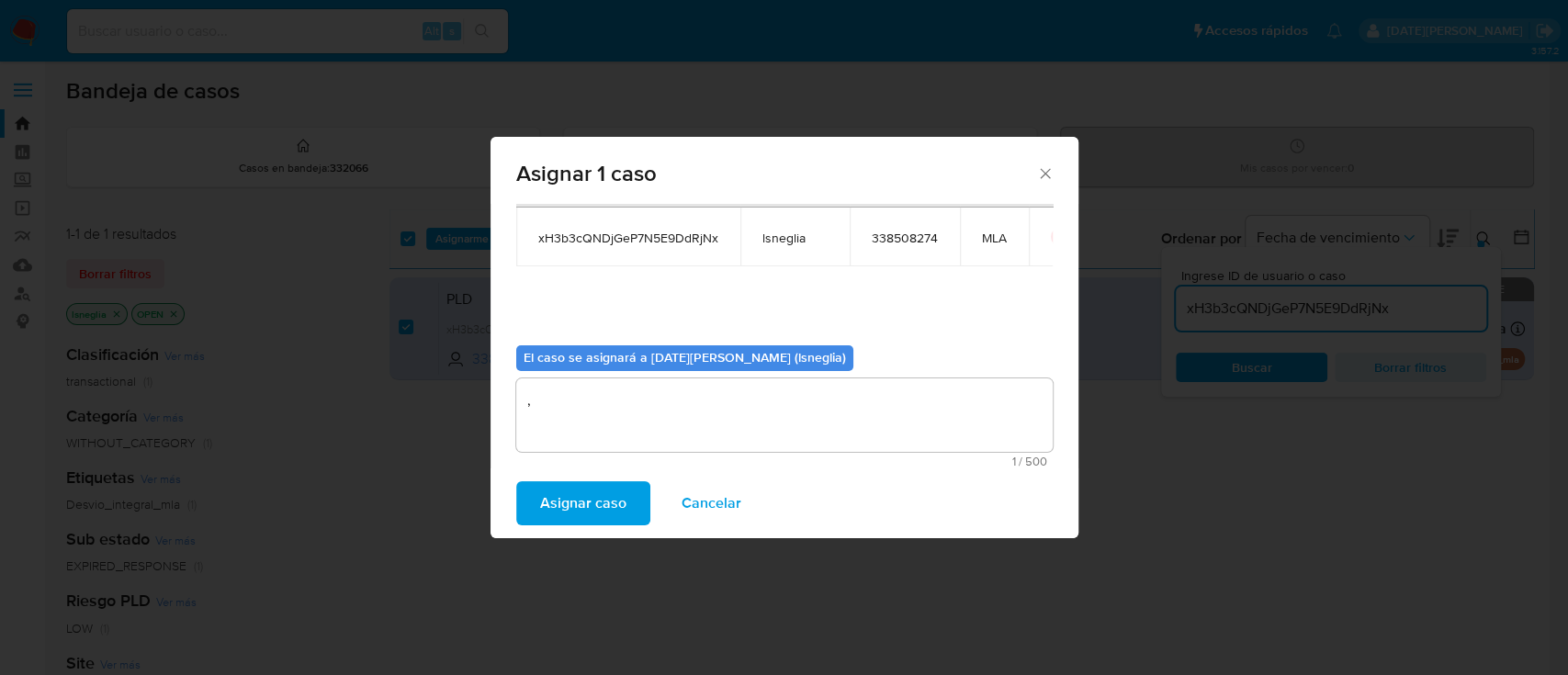
click at [565, 493] on span "Asignar caso" at bounding box center [583, 503] width 87 height 41
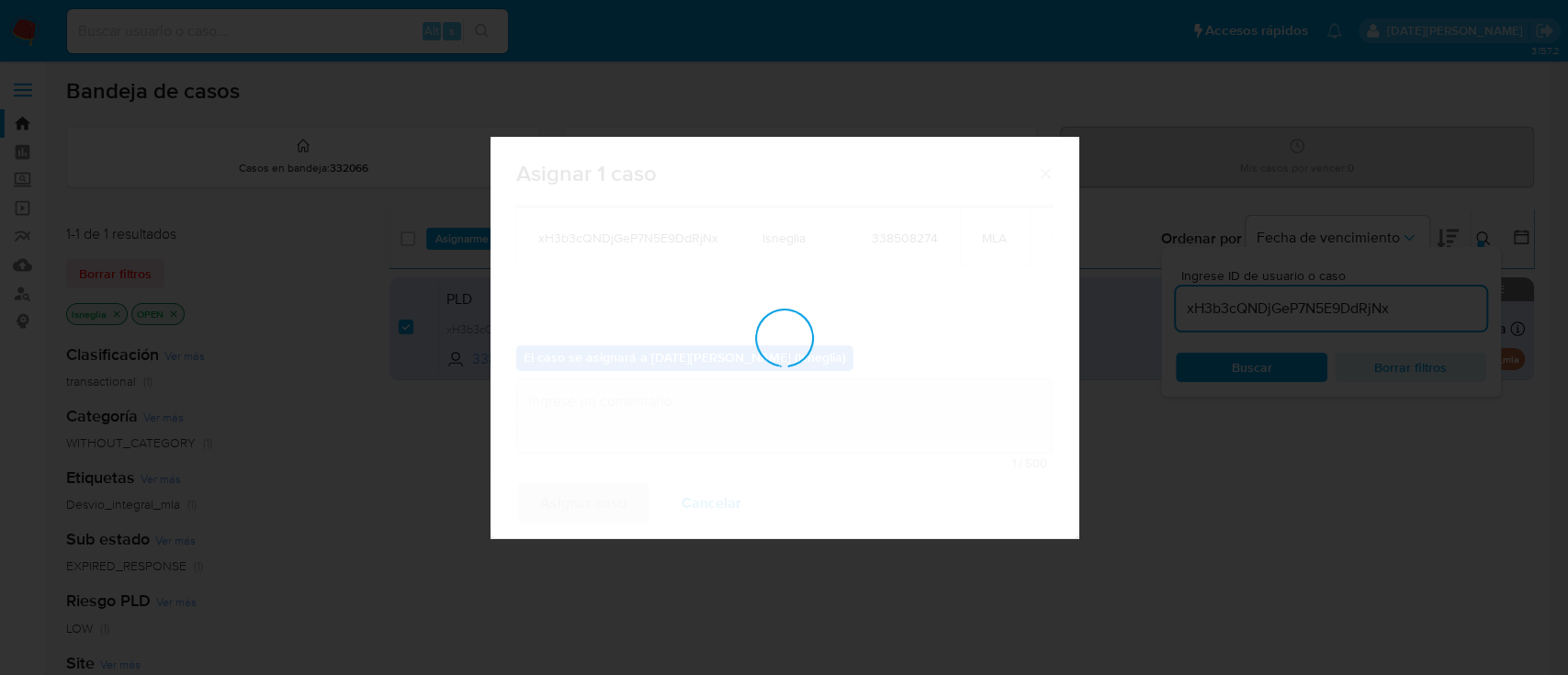
checkbox input "false"
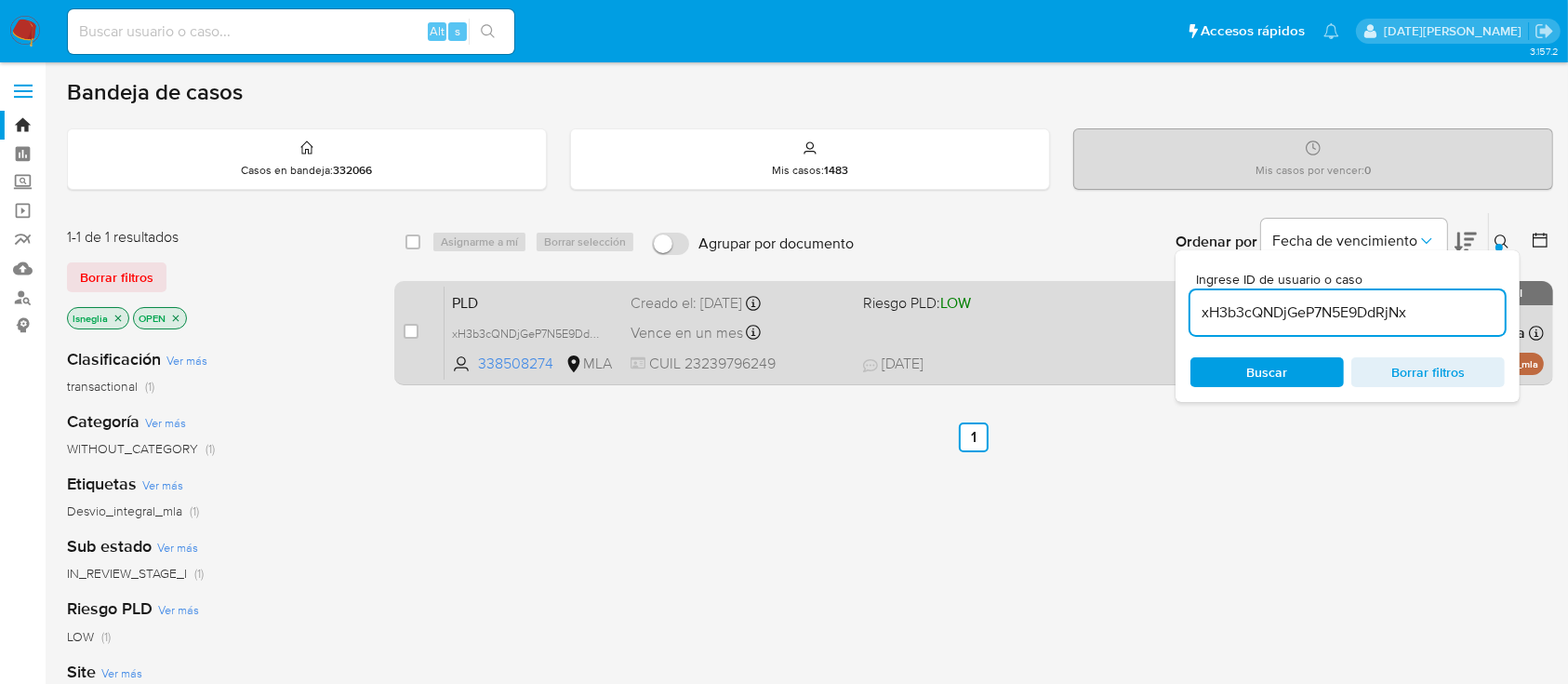
click at [524, 291] on span "PLD" at bounding box center [533, 302] width 163 height 24
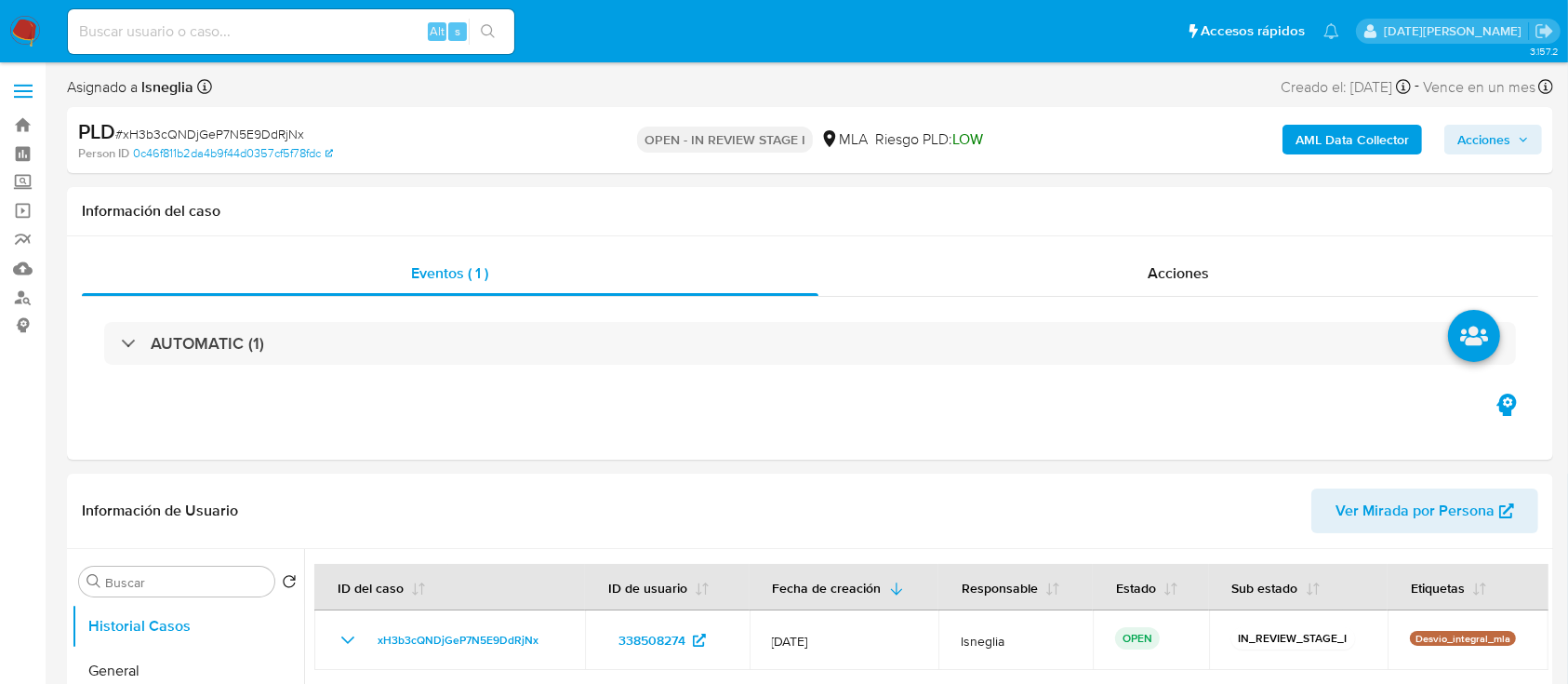
select select "10"
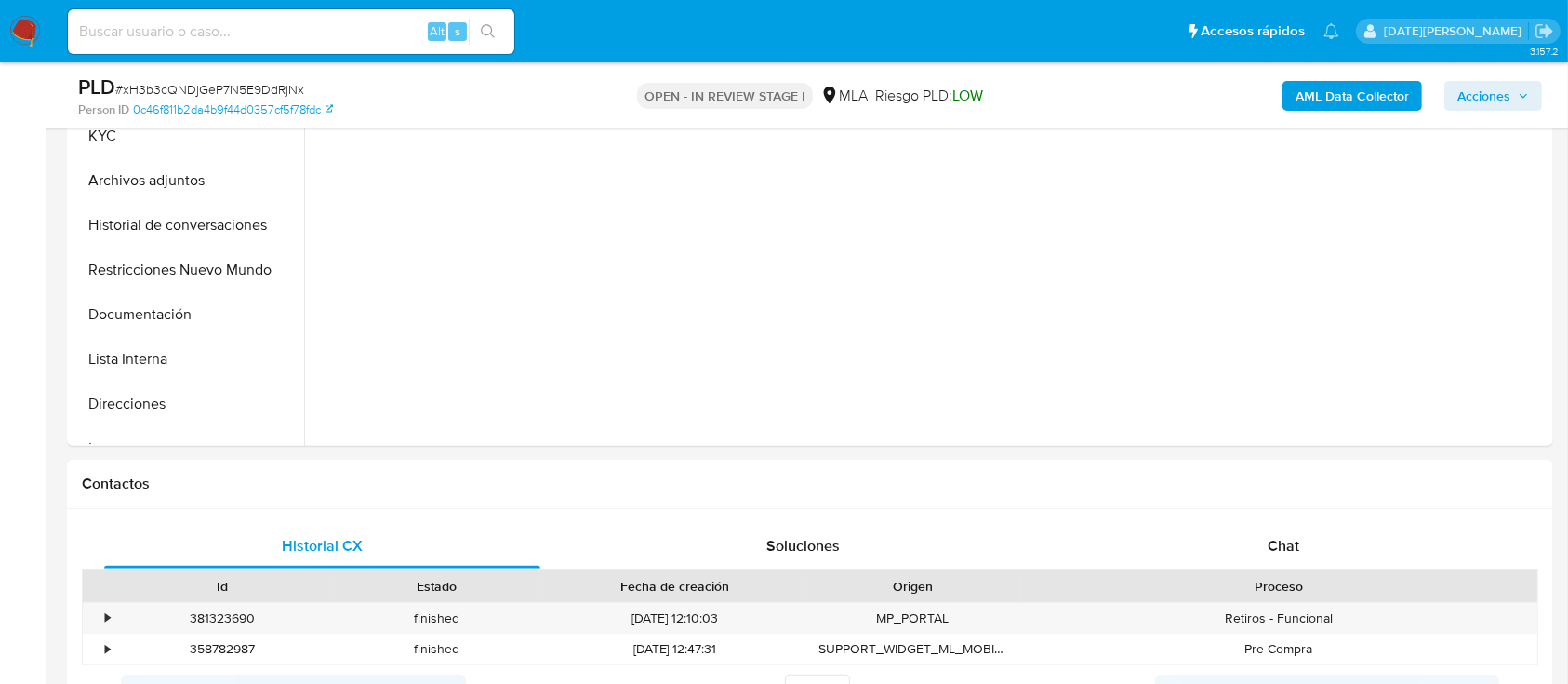
scroll to position [508, 0]
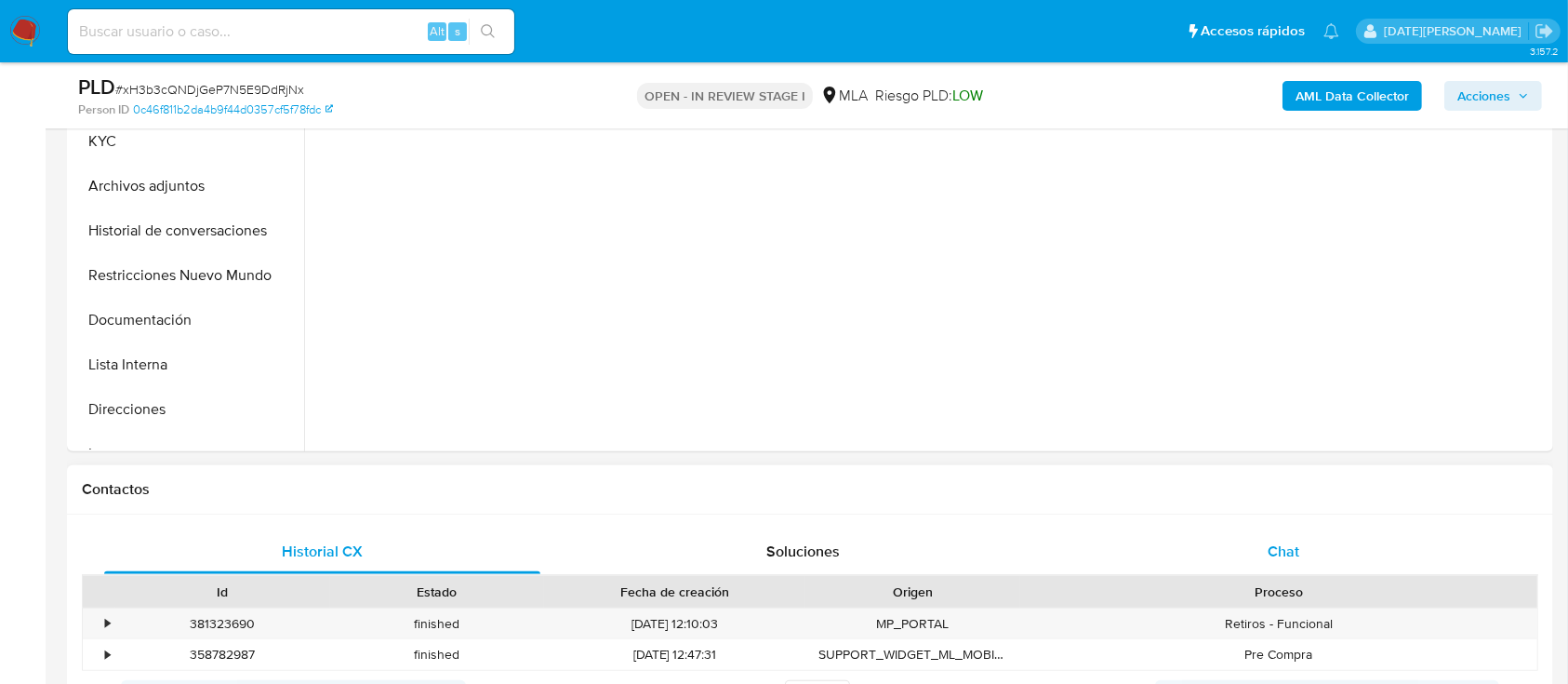
click at [1272, 547] on span "Chat" at bounding box center [1283, 550] width 32 height 21
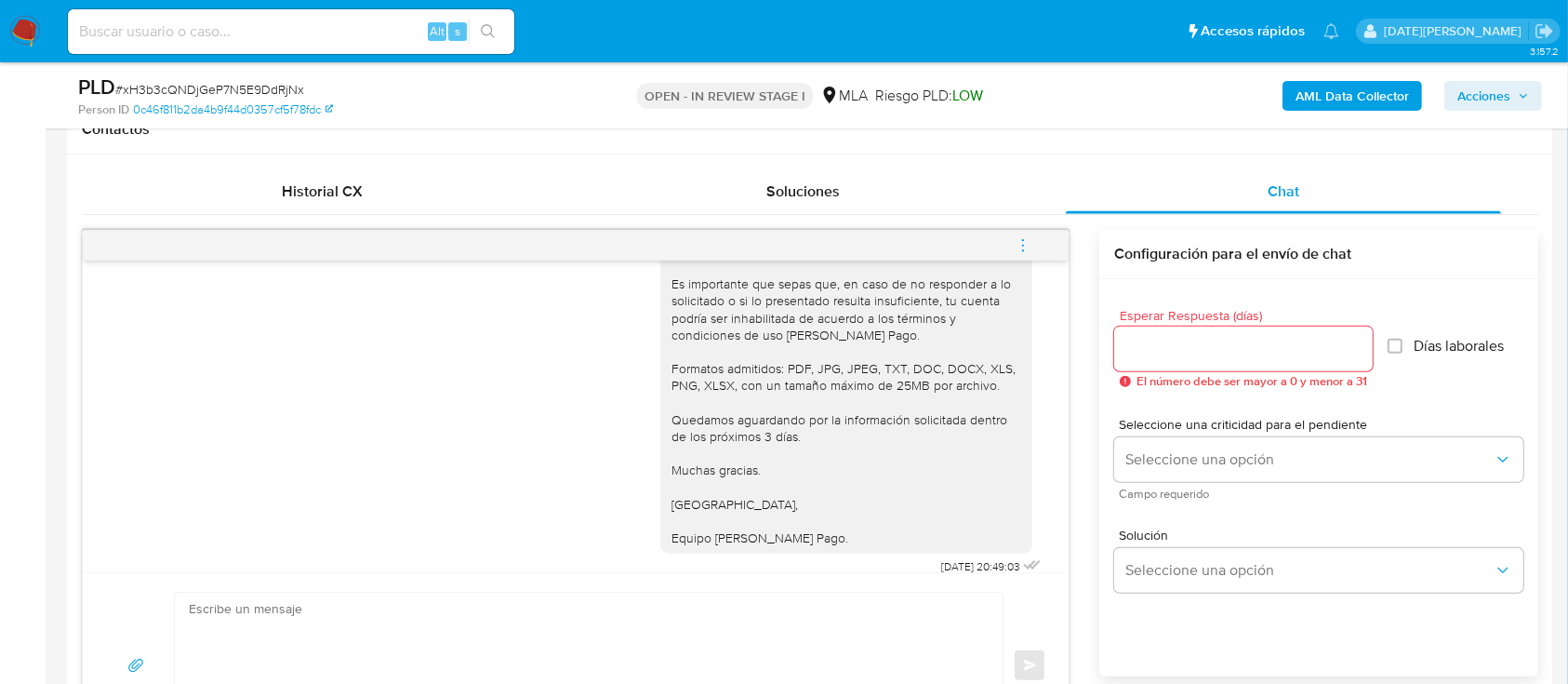
scroll to position [2027, 0]
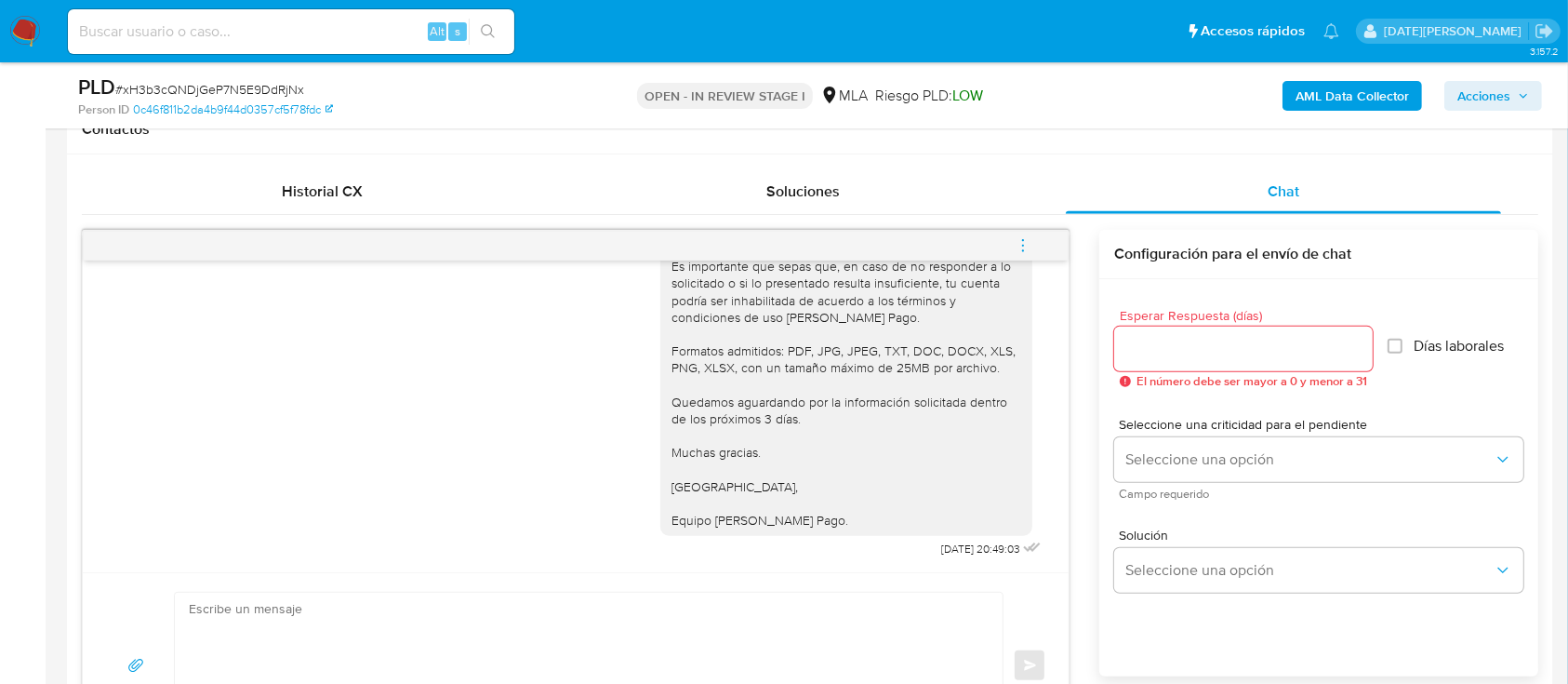
click at [1260, 360] on div at bounding box center [1243, 349] width 259 height 45
click at [1289, 338] on input "Esperar Respuesta (días)" at bounding box center [1243, 349] width 259 height 24
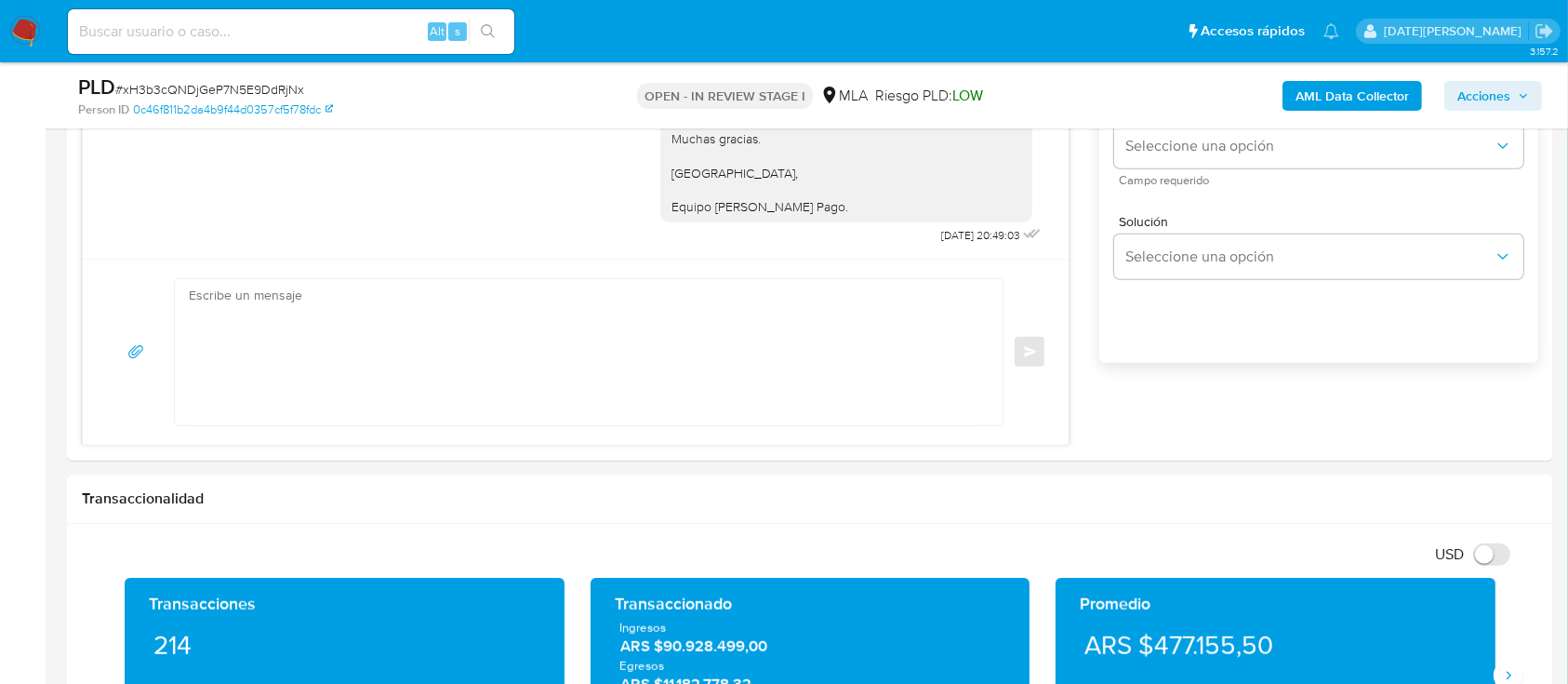
scroll to position [1103, 0]
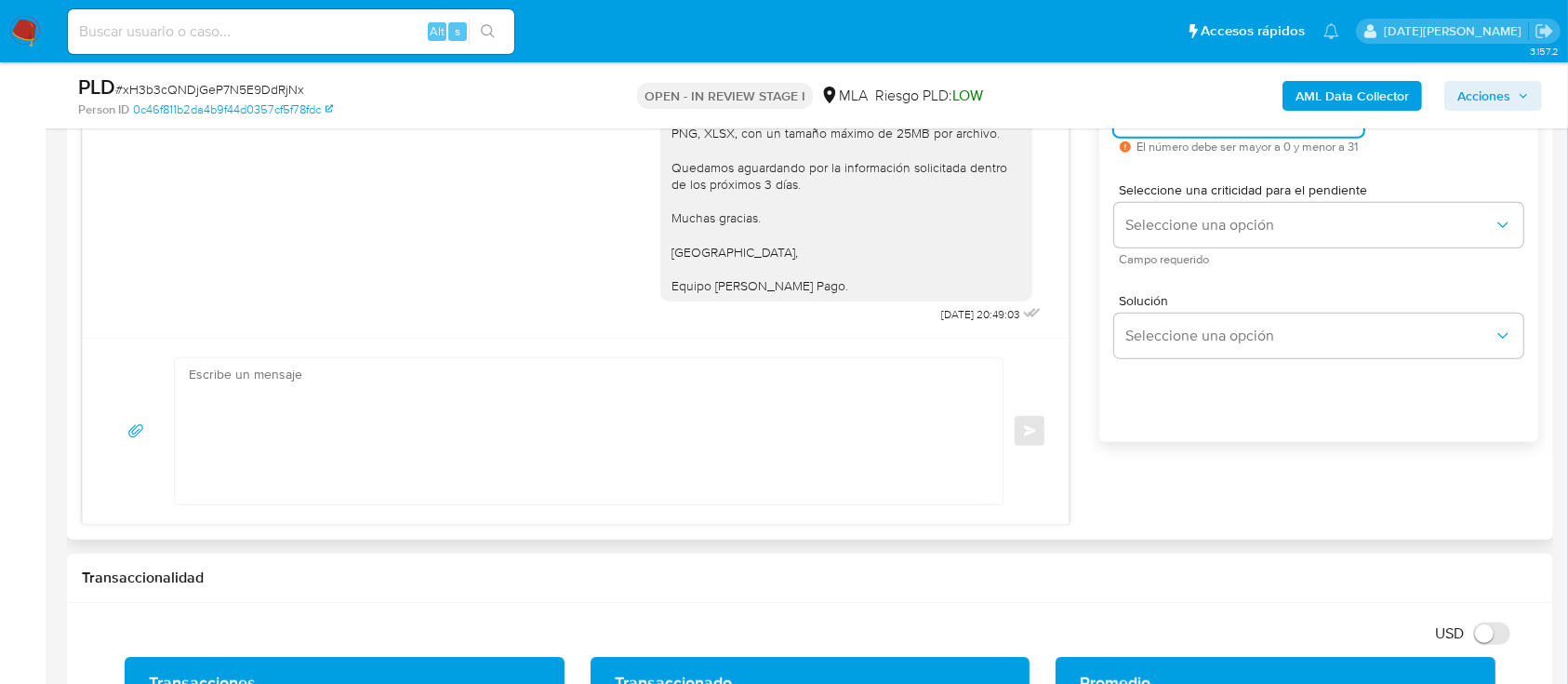
type input "3"
click at [685, 432] on textarea at bounding box center [584, 431] width 790 height 146
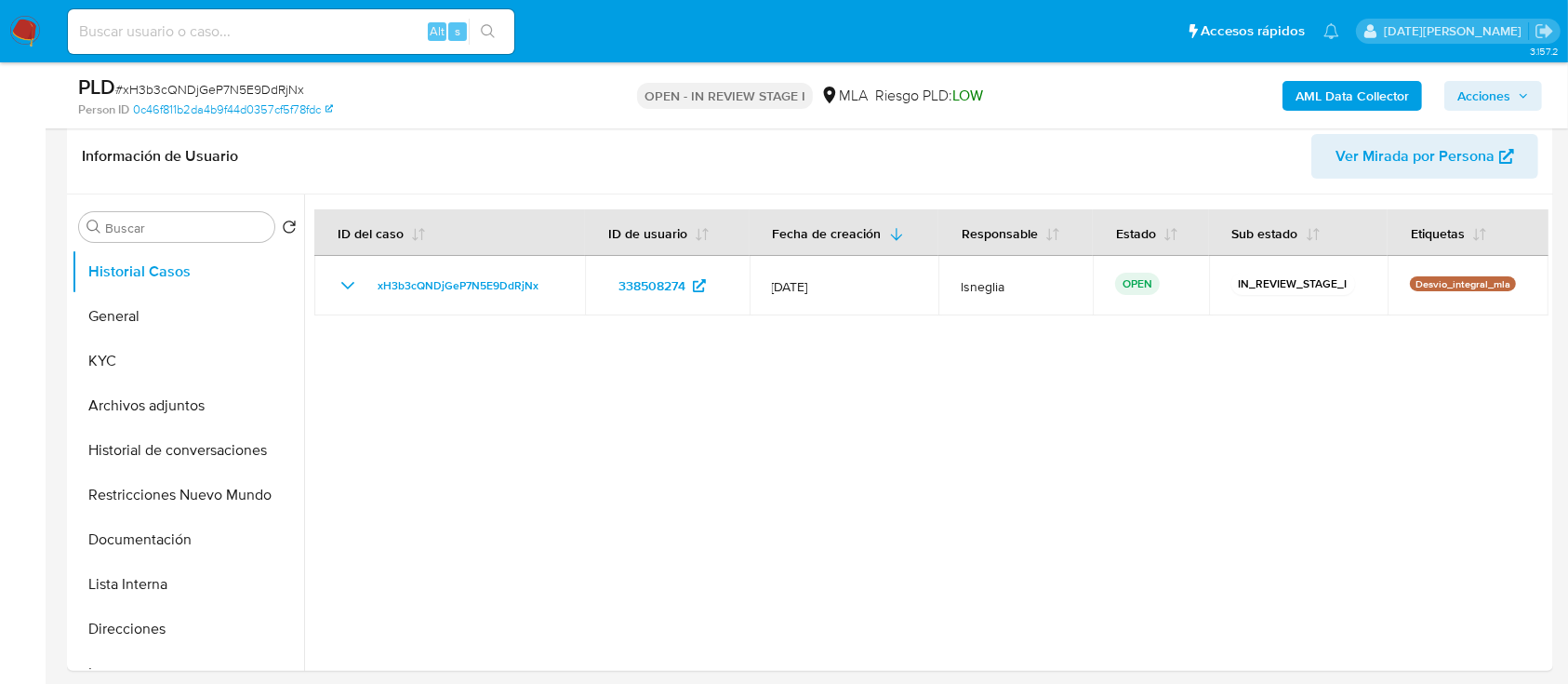
scroll to position [283, 0]
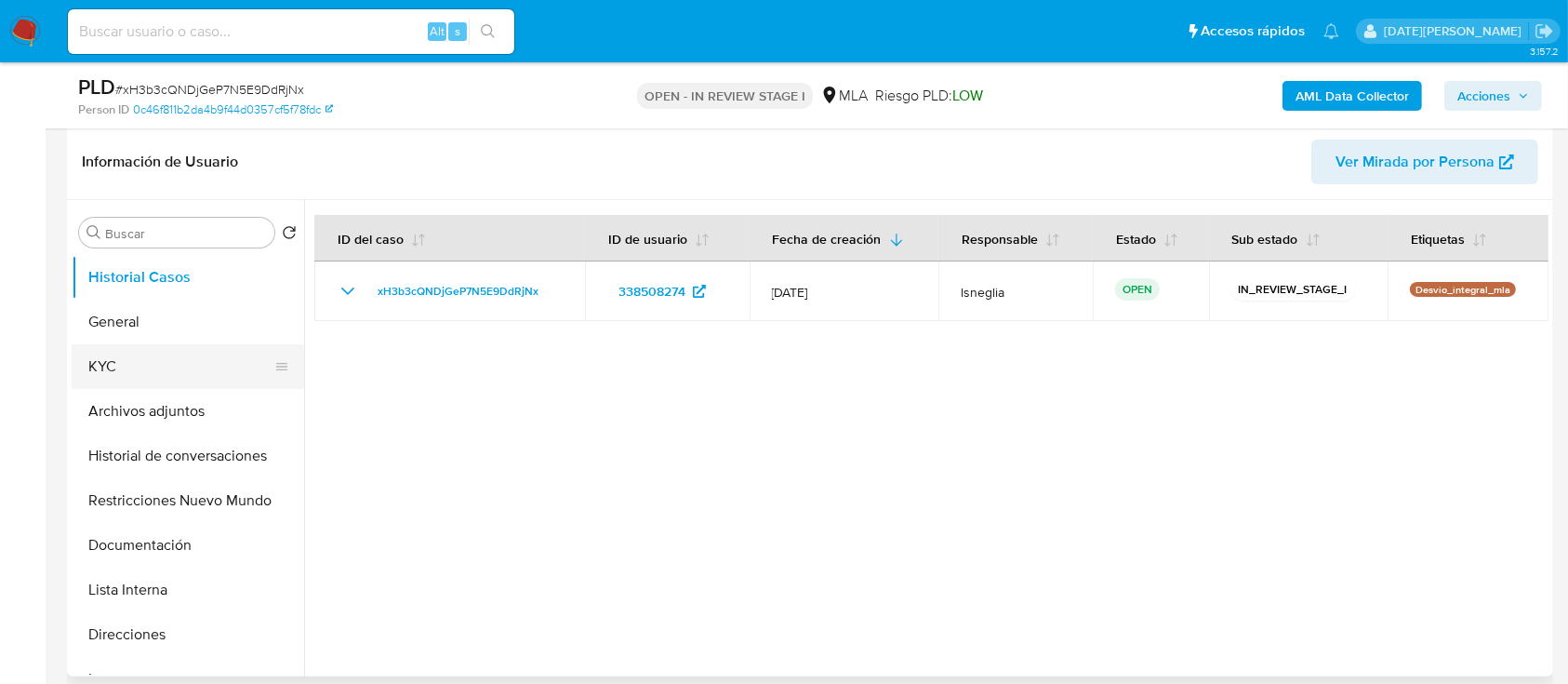
click at [126, 367] on button "KYC" at bounding box center [180, 366] width 218 height 45
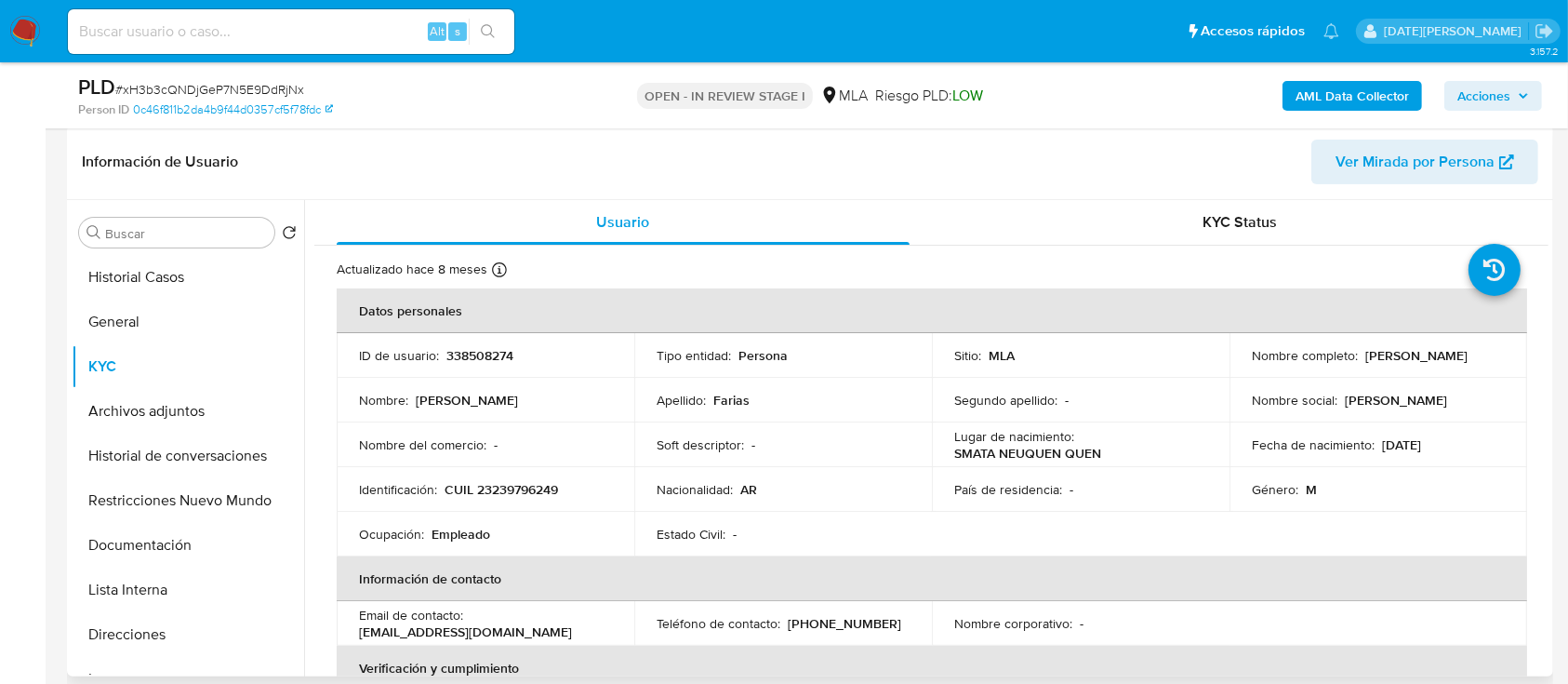
drag, startPoint x: 1250, startPoint y: 363, endPoint x: 1377, endPoint y: 360, distance: 127.0
click at [1377, 360] on p "Esteban Ricardo Farias" at bounding box center [1417, 355] width 103 height 17
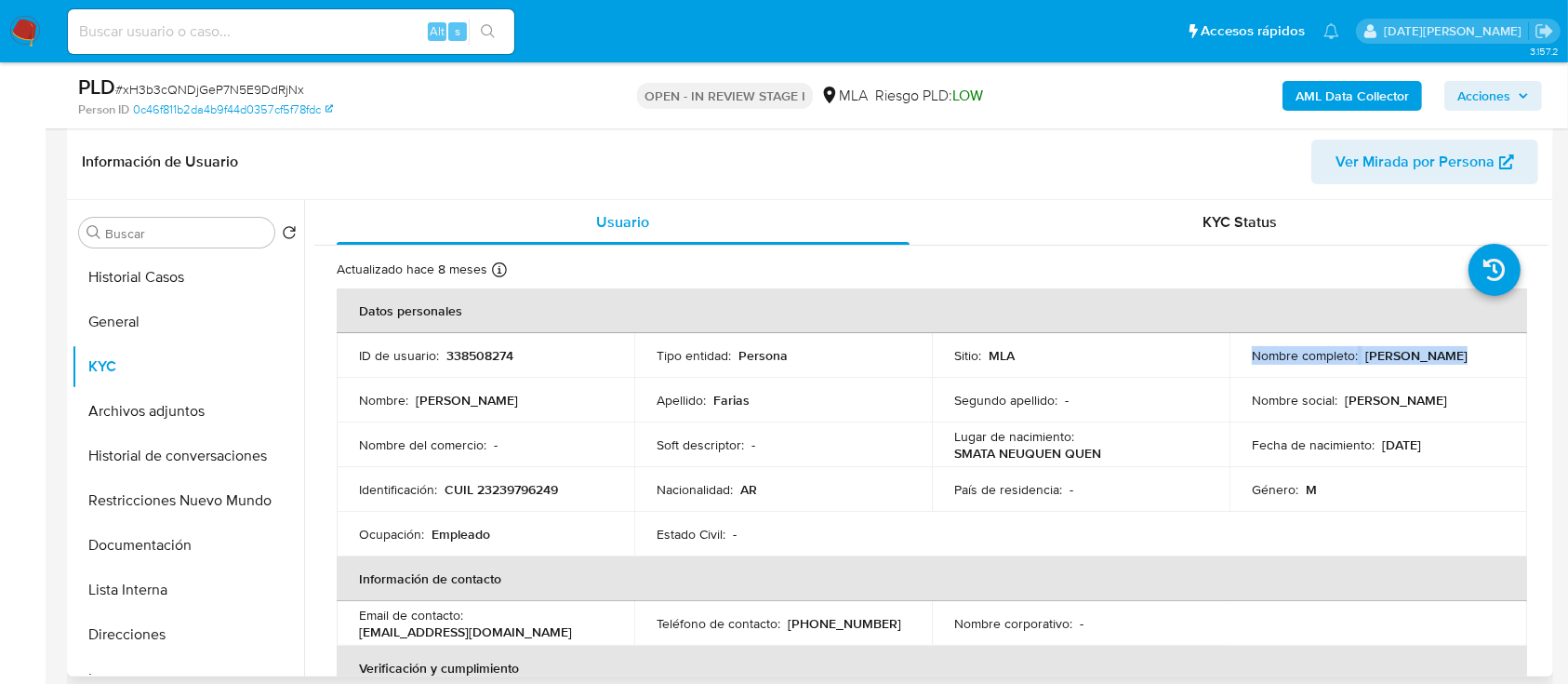
click at [1377, 360] on p "Esteban Ricardo Farias" at bounding box center [1417, 355] width 103 height 17
drag, startPoint x: 1237, startPoint y: 361, endPoint x: 1380, endPoint y: 363, distance: 143.0
click at [1380, 363] on td "Nombre completo : Esteban Ricardo Farias" at bounding box center [1377, 355] width 298 height 45
copy p "Esteban Ricardo Farias"
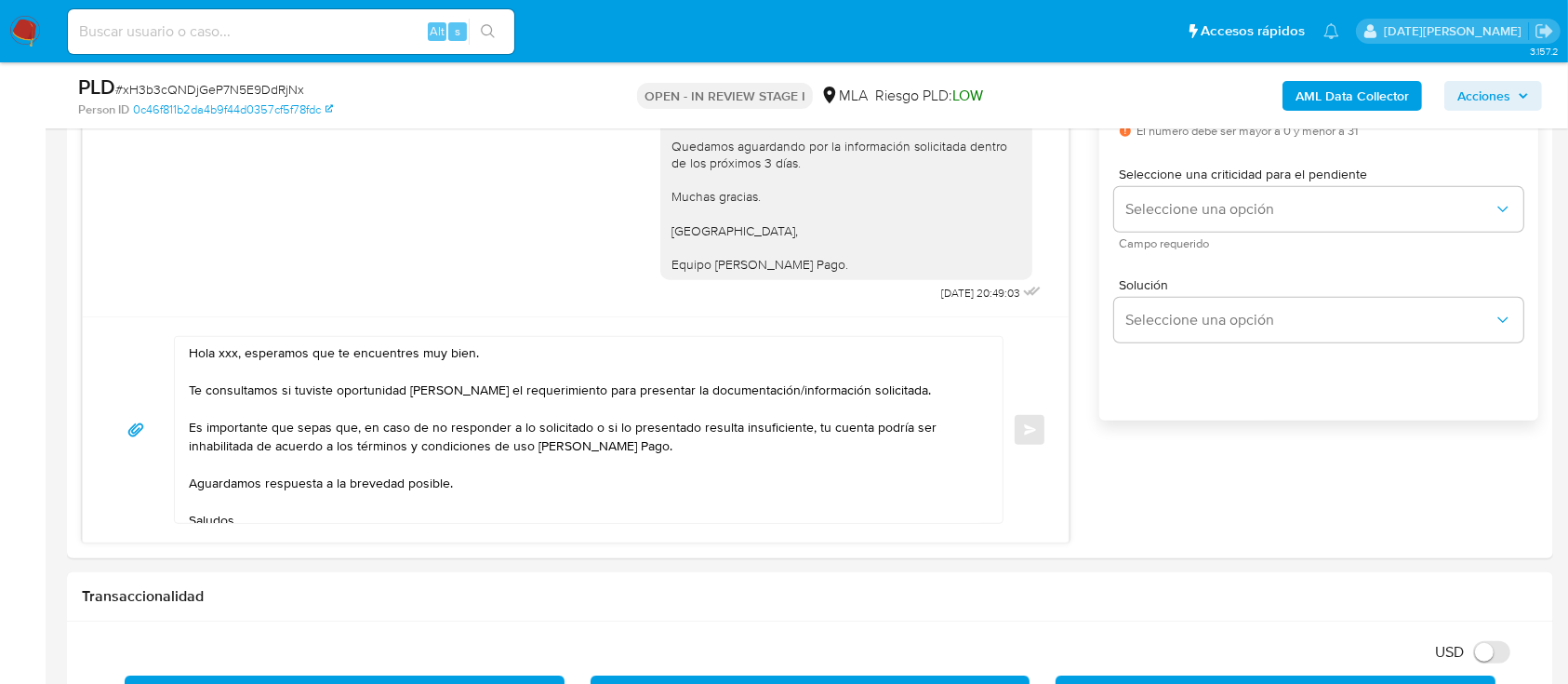
scroll to position [1134, 0]
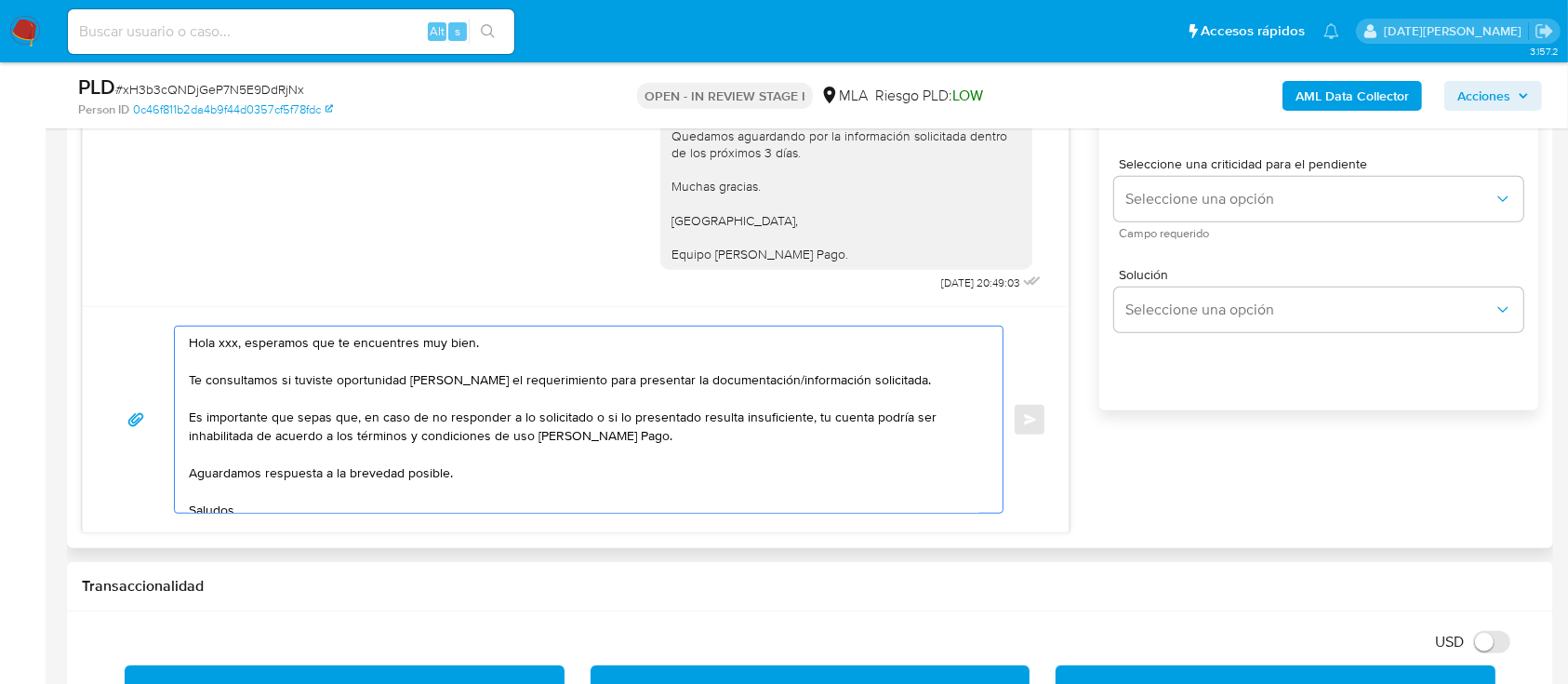
click at [217, 349] on textarea "Hola xxx, esperamos que te encuentres muy bien. Te consultamos si tuviste oport…" at bounding box center [584, 419] width 790 height 186
paste textarea "Esteban Ricardo Farias"
click at [363, 338] on textarea "Hola Esteban Ricardo Farias, esperamos que te encuentres muy bien. Te consultam…" at bounding box center [584, 419] width 790 height 186
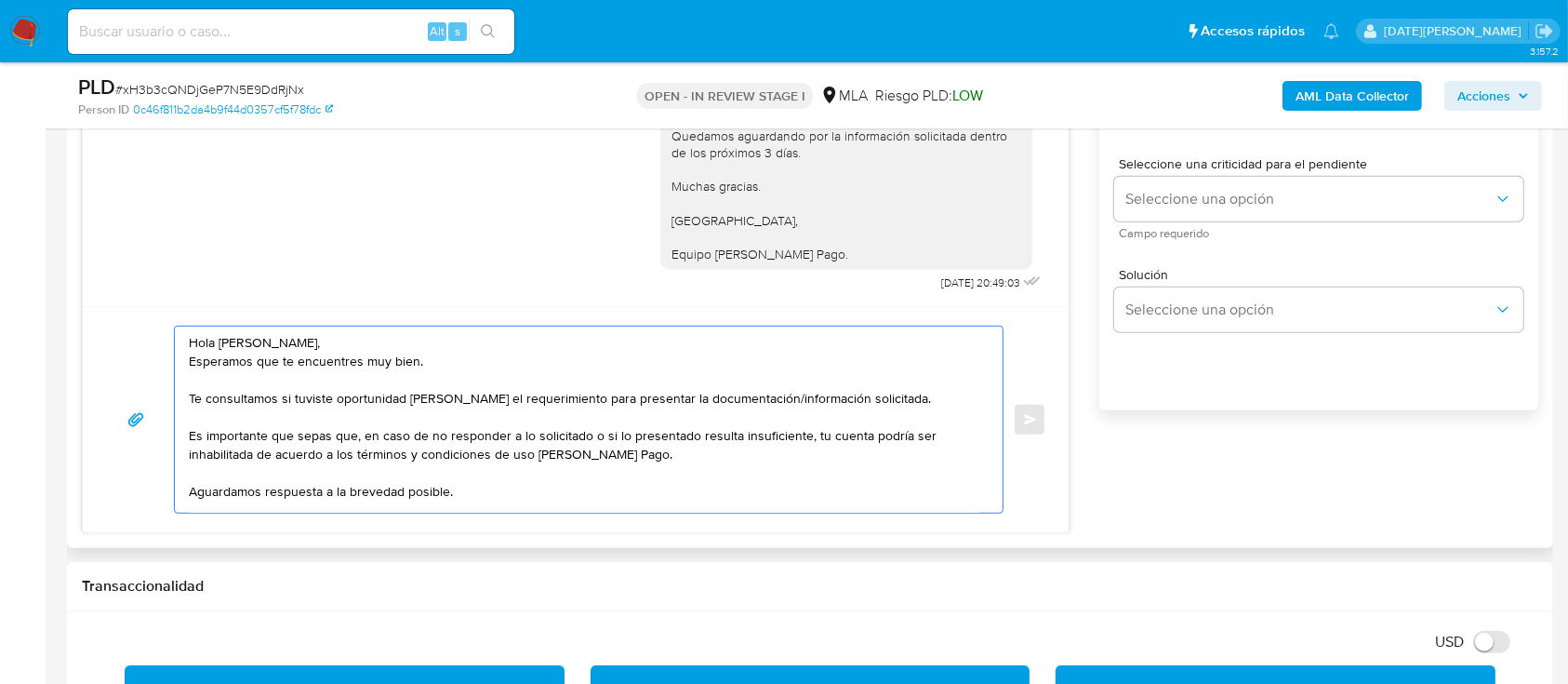
click at [363, 338] on textarea "Hola Esteban Ricardo Farias, Esperamos que te encuentres muy bien. Te consultam…" at bounding box center [584, 419] width 790 height 186
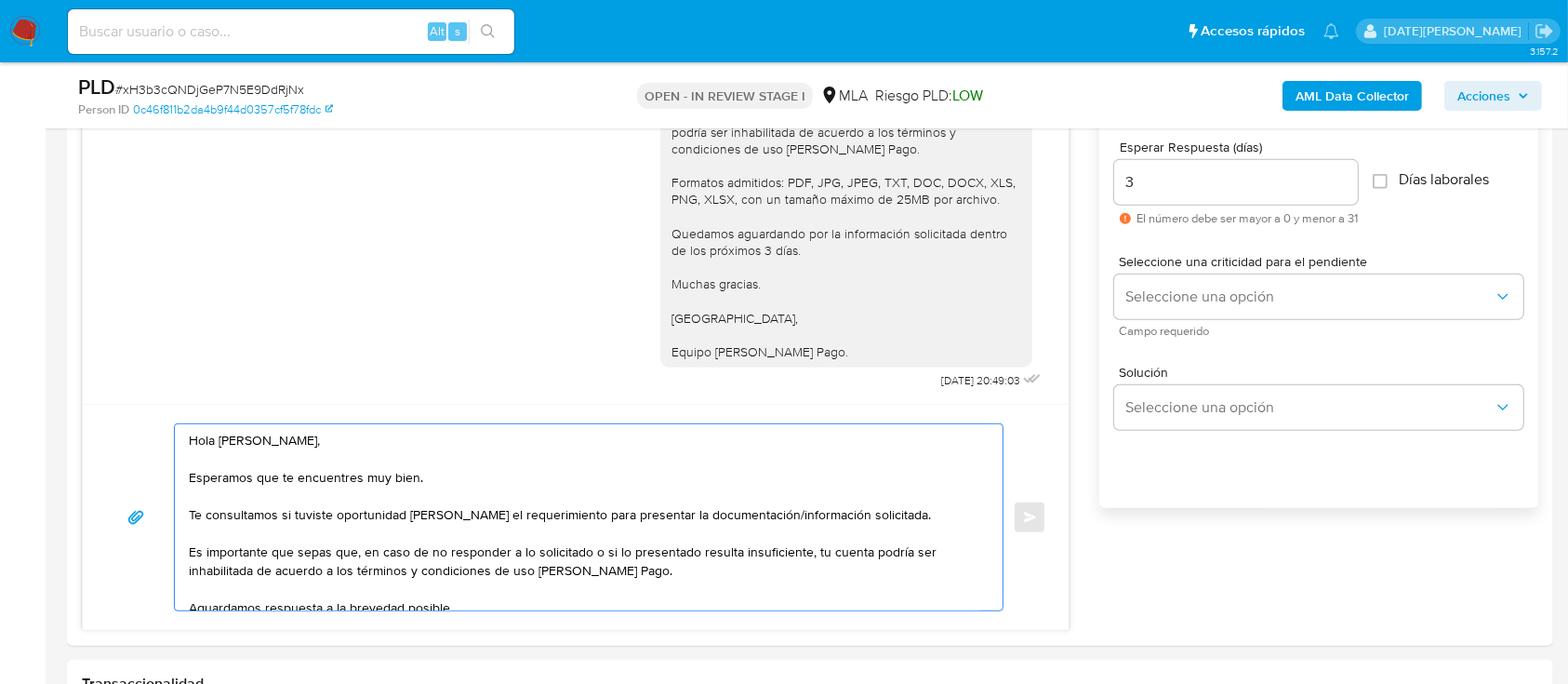
scroll to position [1101, 0]
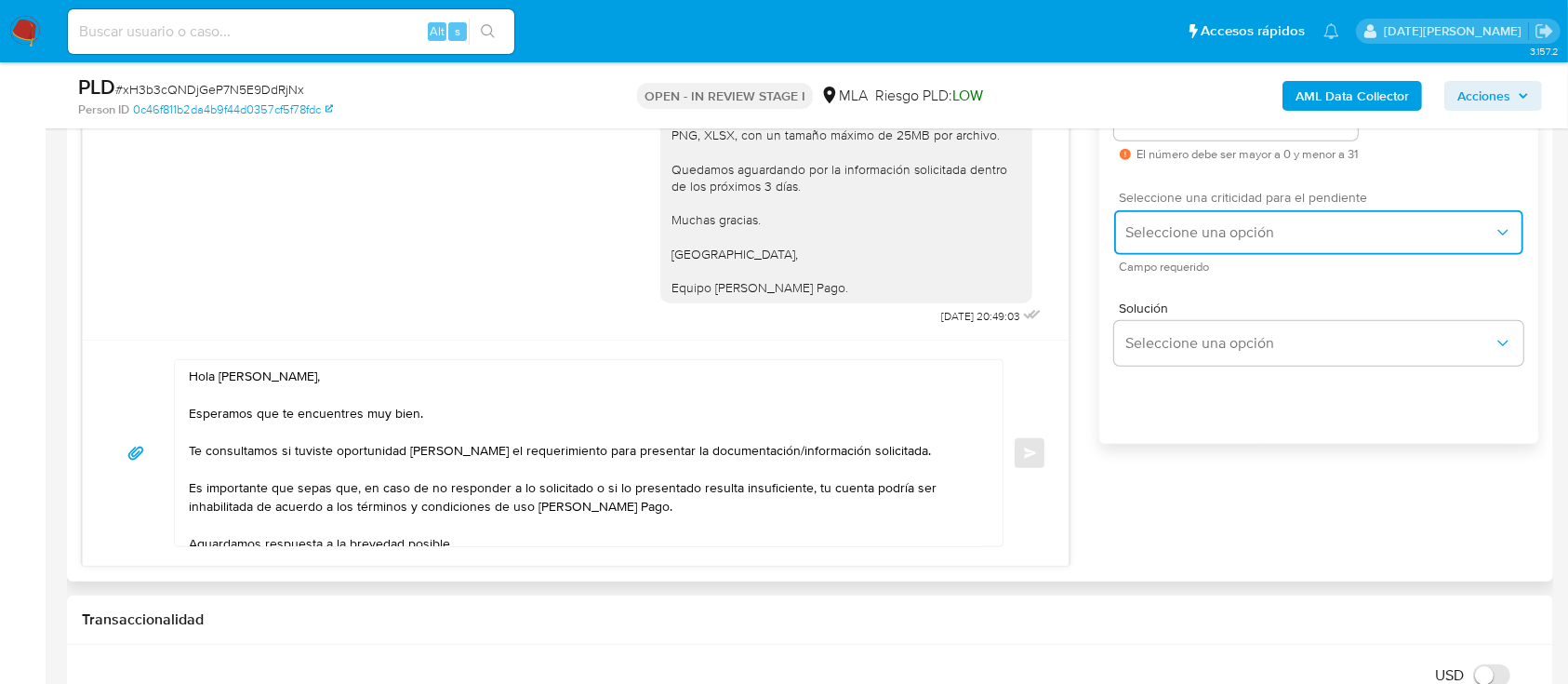
click at [1390, 246] on button "Seleccione una opción" at bounding box center [1319, 233] width 409 height 45
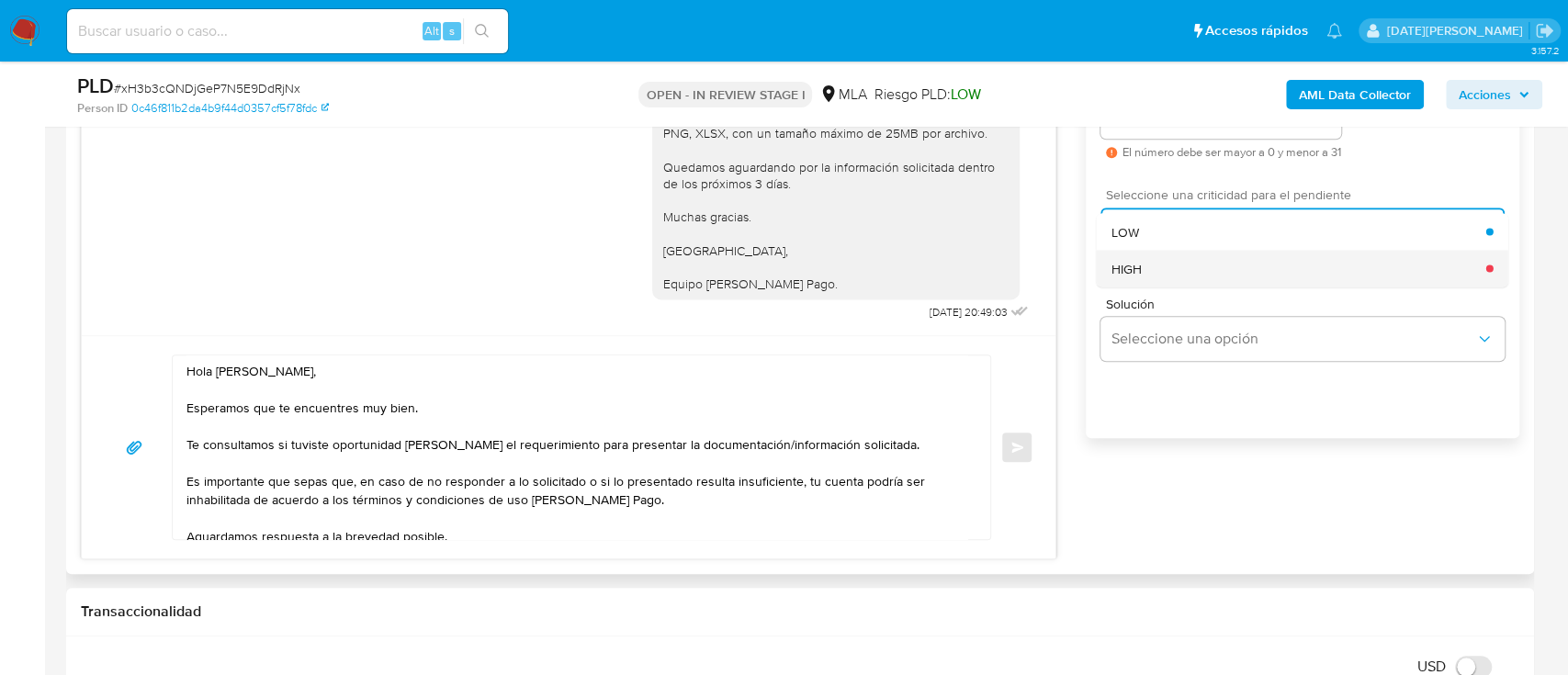
click at [1237, 282] on div "HIGH" at bounding box center [1299, 268] width 374 height 37
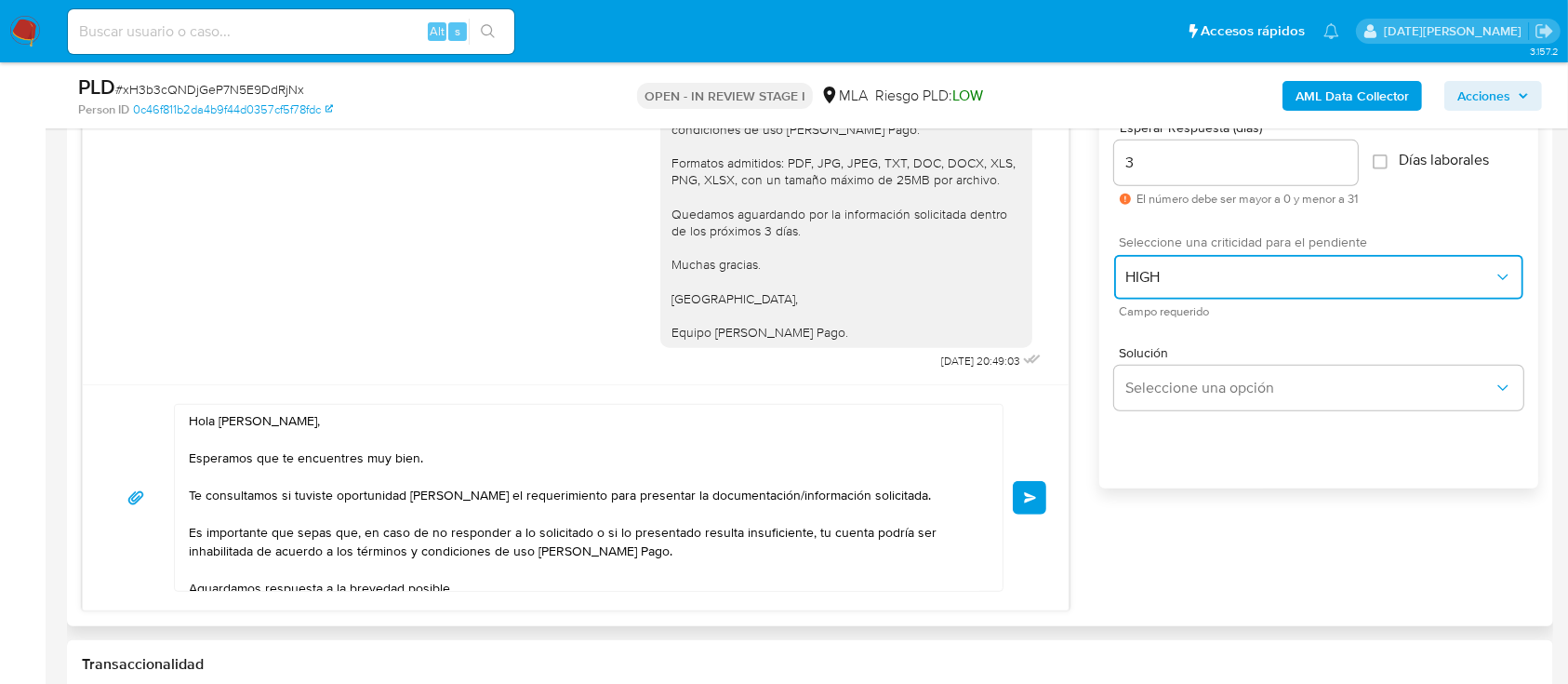
scroll to position [1087, 0]
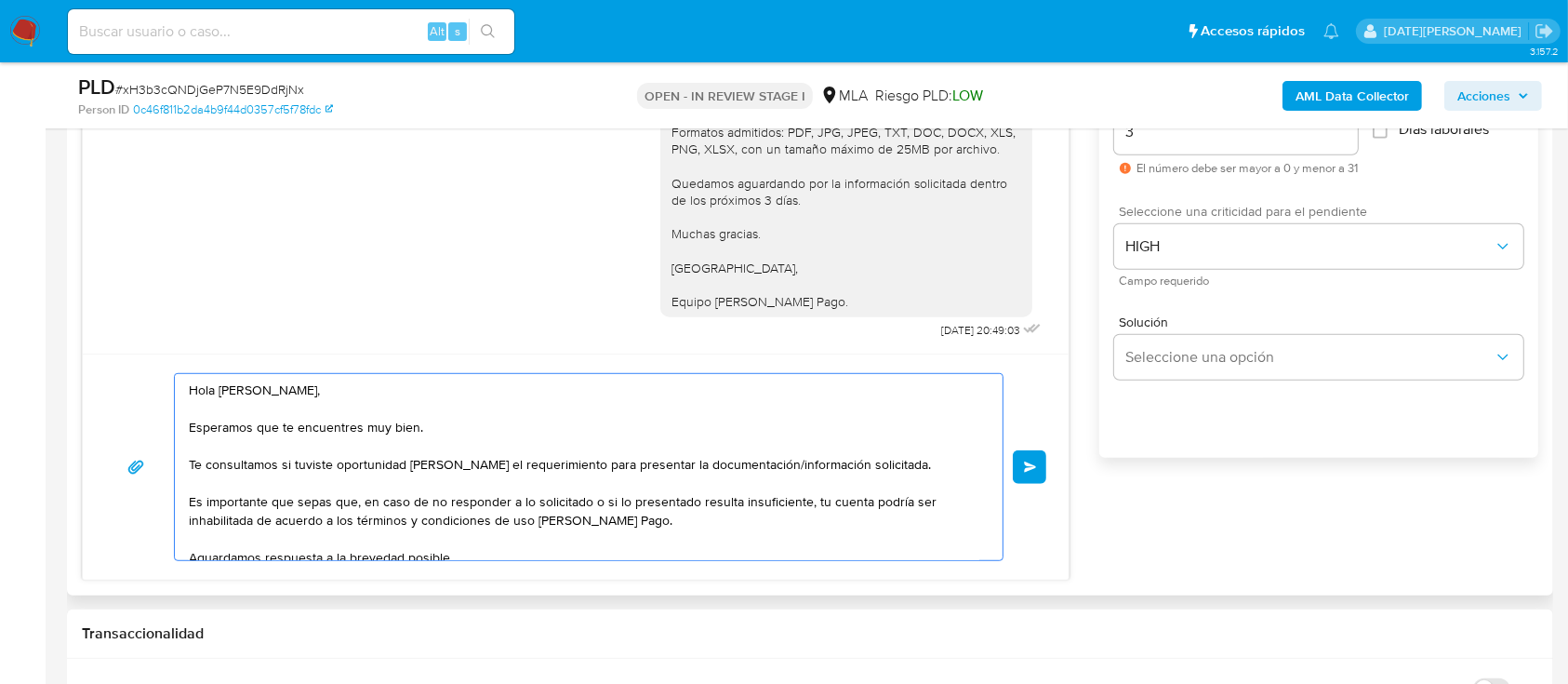
click at [230, 397] on textarea "Hola Esteban Ricardo Farias, Esperamos que te encuentres muy bien. Te consultam…" at bounding box center [584, 466] width 790 height 186
click at [209, 383] on textarea "Hola Esteban Ricardo Farias, Esperamos que te encuentres muy bien. Te consultam…" at bounding box center [584, 466] width 790 height 186
click at [363, 394] on textarea "Hola, Esteban Ricardo Farias, Esperamos que te encuentres muy bien. Te consulta…" at bounding box center [584, 466] width 790 height 186
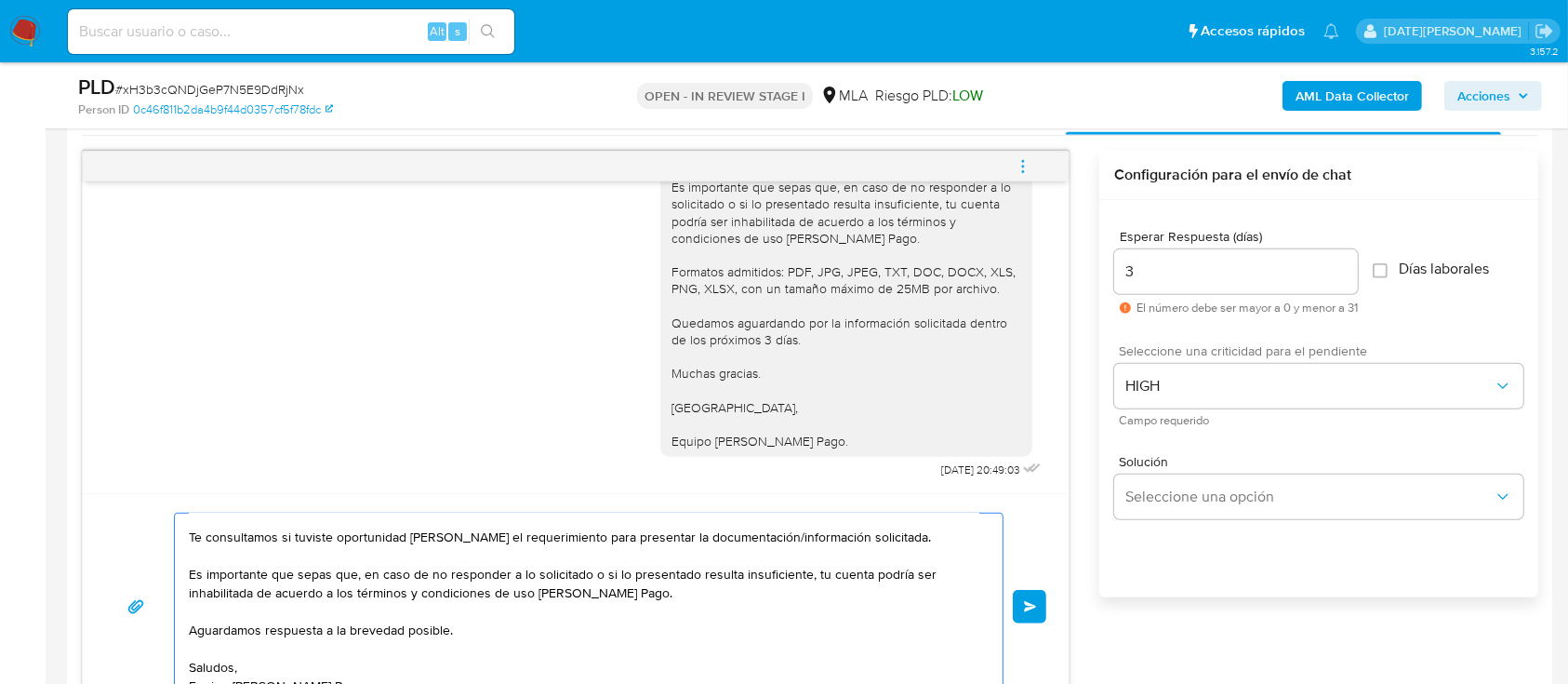
scroll to position [1074, 0]
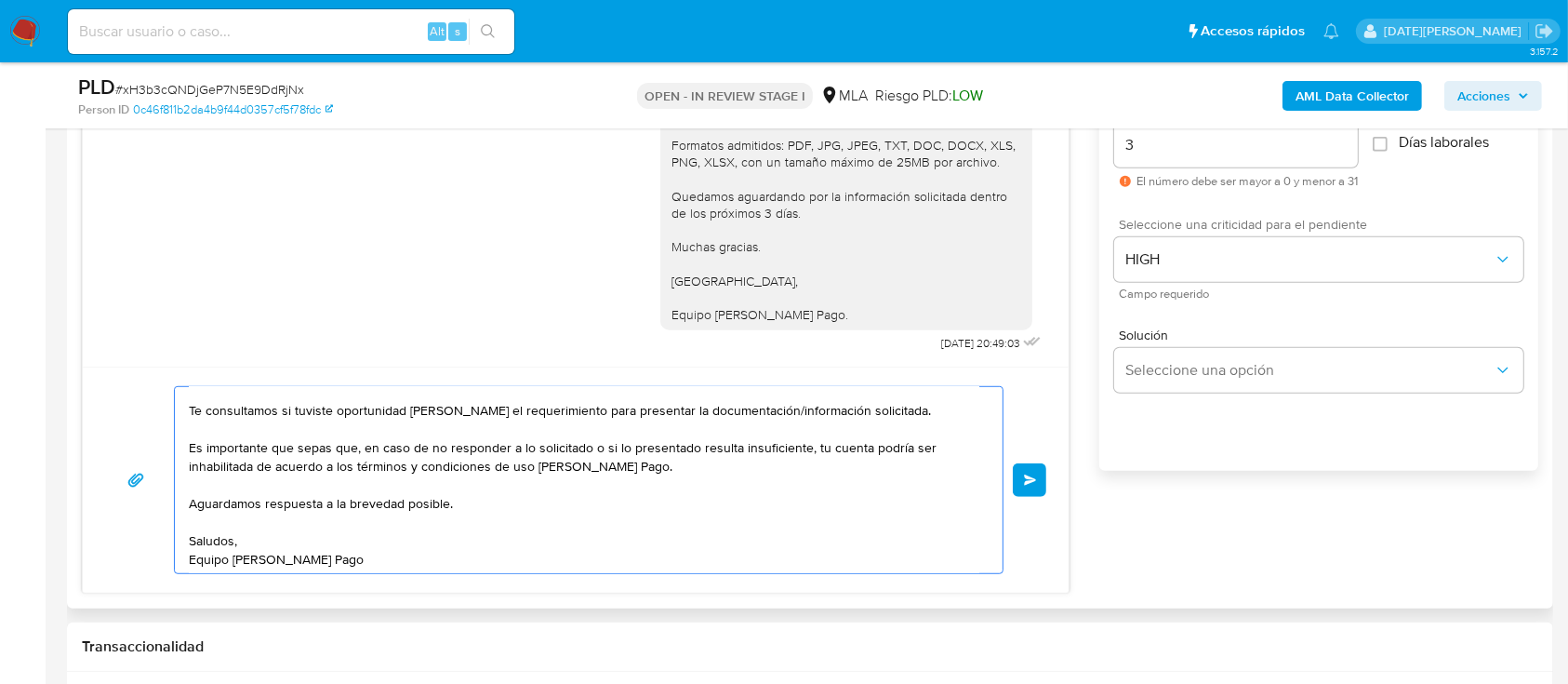
type textarea "Hola, Esteban Ricardo Farias. Esperamos que te encuentres muy bien. Te consulta…"
click at [977, 495] on div "Hola, Esteban Ricardo Farias. Esperamos que te encuentres muy bien. Te consulta…" at bounding box center [584, 479] width 818 height 186
click at [1029, 466] on button "Enviar" at bounding box center [1029, 480] width 34 height 34
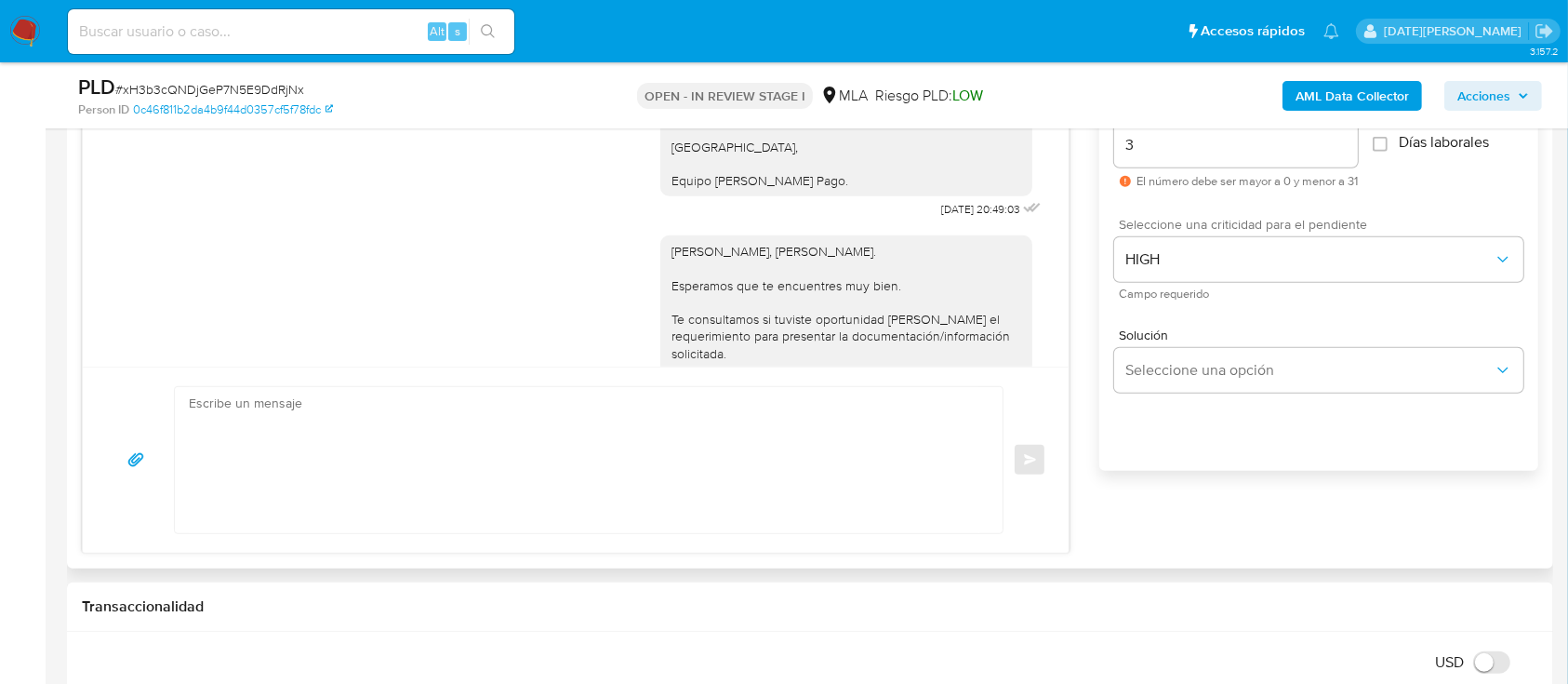
scroll to position [2368, 0]
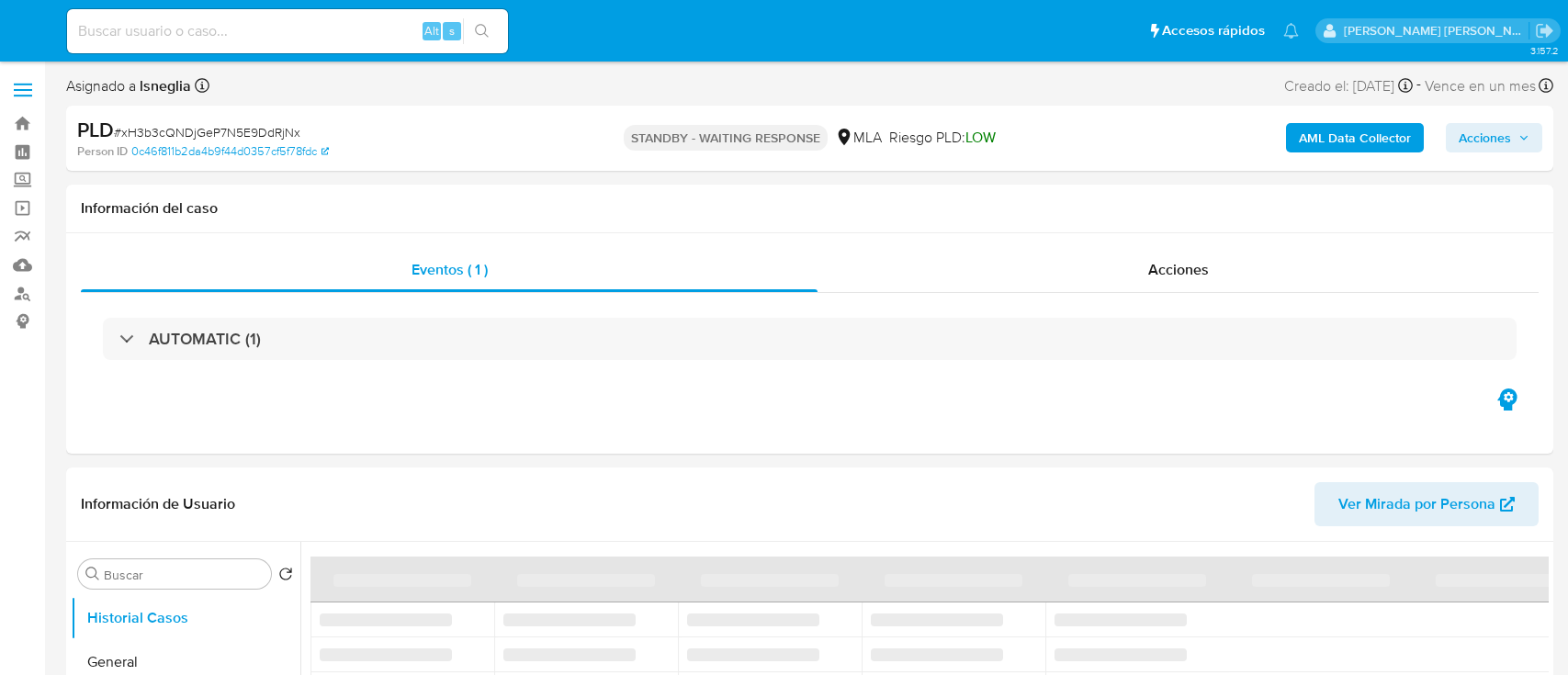
select select "10"
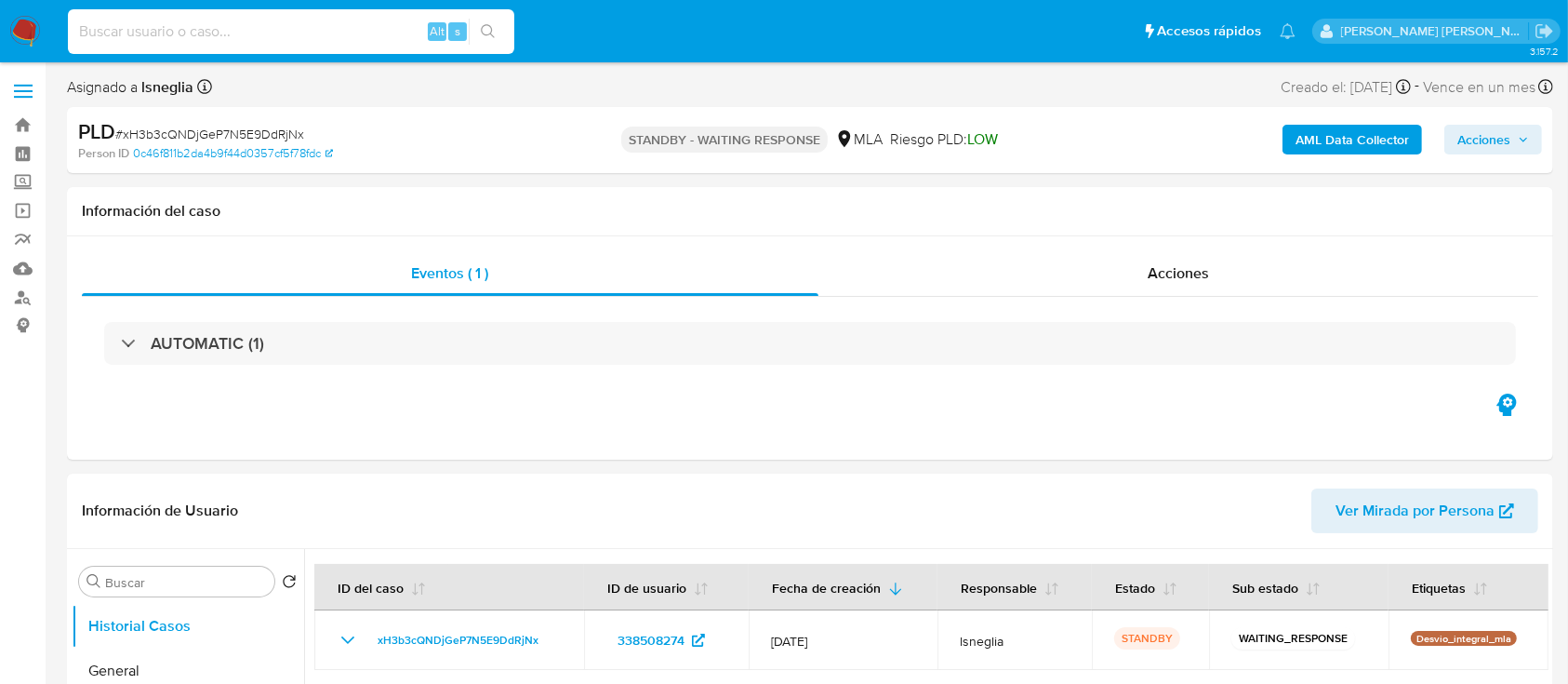
click at [328, 26] on input at bounding box center [291, 32] width 446 height 24
paste input "M4x4K6nzd6YzR4iFx0qFd5T5"
type input "M4x4K6nzd6YzR4iFx0qFd5T5"
click at [481, 46] on div "M4x4K6nzd6YzR4iFx0qFd5T5 Alt s" at bounding box center [291, 32] width 446 height 45
click at [497, 44] on button "search-icon" at bounding box center [487, 32] width 38 height 26
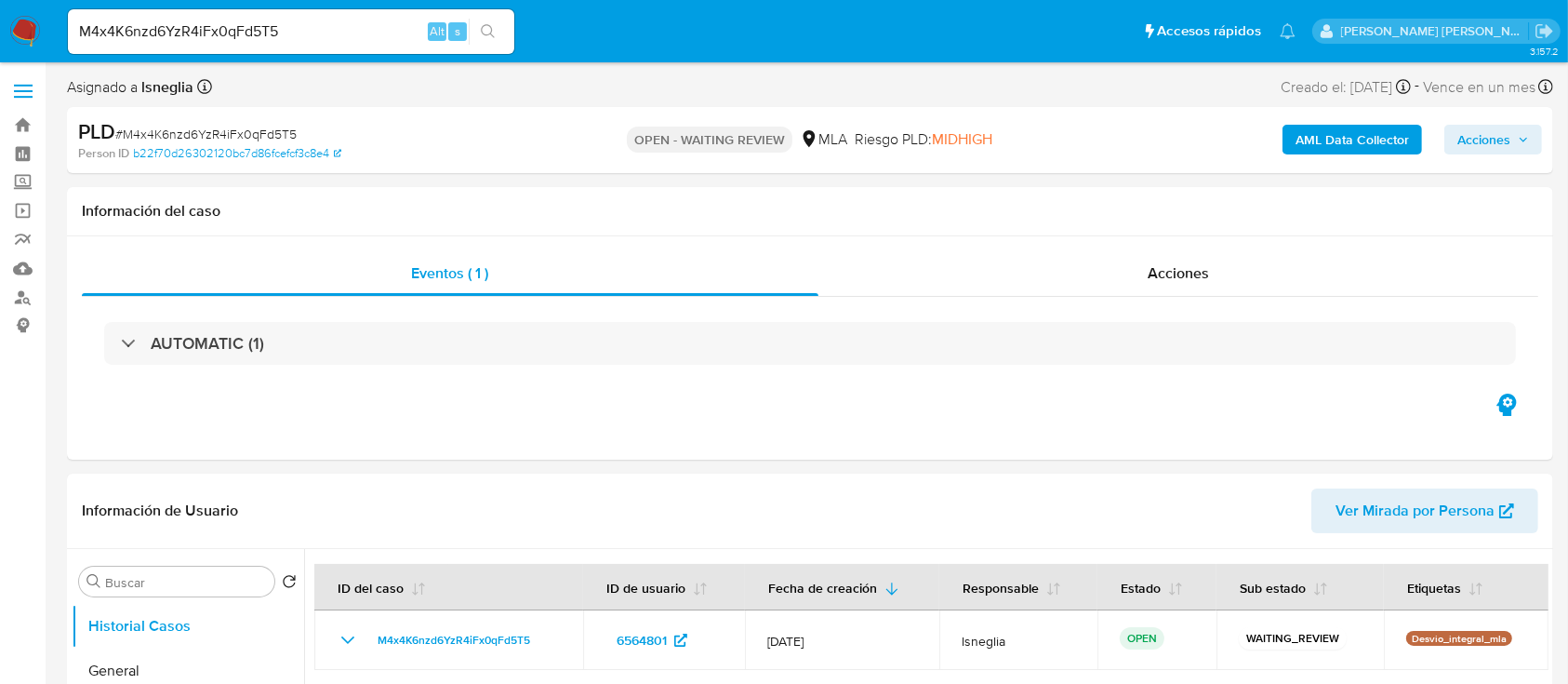
select select "10"
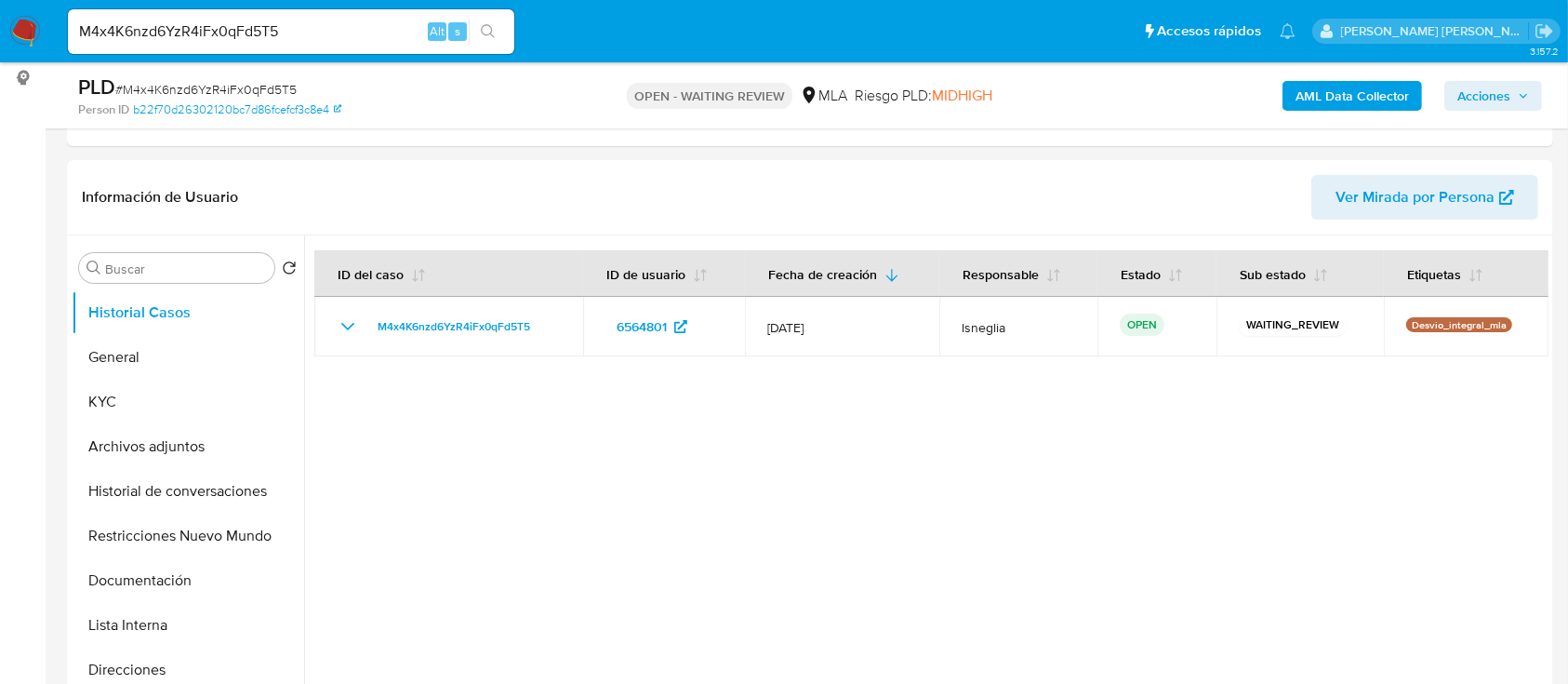
scroll to position [114, 0]
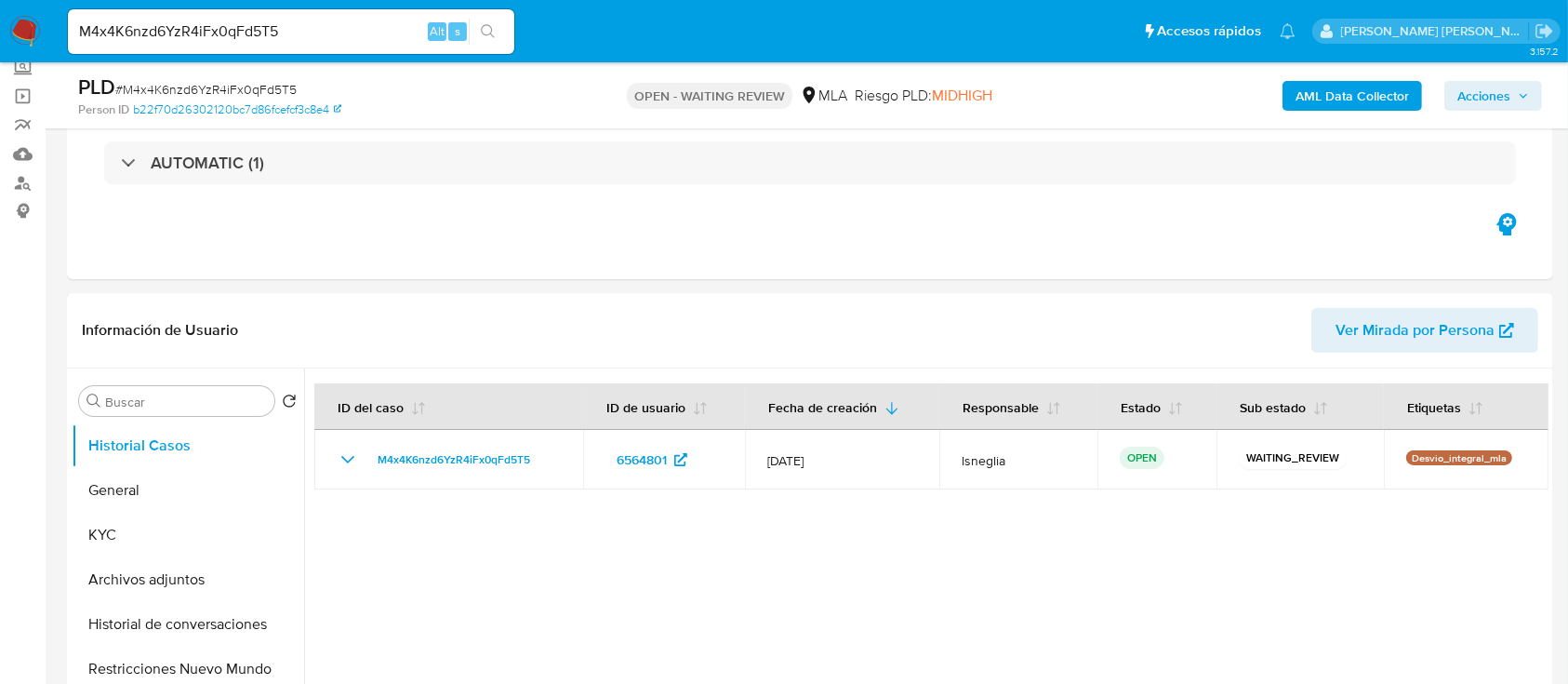
click at [252, 85] on span "# M4x4K6nzd6YzR4iFx0qFd5T5" at bounding box center [205, 90] width 181 height 19
copy span "M4x4K6nzd6YzR4iFx0qFd5T5"
click at [23, 17] on img at bounding box center [25, 32] width 32 height 32
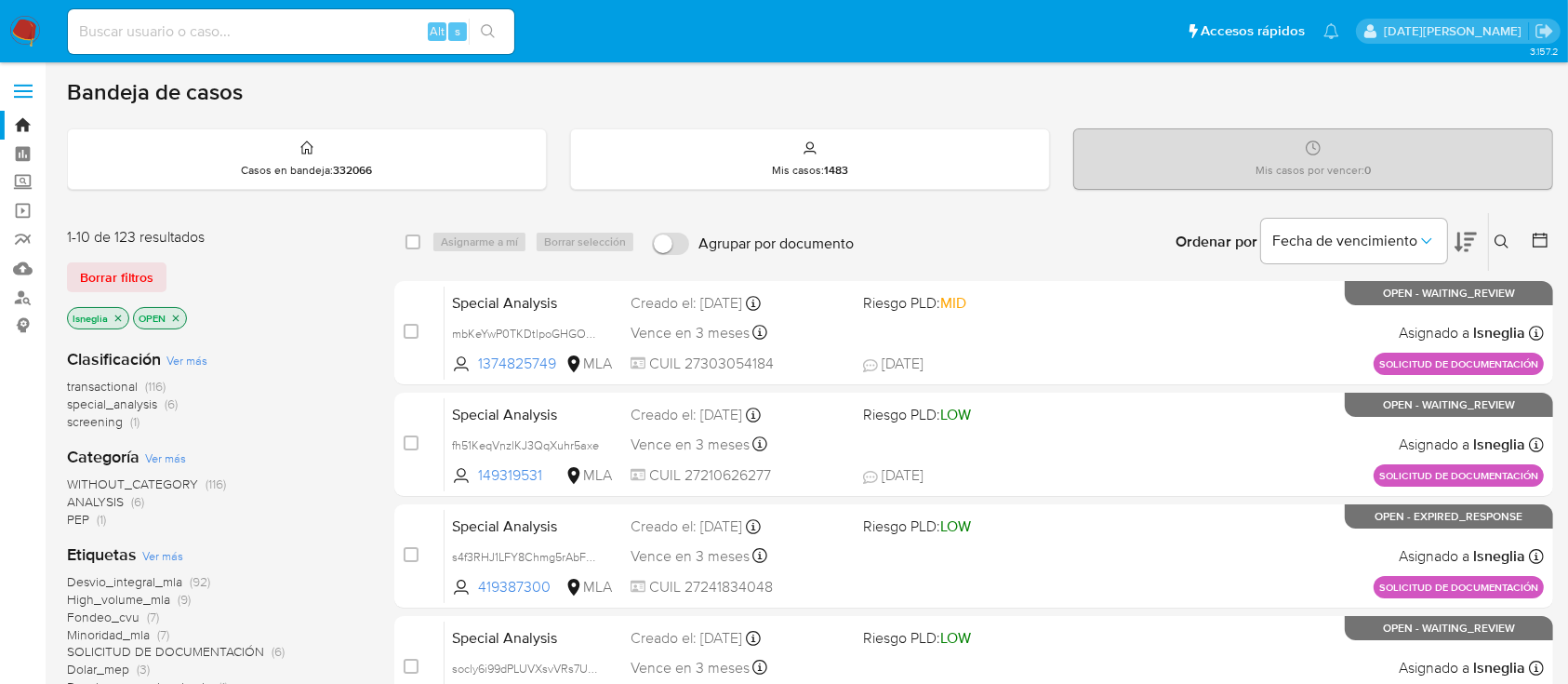
click at [1503, 238] on icon at bounding box center [1502, 242] width 15 height 15
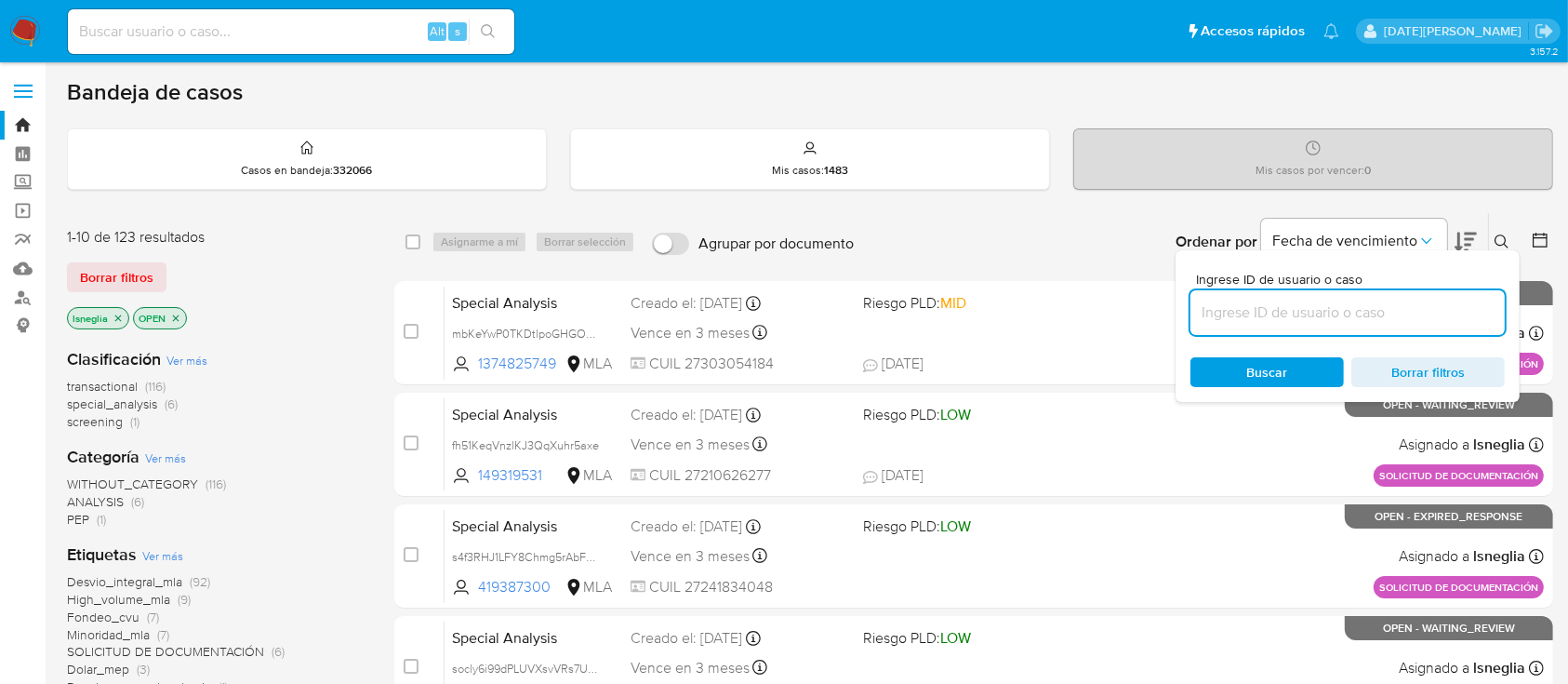
click at [1362, 309] on input at bounding box center [1347, 313] width 315 height 24
type input "M4x4K6nzd6YzR4iFx0qFd5T5"
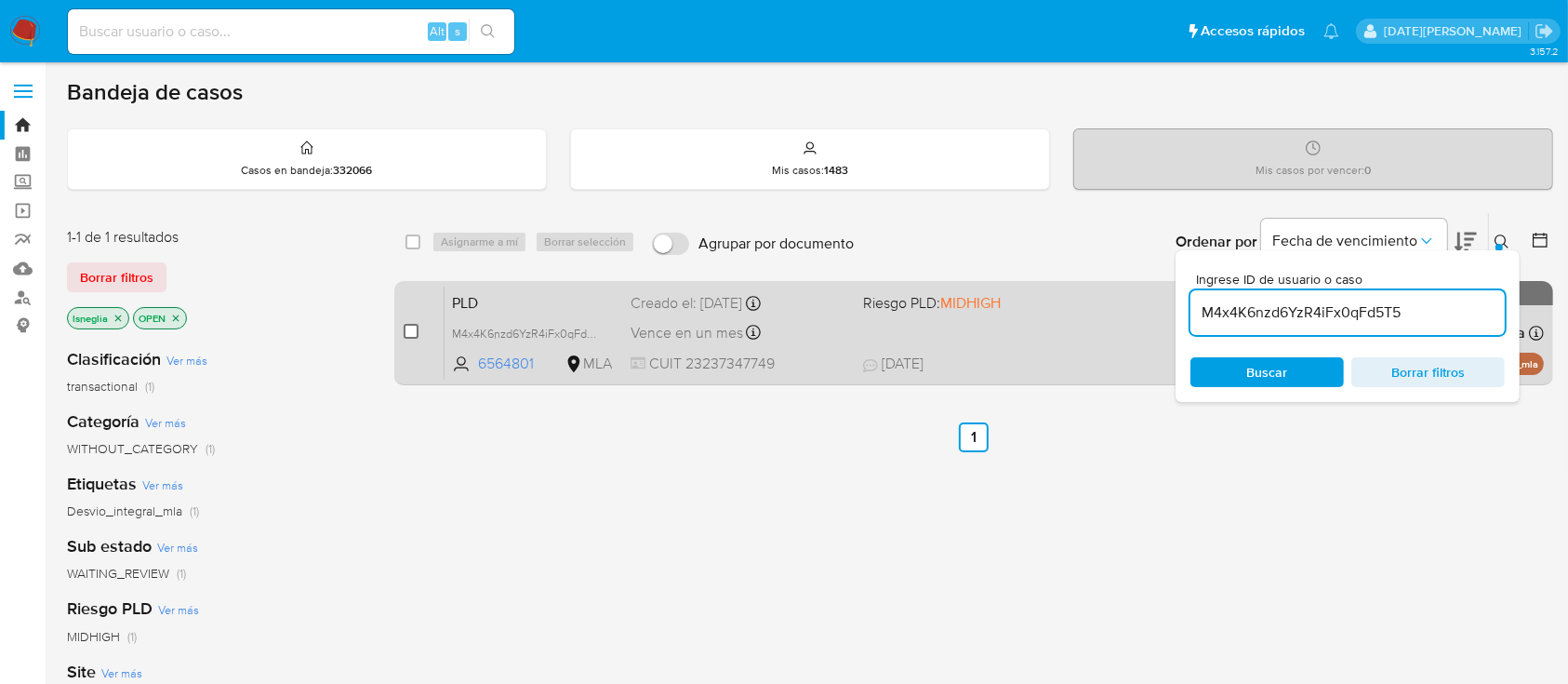
click at [405, 329] on input "checkbox" at bounding box center [411, 331] width 15 height 15
checkbox input "true"
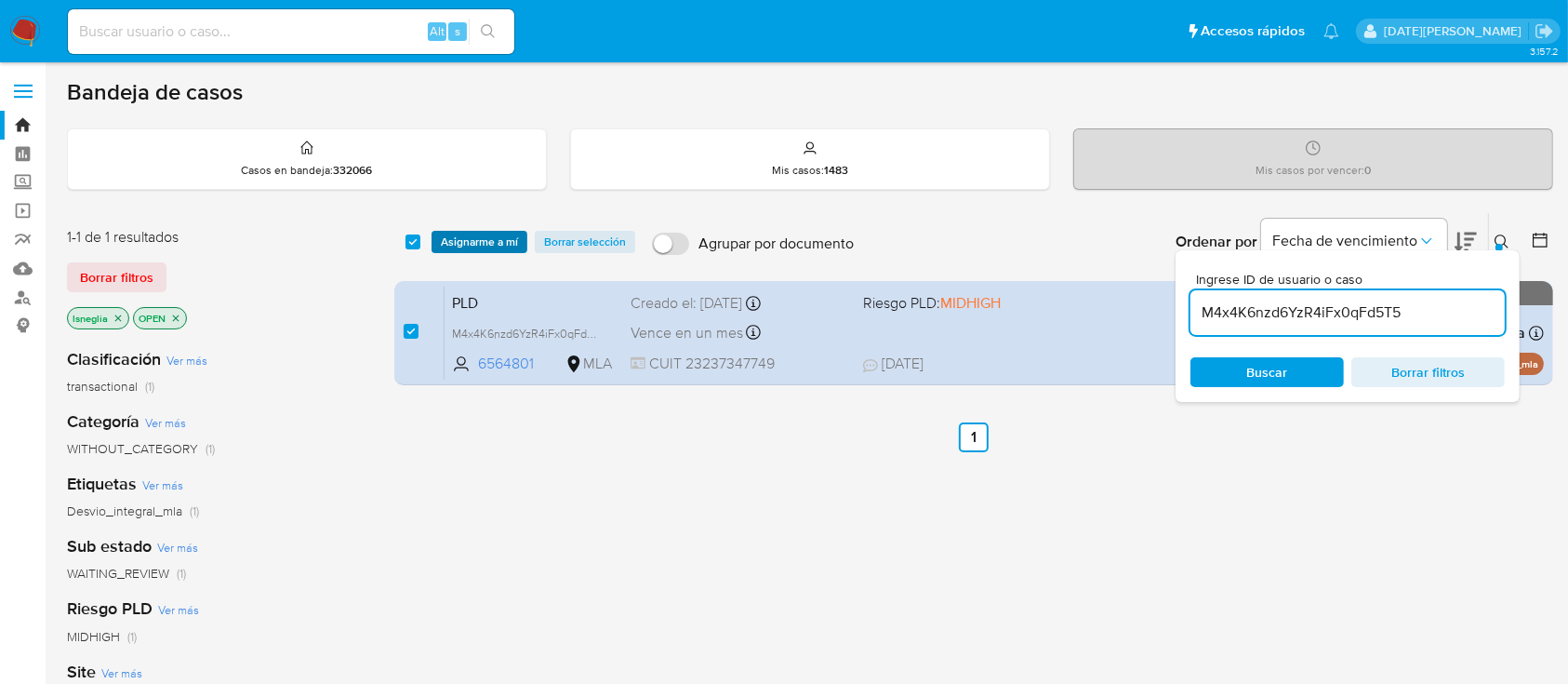
click at [495, 236] on span "Asignarme a mí" at bounding box center [479, 242] width 78 height 19
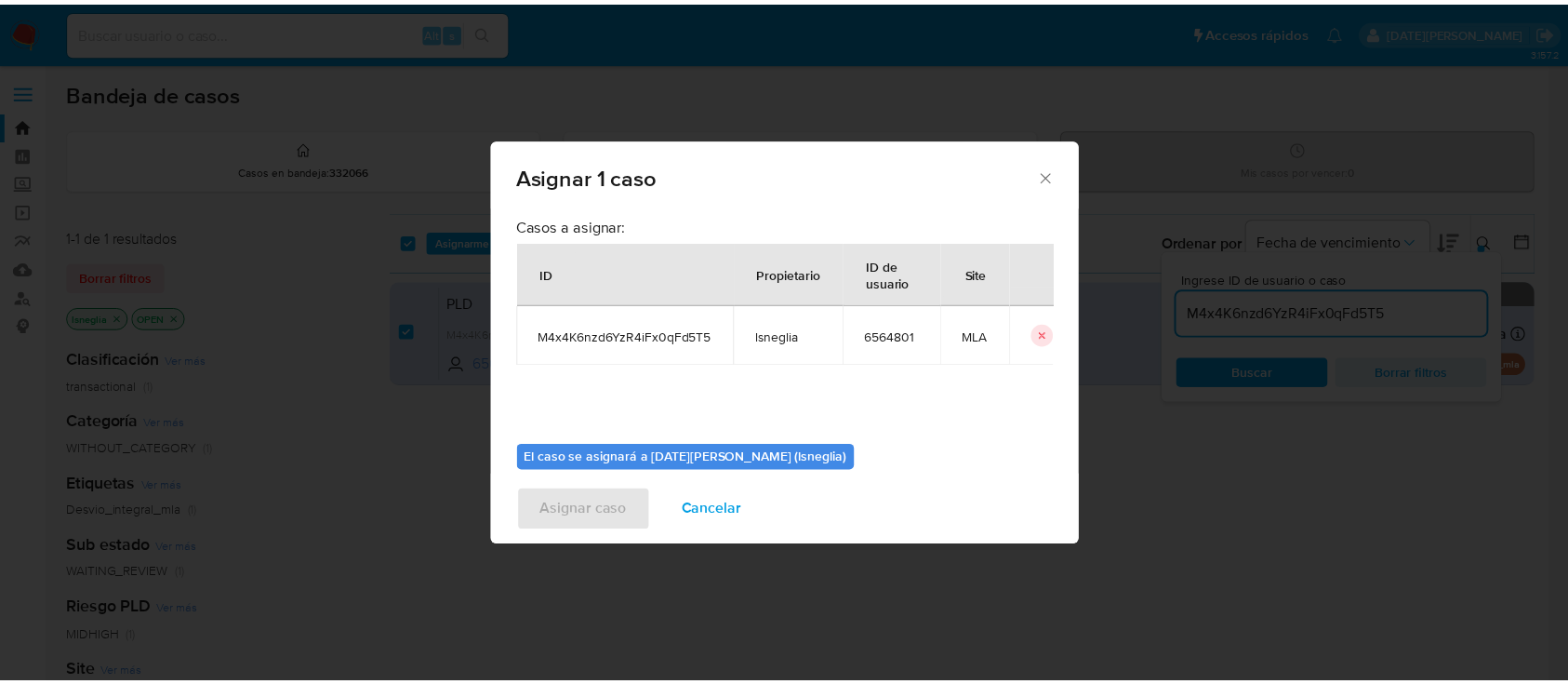
scroll to position [95, 0]
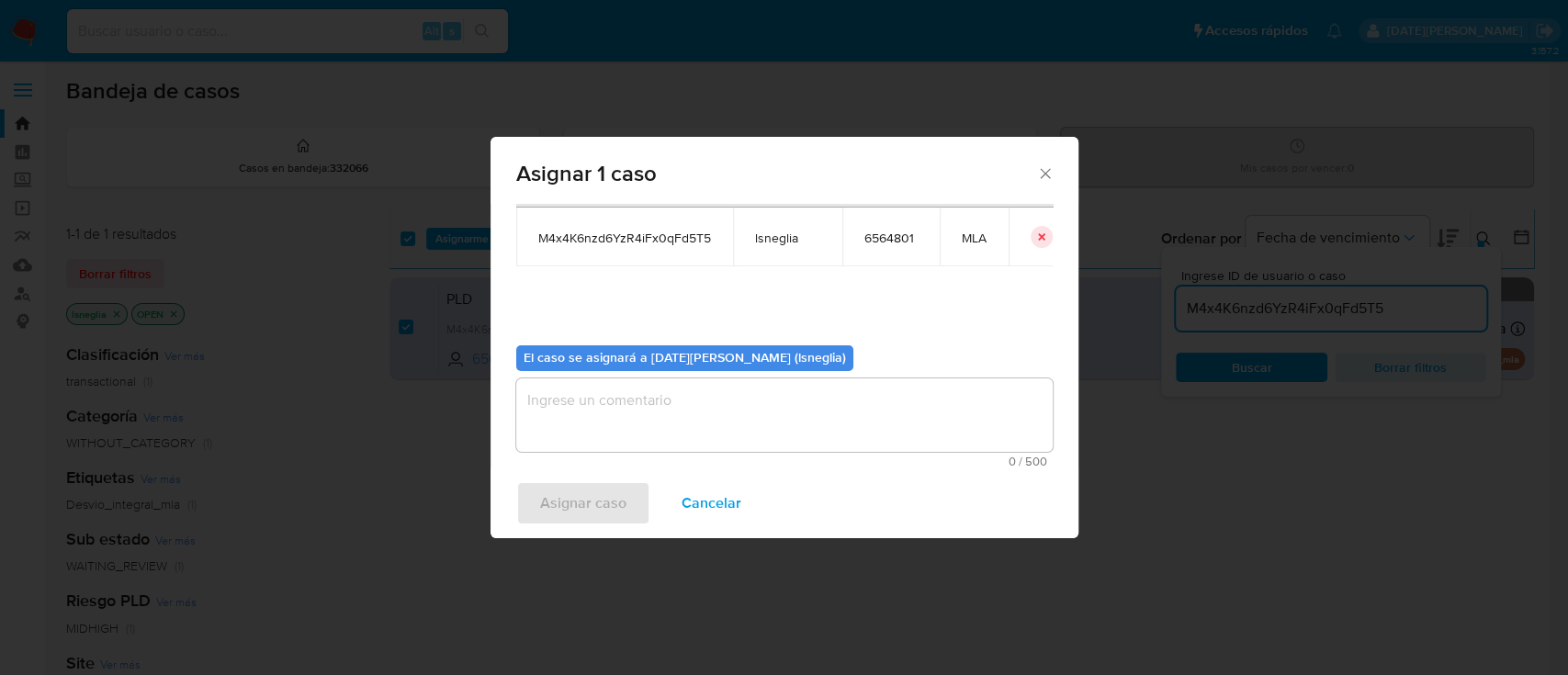
click at [921, 396] on textarea "assign-modal" at bounding box center [784, 415] width 536 height 74
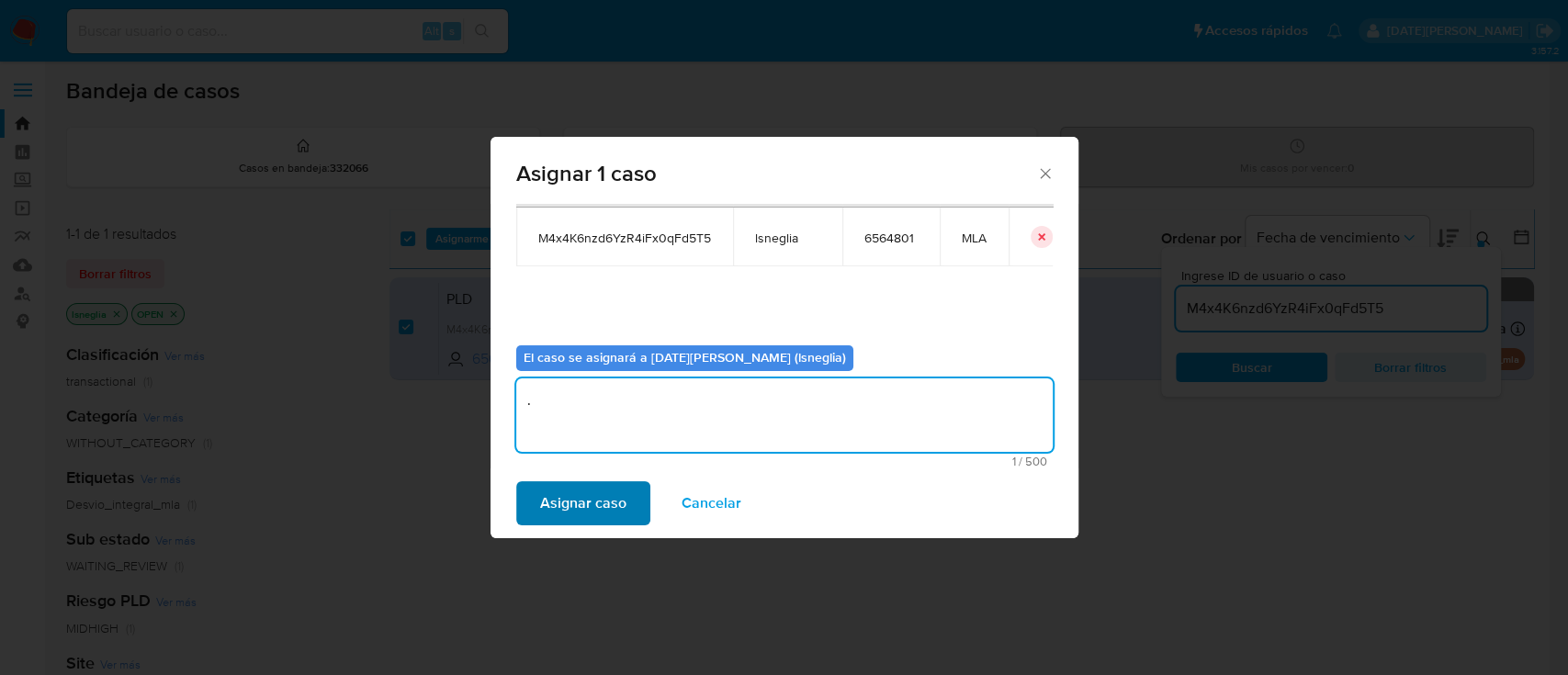
type textarea "."
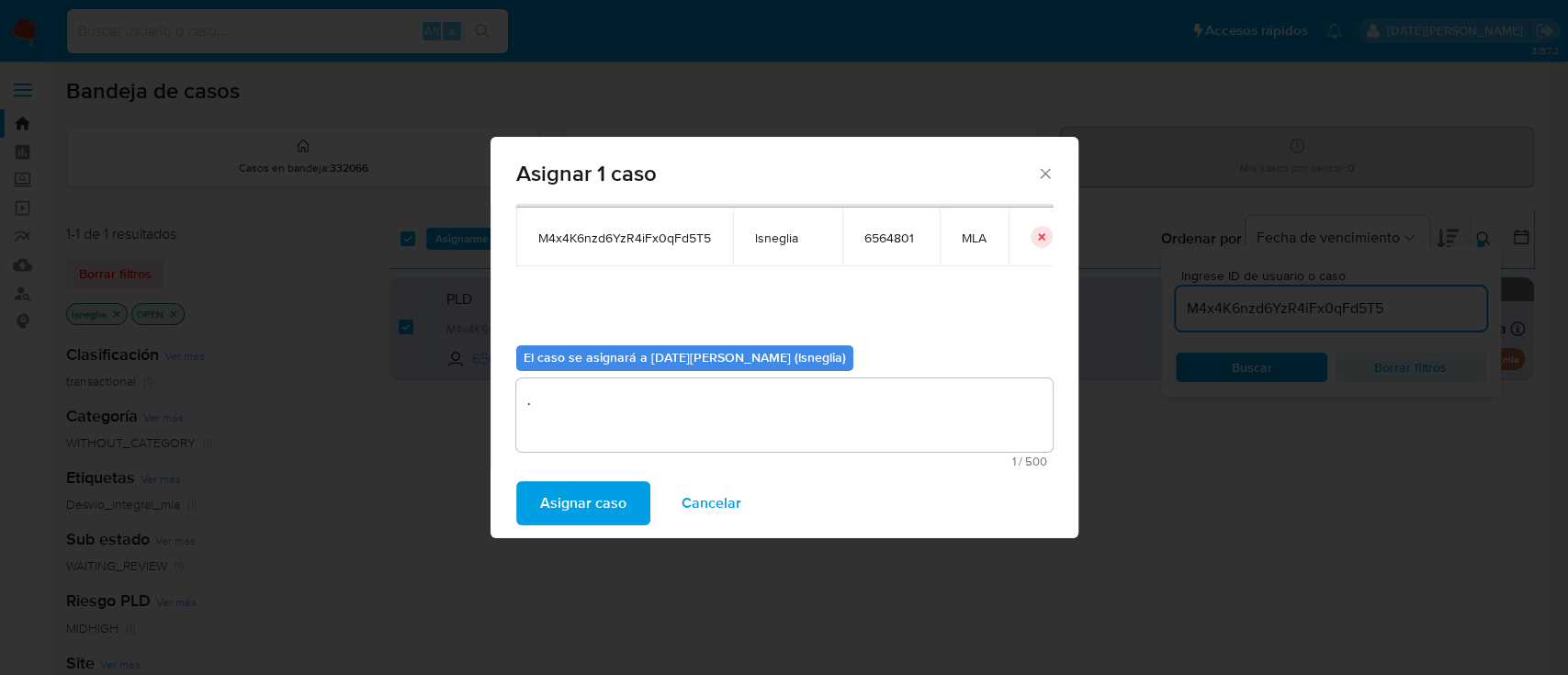
click at [567, 503] on span "Asignar caso" at bounding box center [583, 503] width 87 height 41
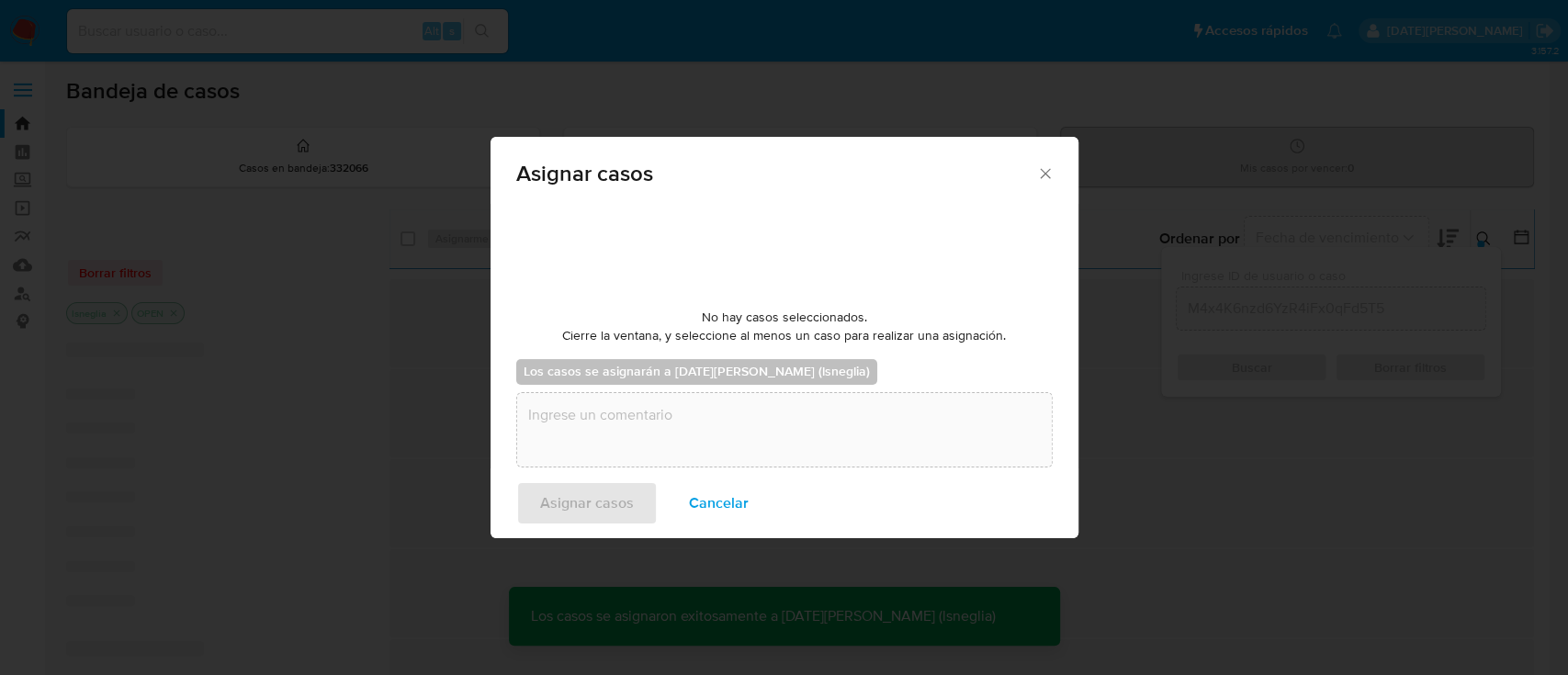
checkbox input "false"
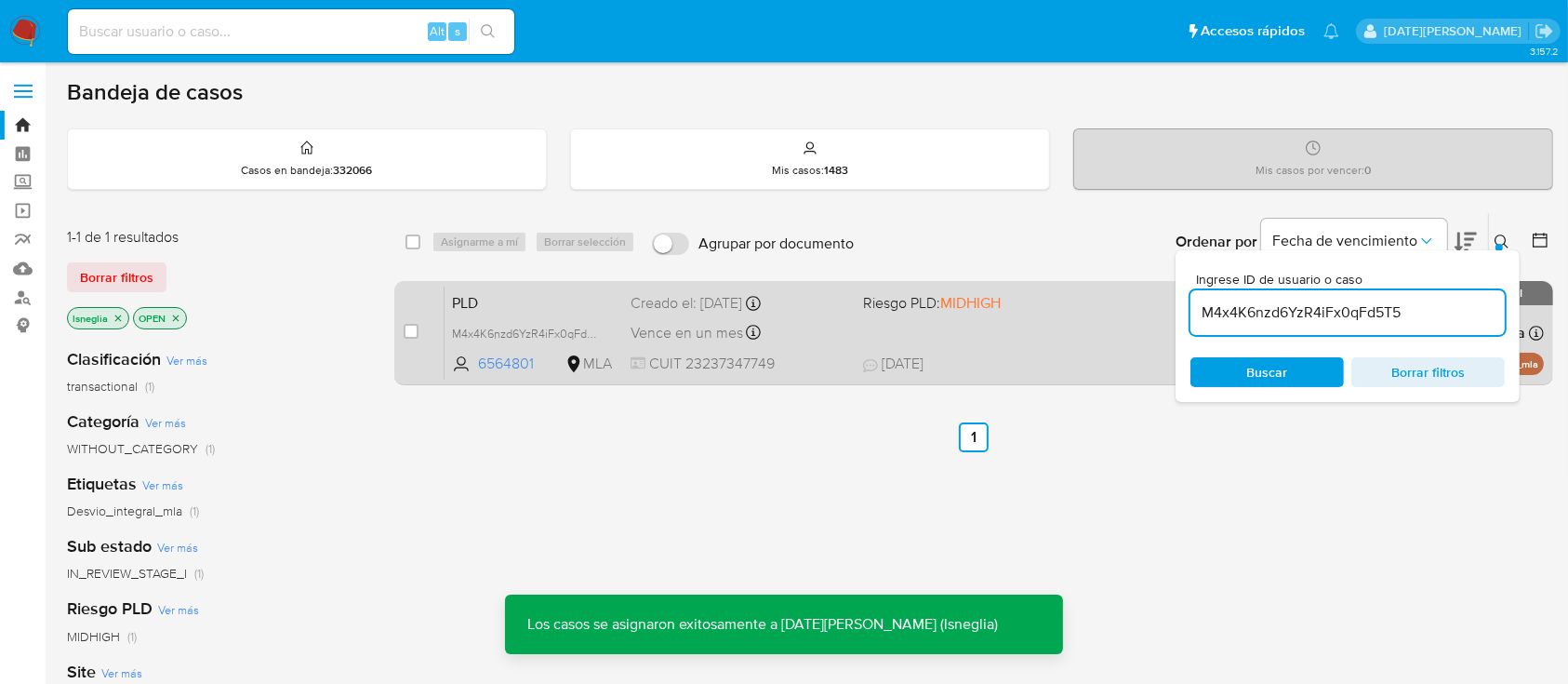
click at [542, 294] on span "PLD" at bounding box center [533, 302] width 163 height 24
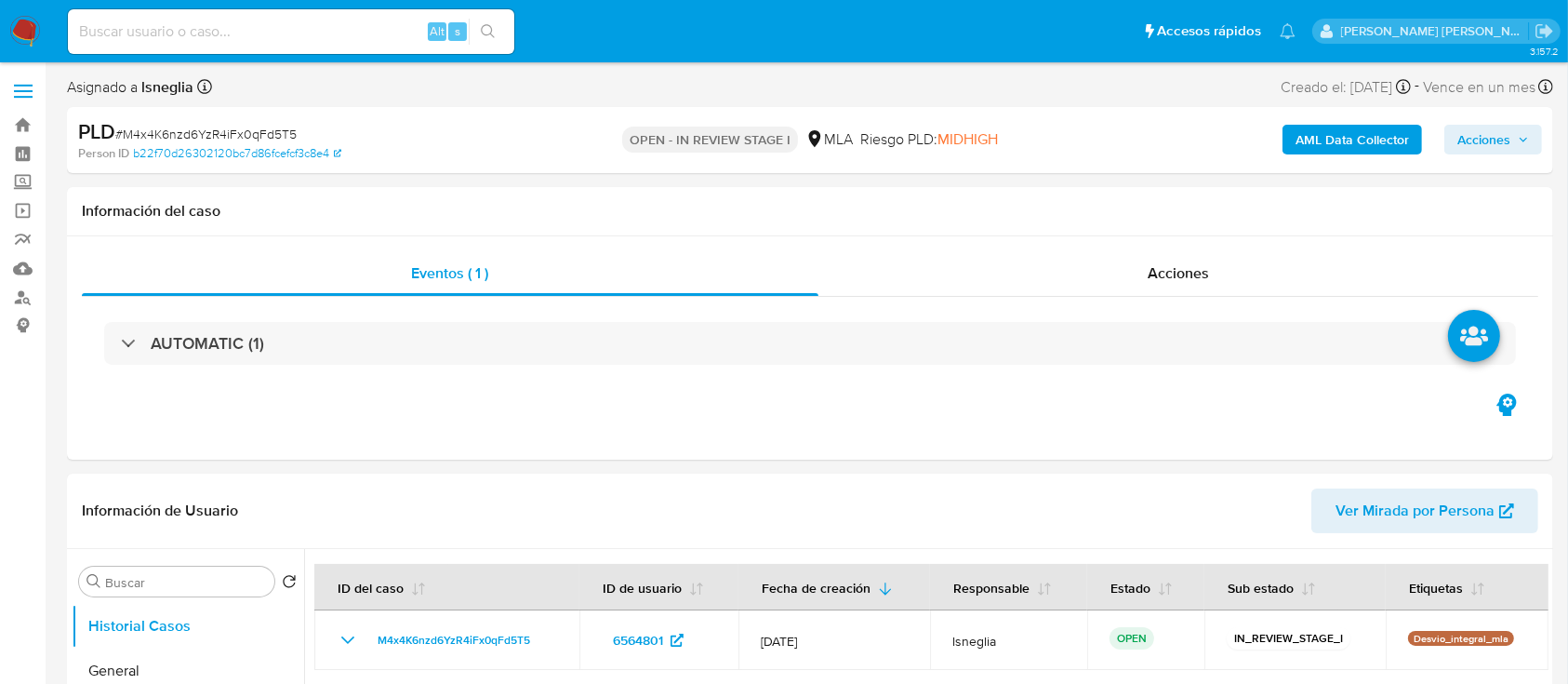
select select "10"
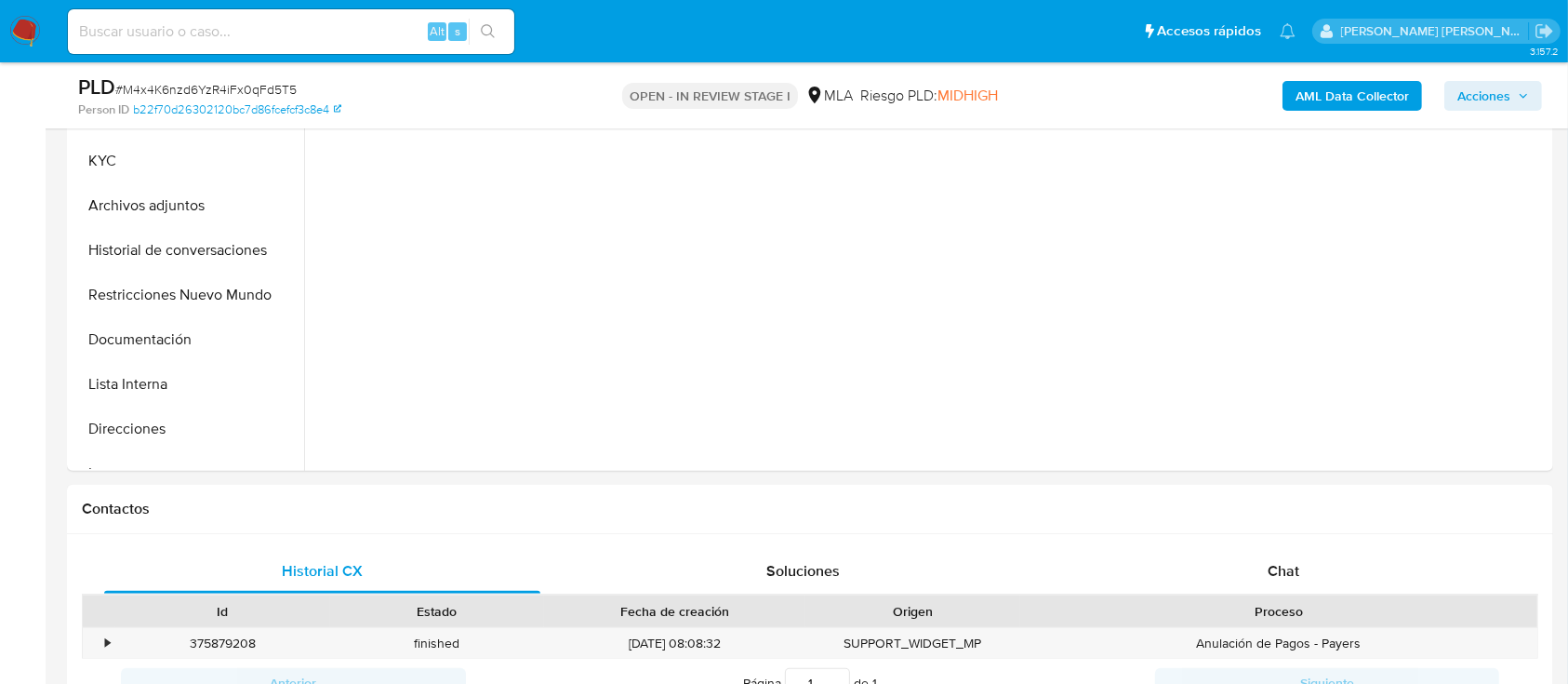
scroll to position [540, 0]
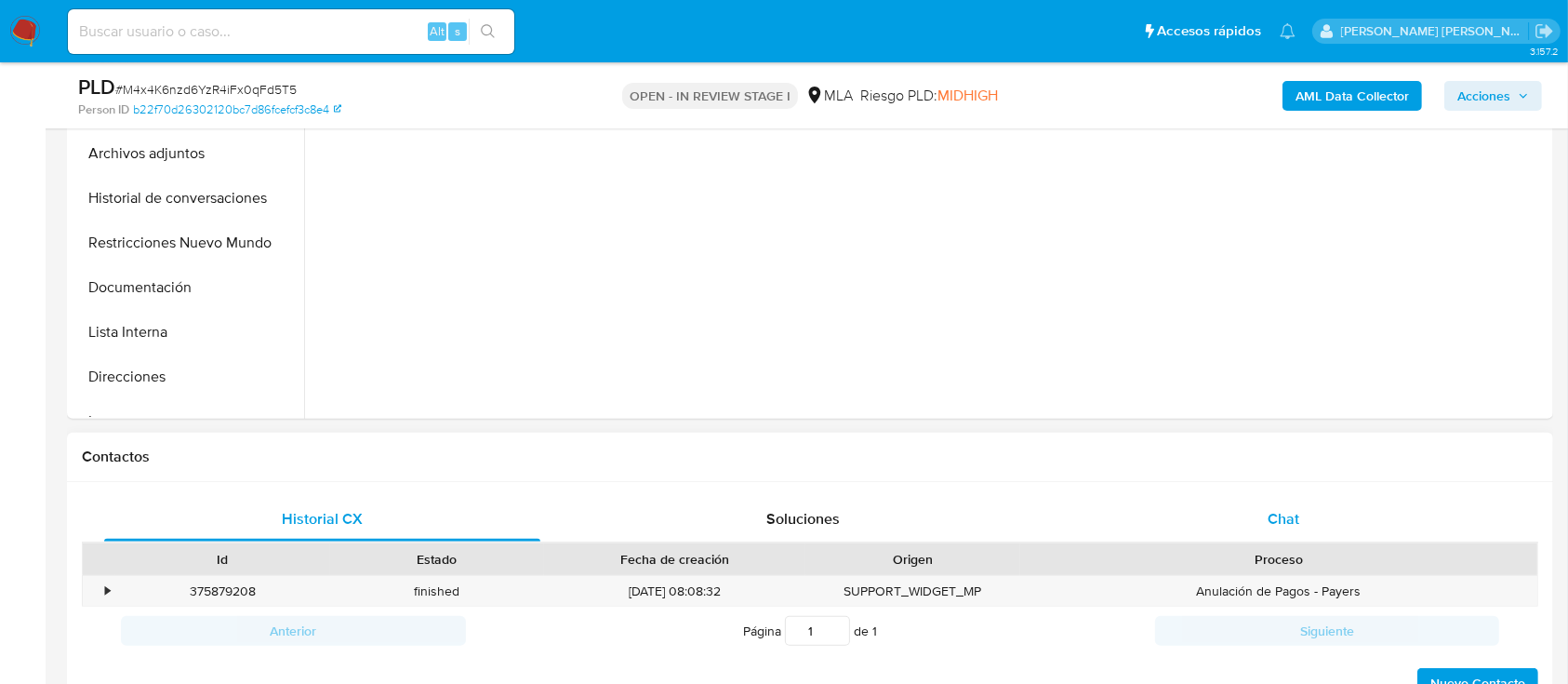
click at [1293, 519] on span "Chat" at bounding box center [1283, 519] width 32 height 21
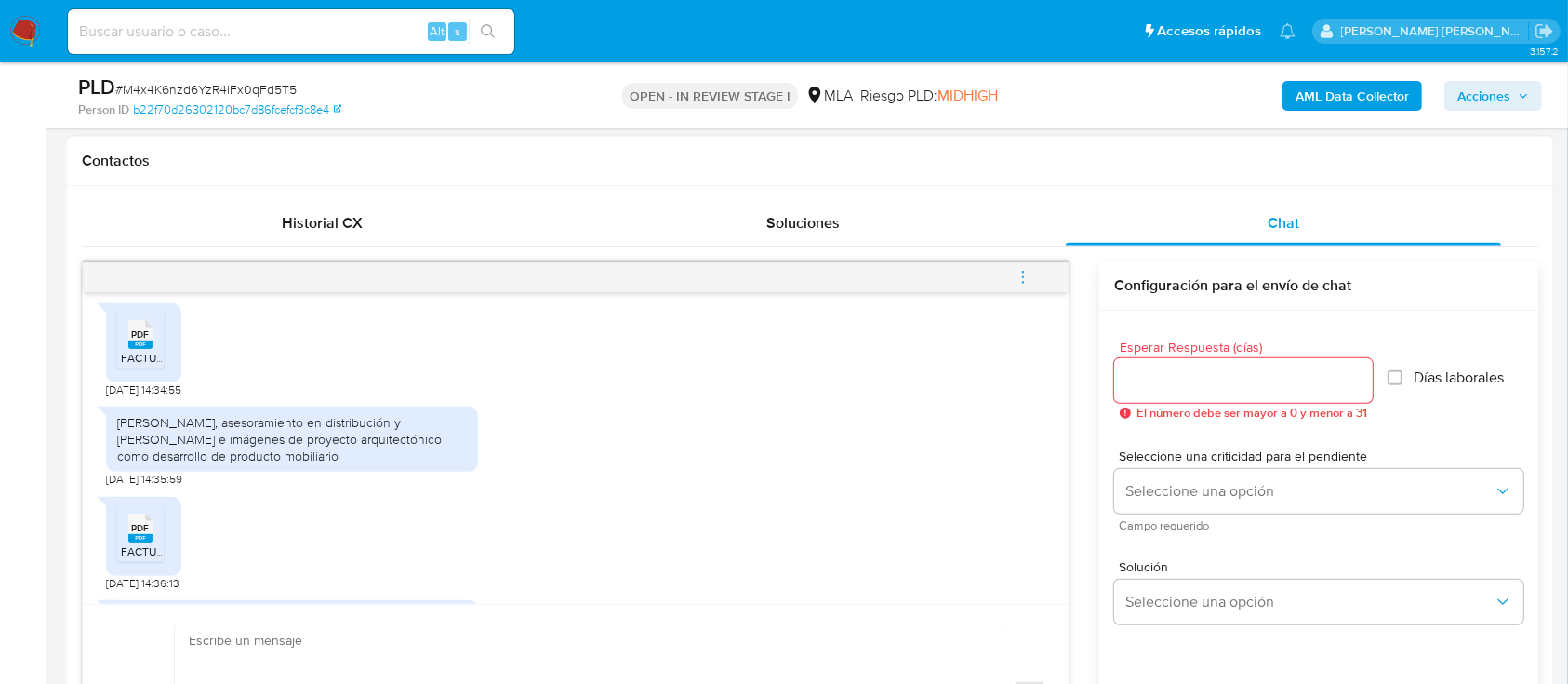
scroll to position [1247, 0]
